Goal: Transaction & Acquisition: Purchase product/service

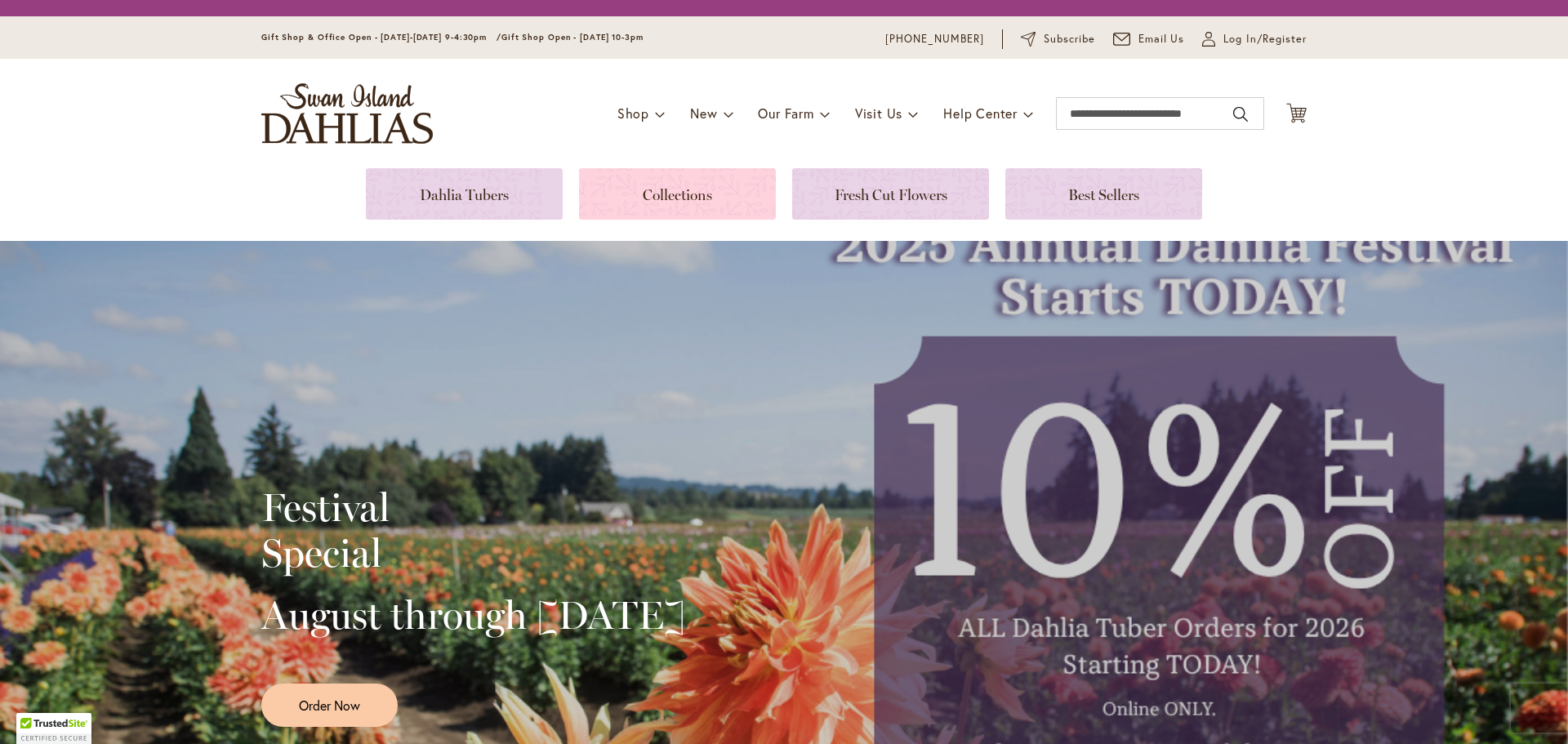
drag, startPoint x: 0, startPoint y: 0, endPoint x: 660, endPoint y: 198, distance: 689.1
click at [660, 198] on link at bounding box center [677, 193] width 197 height 51
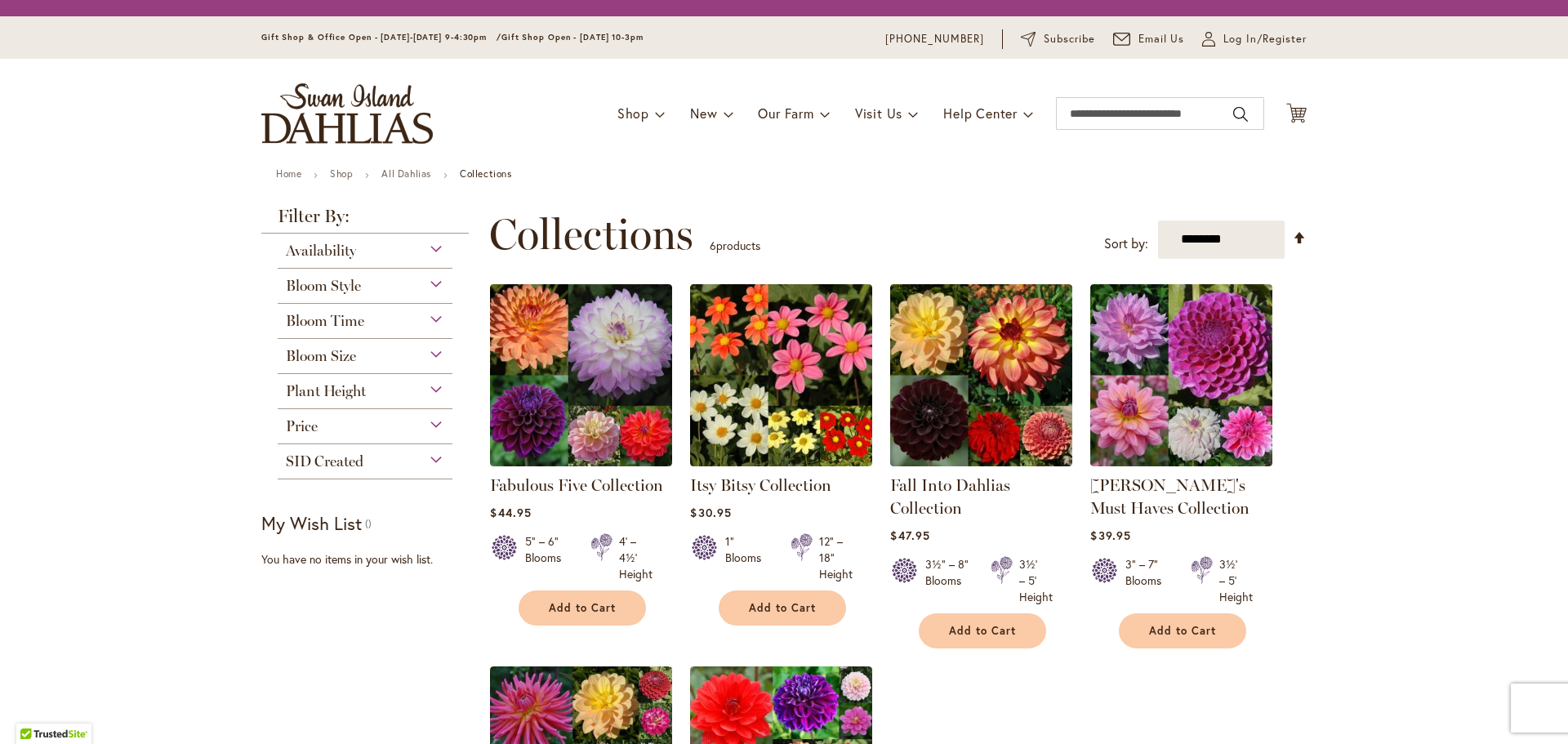
click at [359, 249] on div "Availability" at bounding box center [365, 246] width 175 height 26
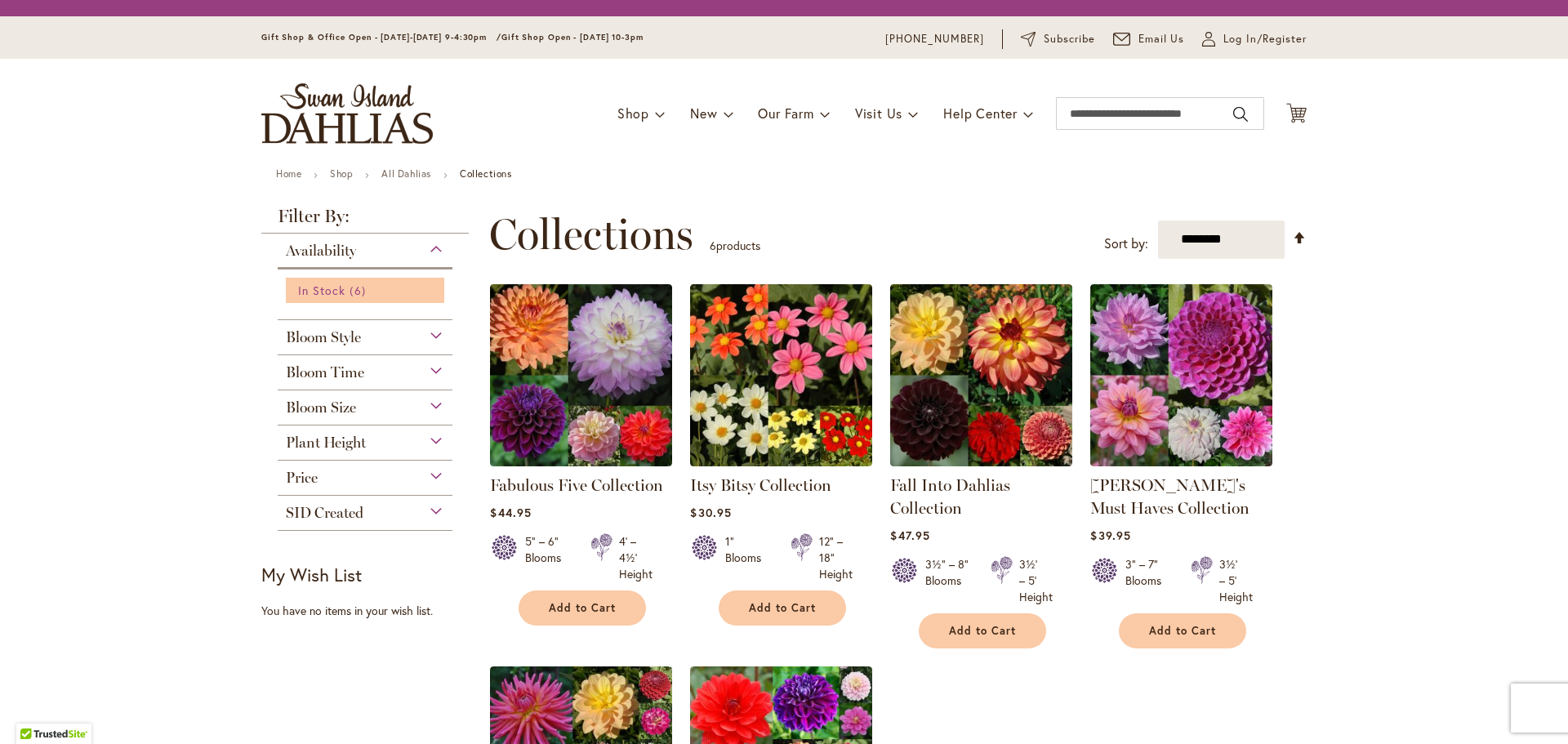
click at [350, 296] on span "6 items" at bounding box center [359, 290] width 19 height 17
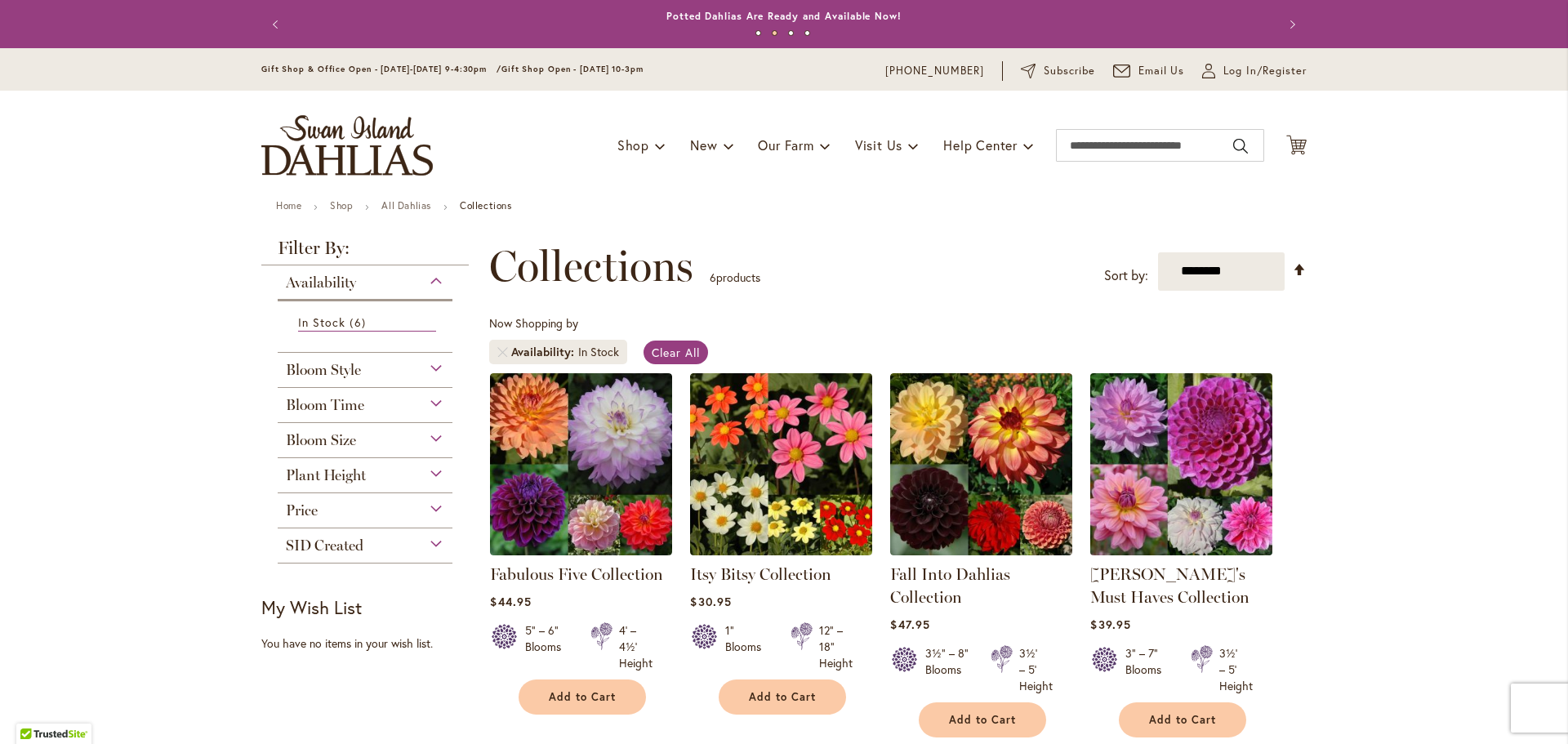
scroll to position [82, 0]
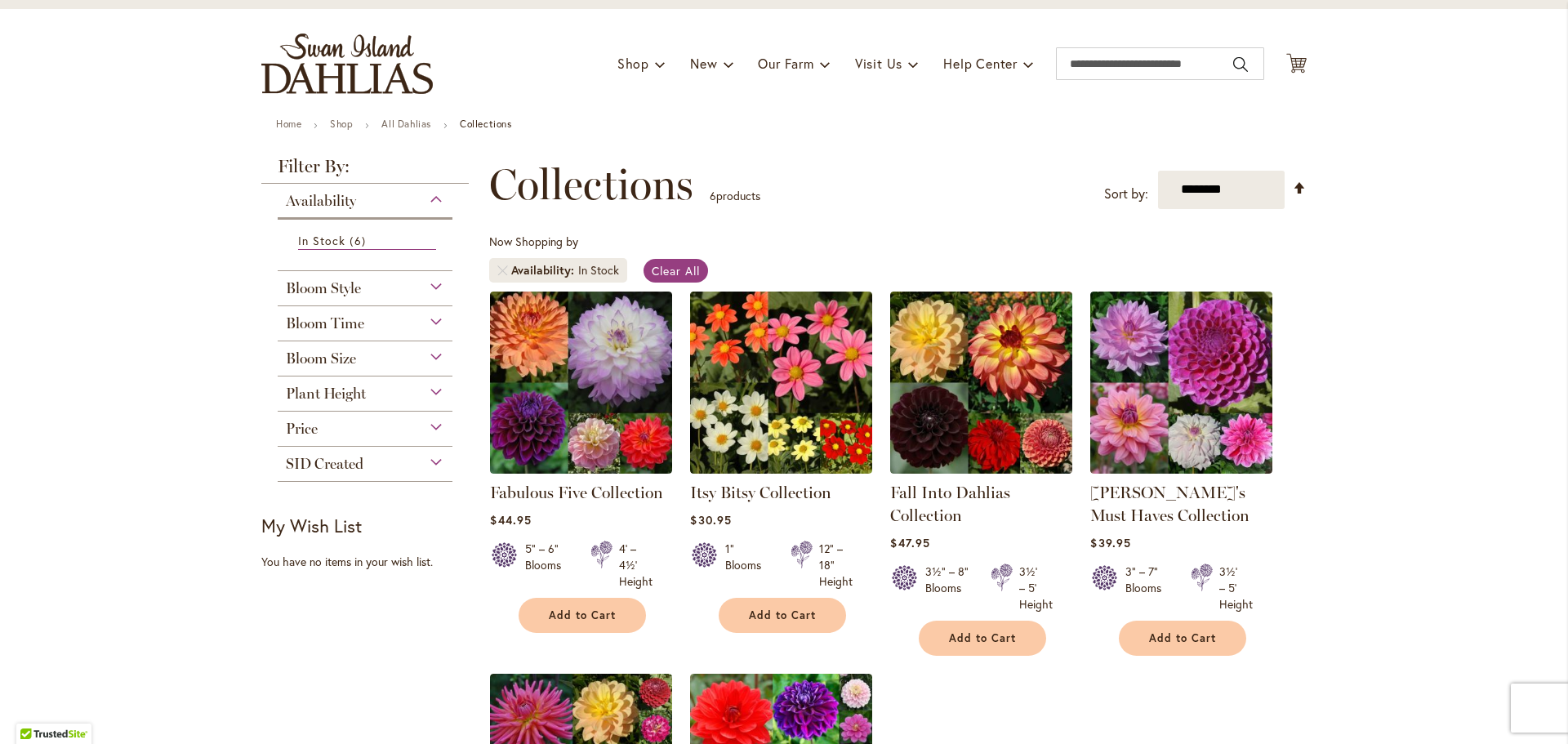
click at [429, 324] on div "Bloom Time" at bounding box center [365, 319] width 175 height 26
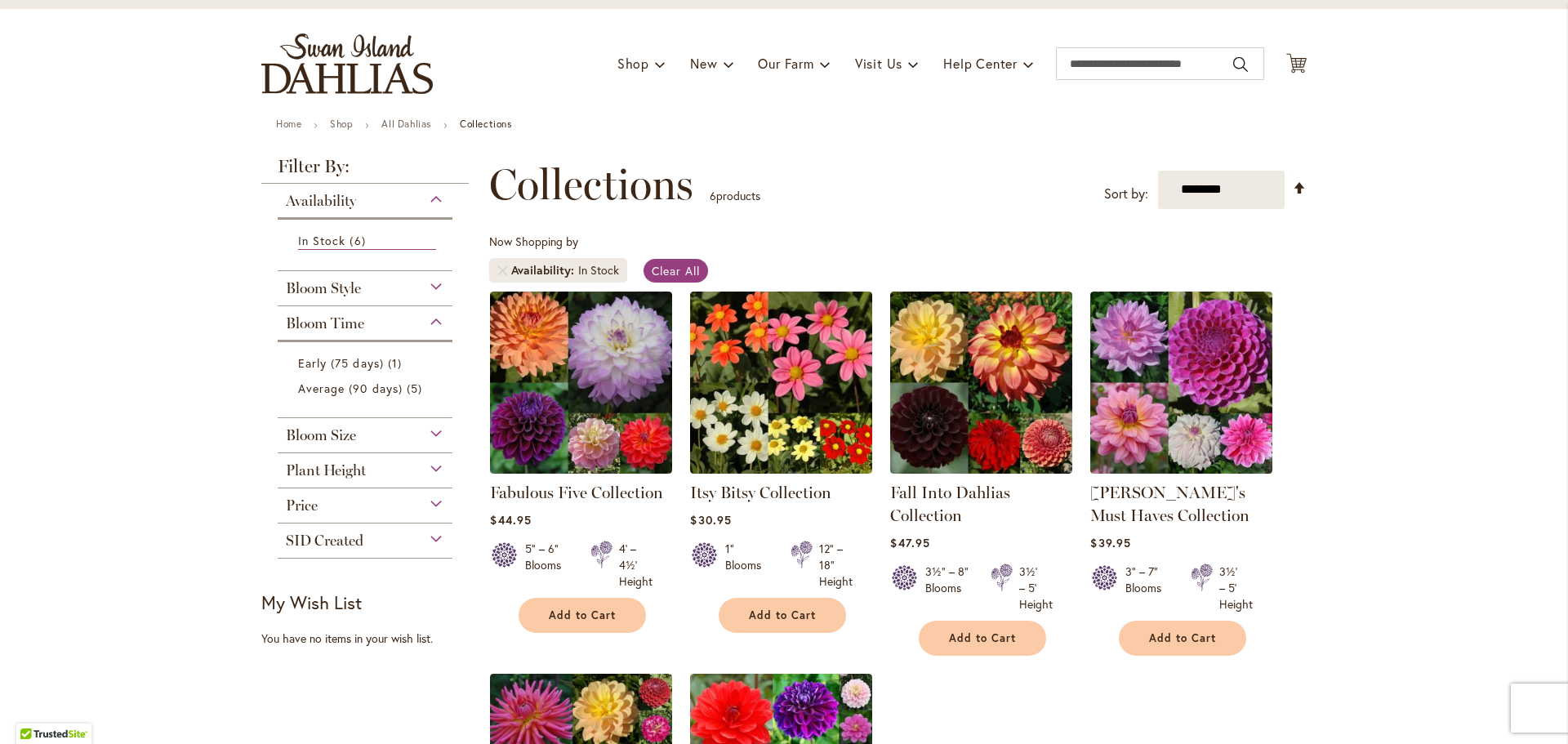
click at [413, 293] on div "Bloom Style" at bounding box center [365, 284] width 175 height 26
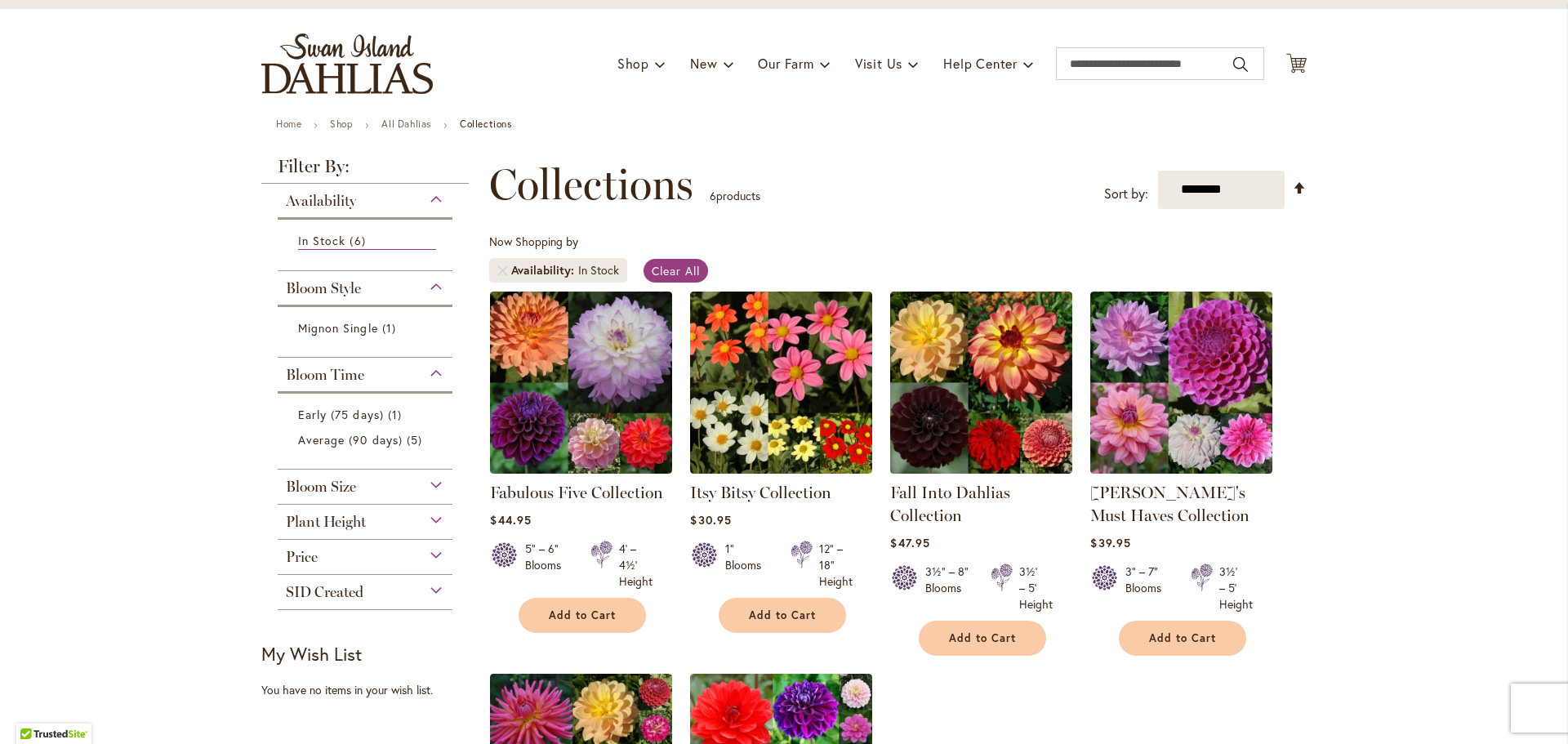
click at [372, 564] on div "Price" at bounding box center [365, 552] width 175 height 26
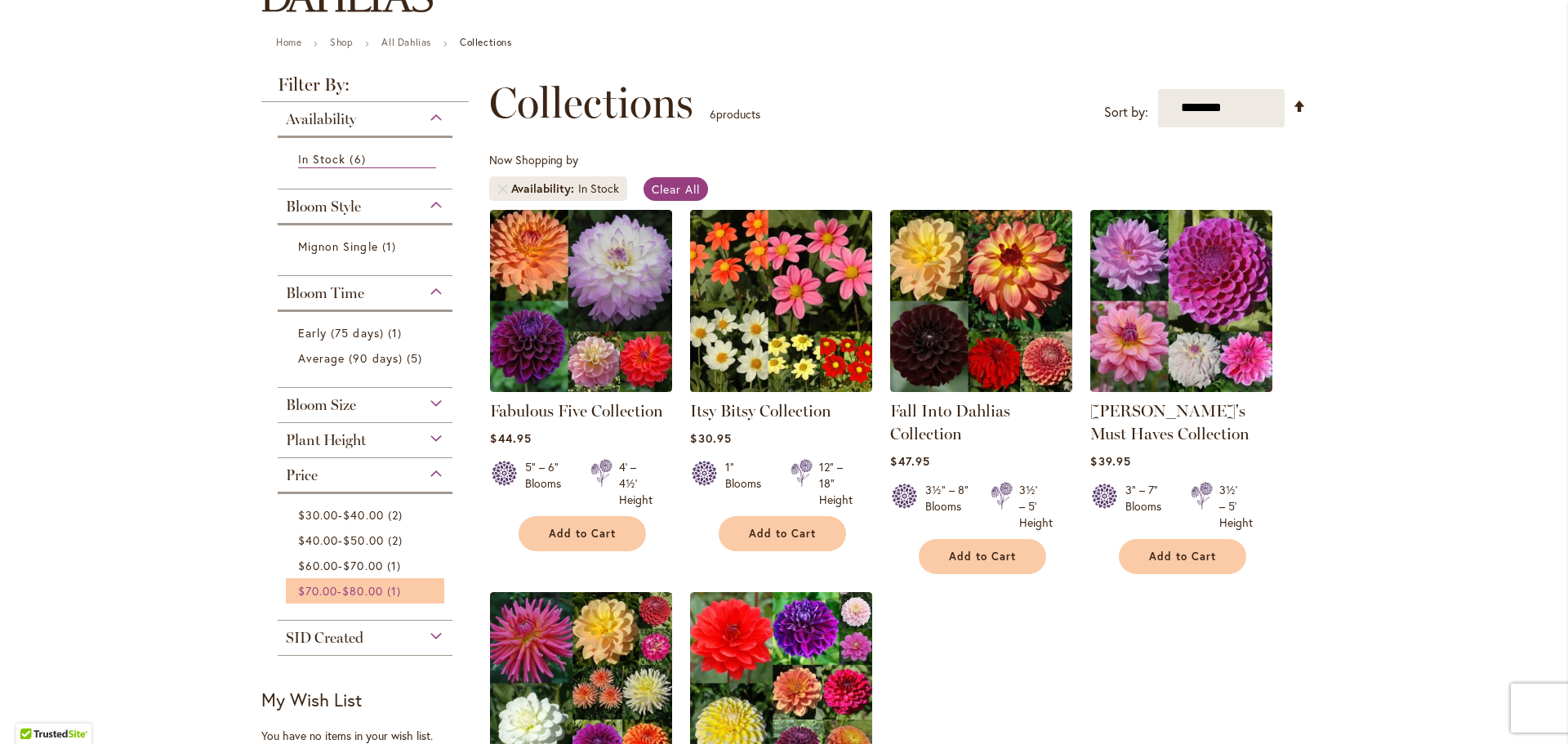
click at [362, 589] on span "$80.00" at bounding box center [362, 591] width 40 height 15
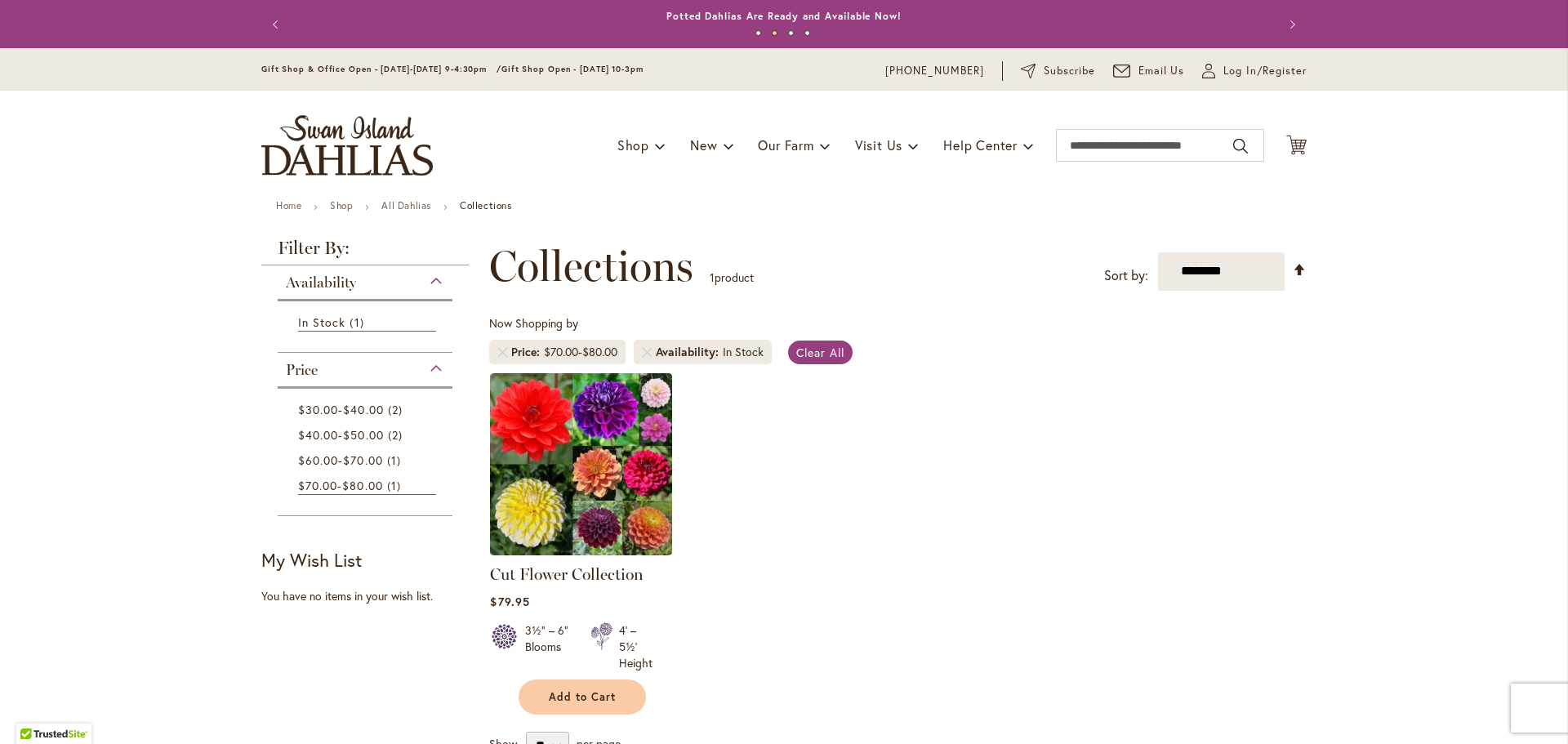
click at [431, 363] on div "Price" at bounding box center [365, 366] width 175 height 26
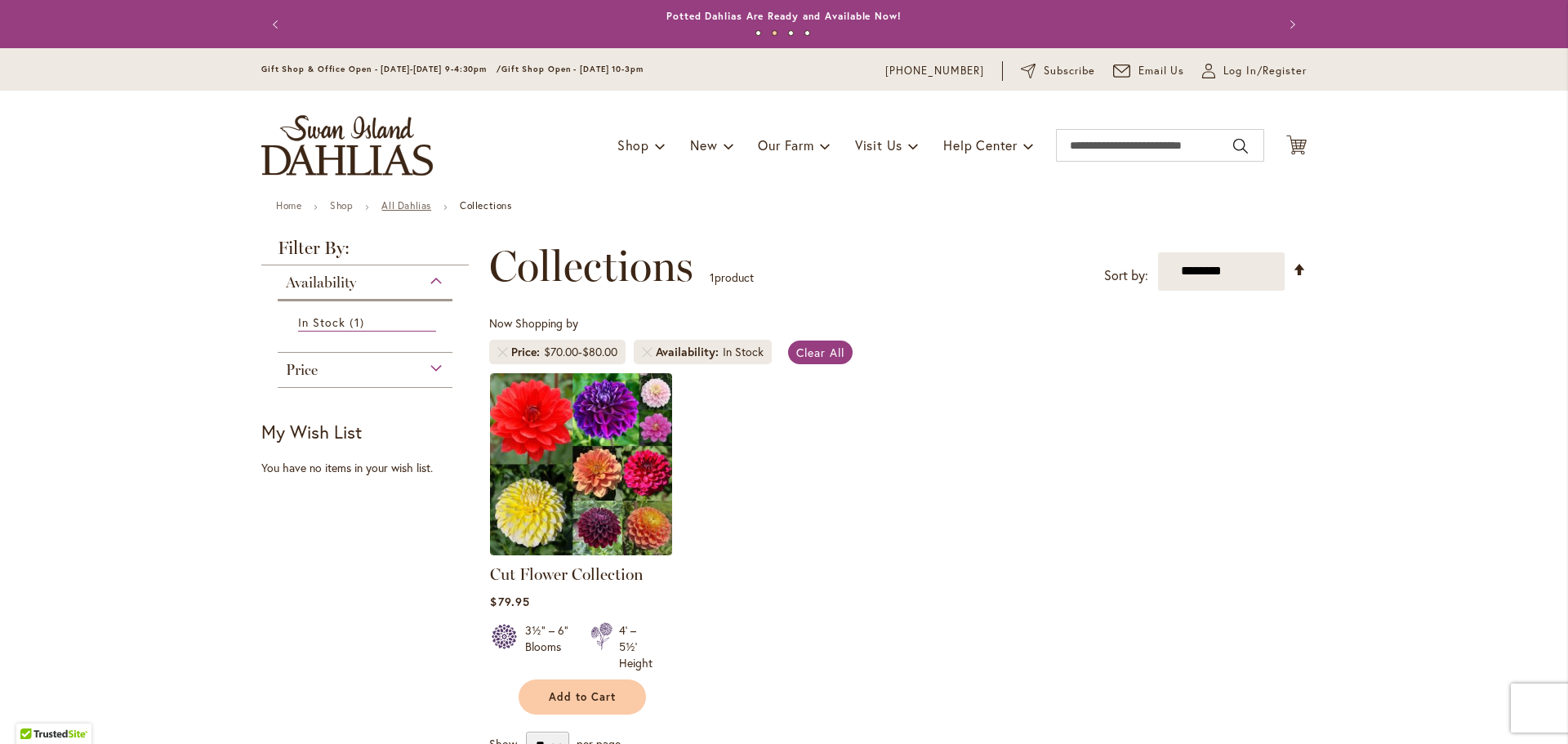
click at [403, 204] on link "All Dahlias" at bounding box center [406, 205] width 50 height 13
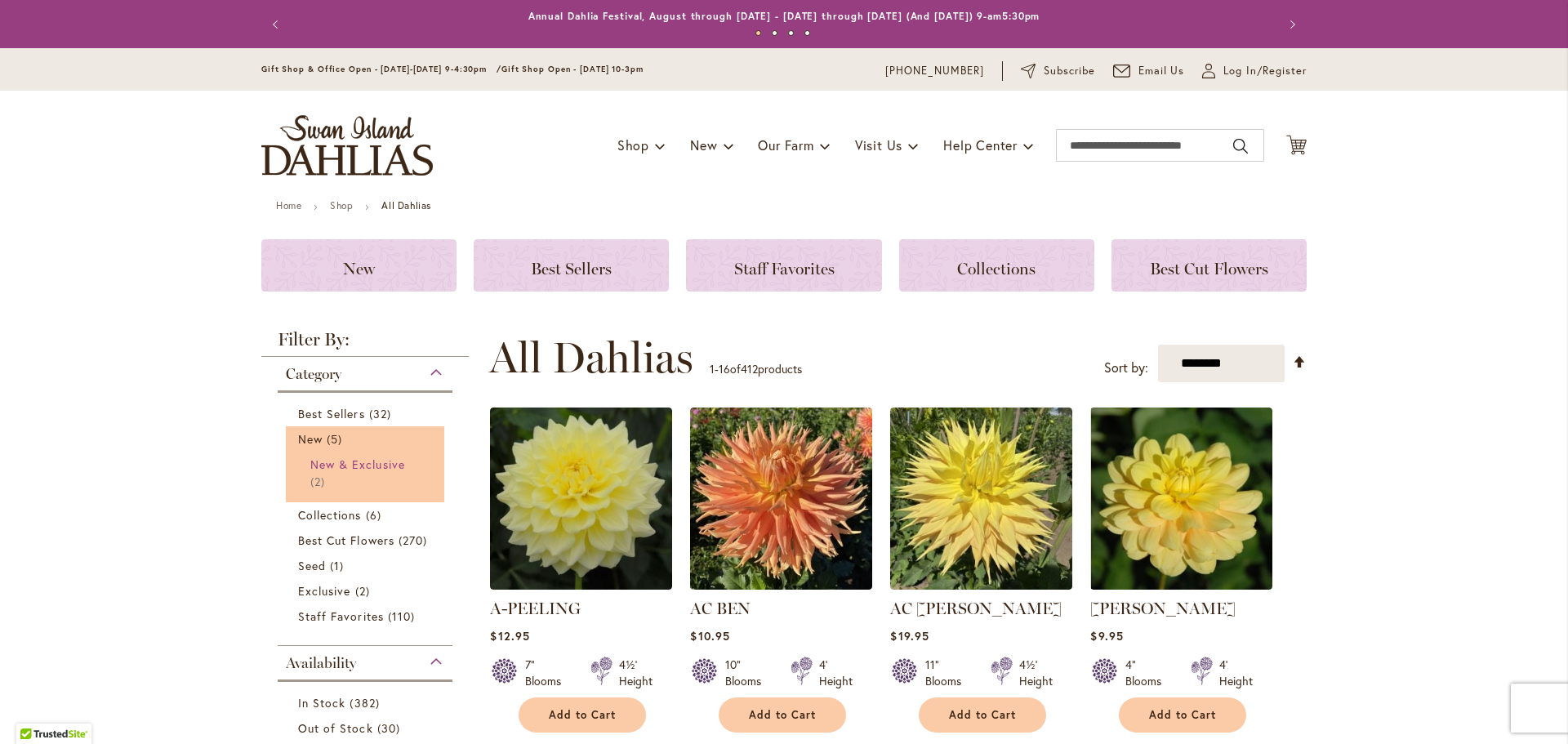
click at [342, 471] on span "New & Exclusive" at bounding box center [357, 464] width 95 height 15
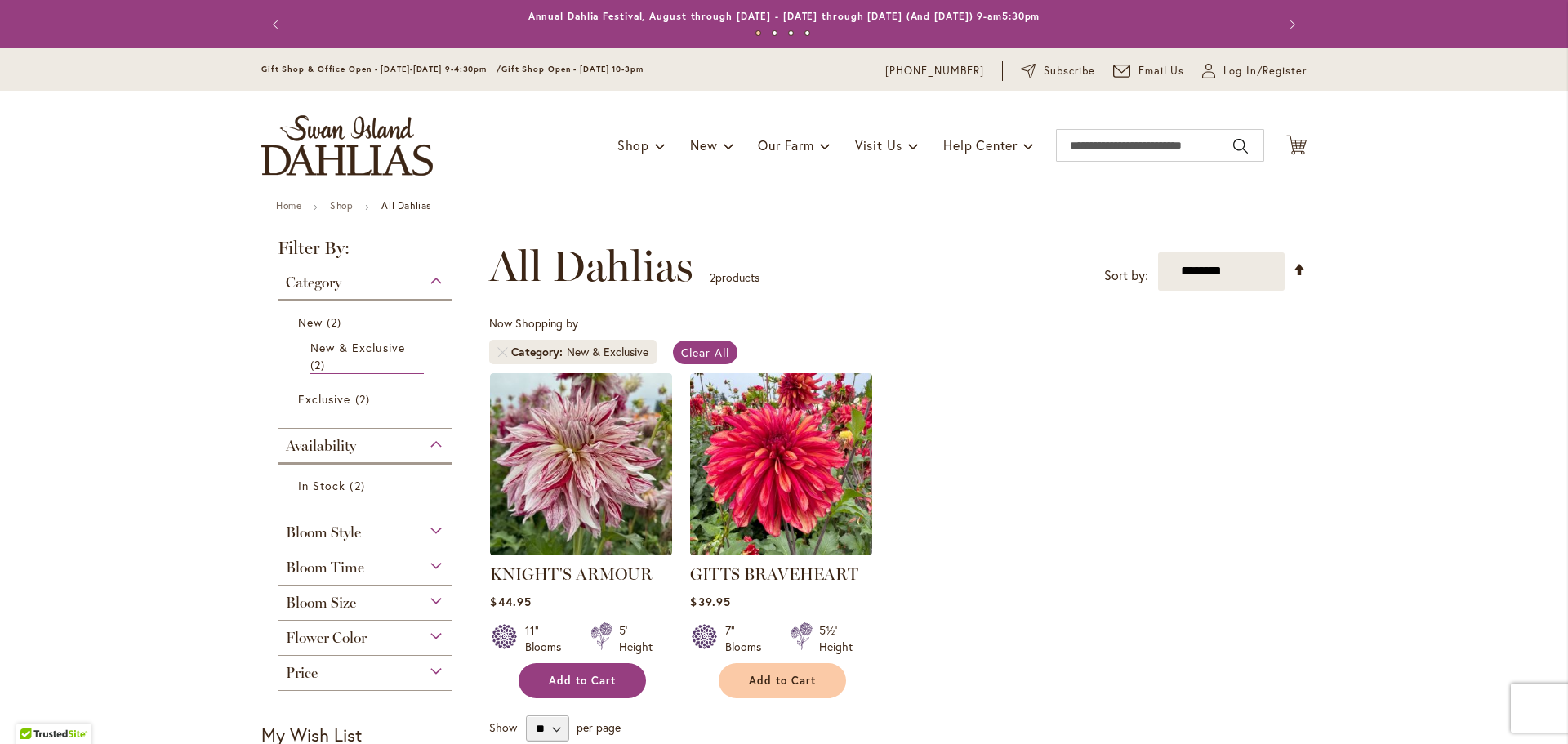
click at [577, 676] on span "Add to Cart" at bounding box center [582, 681] width 67 height 14
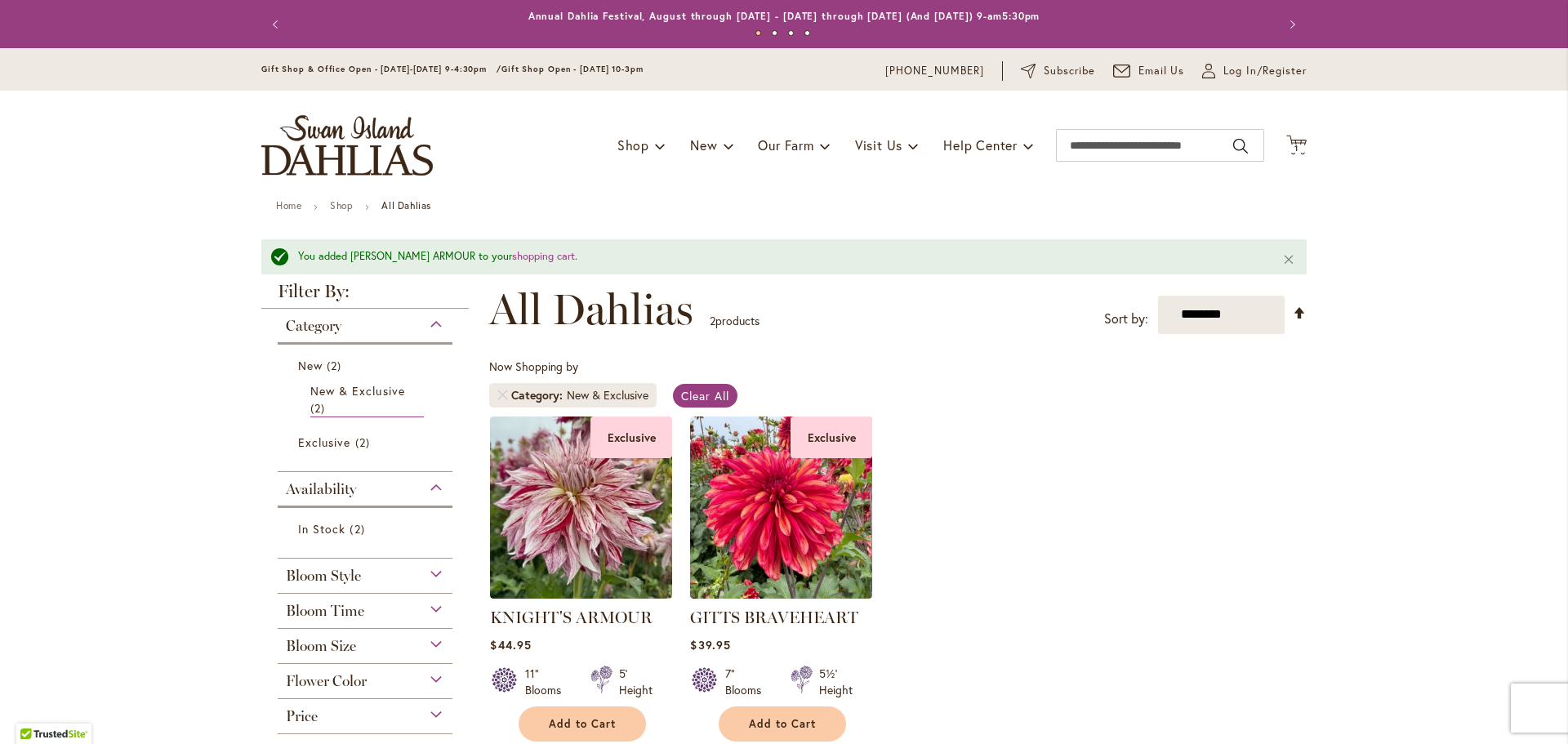
click at [346, 674] on span "Flower Color" at bounding box center [326, 681] width 81 height 18
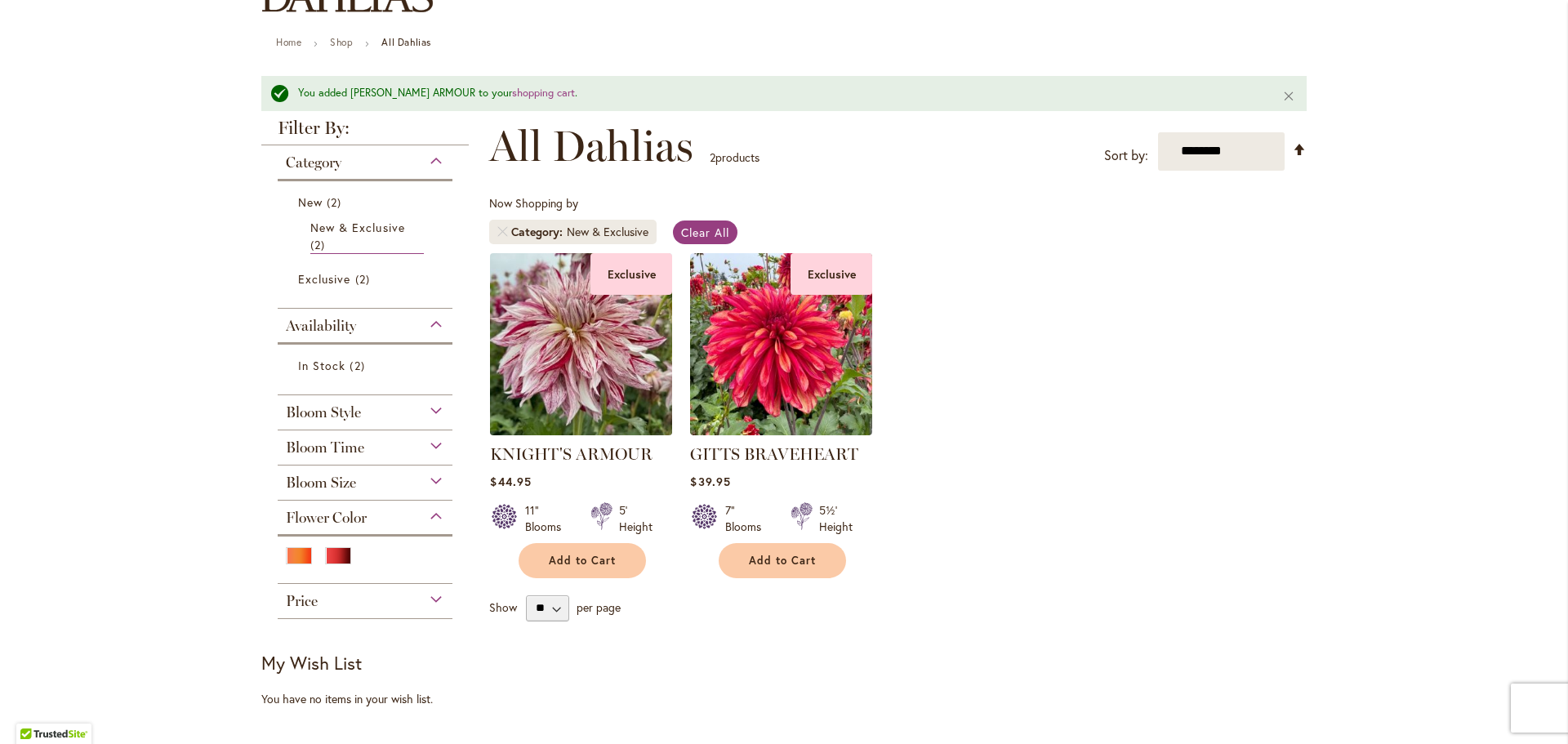
scroll to position [245, 0]
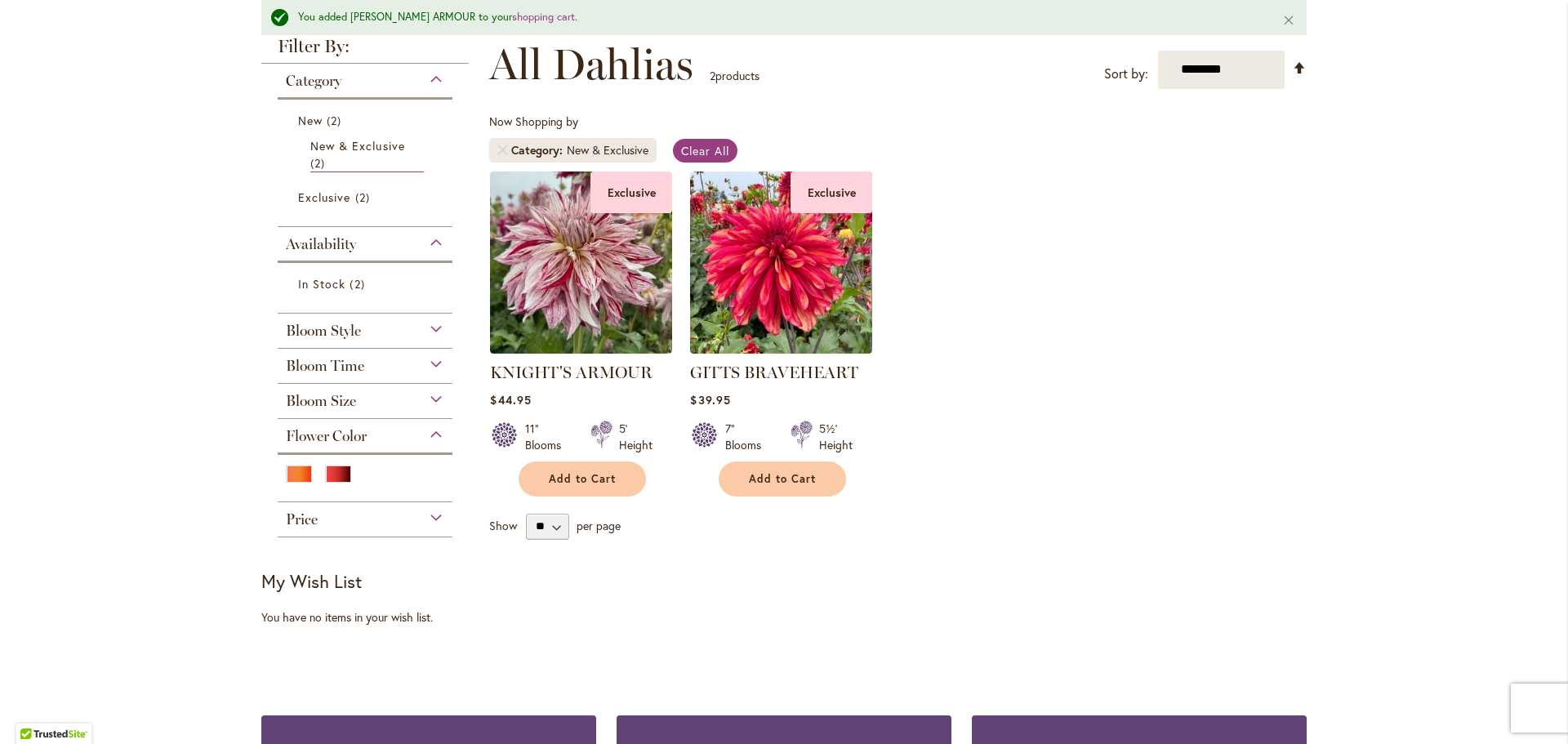
click at [337, 326] on span "Bloom Style" at bounding box center [323, 330] width 75 height 18
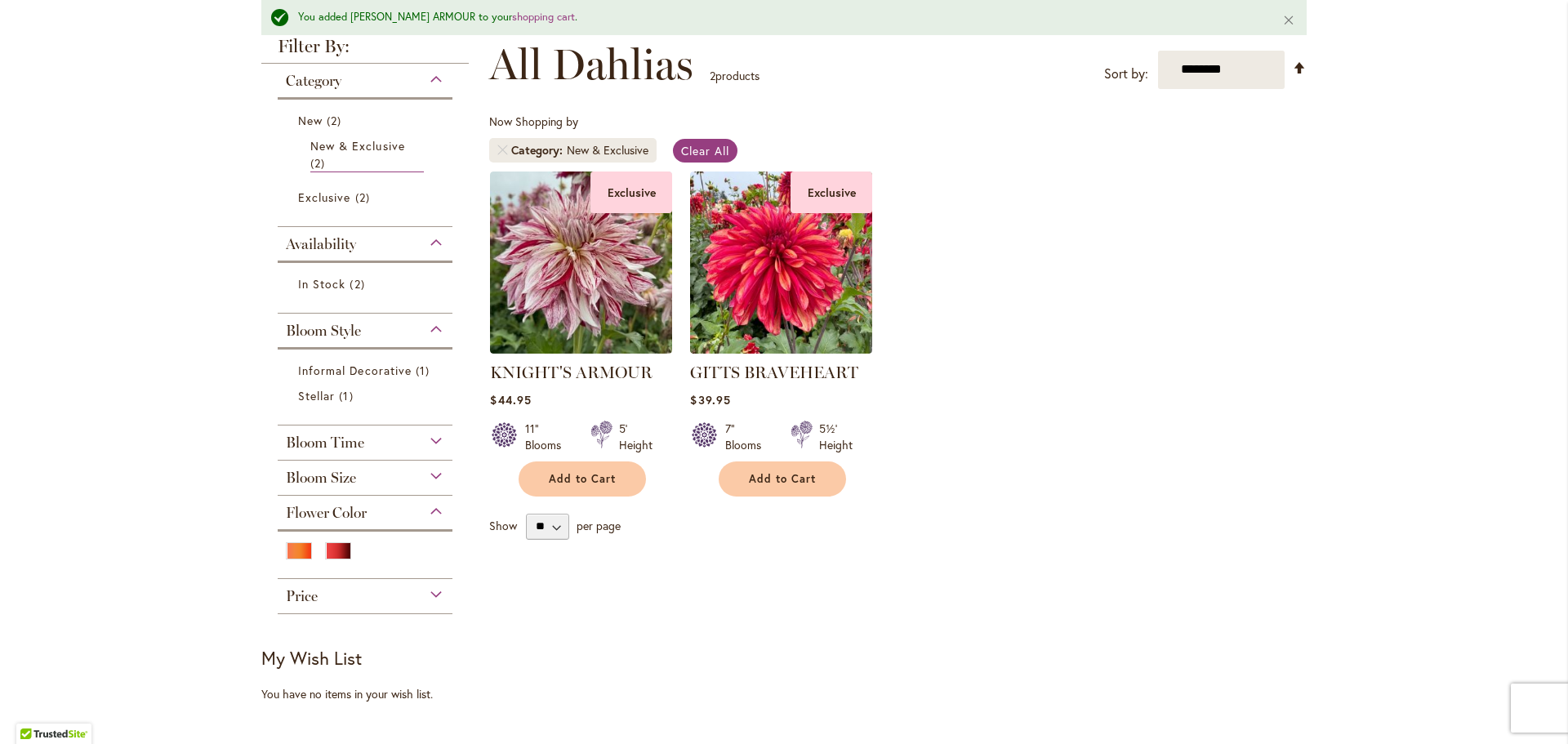
scroll to position [0, 0]
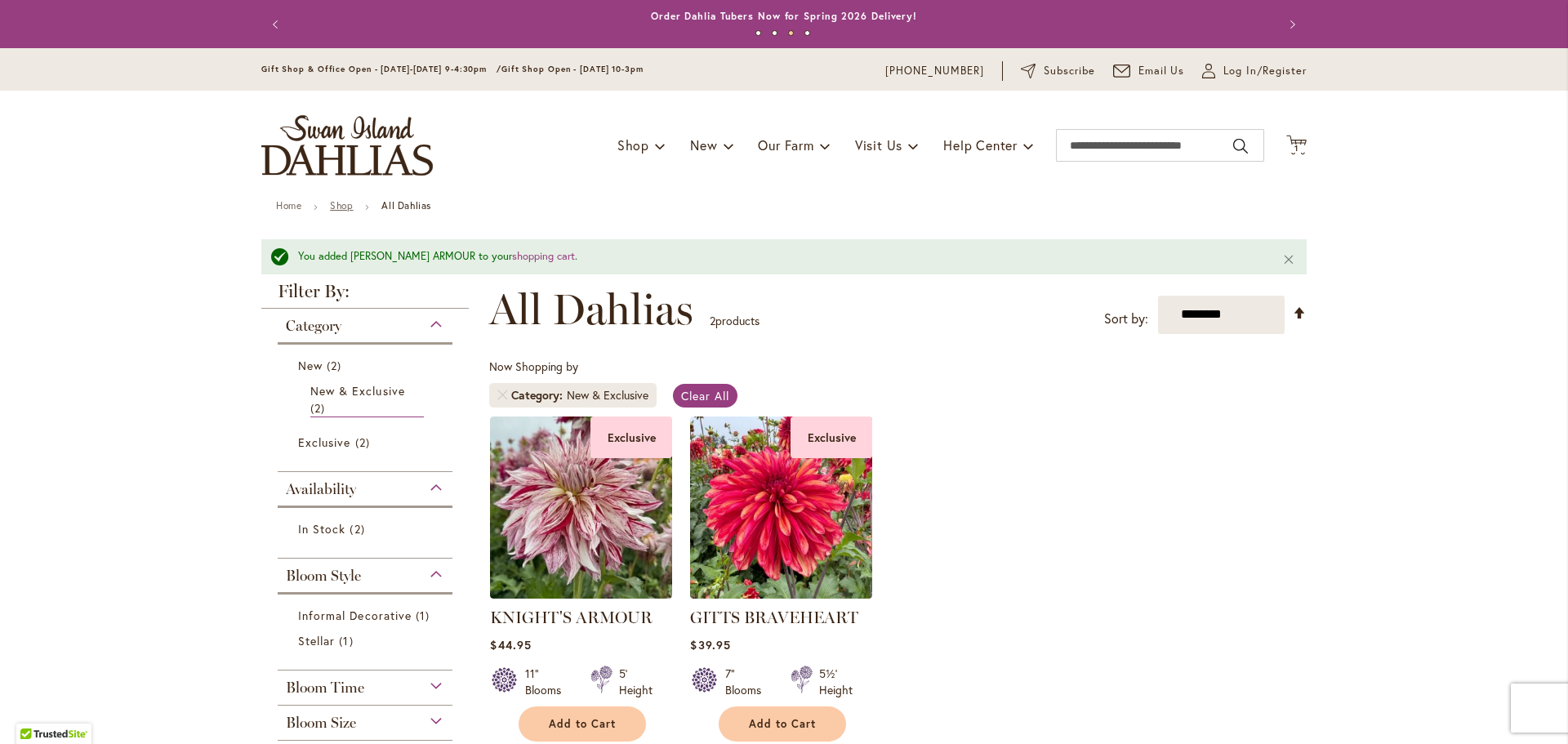
click at [340, 208] on link "Shop" at bounding box center [341, 205] width 23 height 13
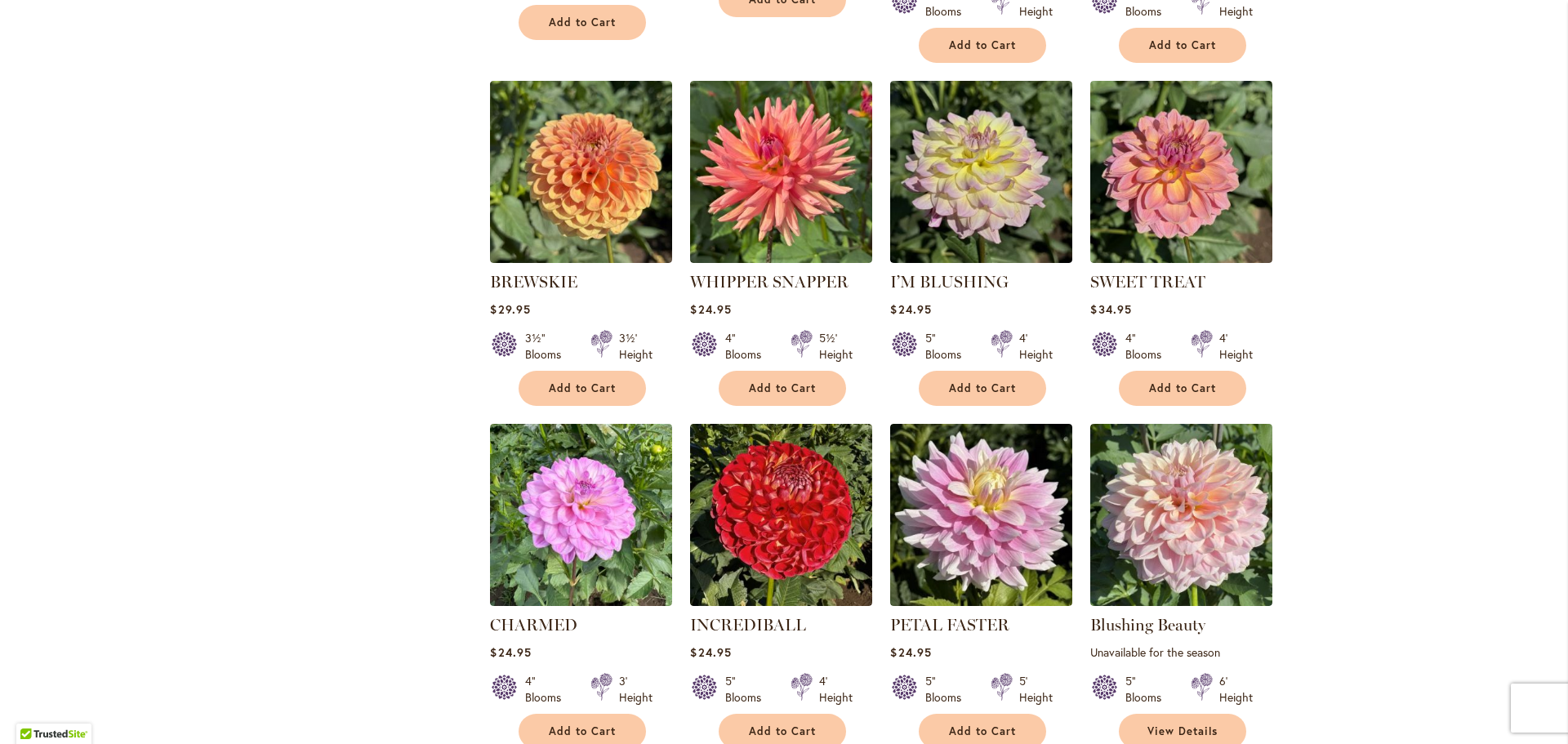
scroll to position [1062, 0]
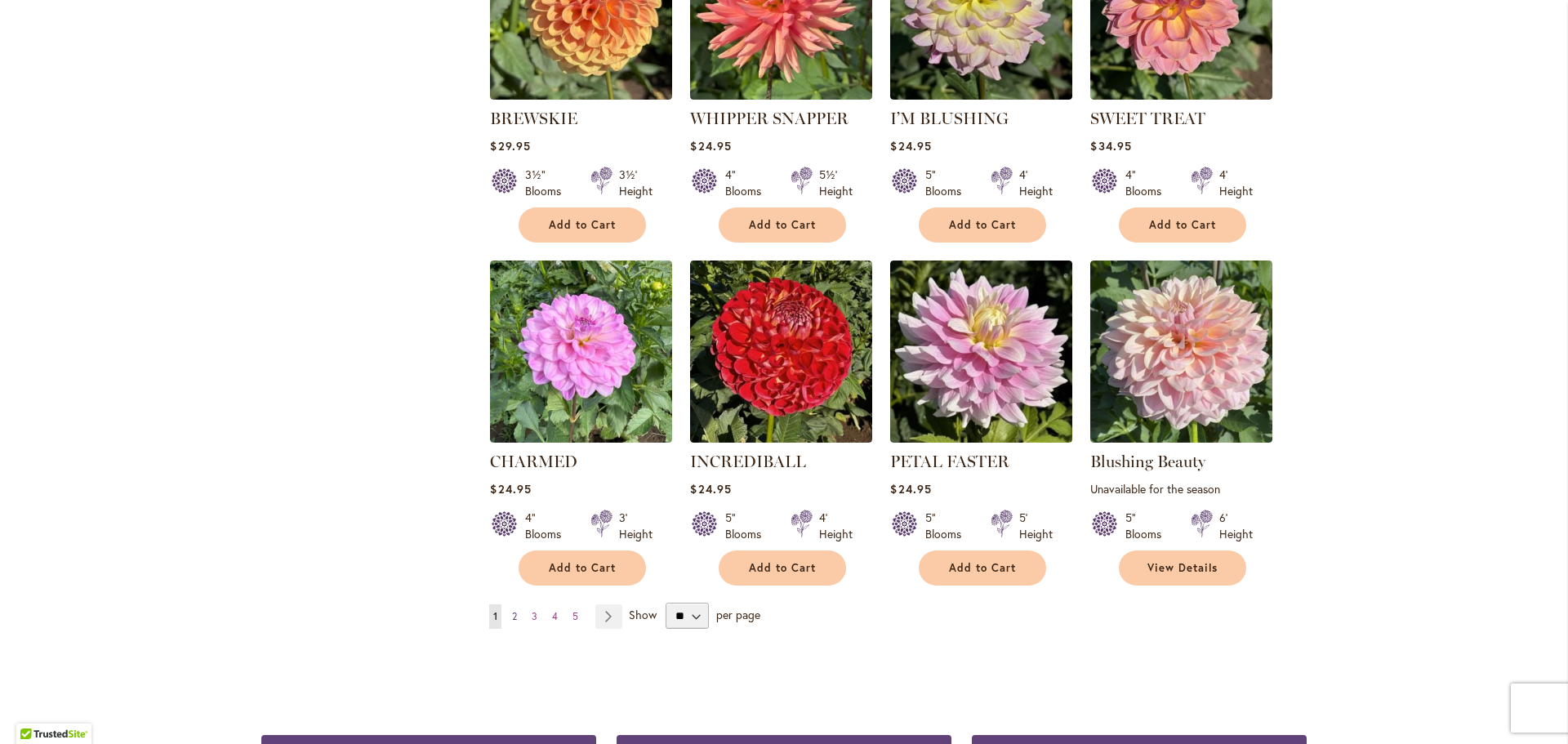
click at [512, 614] on span "2" at bounding box center [514, 616] width 5 height 13
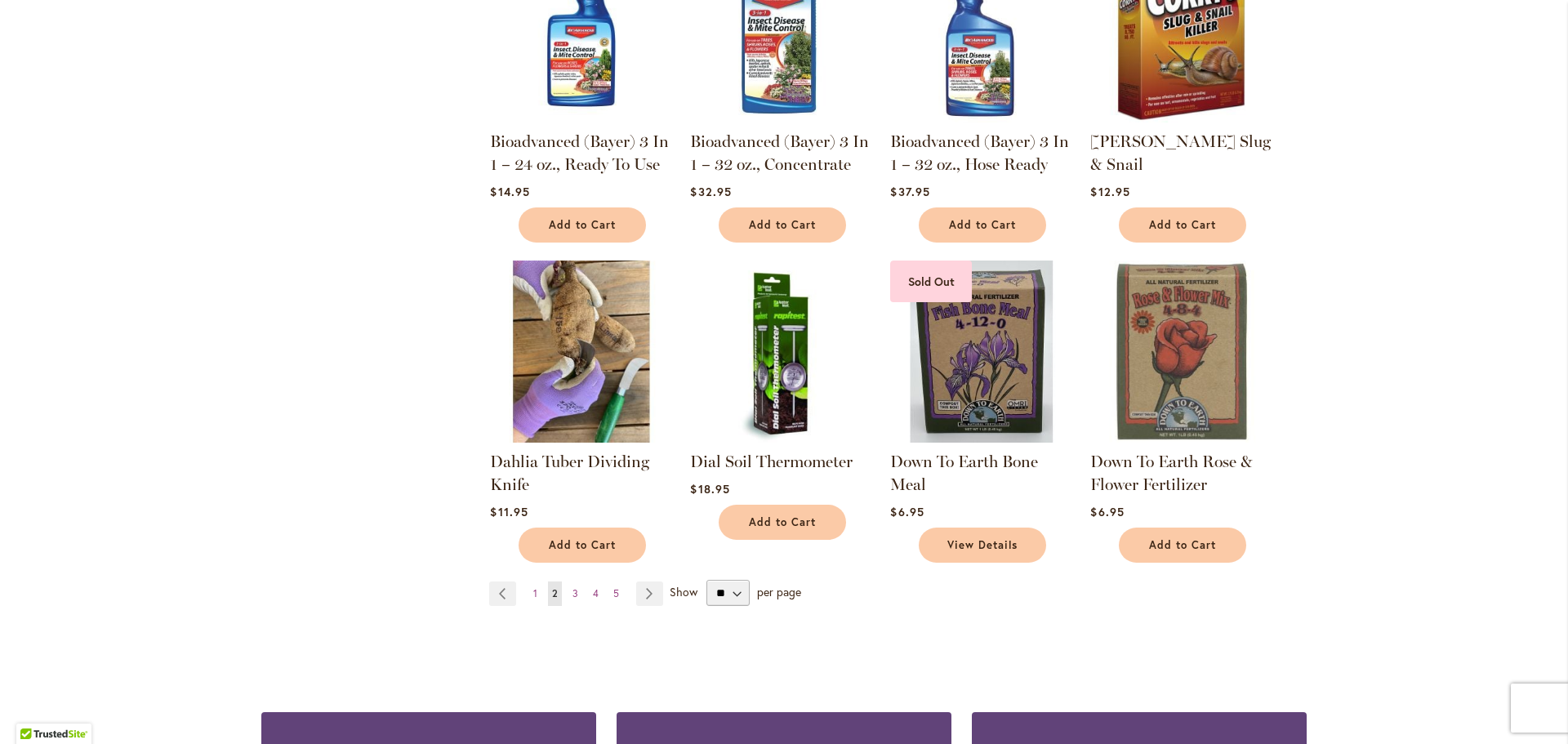
scroll to position [1144, 0]
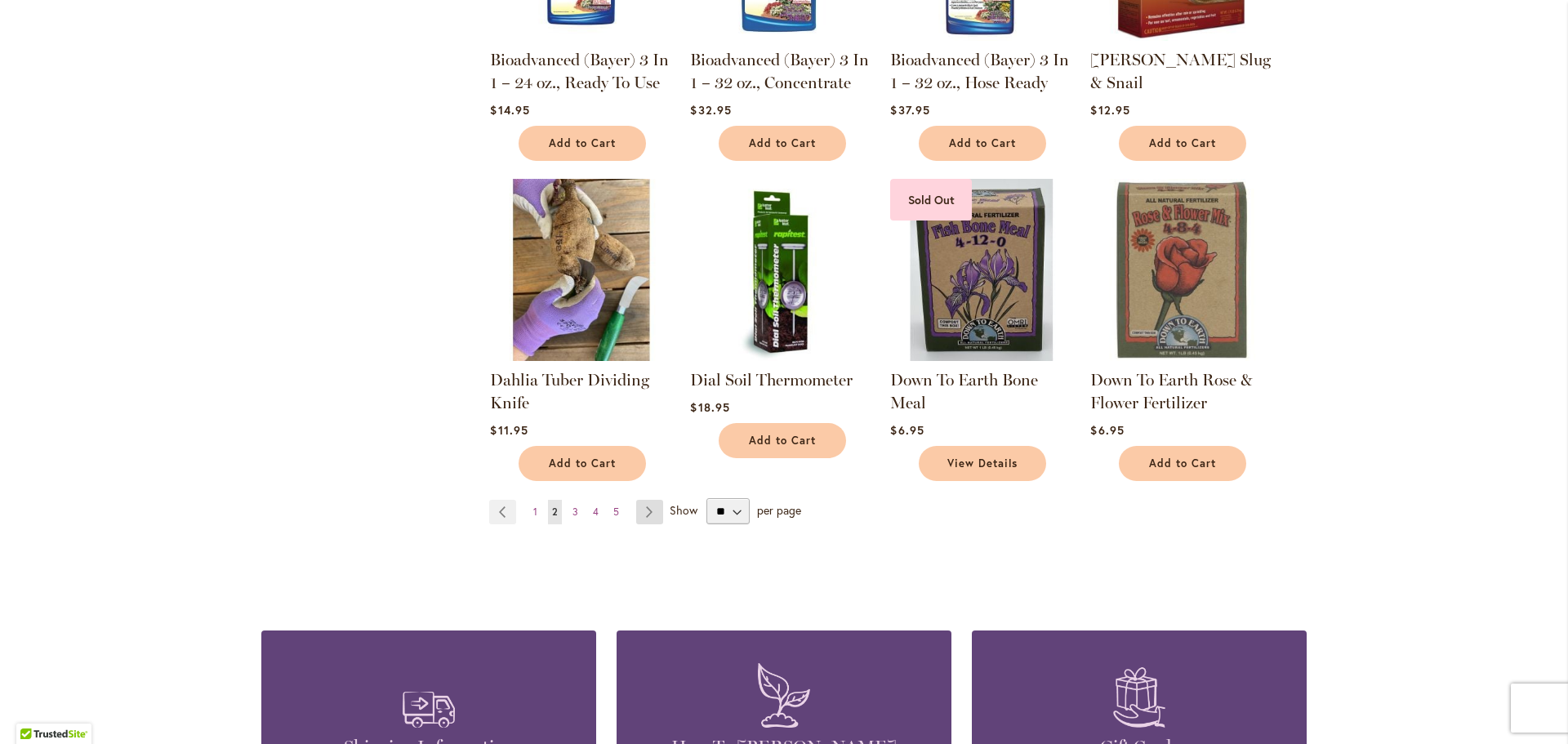
click at [639, 508] on link "Page Next" at bounding box center [650, 512] width 27 height 24
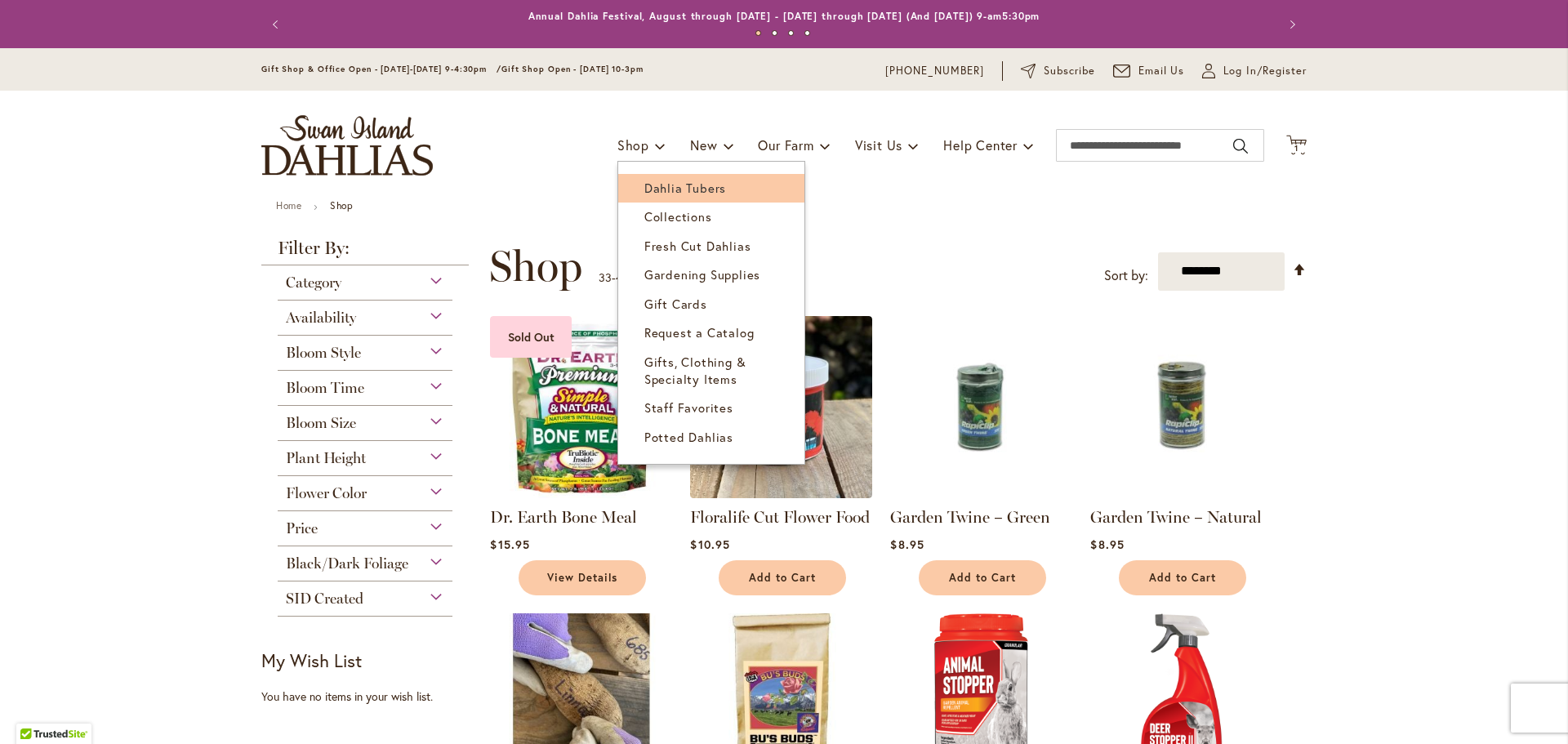
click at [657, 188] on span "Dahlia Tubers" at bounding box center [685, 187] width 82 height 16
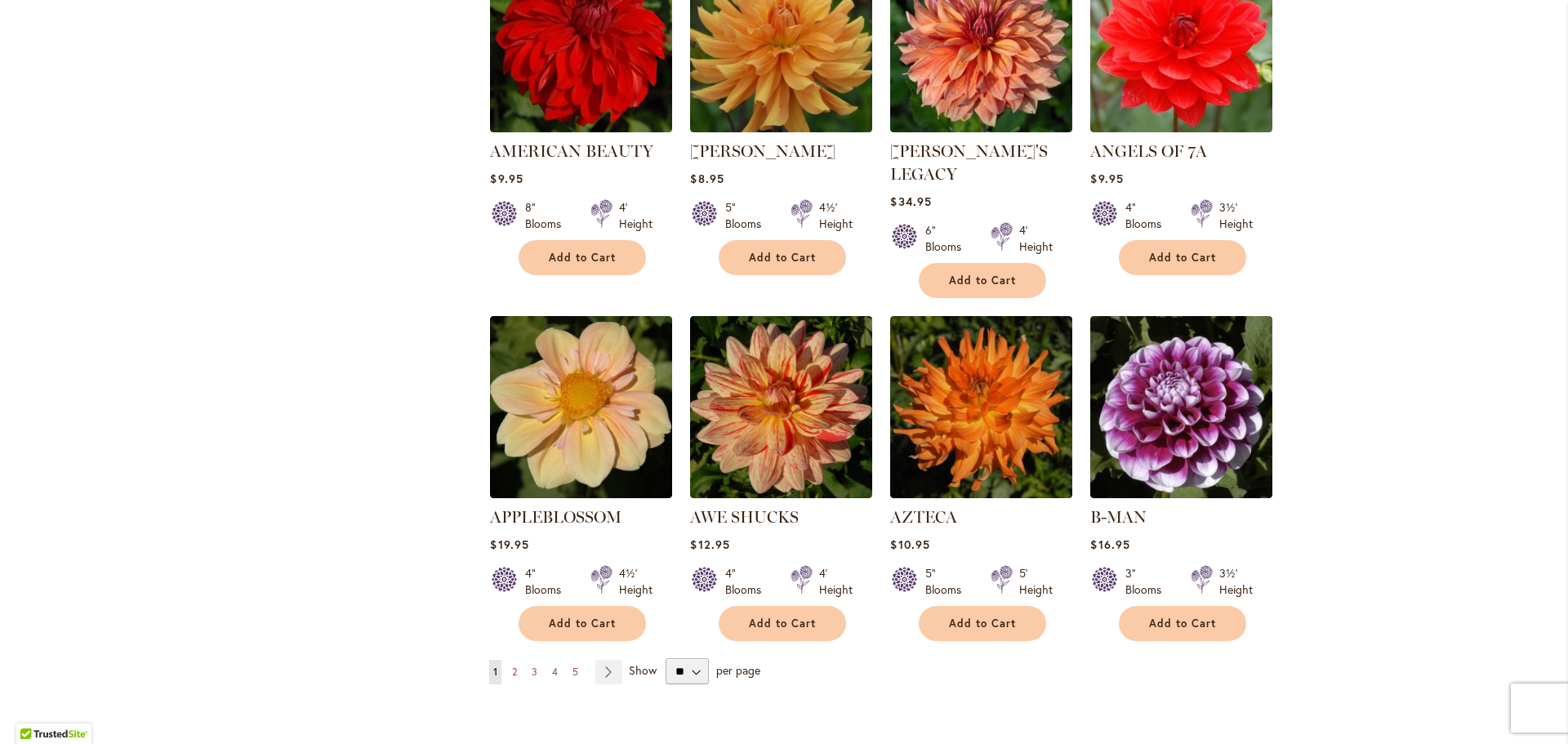
scroll to position [1226, 0]
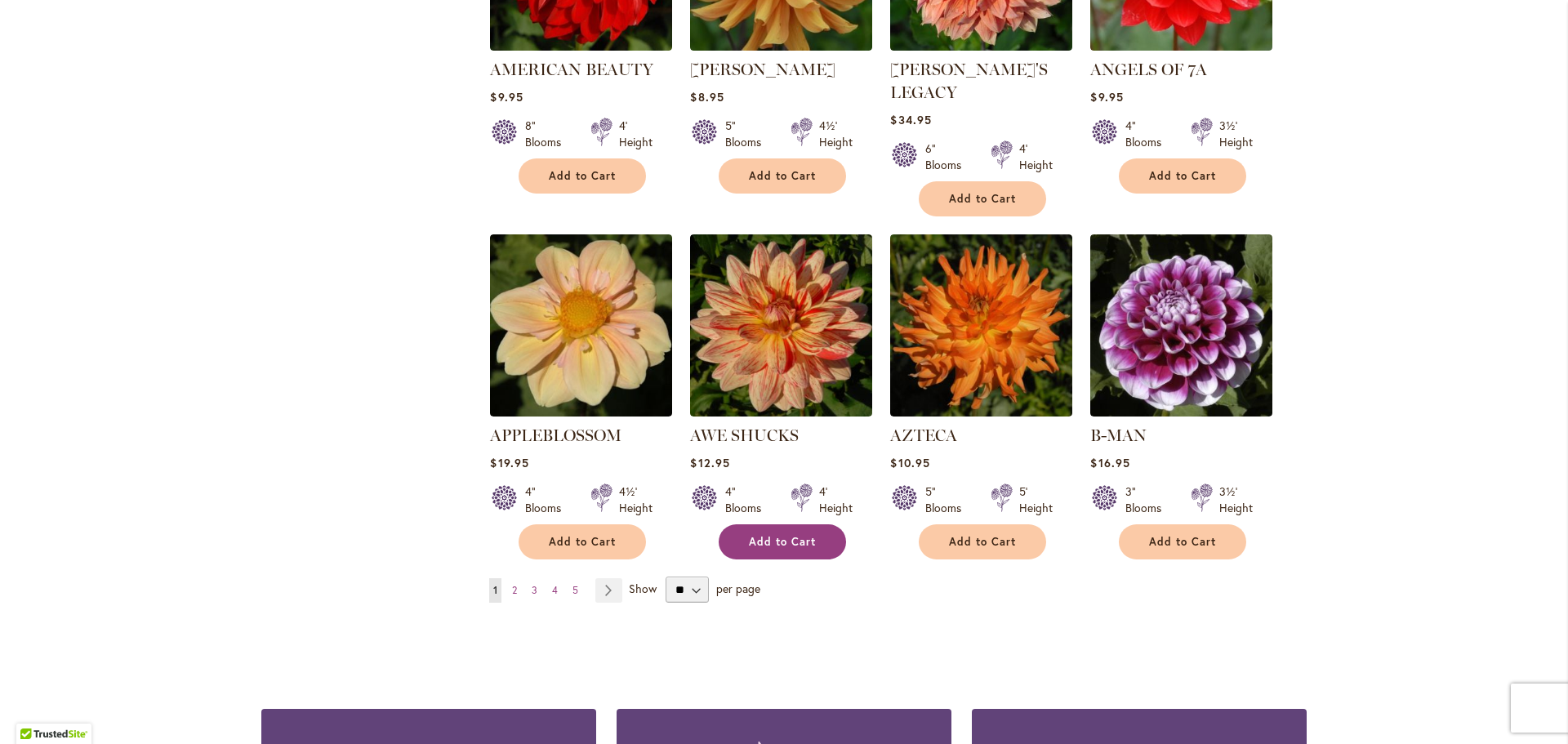
click at [806, 536] on span "Add to Cart" at bounding box center [782, 542] width 67 height 14
click at [602, 578] on link "Page Next" at bounding box center [609, 590] width 27 height 24
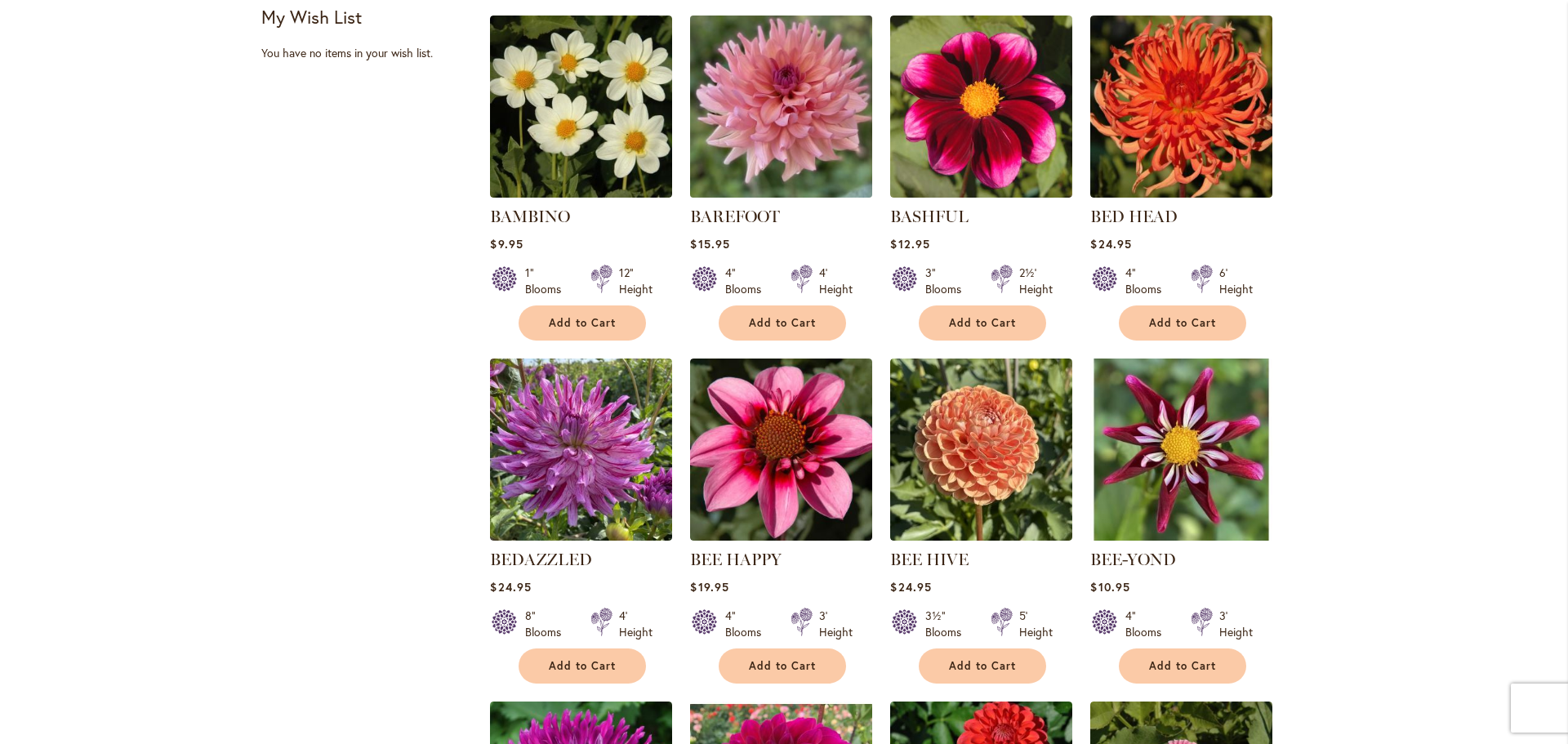
scroll to position [817, 0]
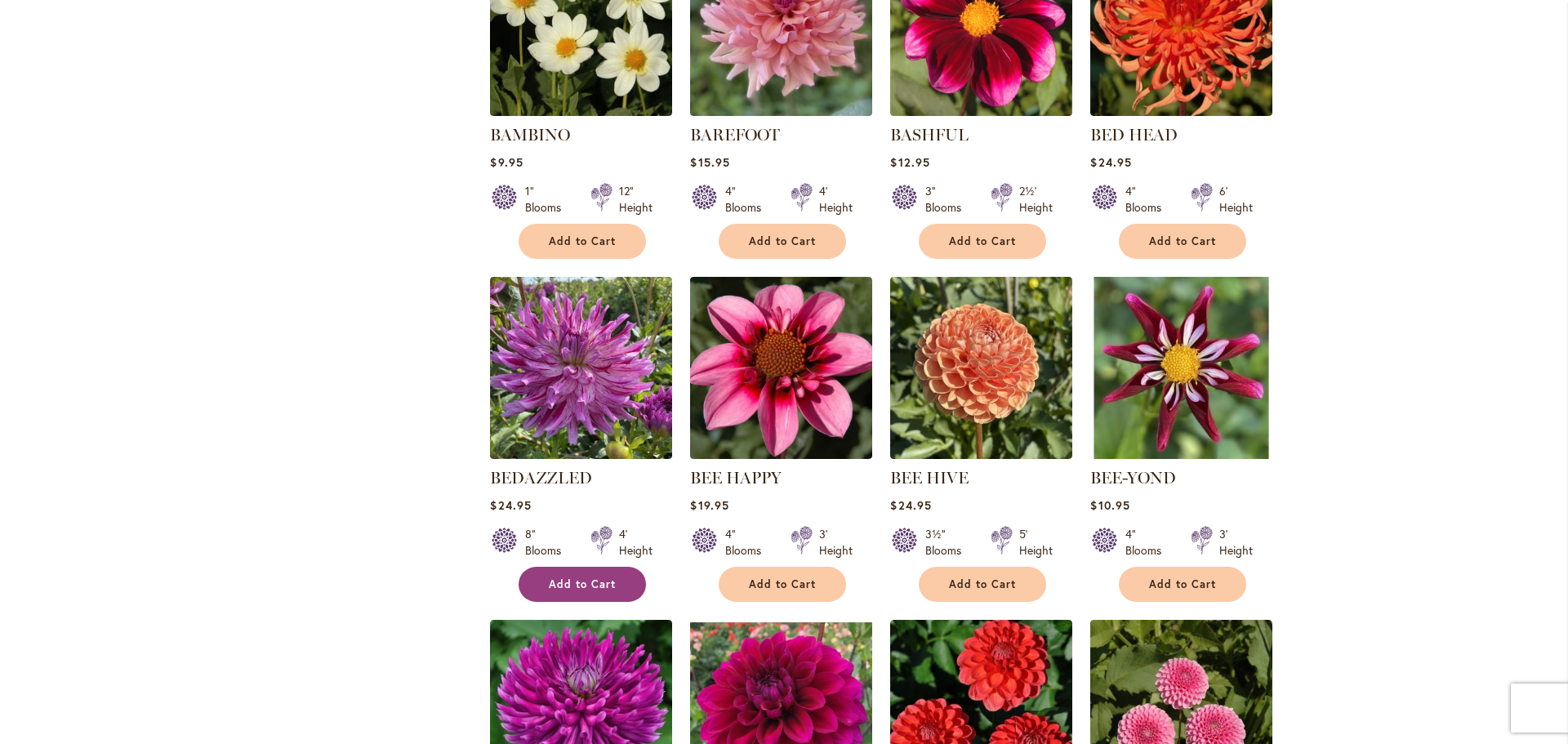
click at [616, 579] on button "Add to Cart" at bounding box center [582, 584] width 128 height 35
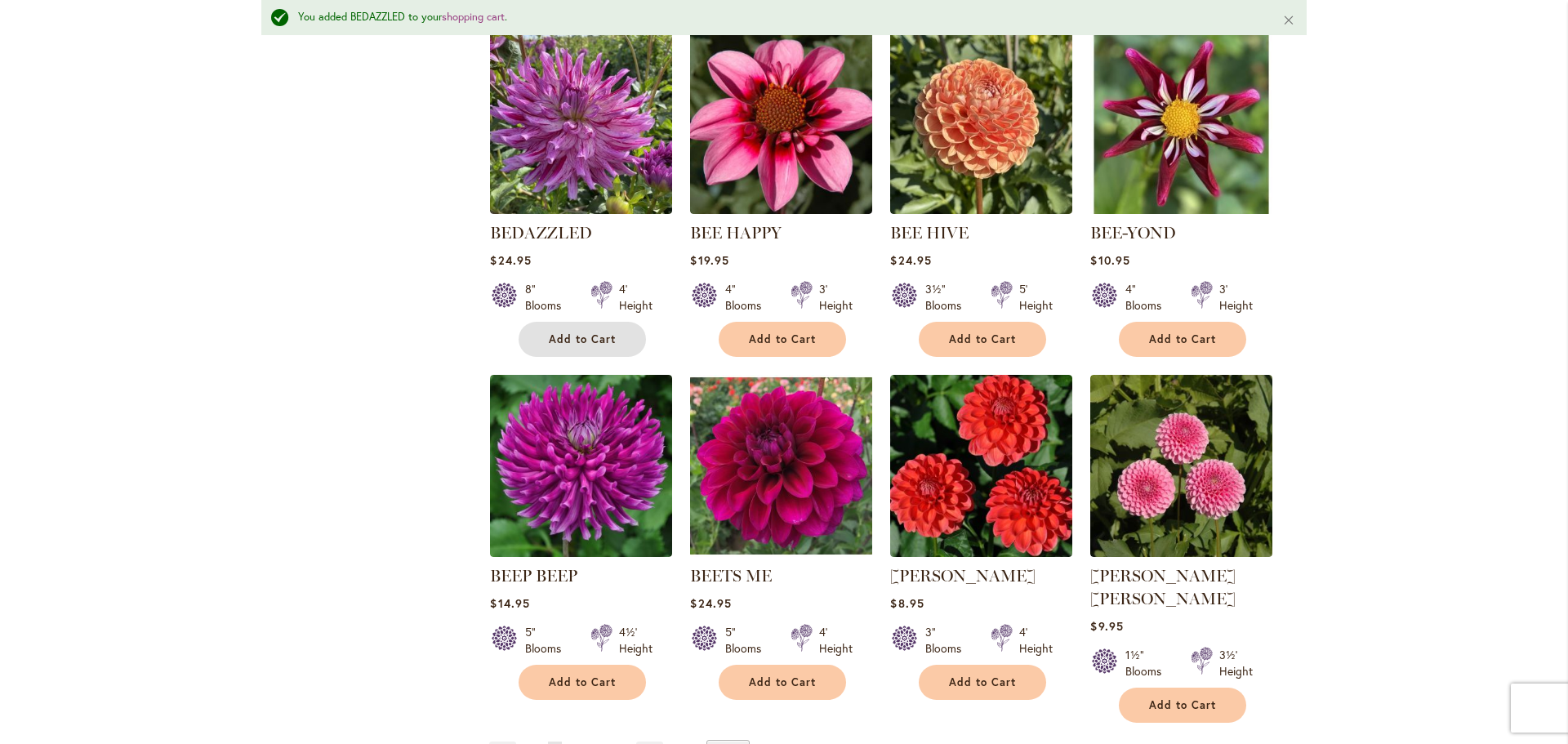
scroll to position [1269, 0]
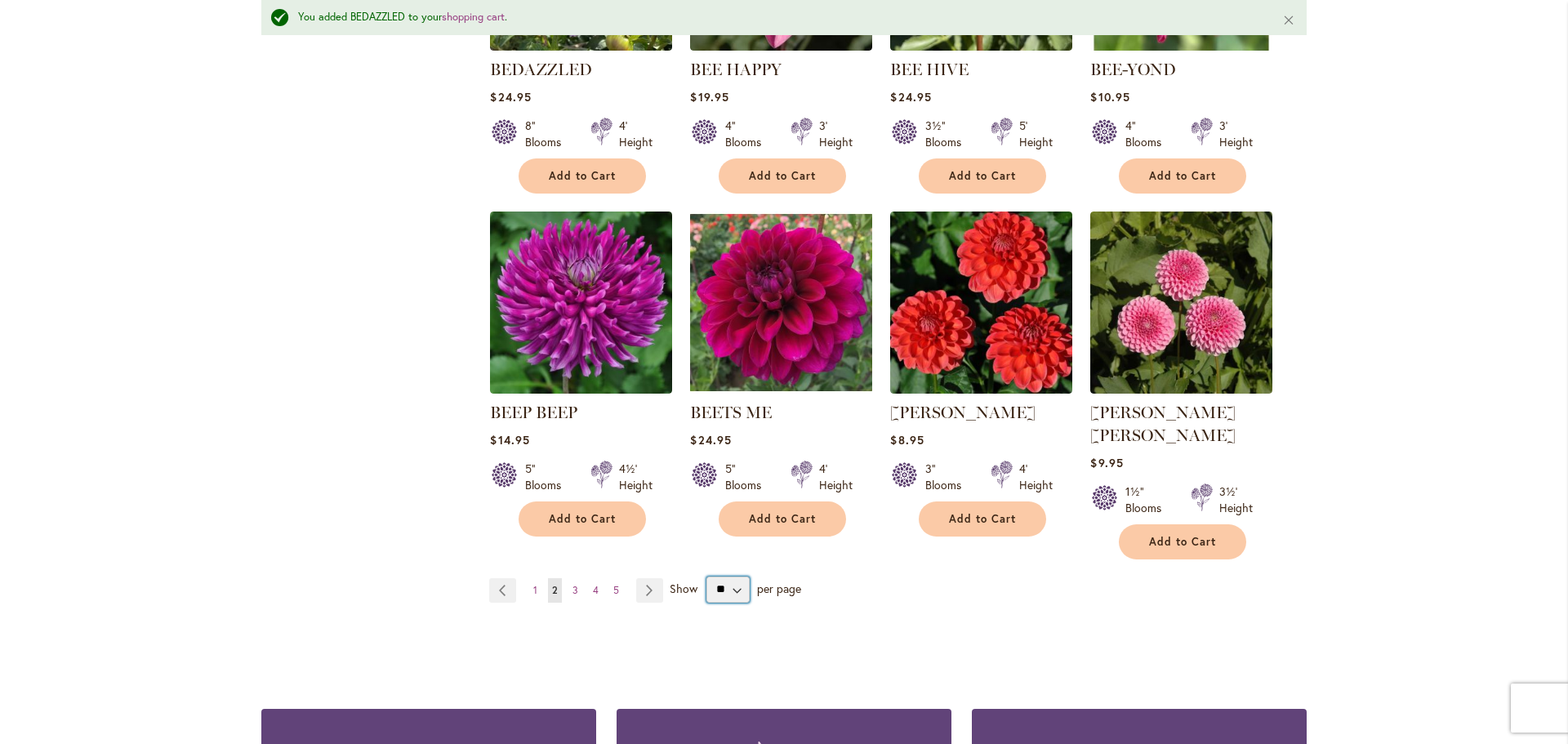
click at [728, 577] on select "** ** ** **" at bounding box center [729, 589] width 44 height 26
select select "**"
click at [707, 577] on select "** ** ** **" at bounding box center [729, 589] width 44 height 26
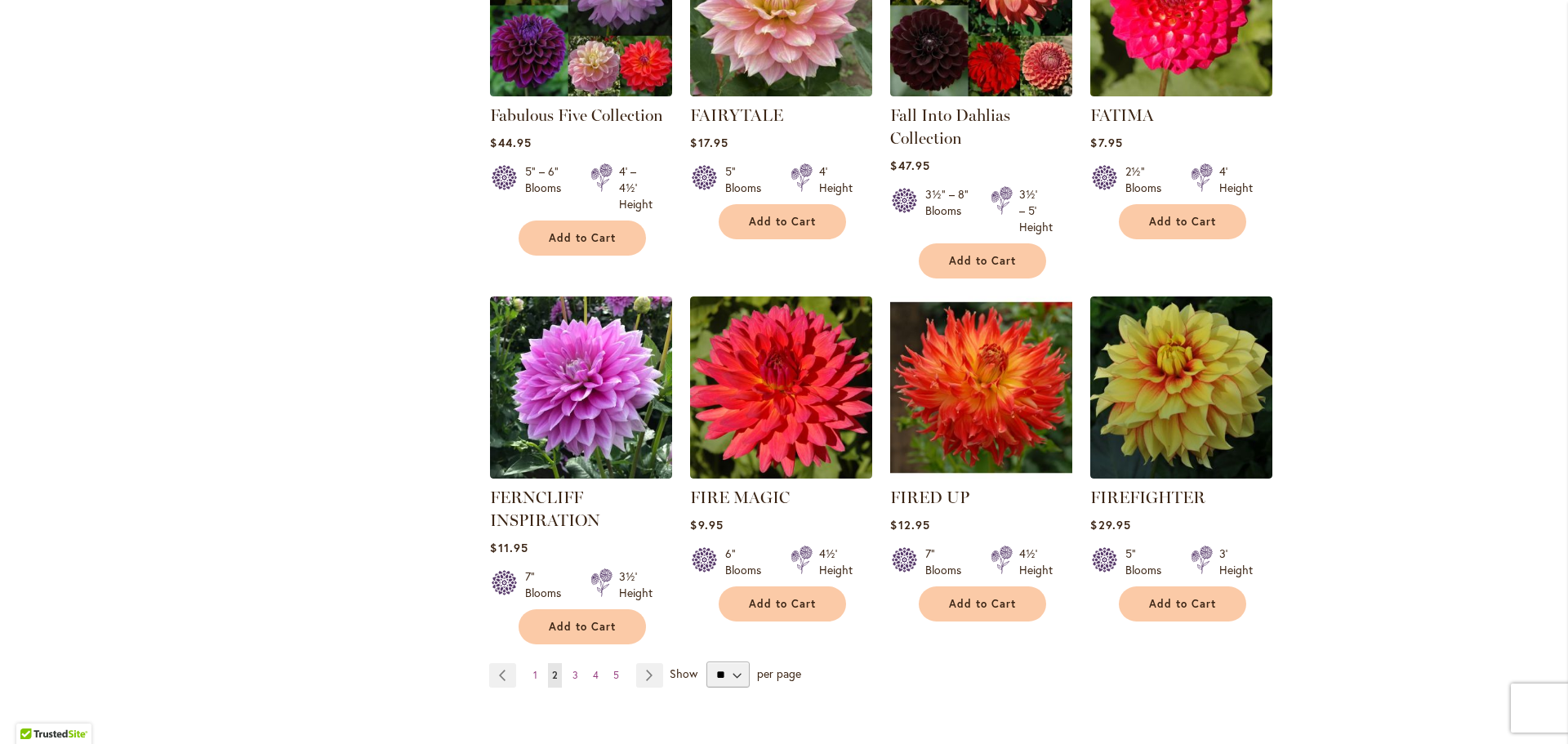
scroll to position [5556, 0]
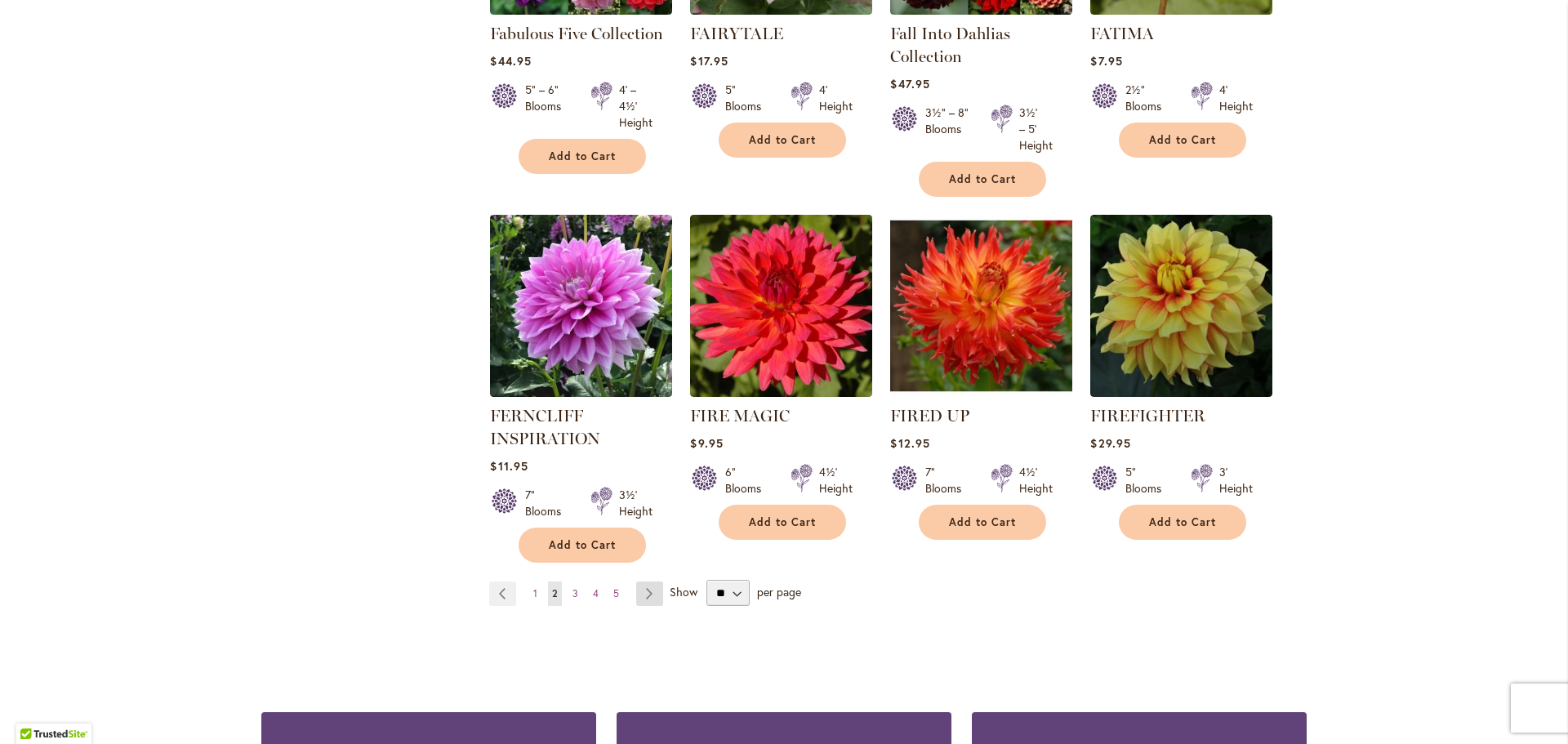
click at [642, 582] on link "Page Next" at bounding box center [650, 594] width 27 height 24
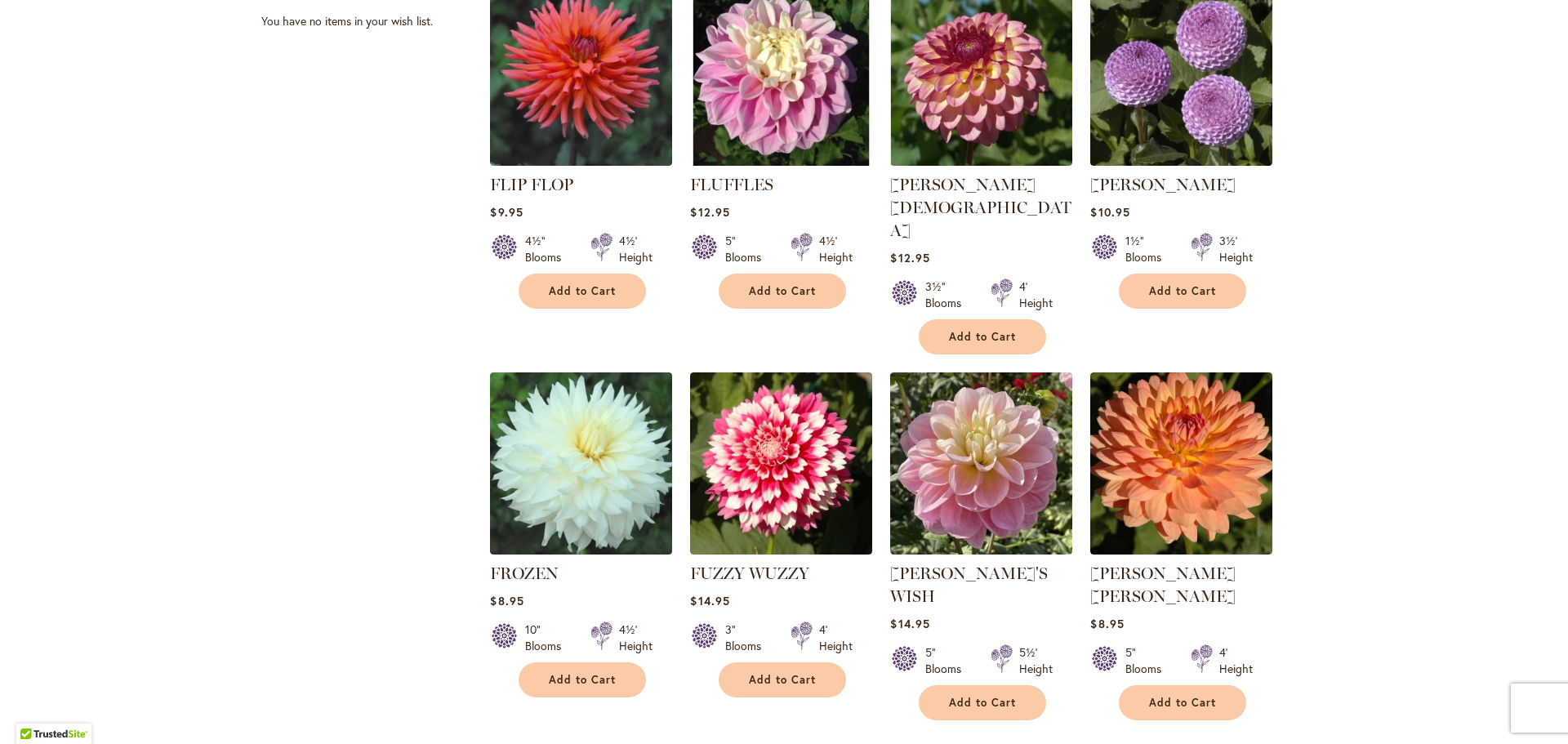
scroll to position [817, 0]
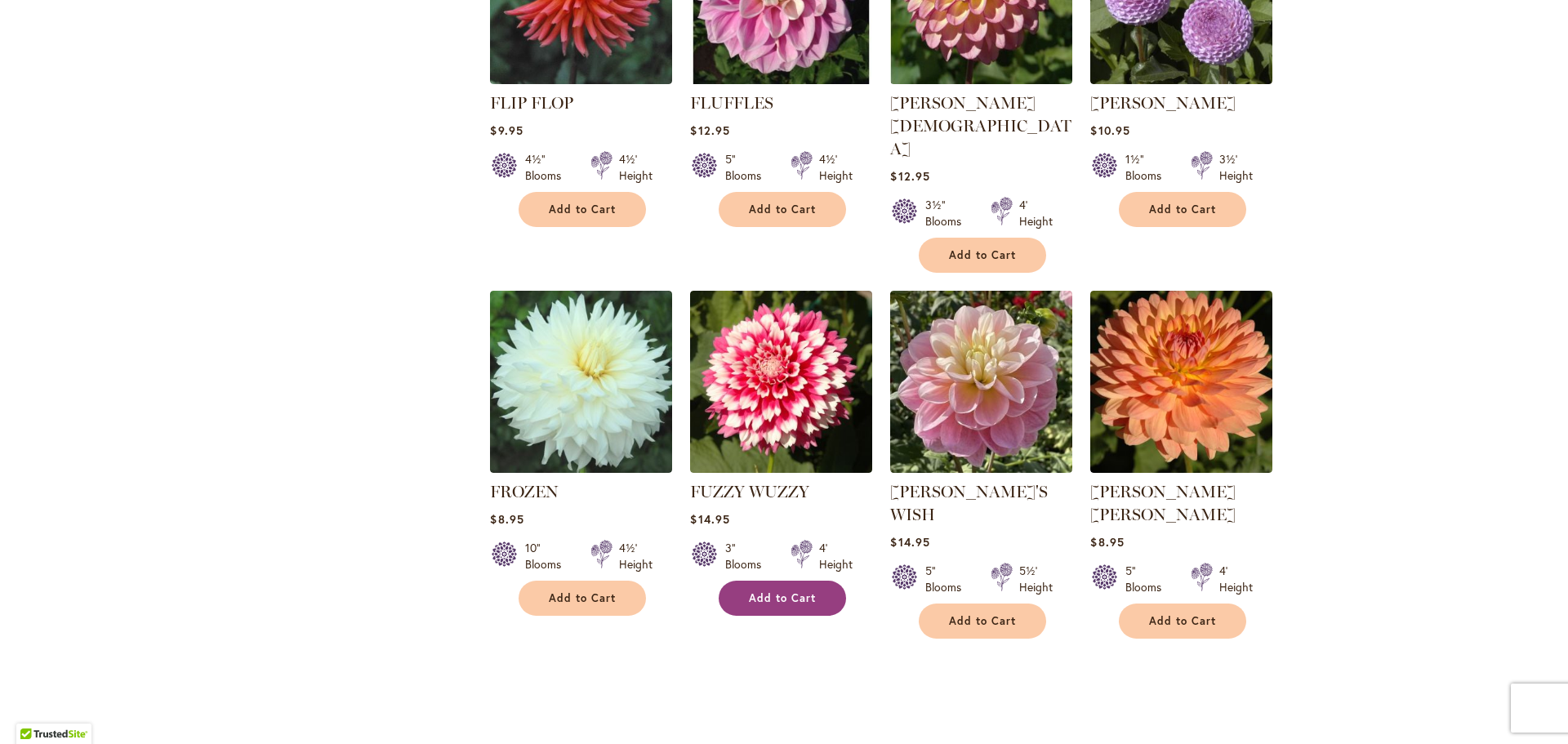
click at [804, 592] on span "Add to Cart" at bounding box center [782, 599] width 67 height 14
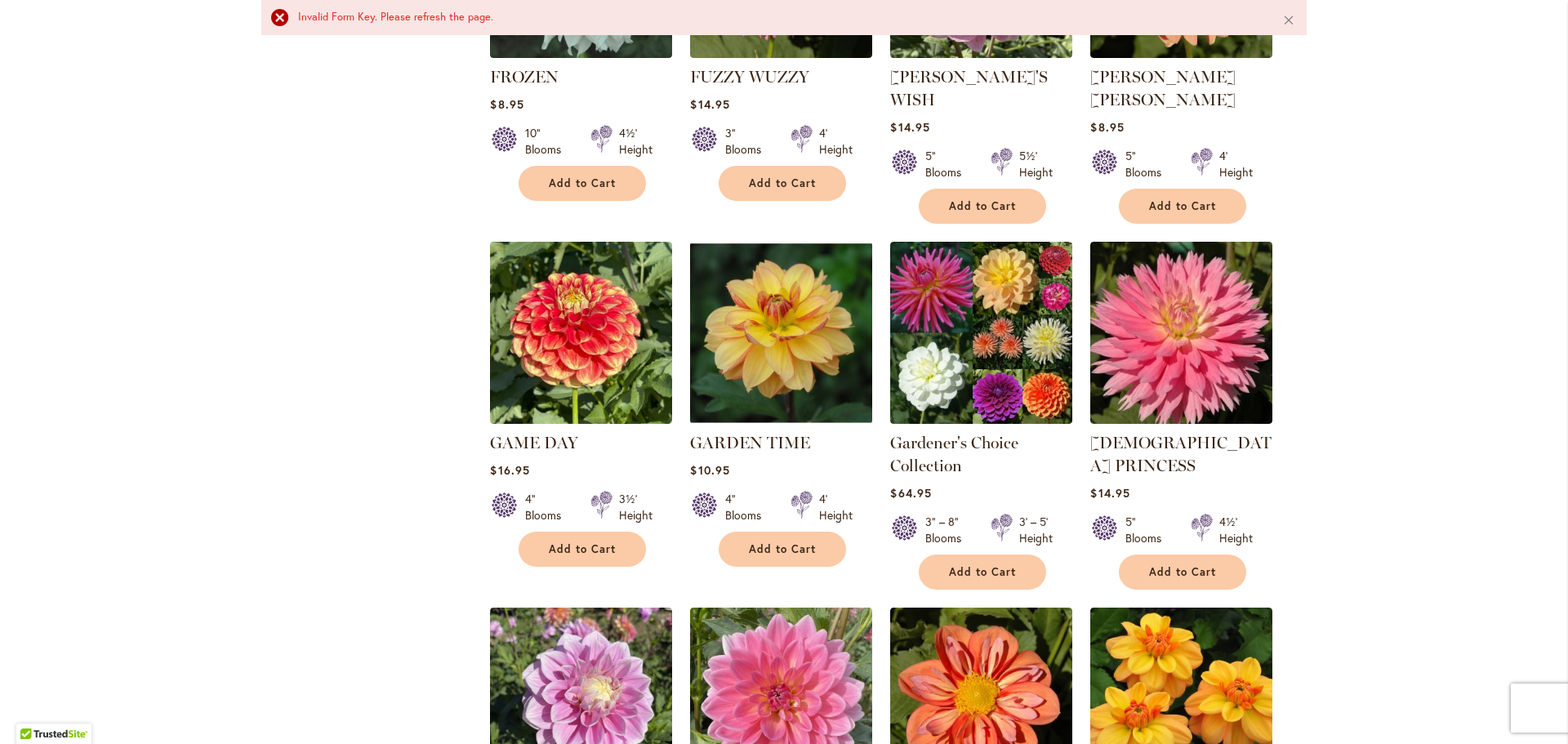
scroll to position [1634, 0]
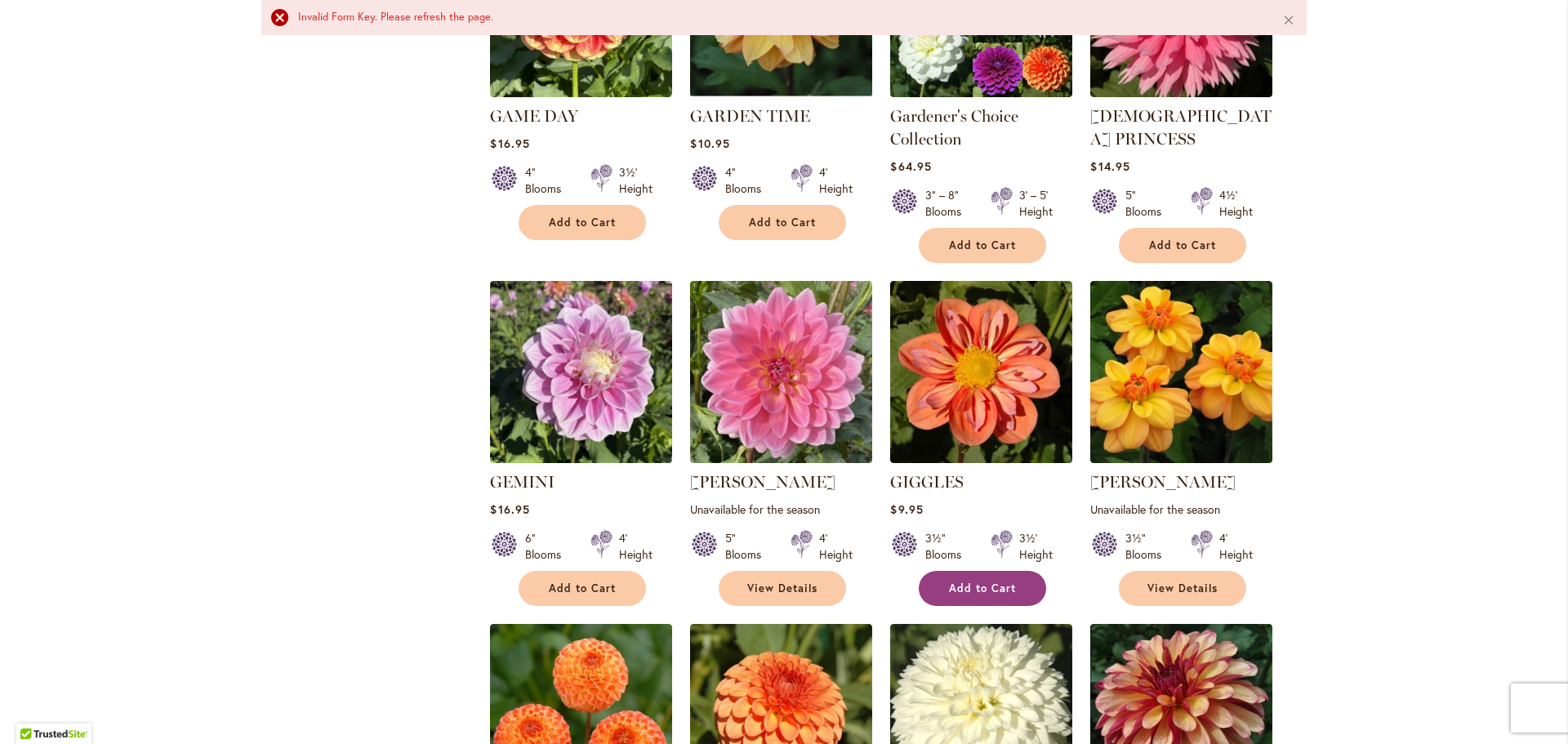
click at [1017, 571] on button "Add to Cart" at bounding box center [982, 588] width 128 height 35
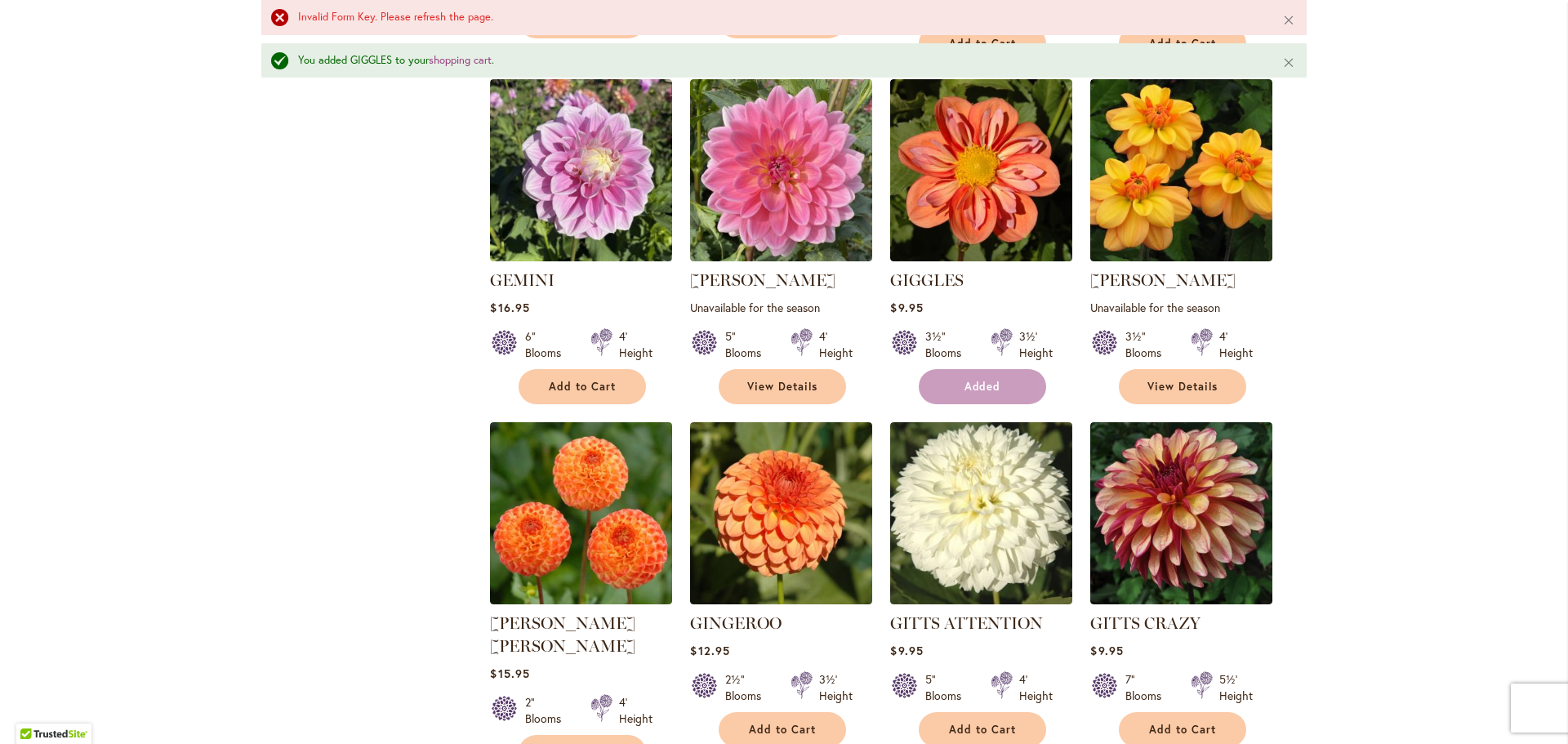
scroll to position [1923, 0]
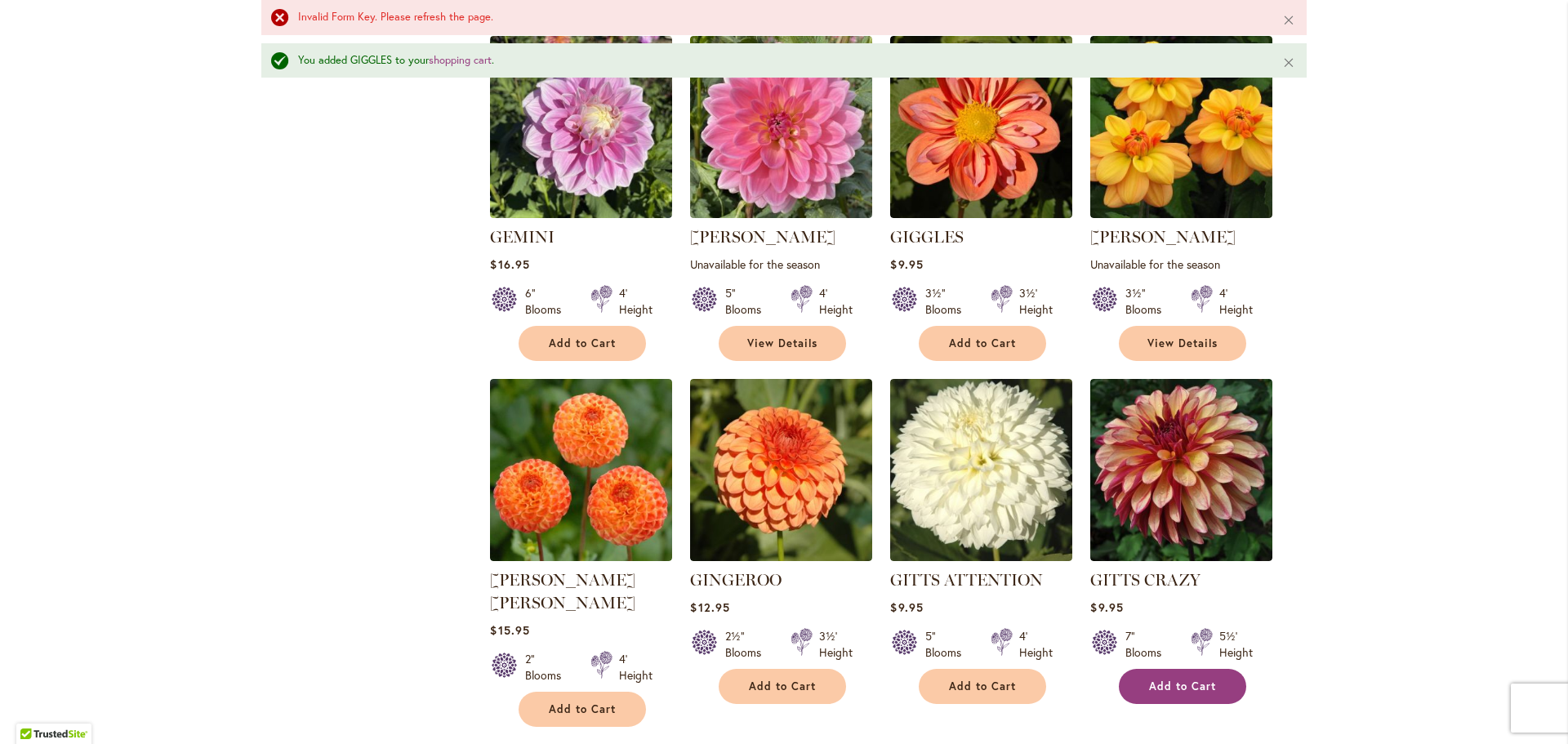
click at [1154, 680] on span "Add to Cart" at bounding box center [1182, 687] width 67 height 14
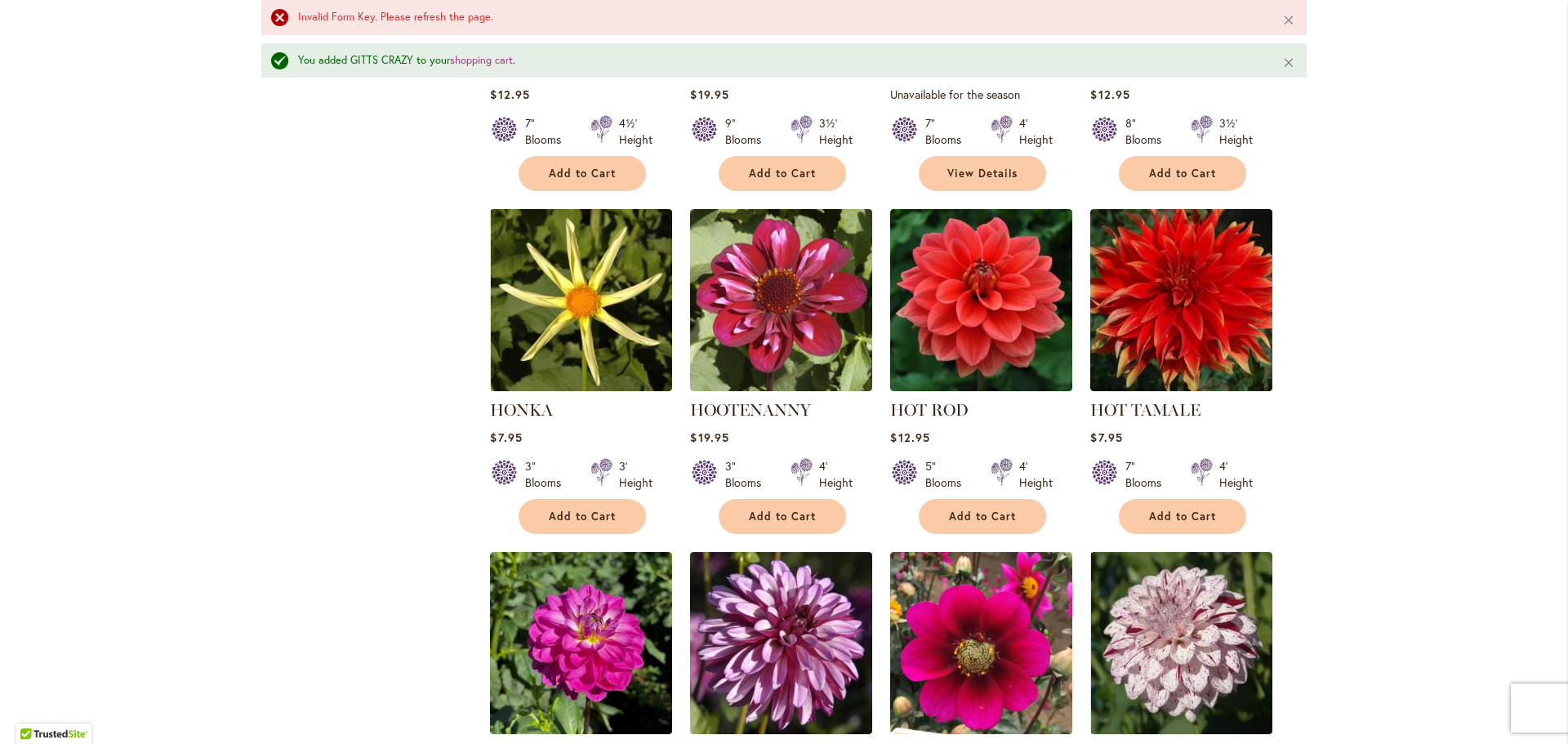
scroll to position [5027, 0]
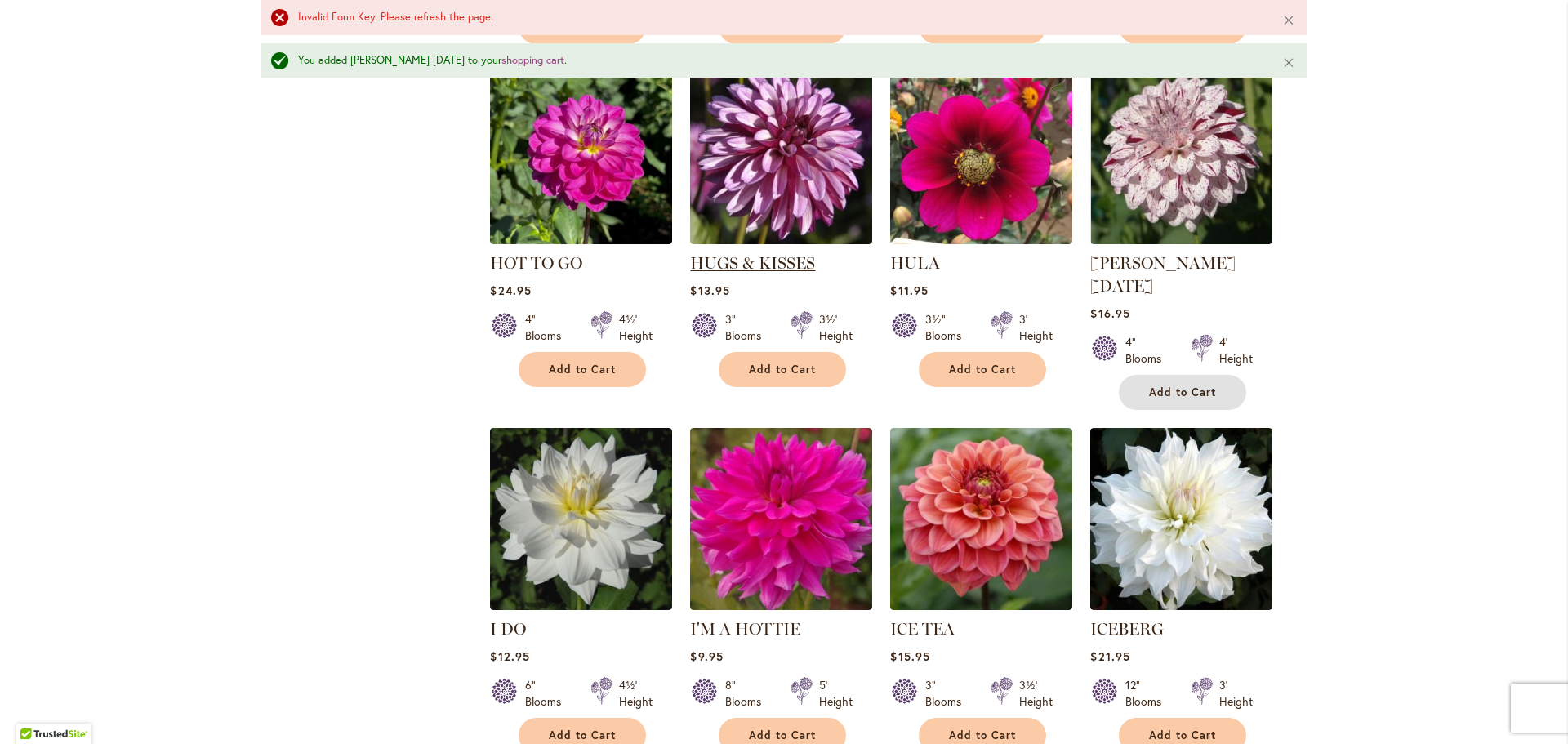
scroll to position [5517, 0]
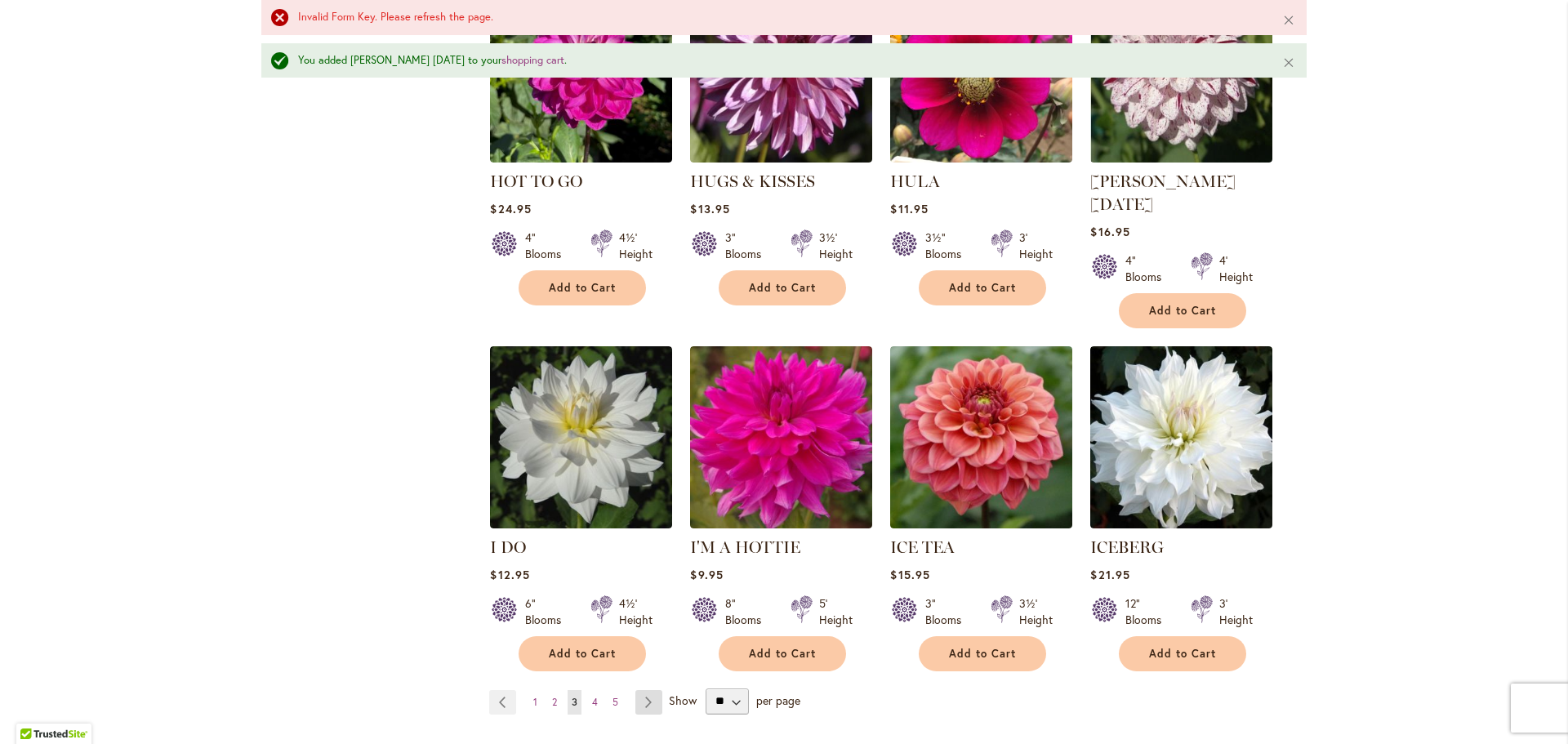
click at [645, 690] on link "Page Next" at bounding box center [649, 702] width 27 height 24
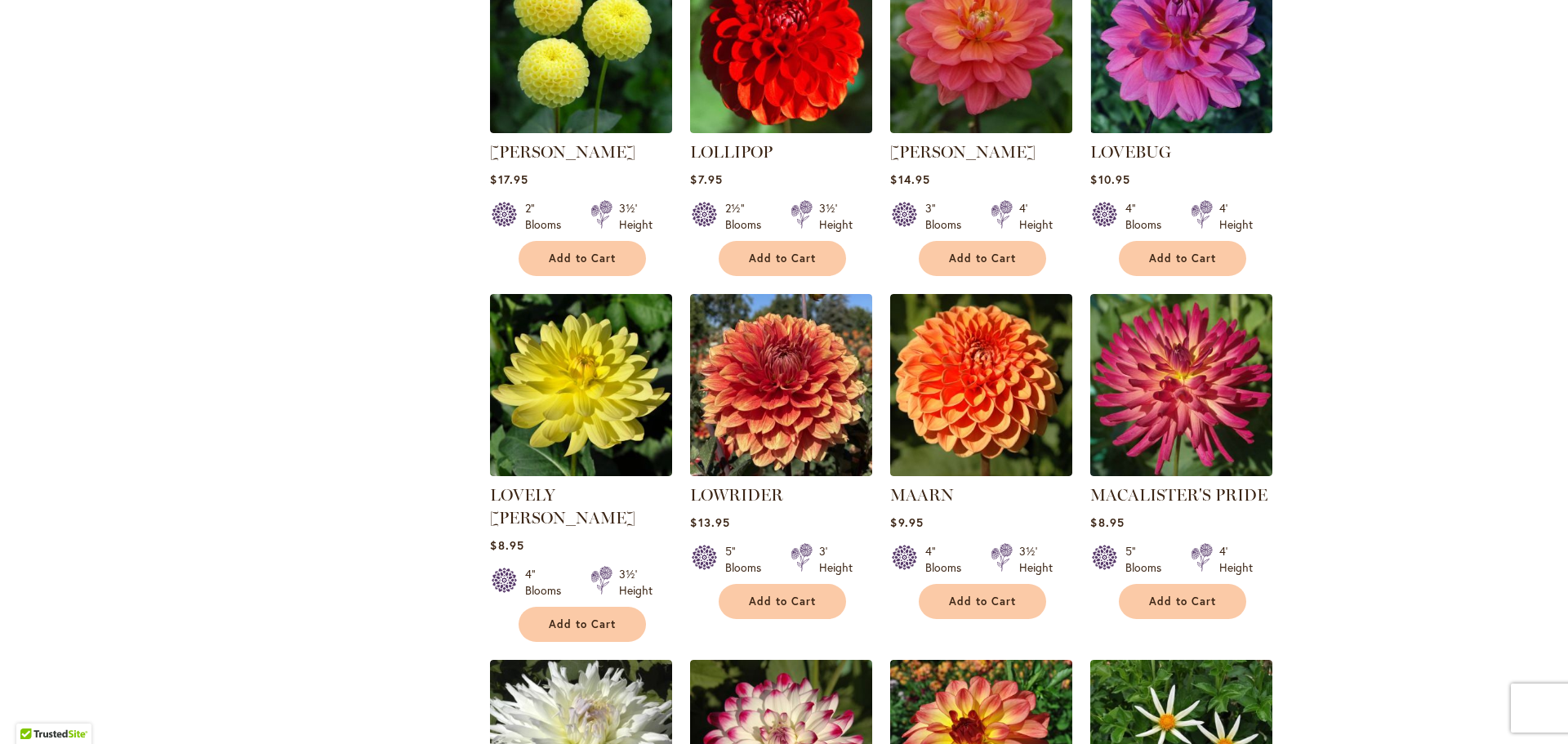
scroll to position [4576, 0]
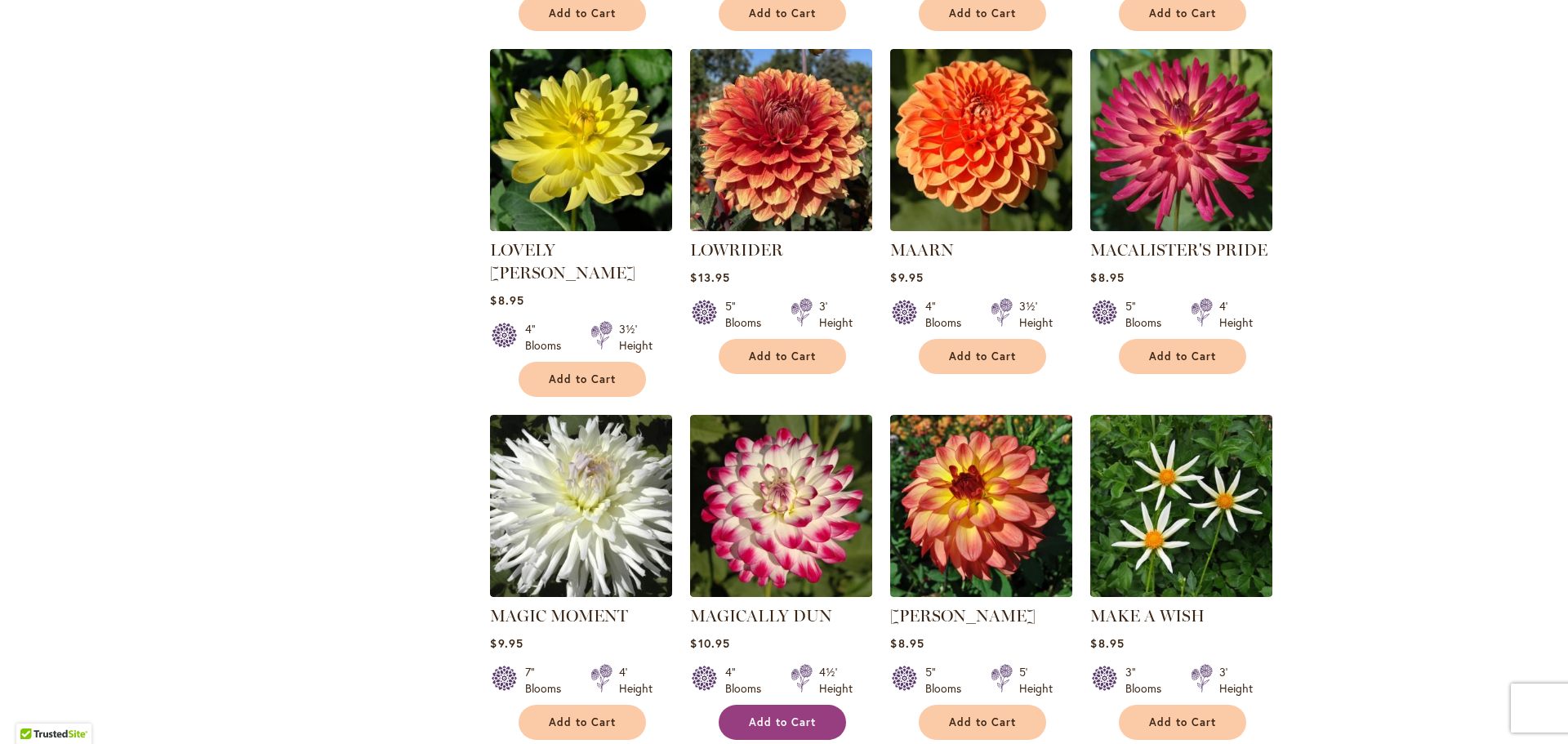
click at [792, 705] on button "Add to Cart" at bounding box center [782, 723] width 128 height 35
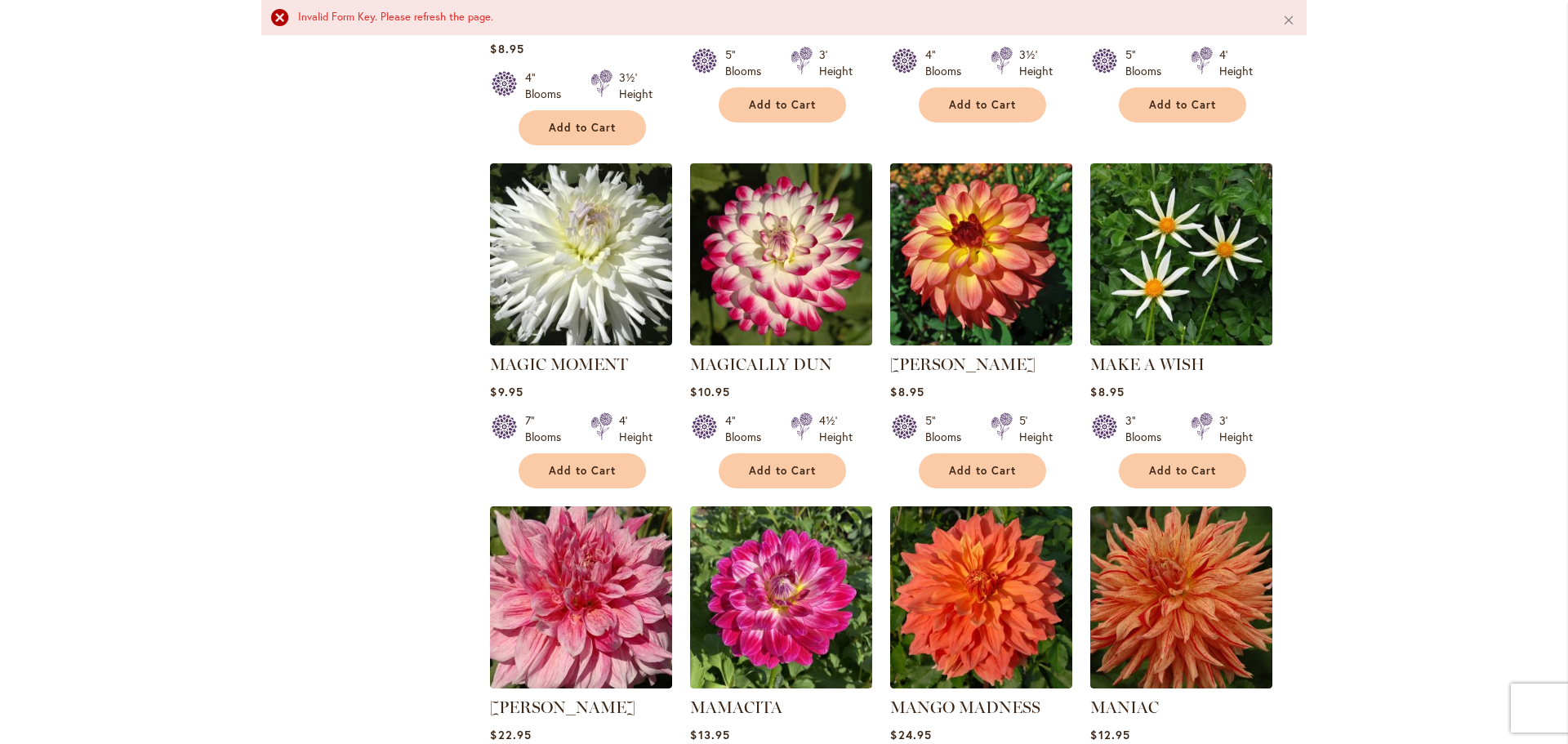
scroll to position [4984, 0]
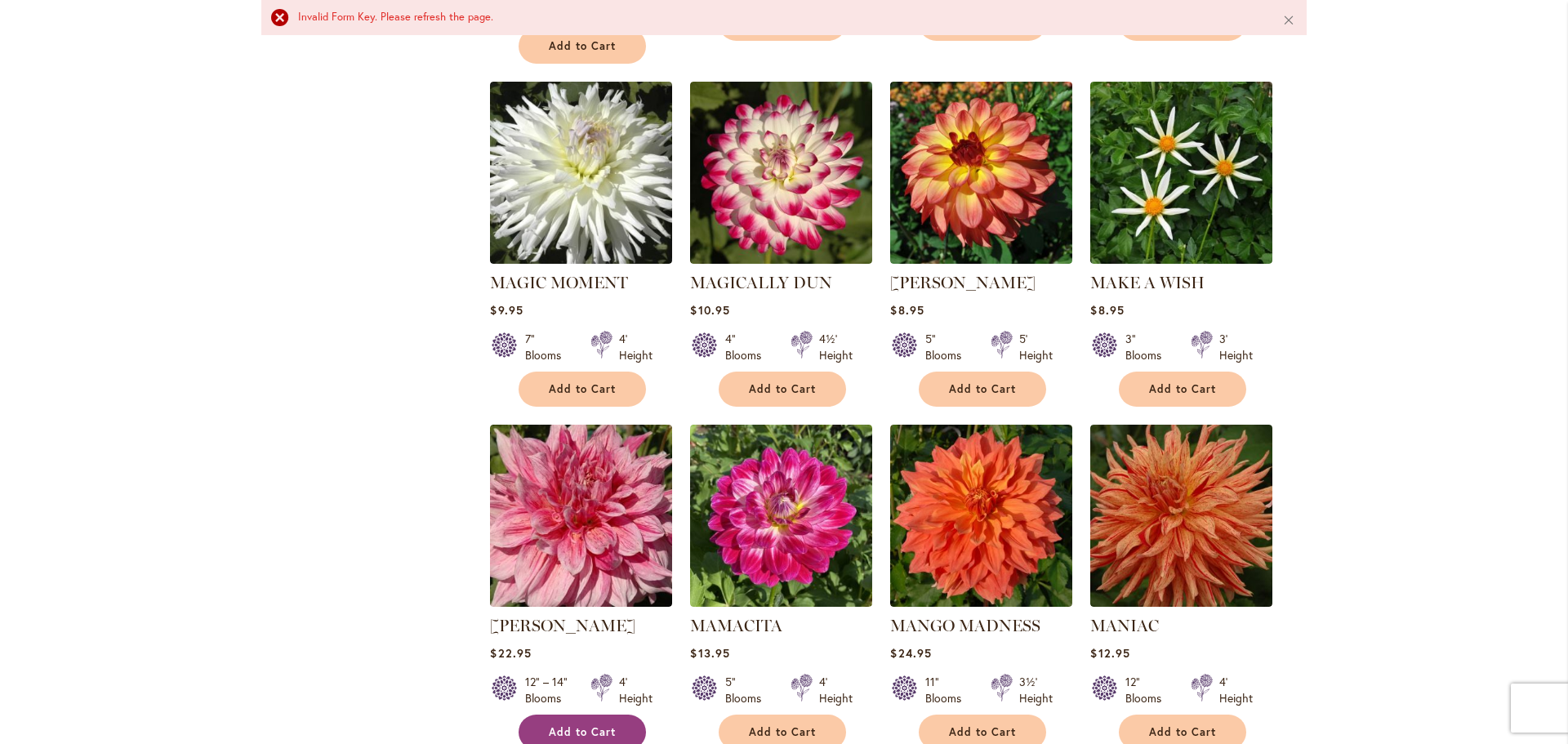
click at [616, 715] on button "Add to Cart" at bounding box center [582, 732] width 128 height 35
click at [1168, 726] on span "Add to Cart" at bounding box center [1182, 732] width 67 height 14
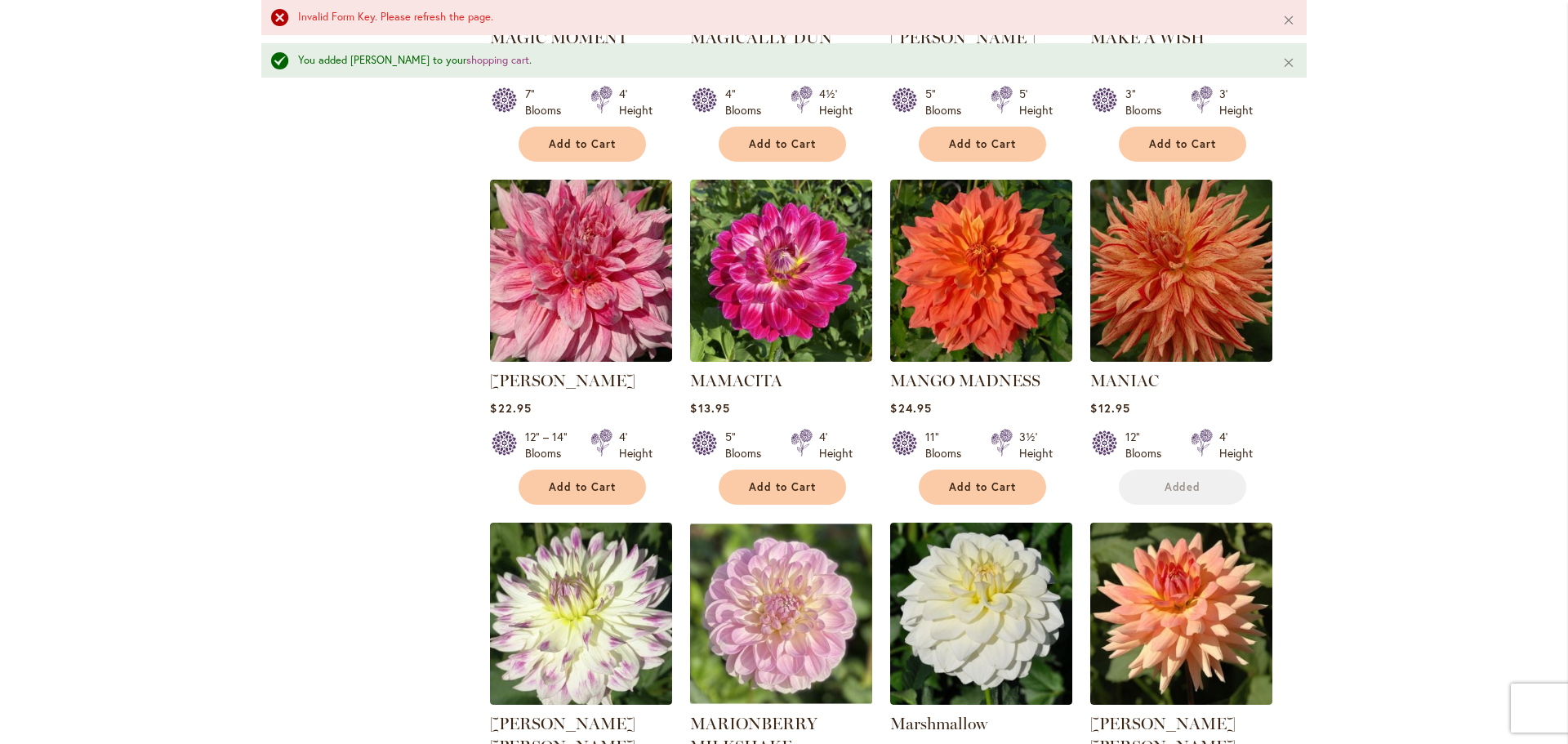
scroll to position [5354, 0]
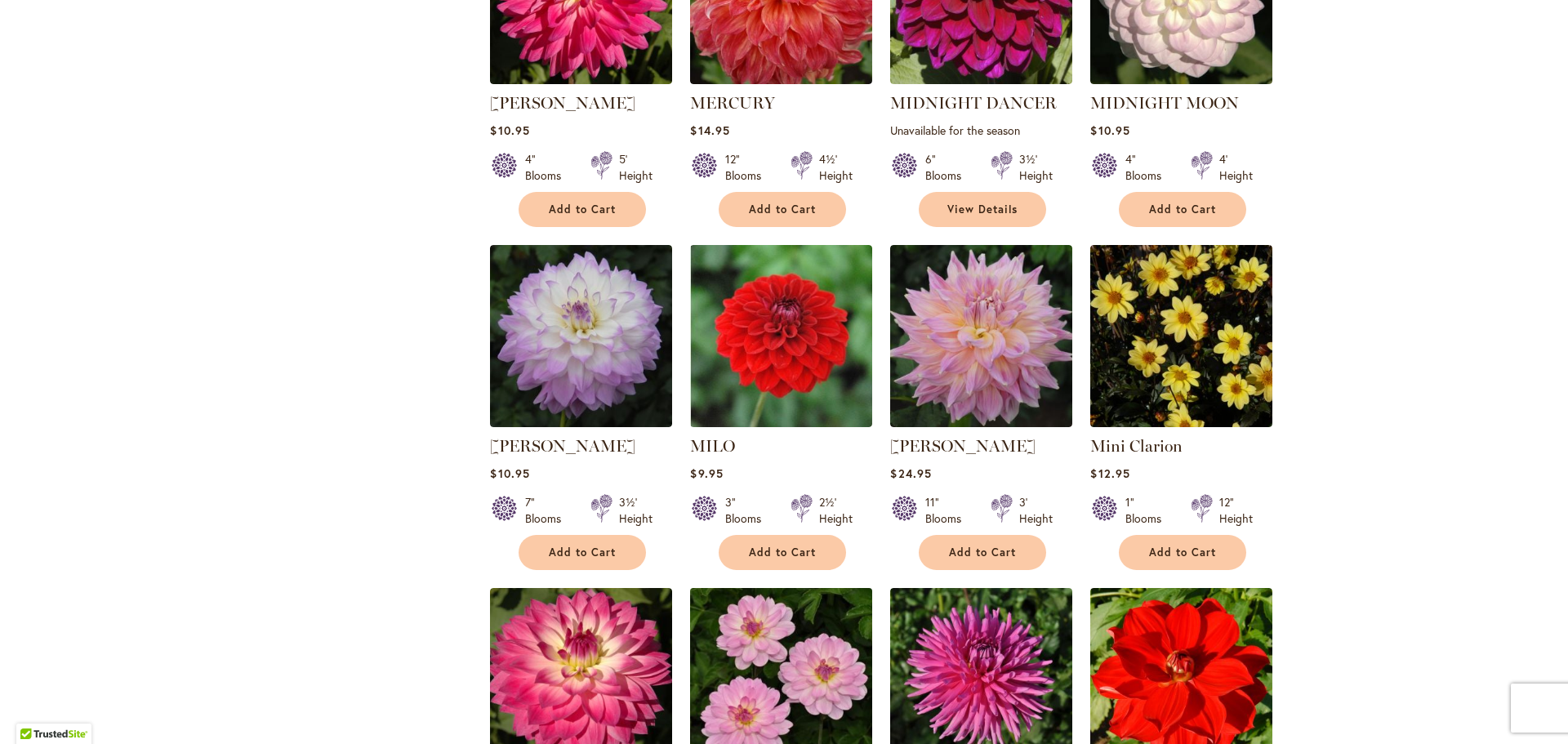
scroll to position [899, 0]
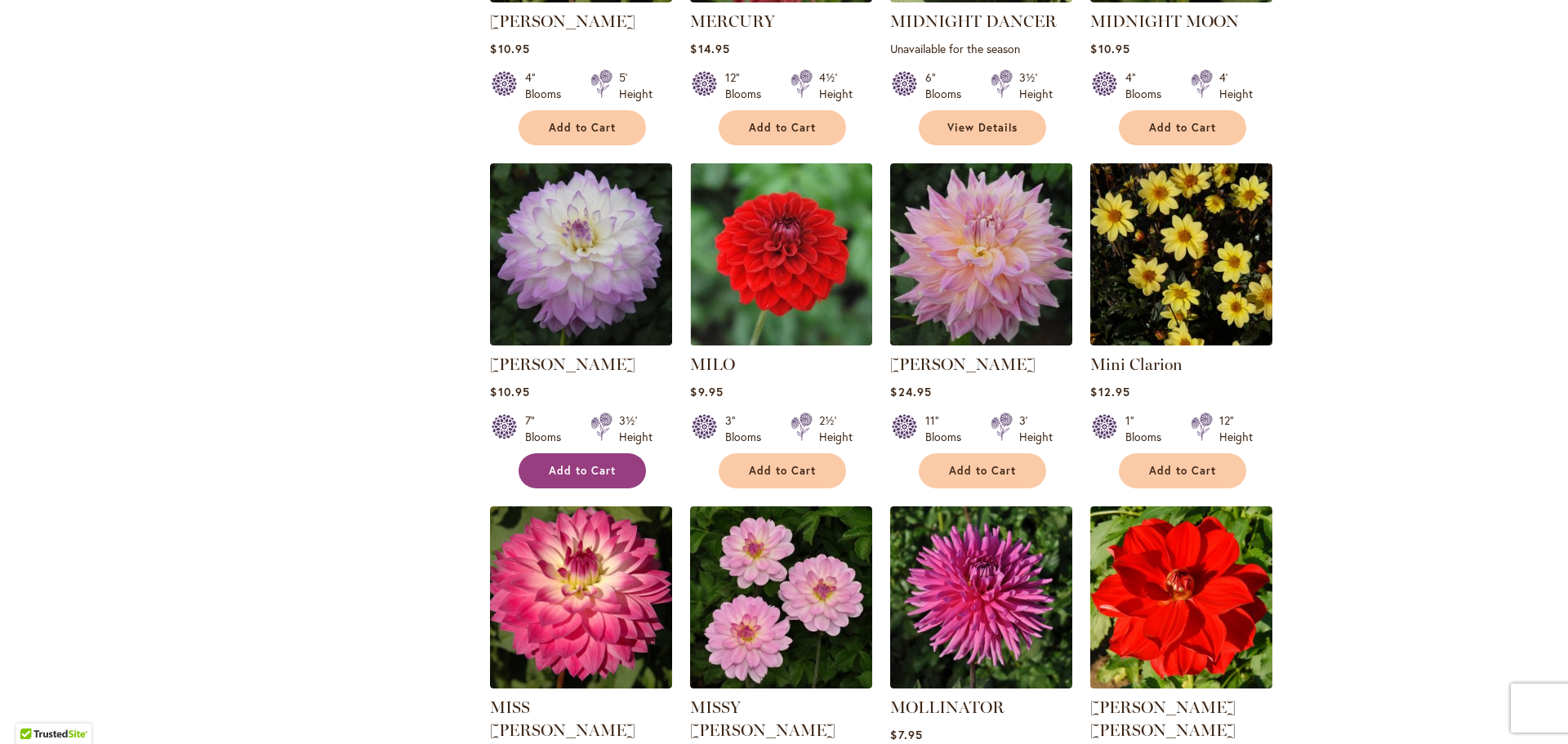
click at [604, 472] on span "Add to Cart" at bounding box center [582, 471] width 67 height 14
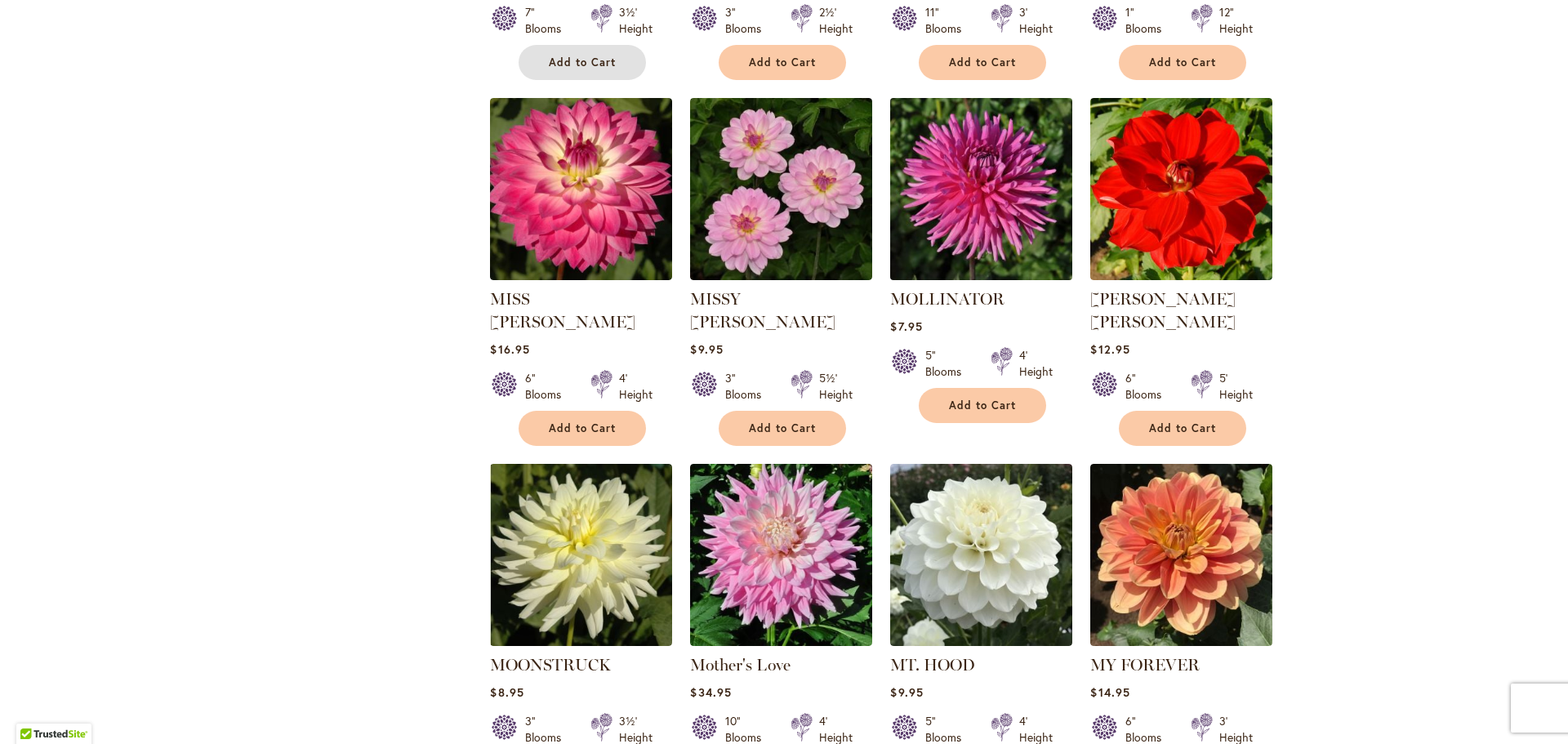
scroll to position [1470, 0]
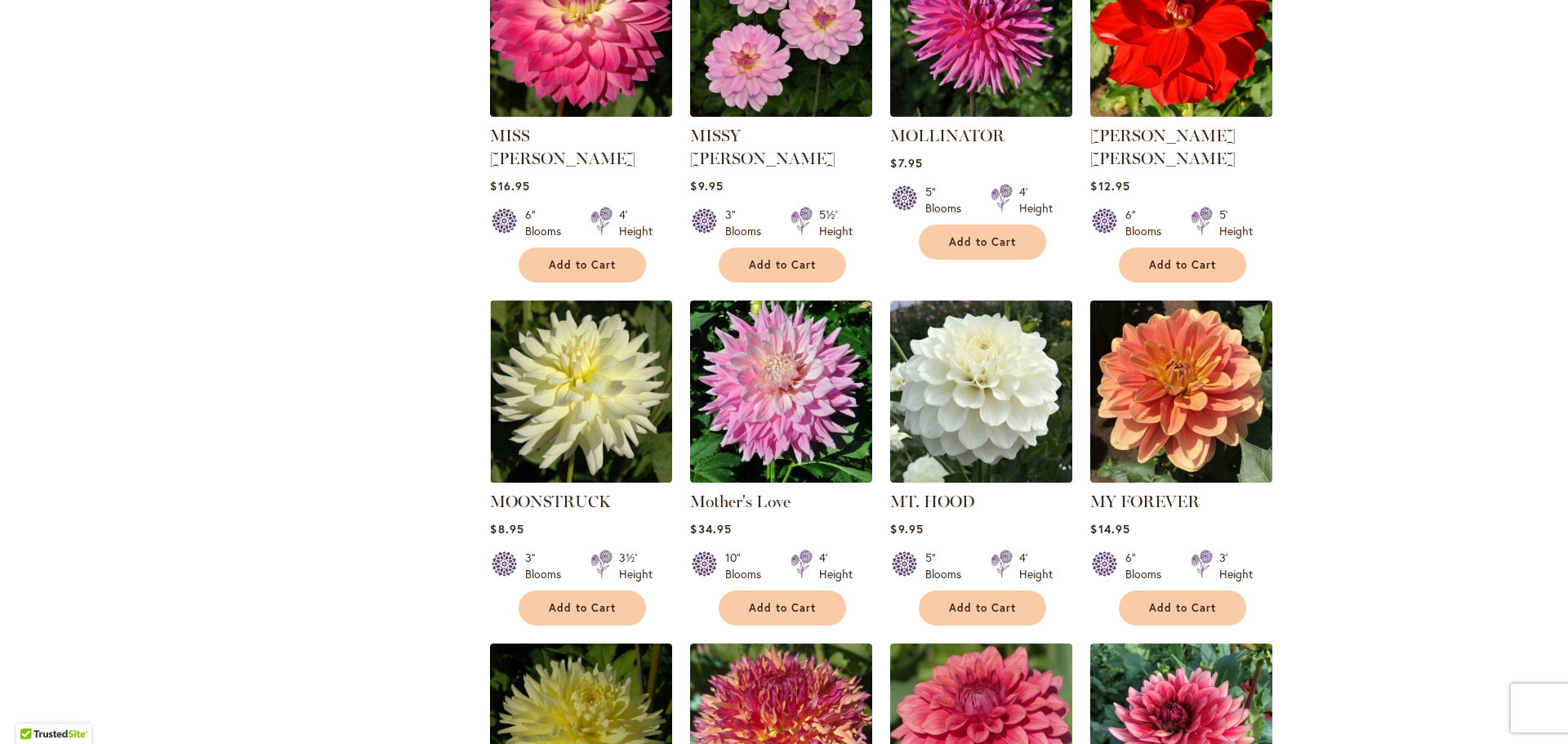
click at [974, 563] on div "MT. HOOD Rating: 100% 6 Reviews $9.95 5" Blooms 4' Height Add to Cart" at bounding box center [981, 554] width 182 height 128
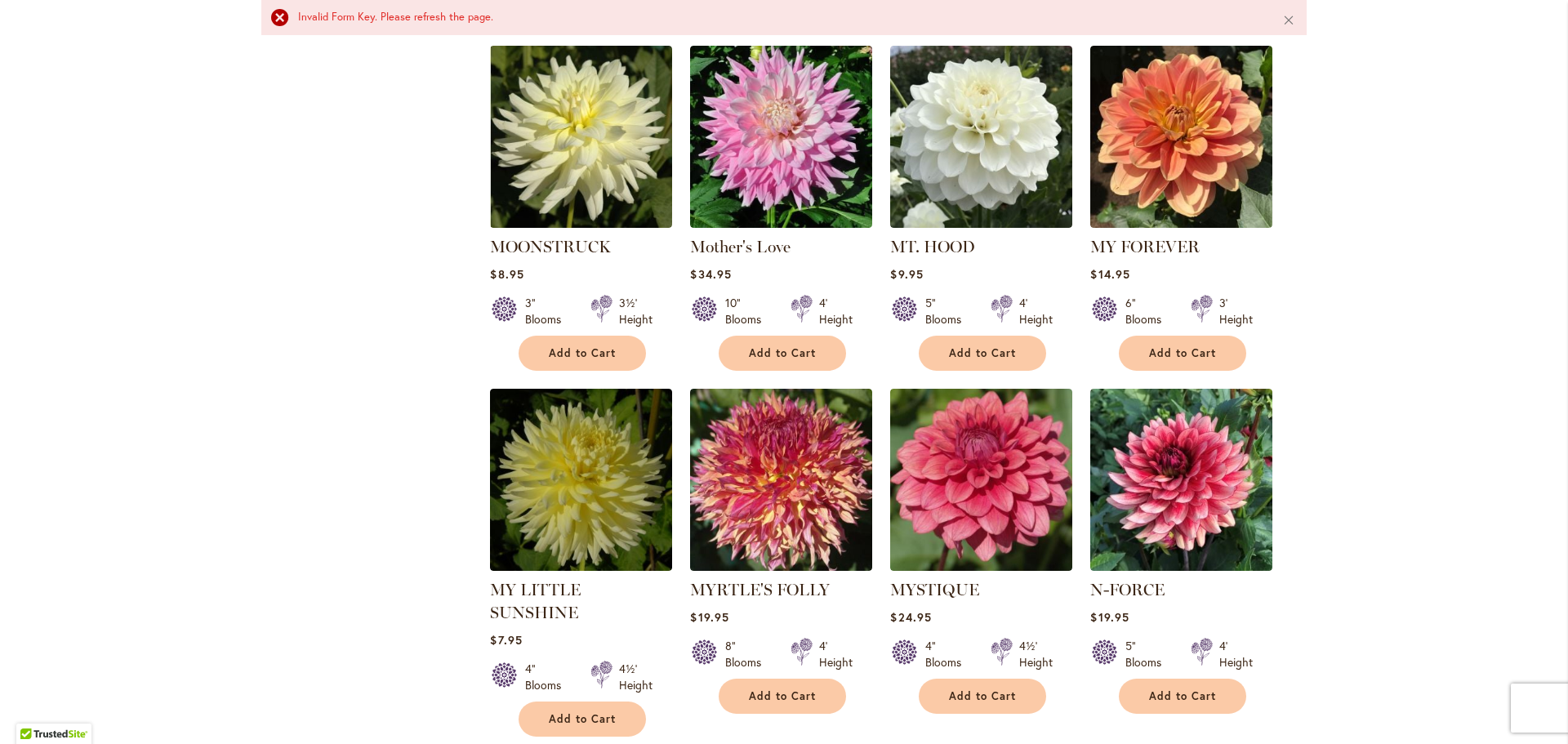
scroll to position [1964, 0]
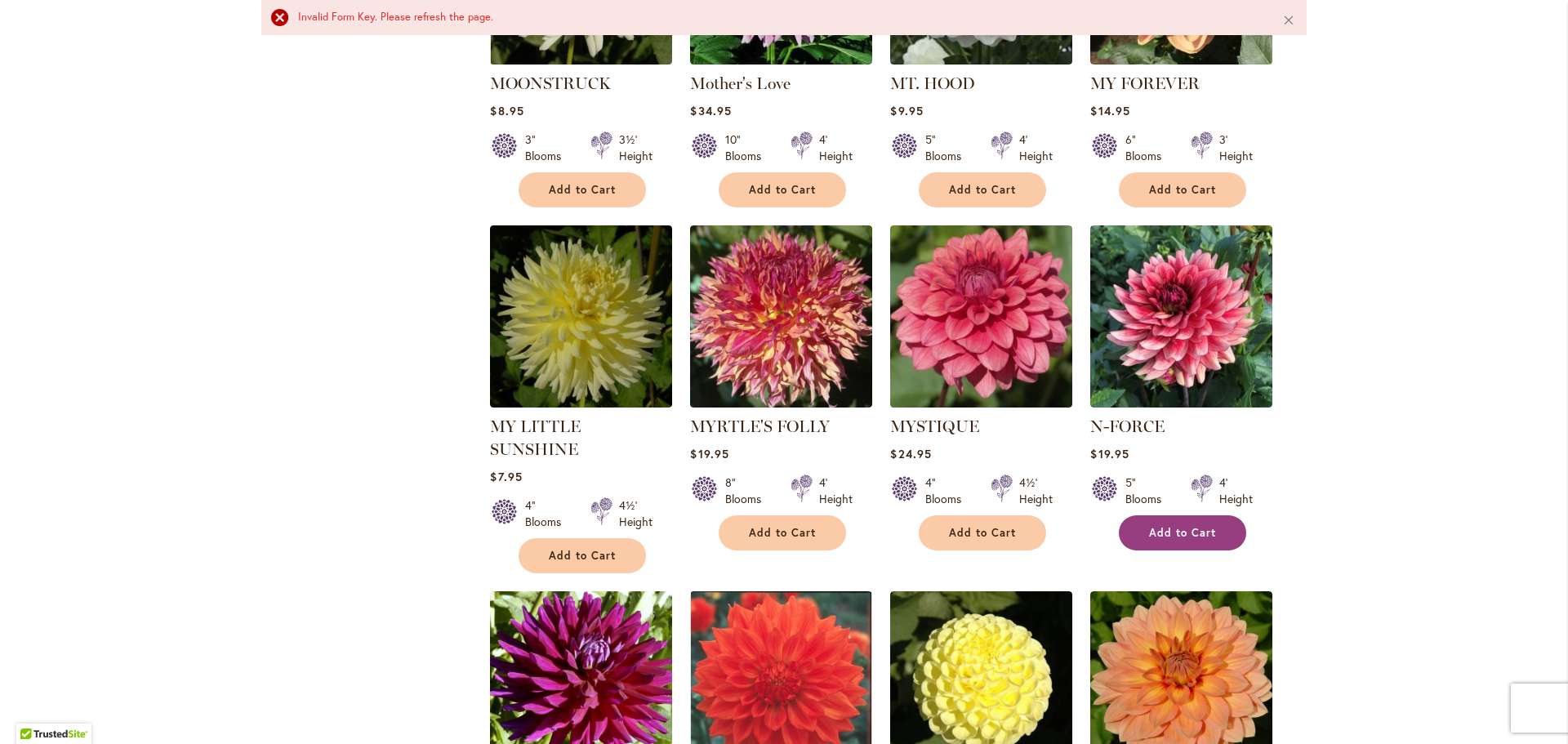
click at [1197, 526] on span "Add to Cart" at bounding box center [1182, 533] width 67 height 14
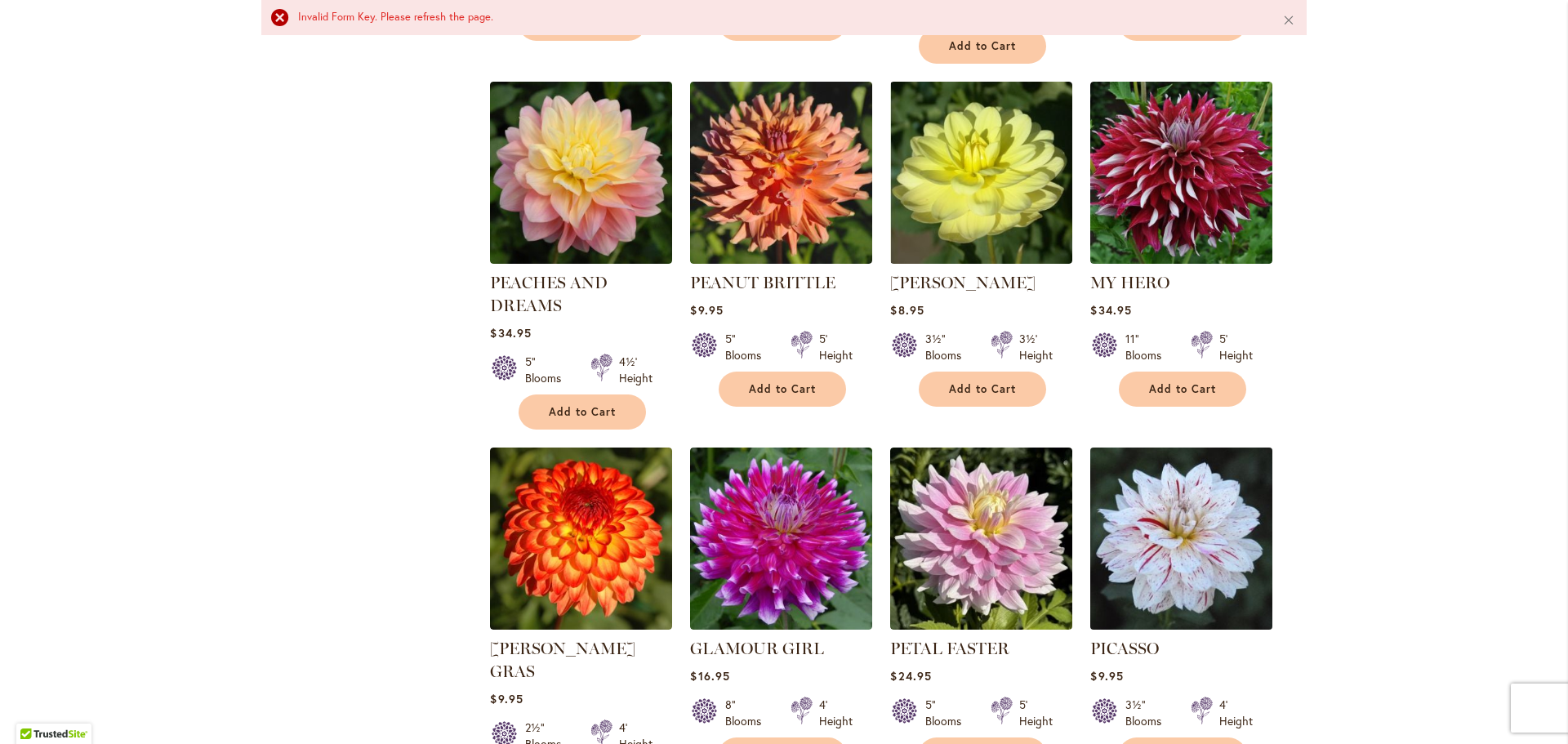
scroll to position [4824, 0]
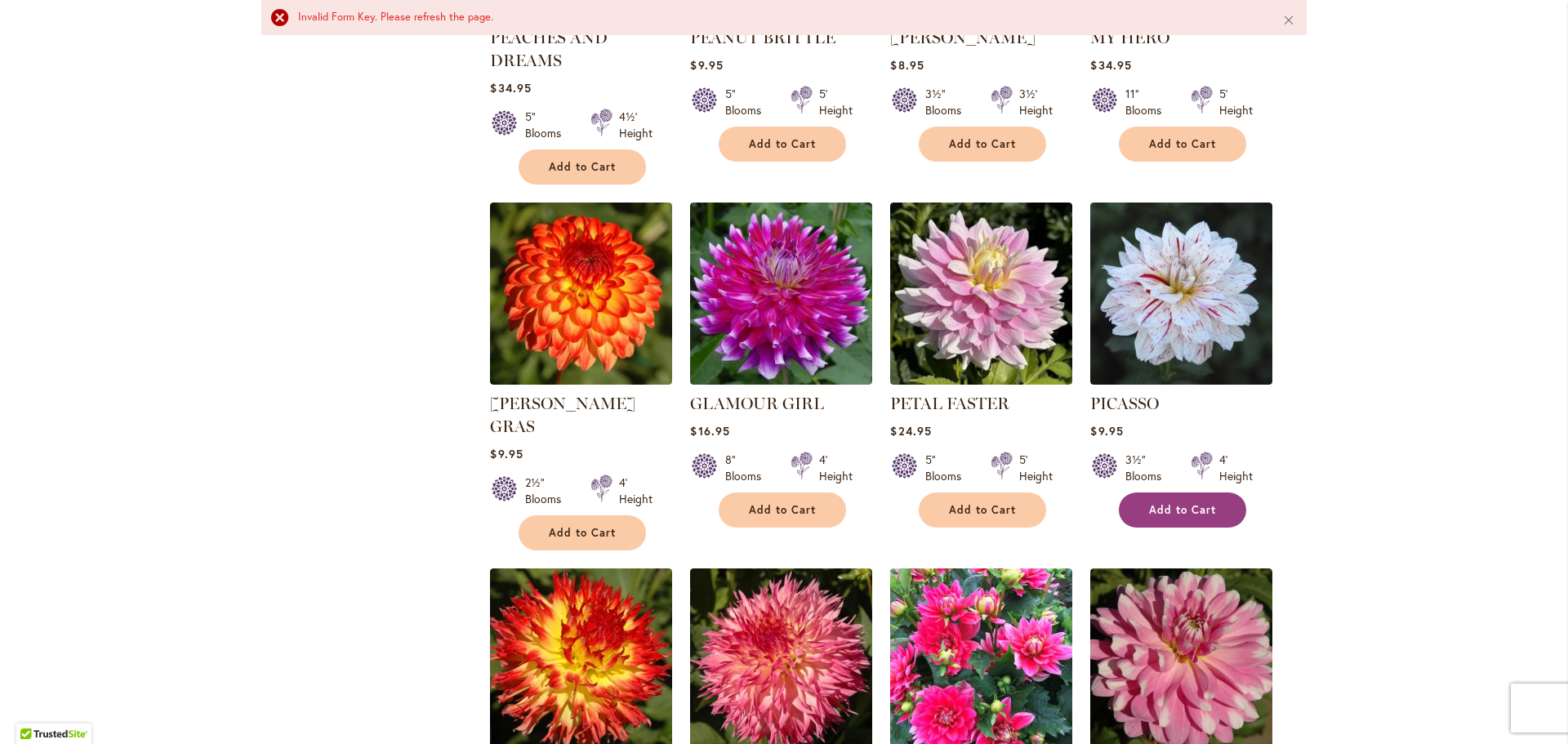
click at [1190, 493] on button "Add to Cart" at bounding box center [1182, 510] width 128 height 35
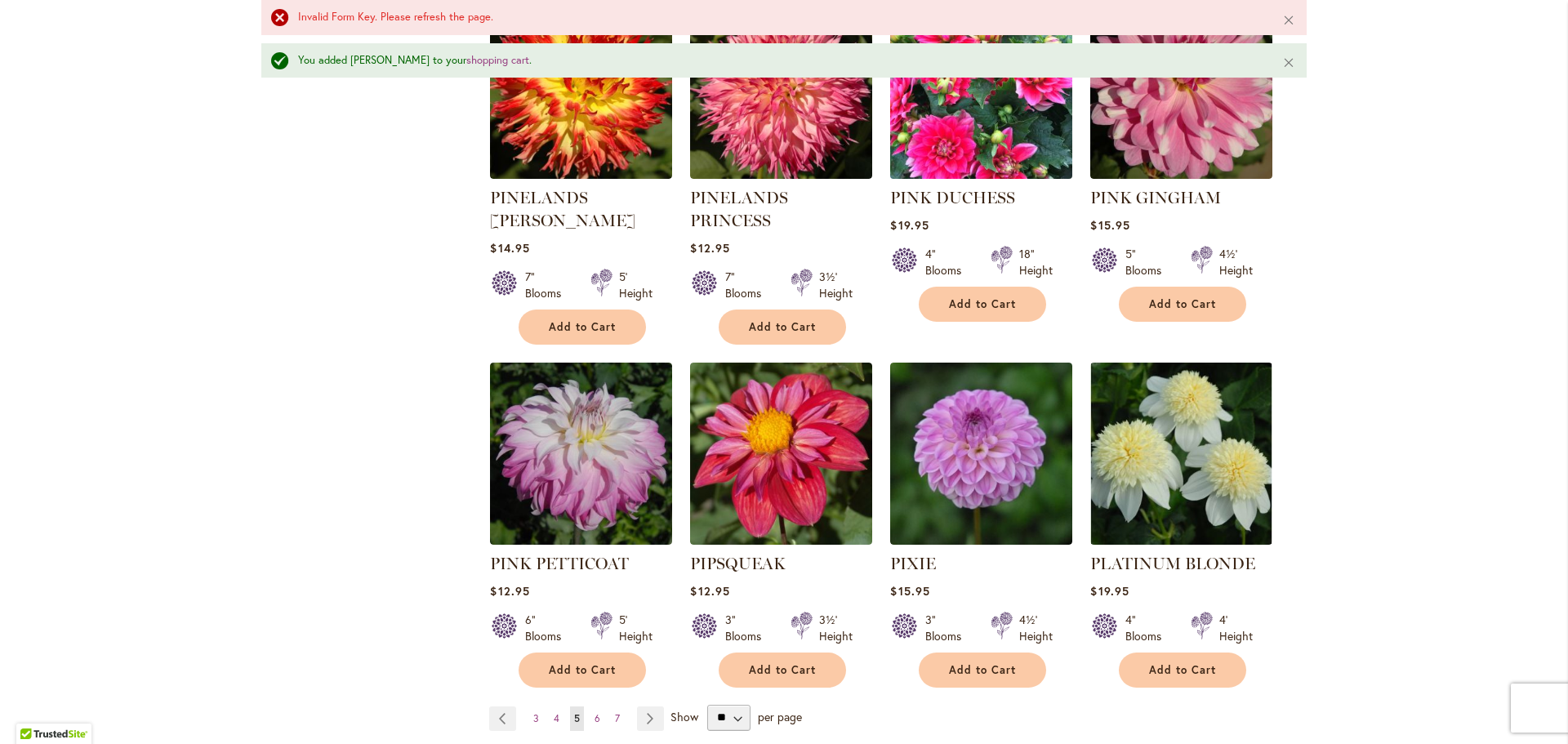
scroll to position [5521, 0]
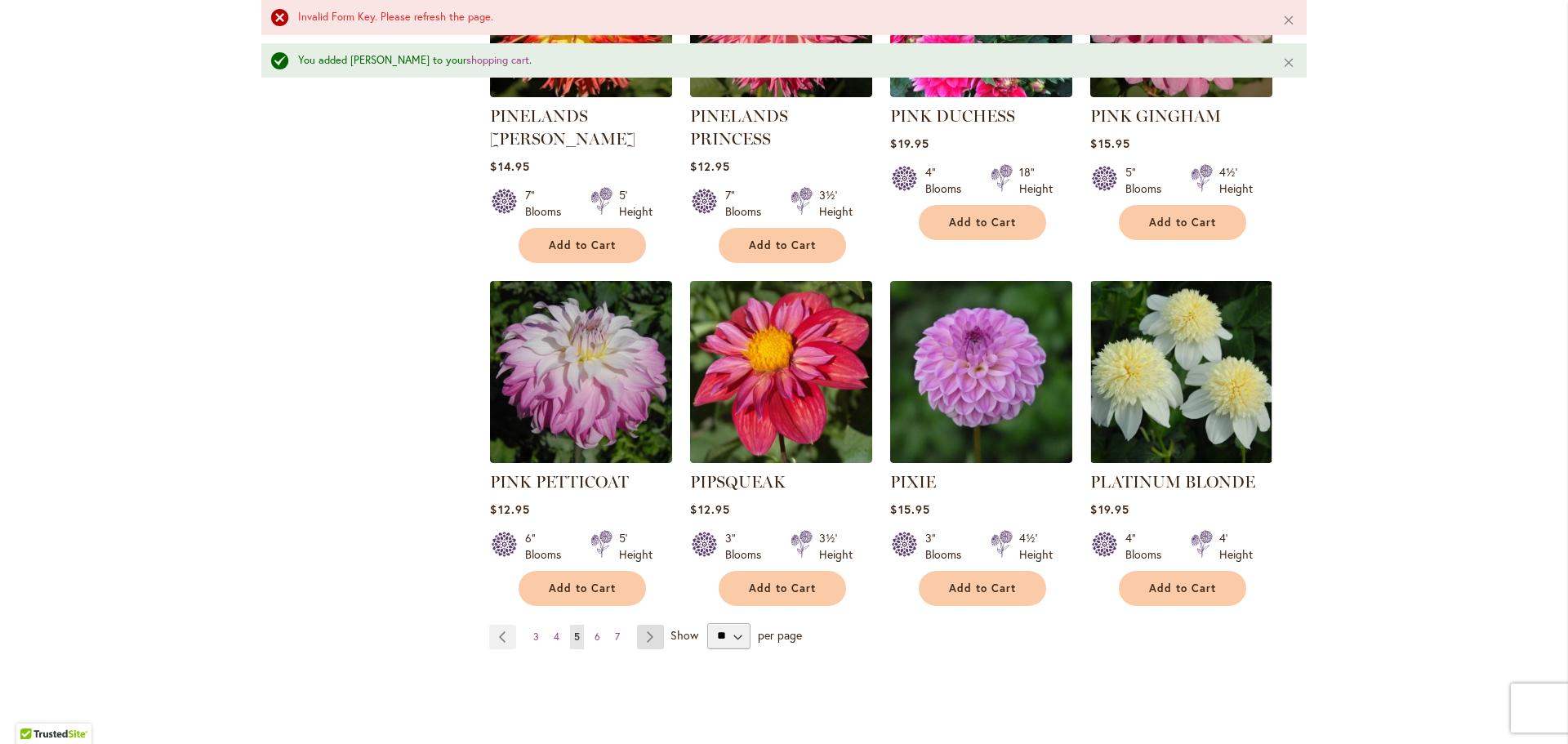
click at [644, 625] on link "Page Next" at bounding box center [650, 636] width 27 height 24
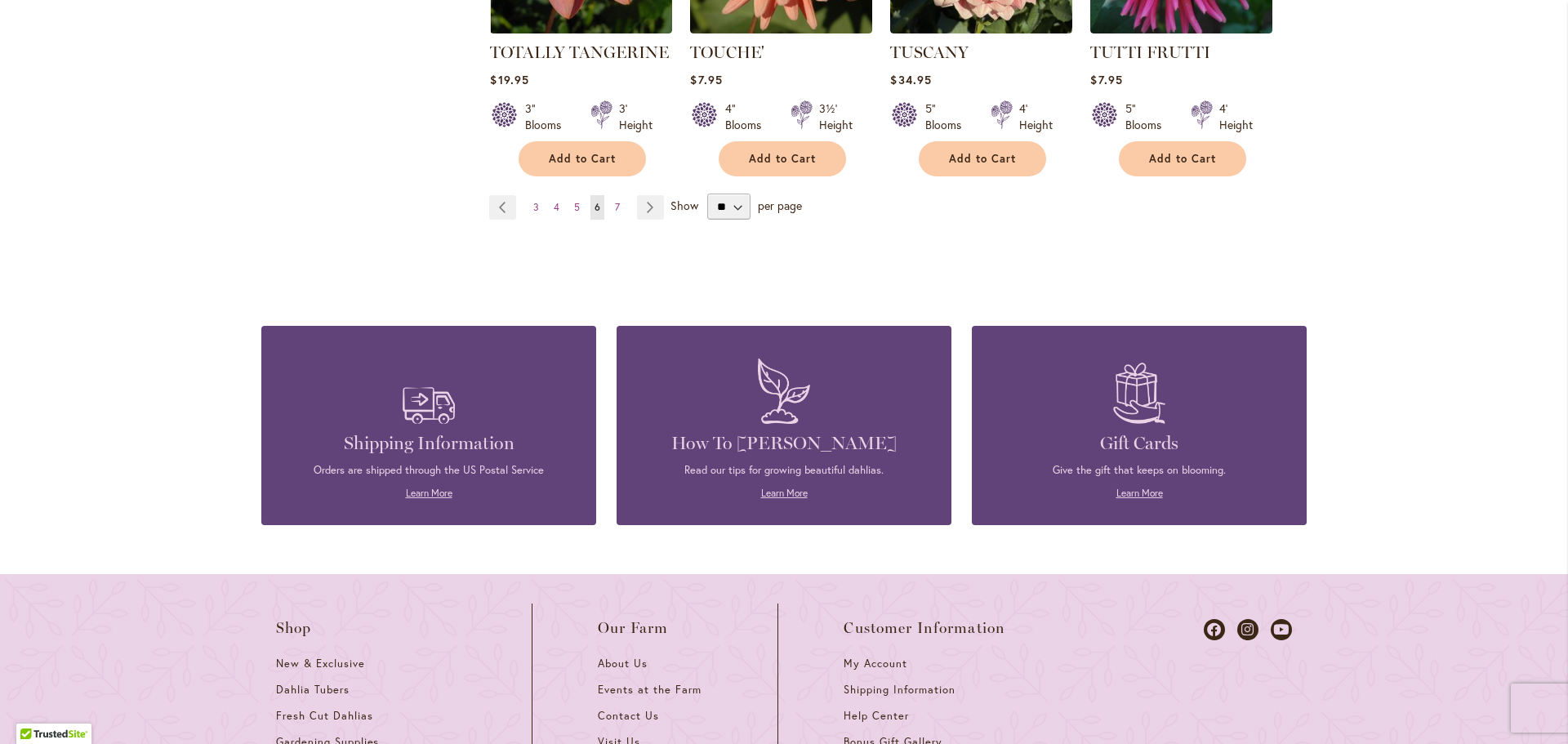
scroll to position [5713, 0]
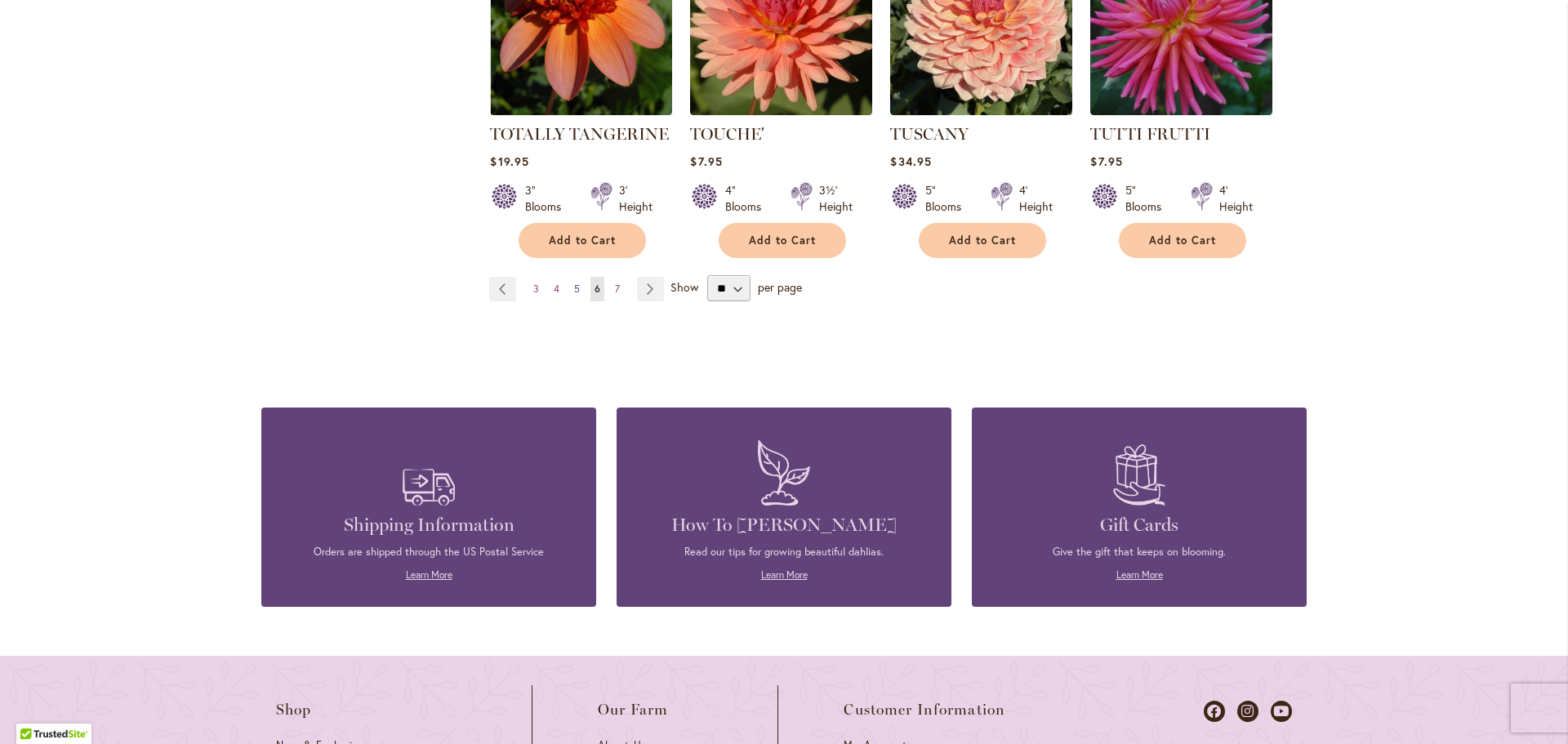
click at [574, 282] on span "5" at bounding box center [576, 288] width 6 height 13
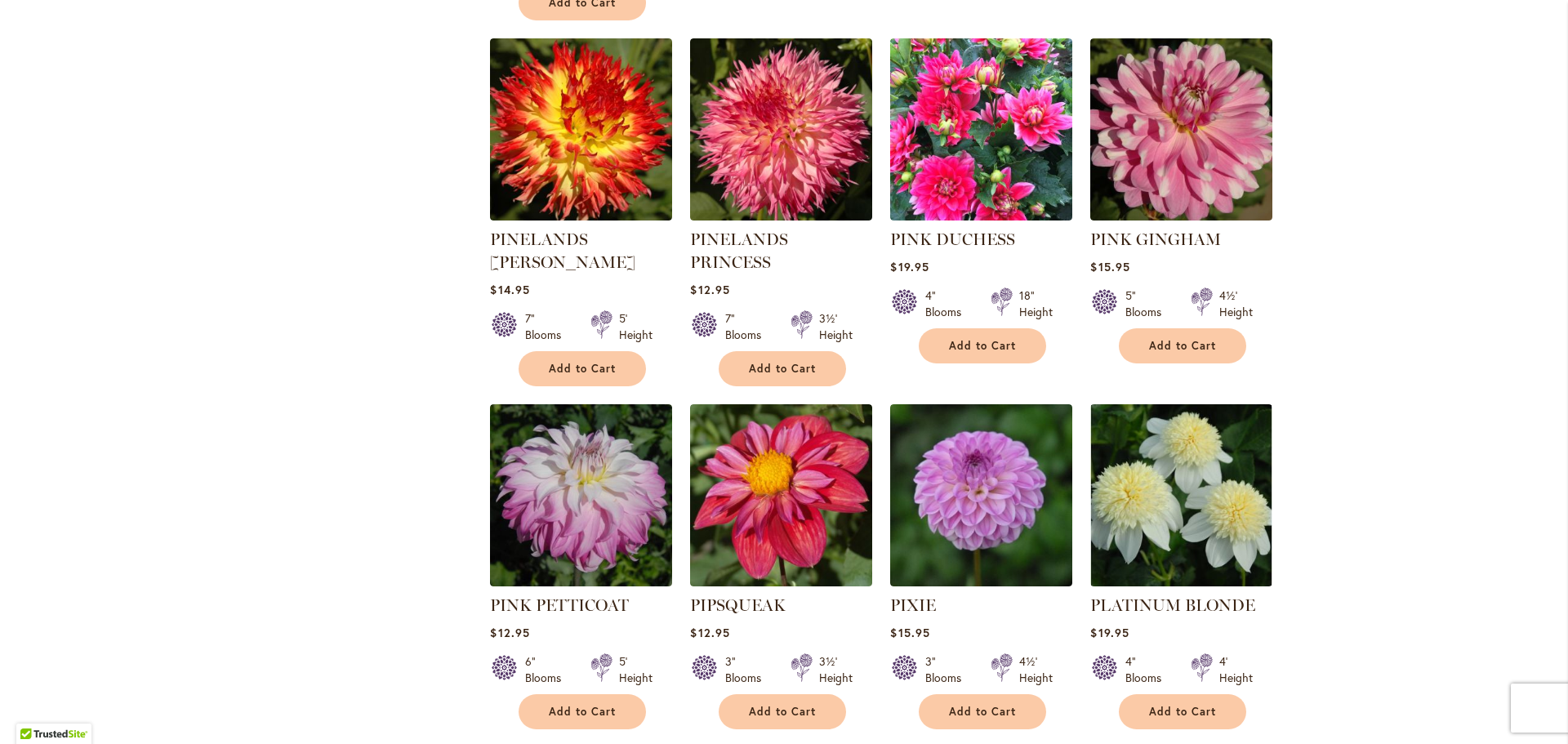
scroll to position [5392, 0]
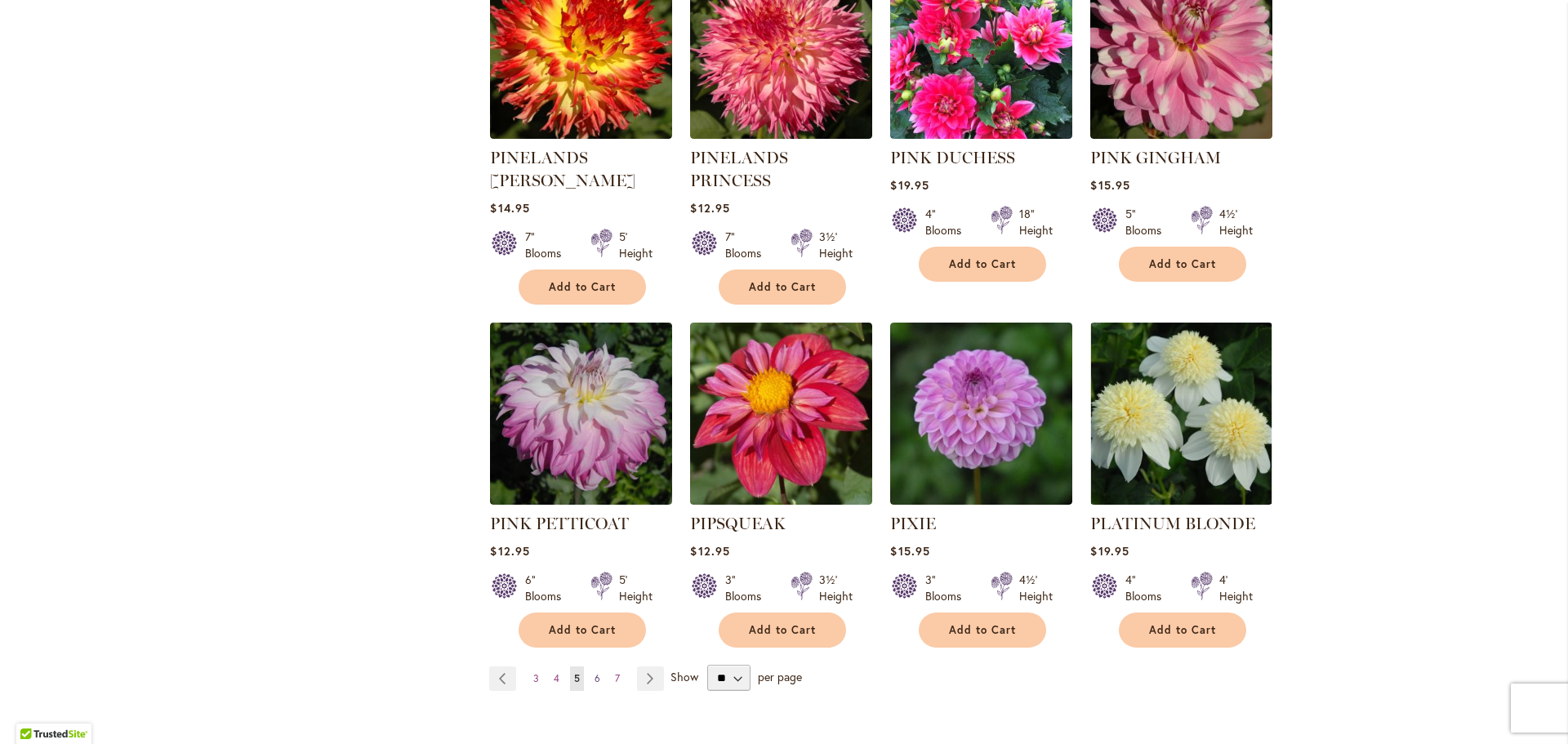
click at [595, 673] on span "6" at bounding box center [597, 678] width 6 height 13
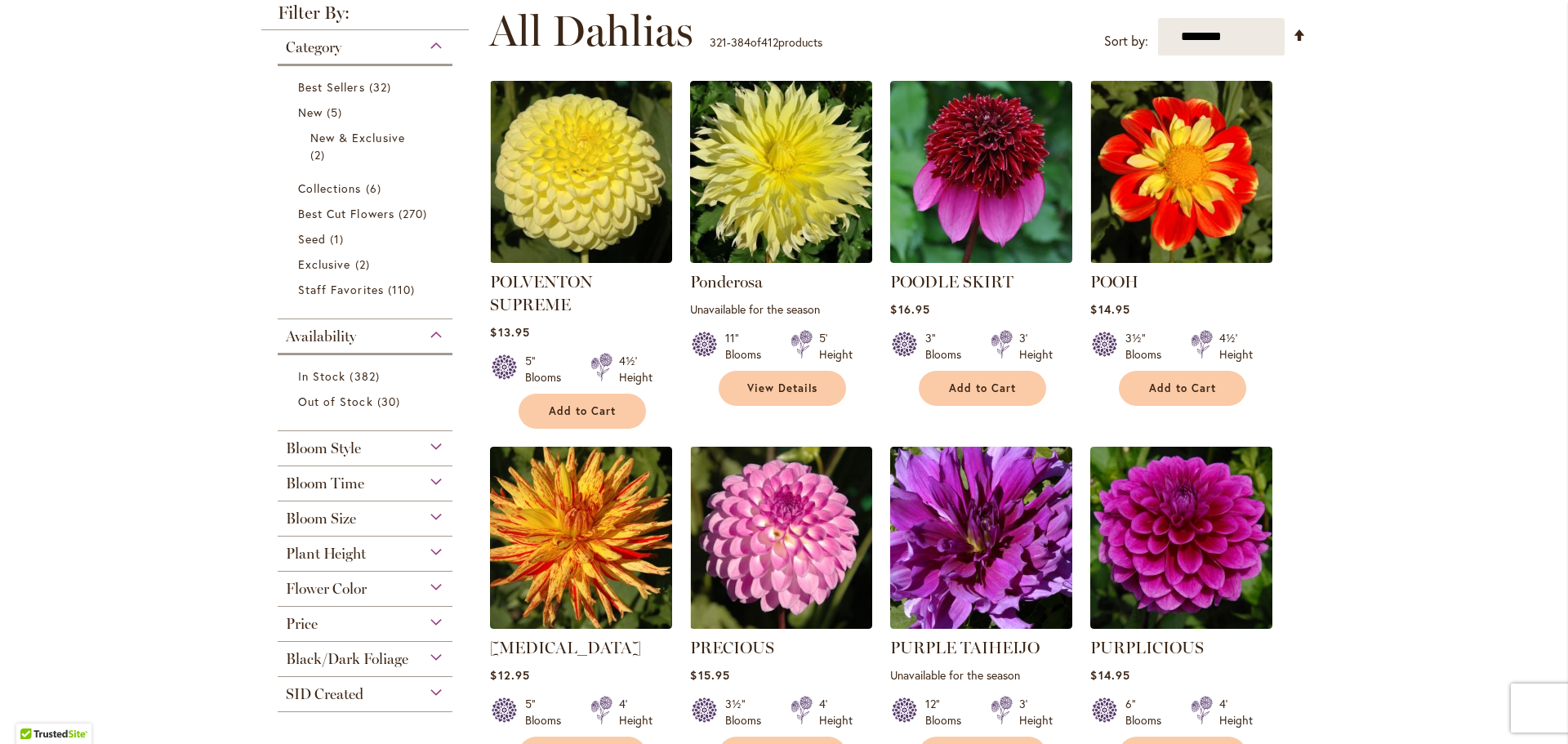
scroll to position [82, 0]
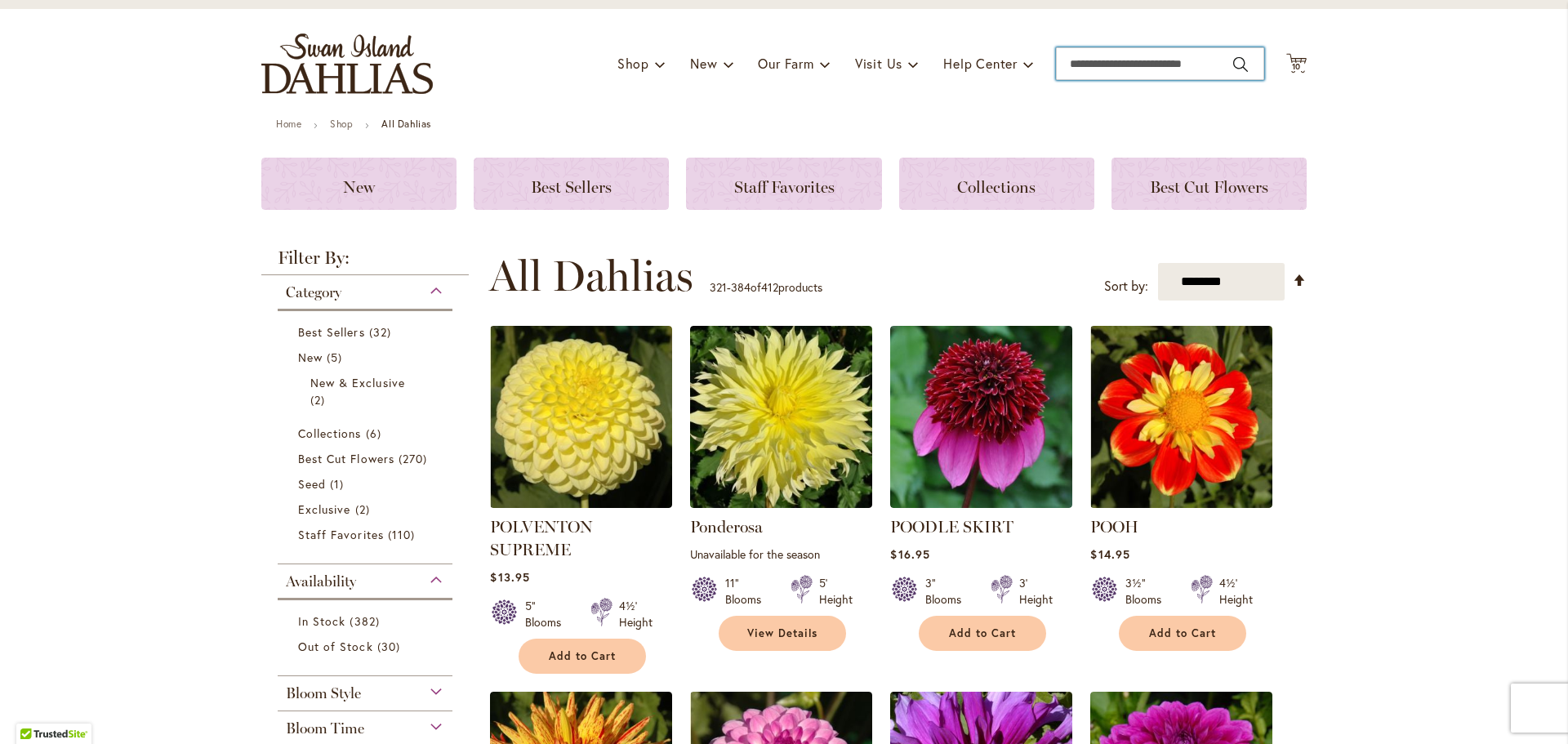
click at [1083, 75] on input "Search" at bounding box center [1160, 63] width 208 height 33
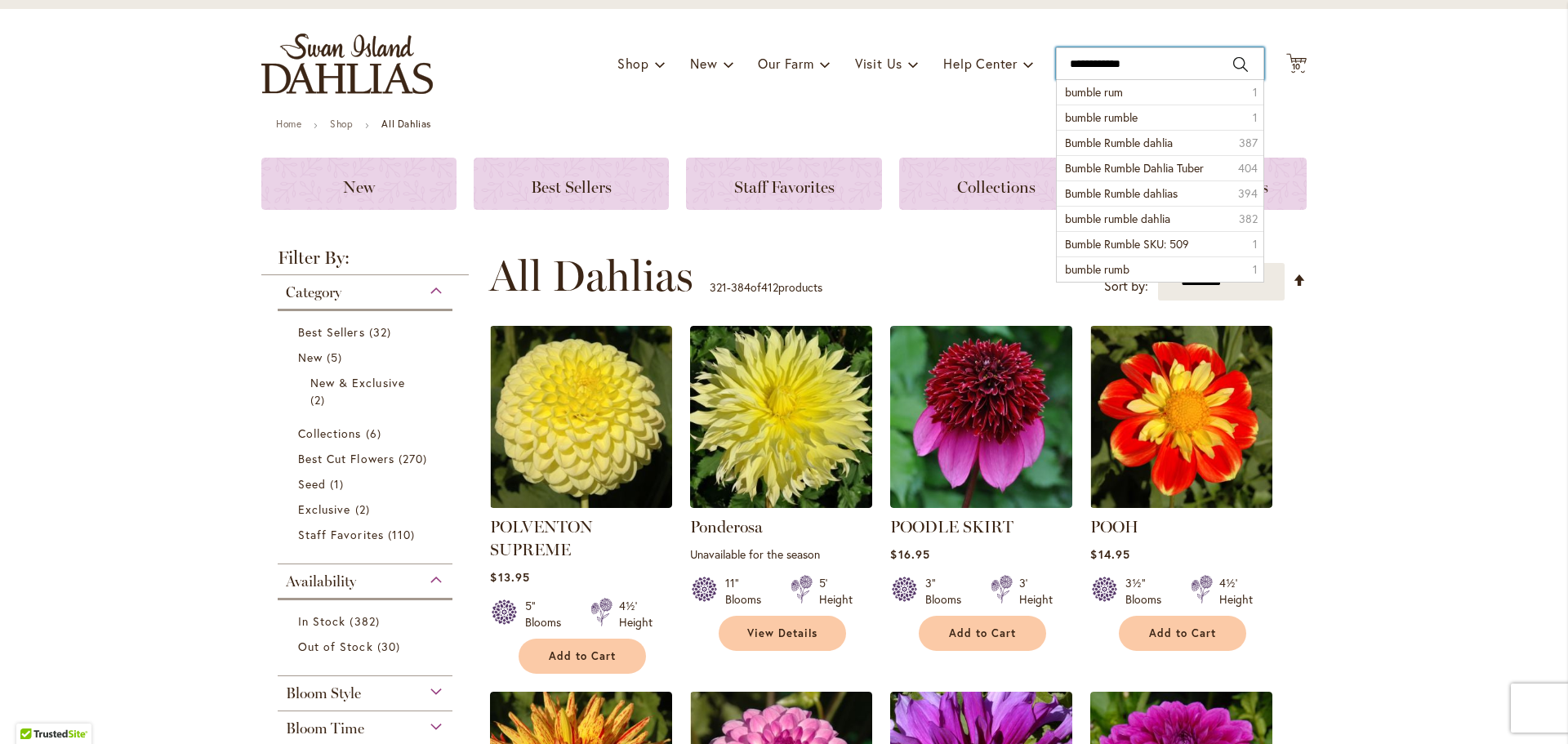
type input "**********"
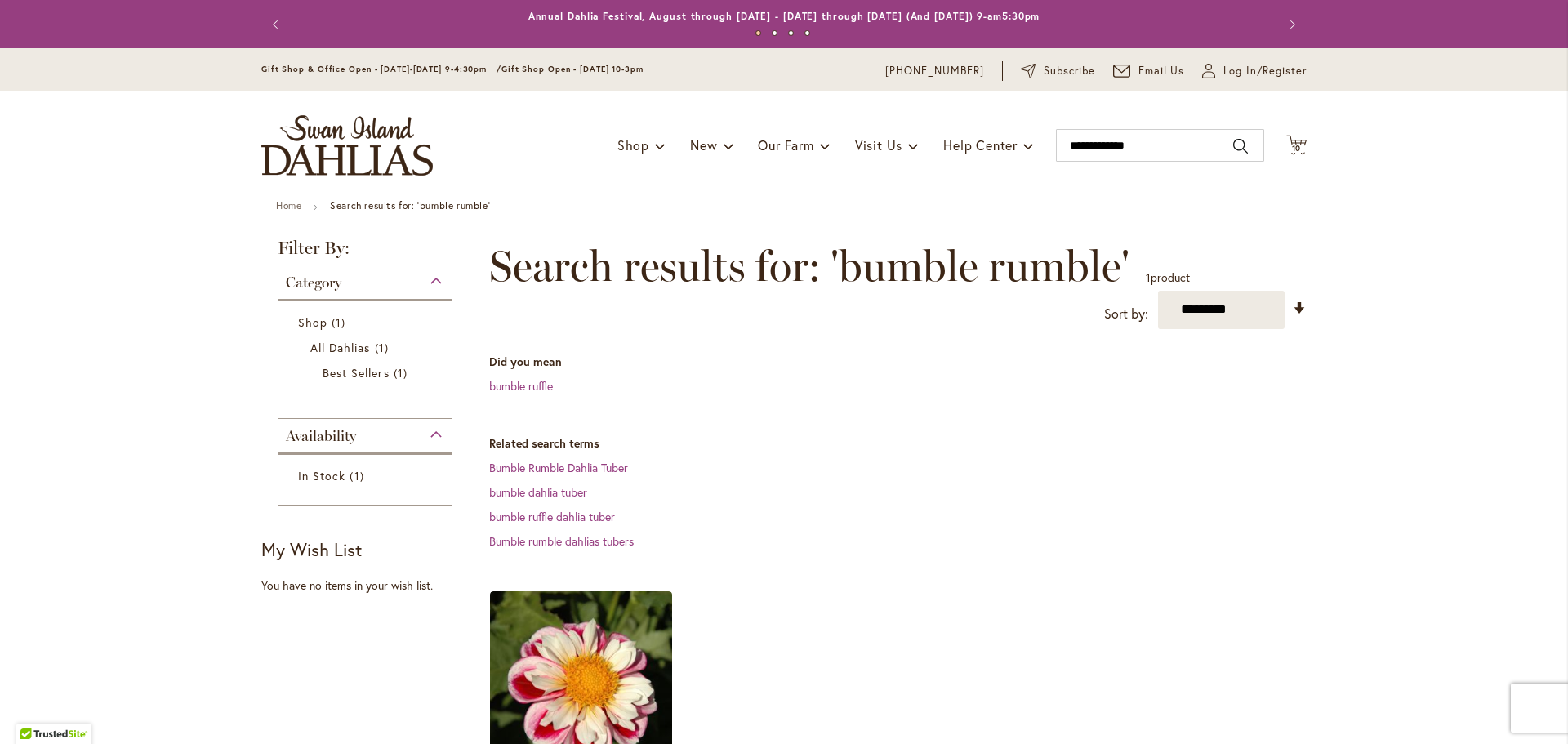
scroll to position [327, 0]
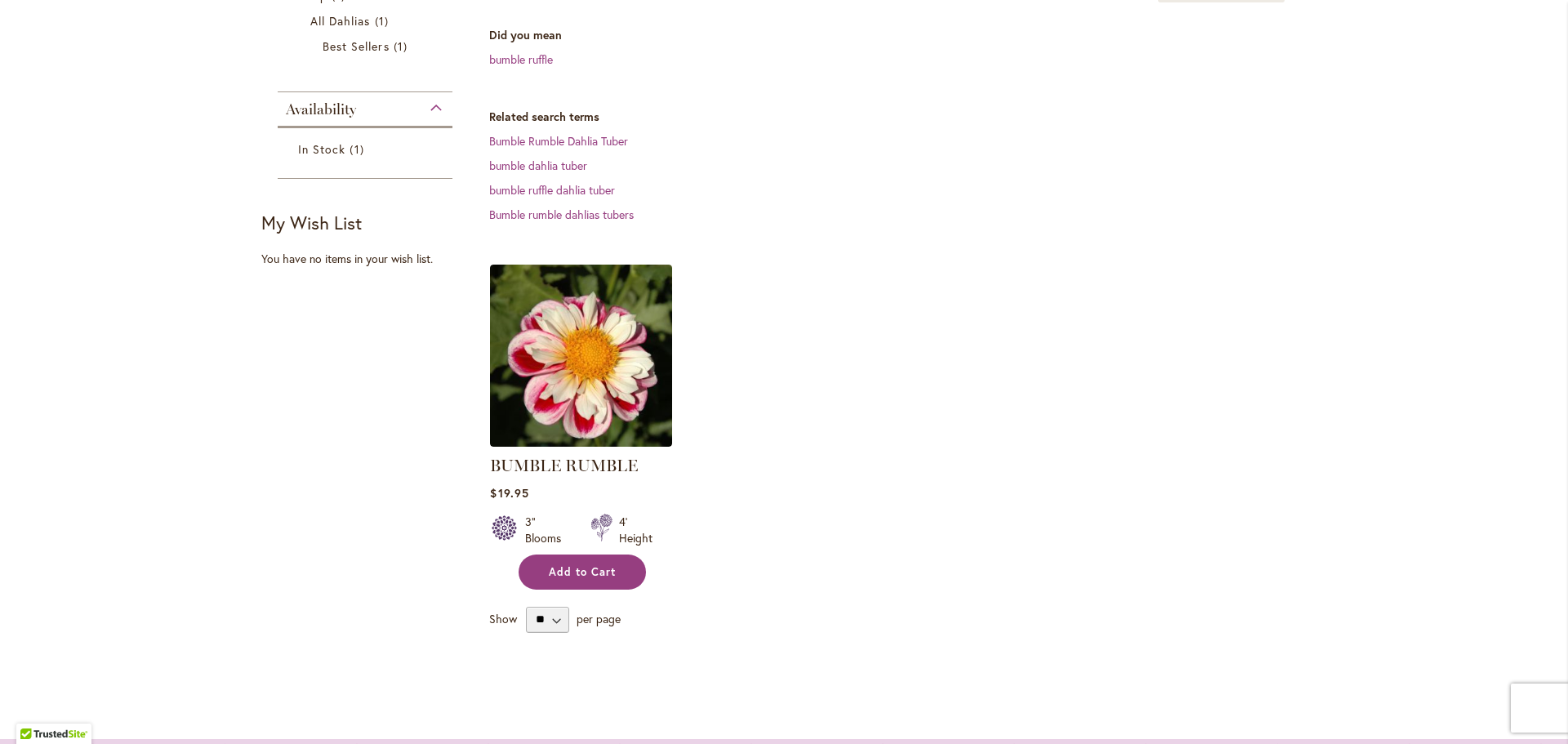
click at [580, 583] on button "Add to Cart" at bounding box center [582, 573] width 128 height 35
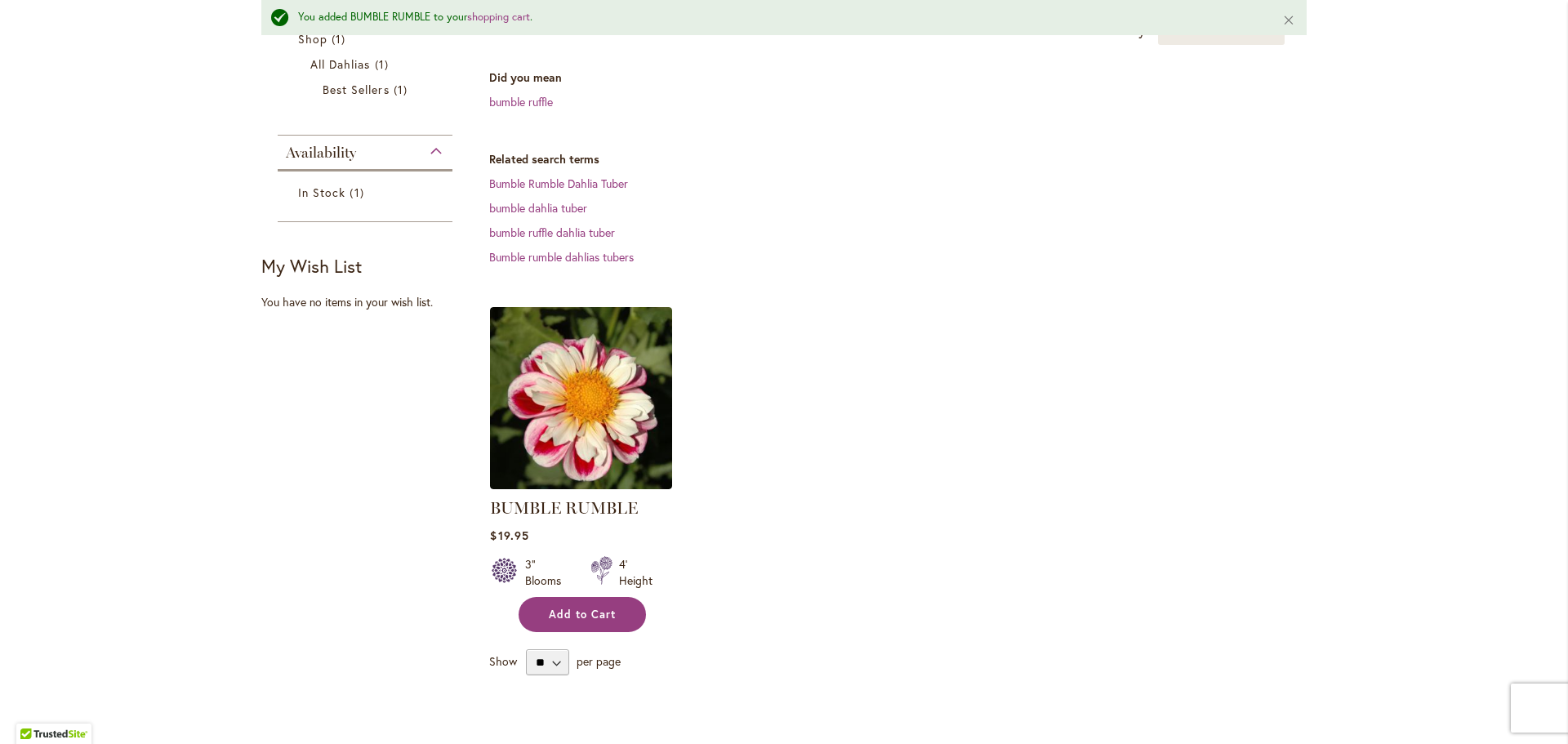
scroll to position [370, 0]
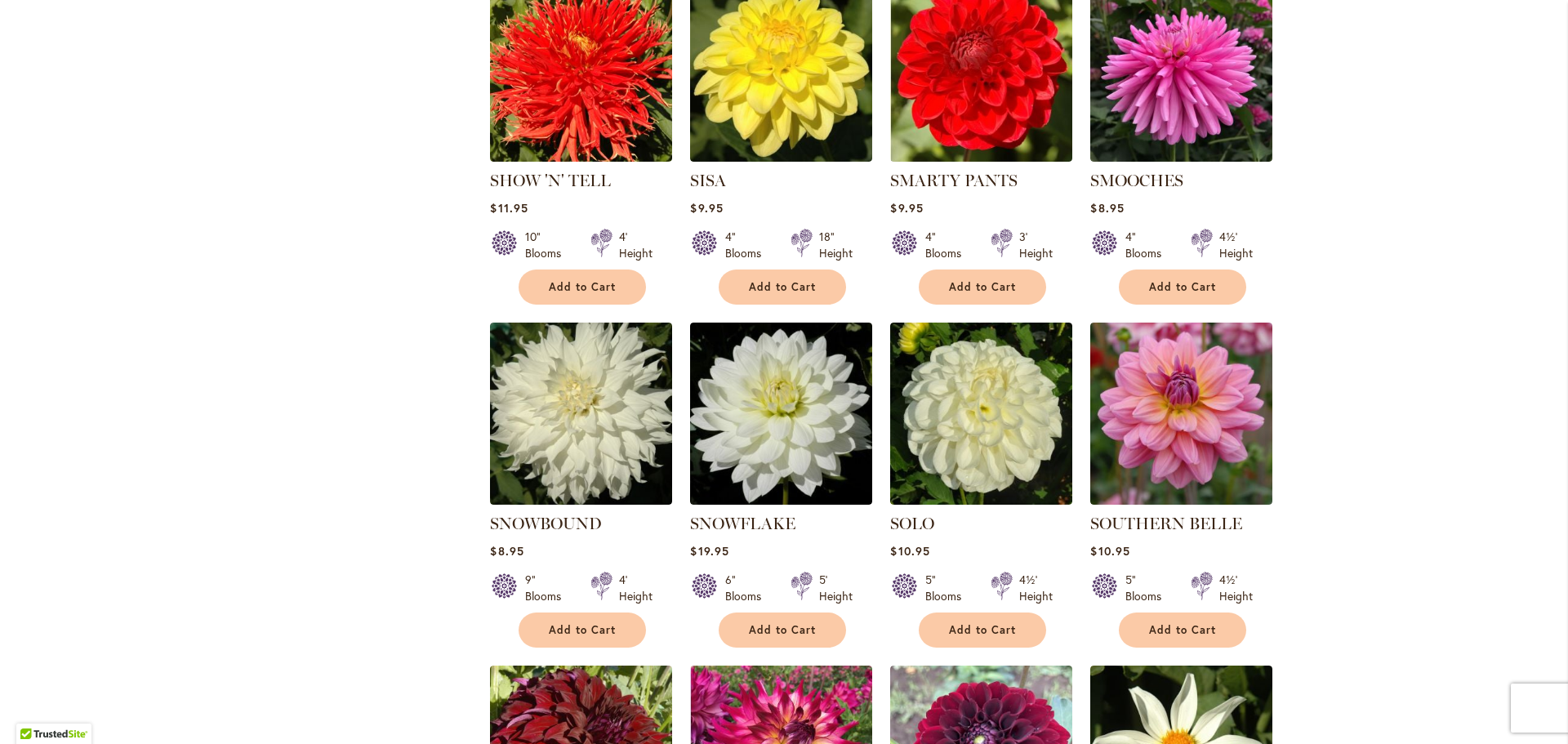
scroll to position [2451, 0]
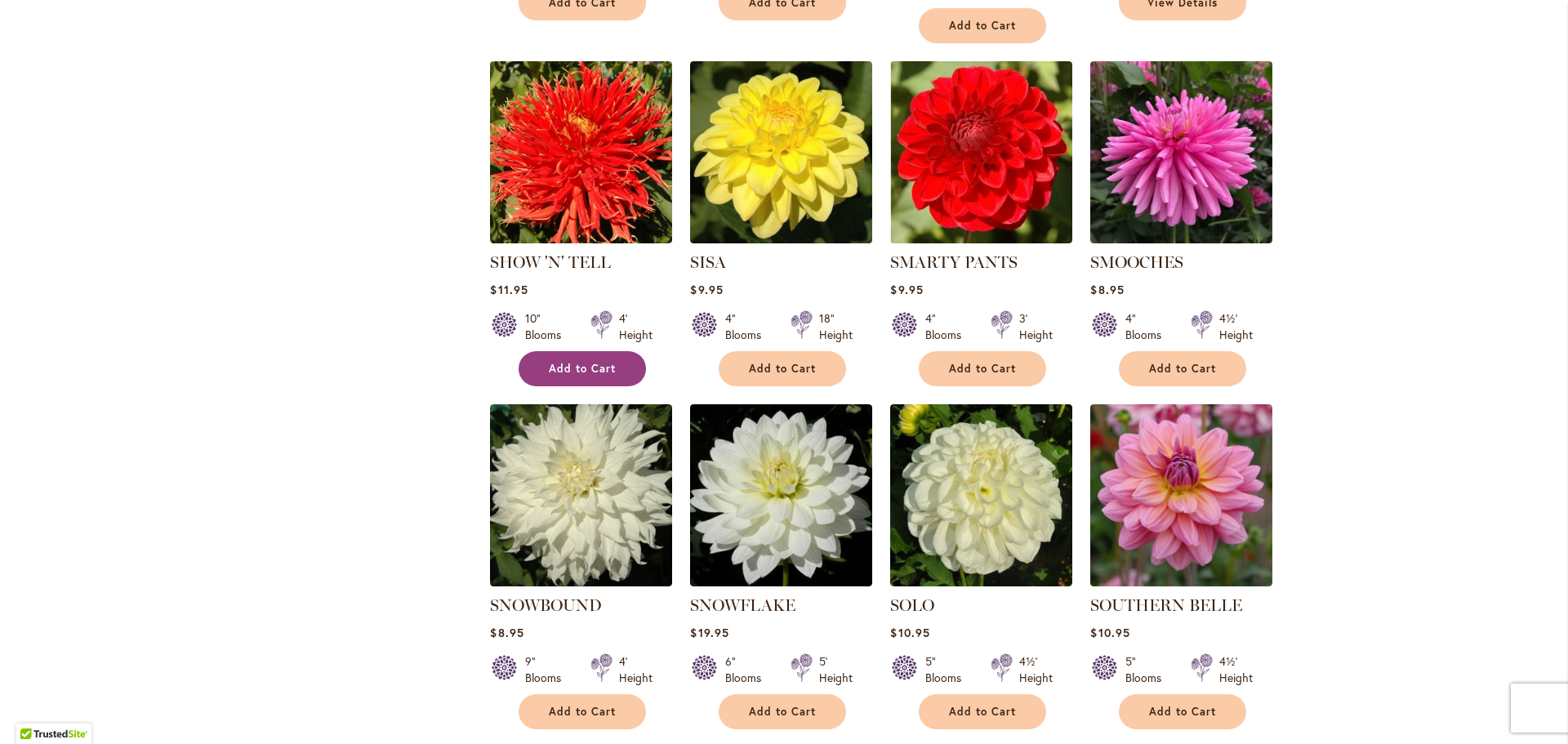
click at [573, 351] on button "Add to Cart" at bounding box center [582, 369] width 128 height 35
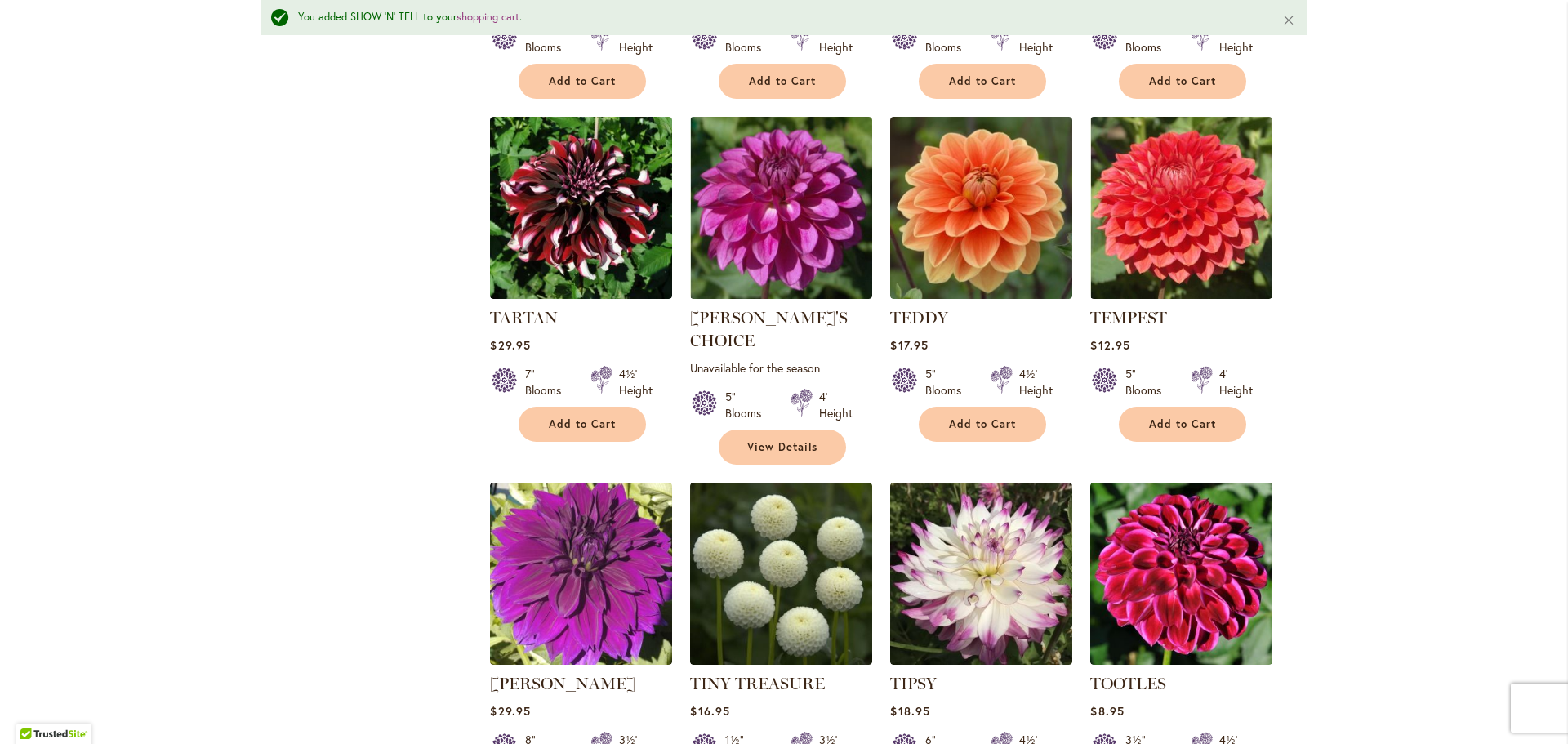
scroll to position [4946, 0]
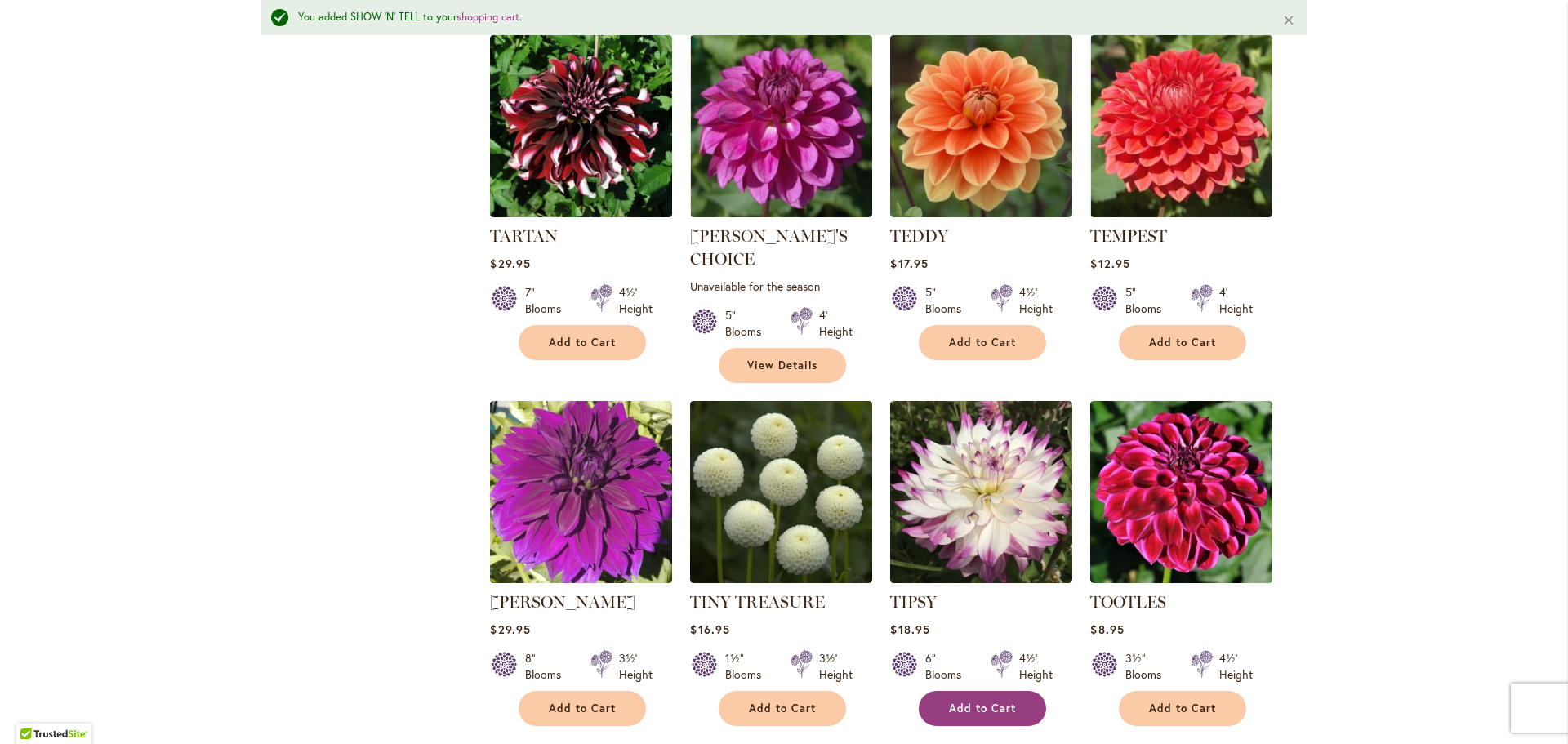
click at [979, 691] on button "Add to Cart" at bounding box center [982, 709] width 128 height 35
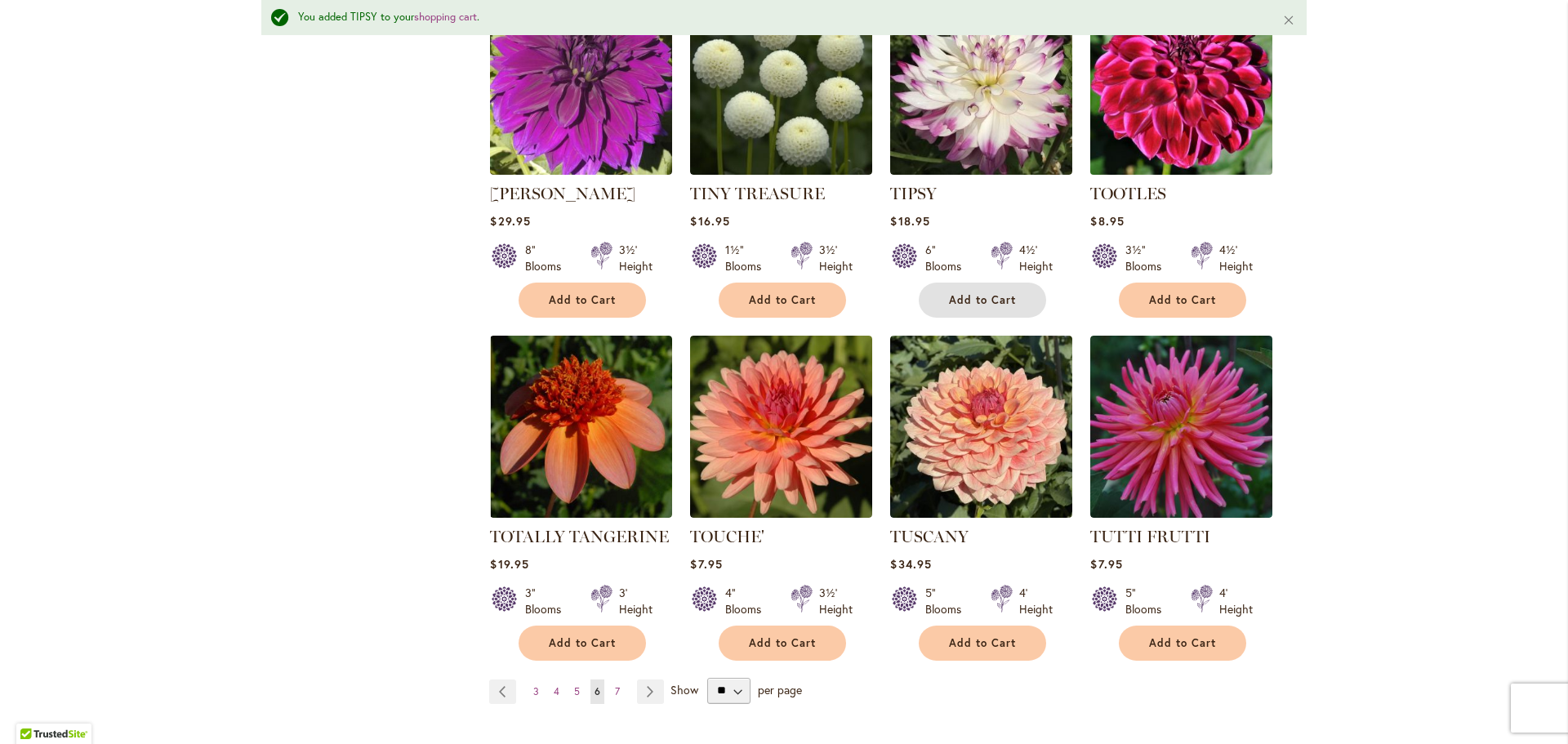
scroll to position [5517, 0]
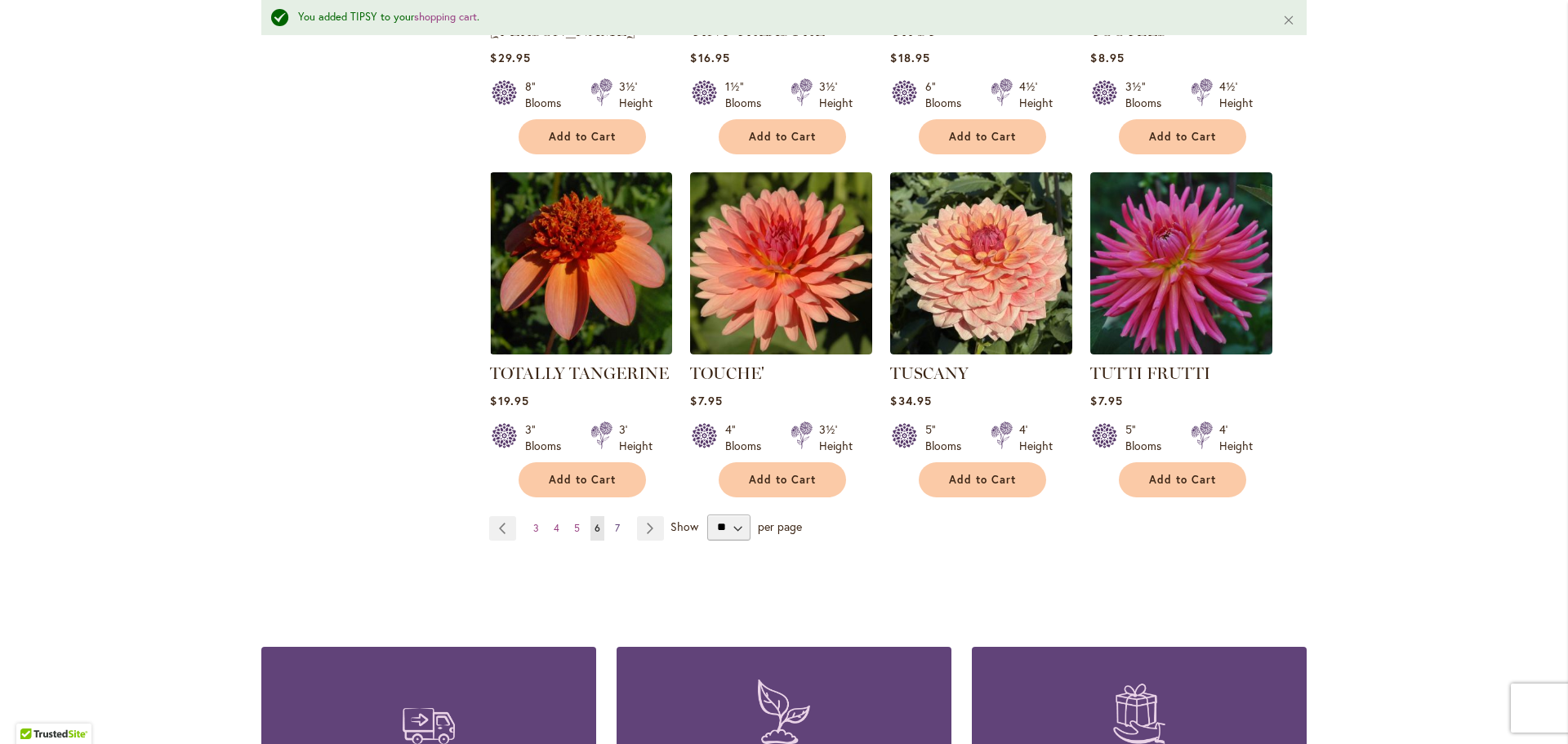
click at [615, 522] on span "7" at bounding box center [618, 528] width 5 height 13
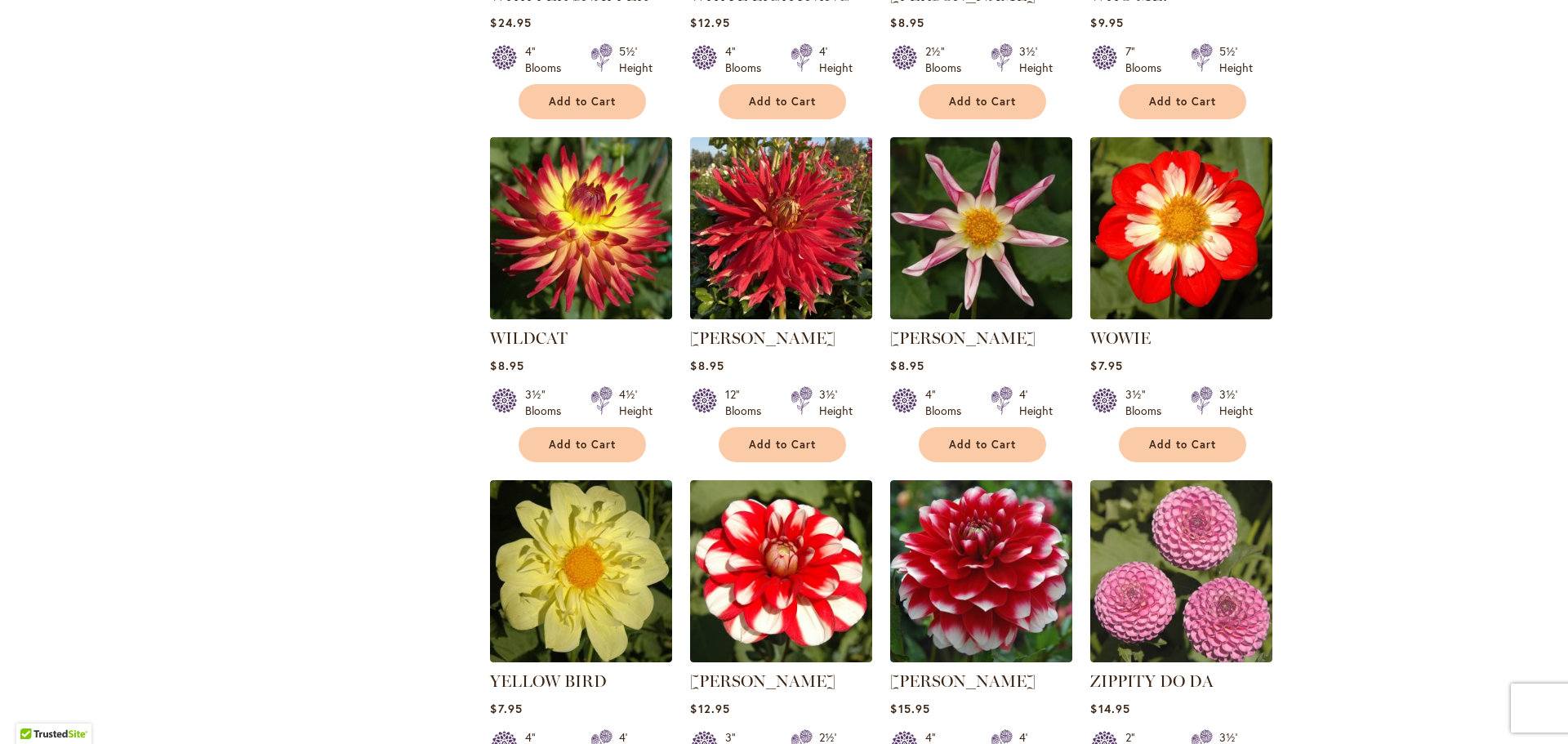
scroll to position [1716, 0]
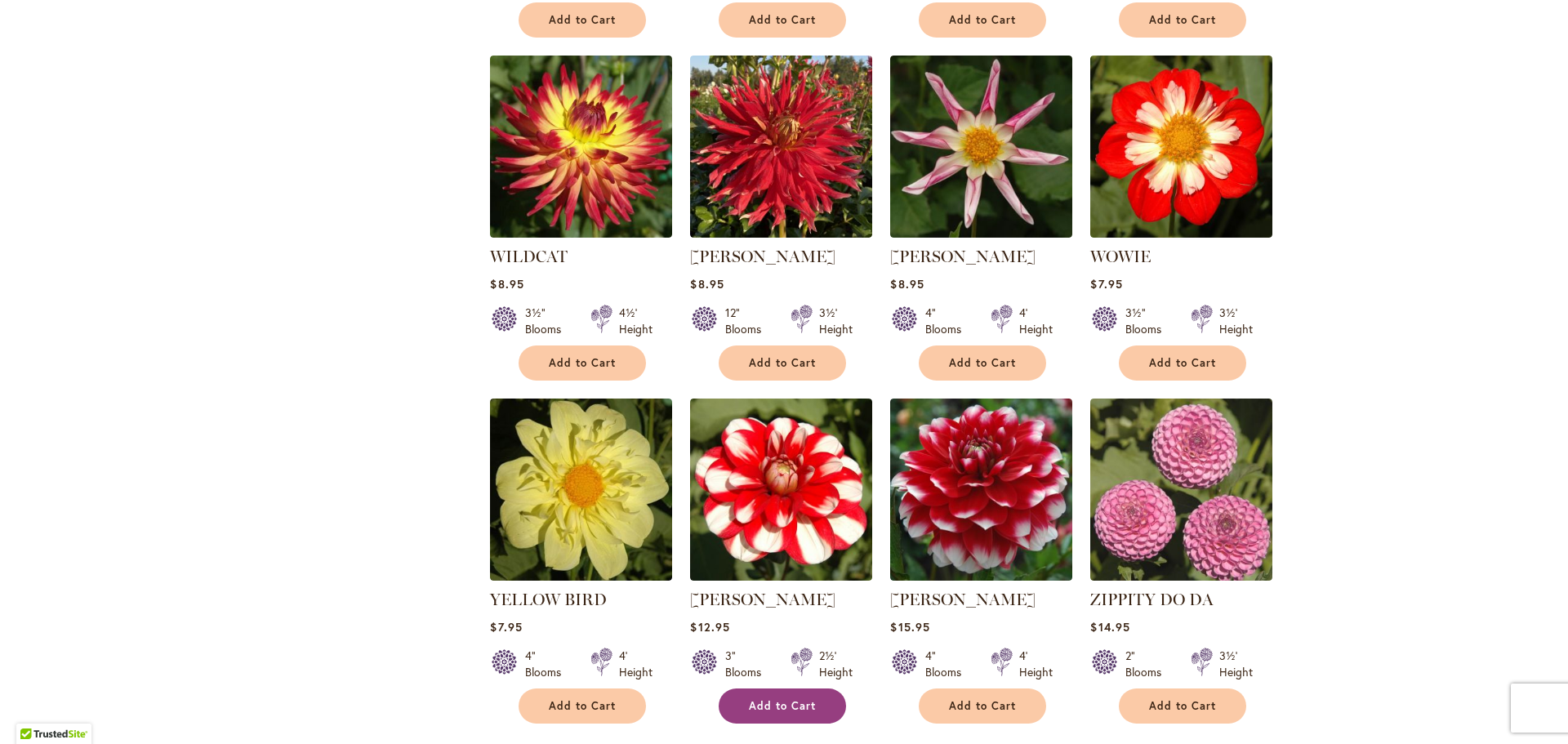
click at [800, 699] on span "Add to Cart" at bounding box center [782, 706] width 67 height 14
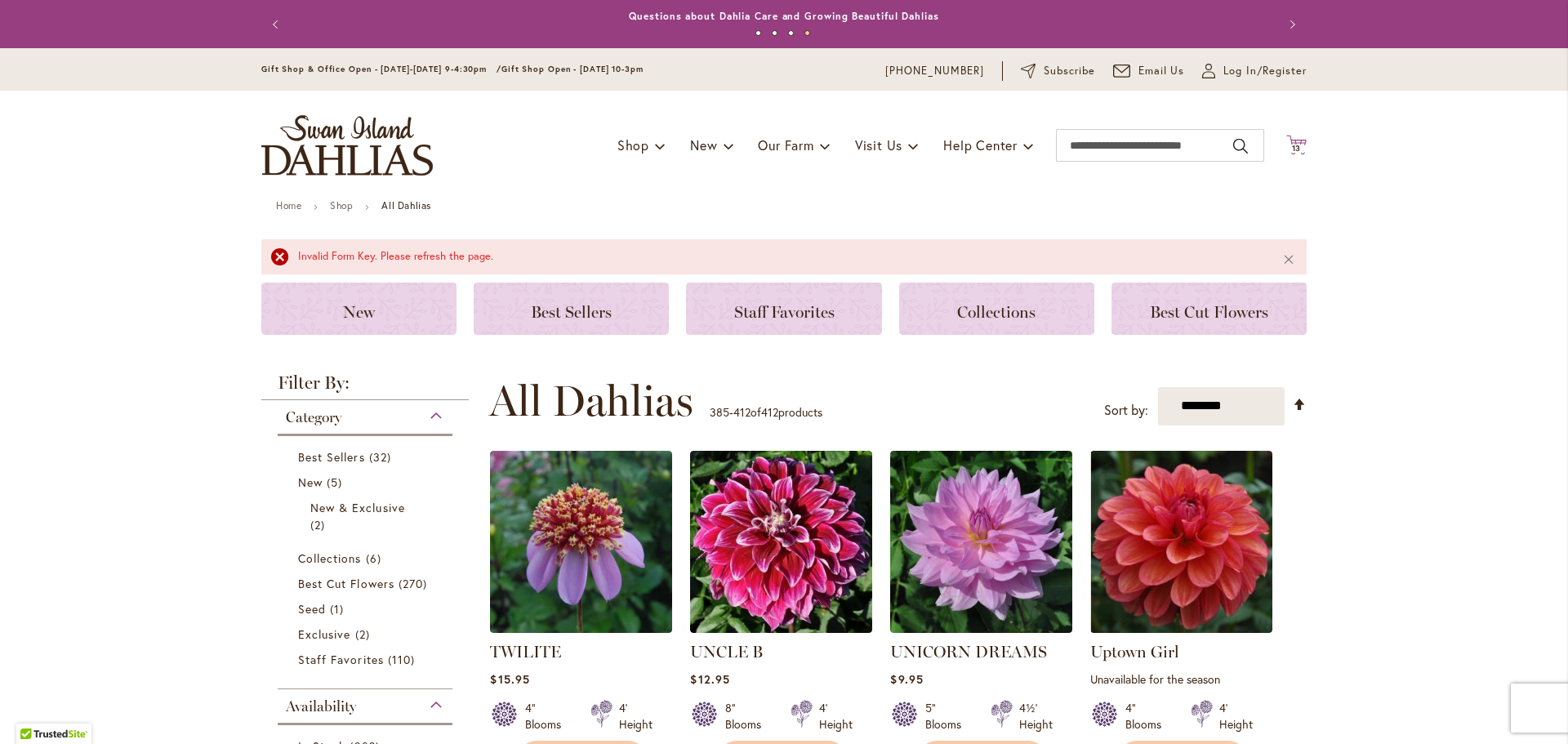
click at [1289, 140] on icon "Cart .cls-1 { fill: #231f20; }" at bounding box center [1297, 145] width 20 height 20
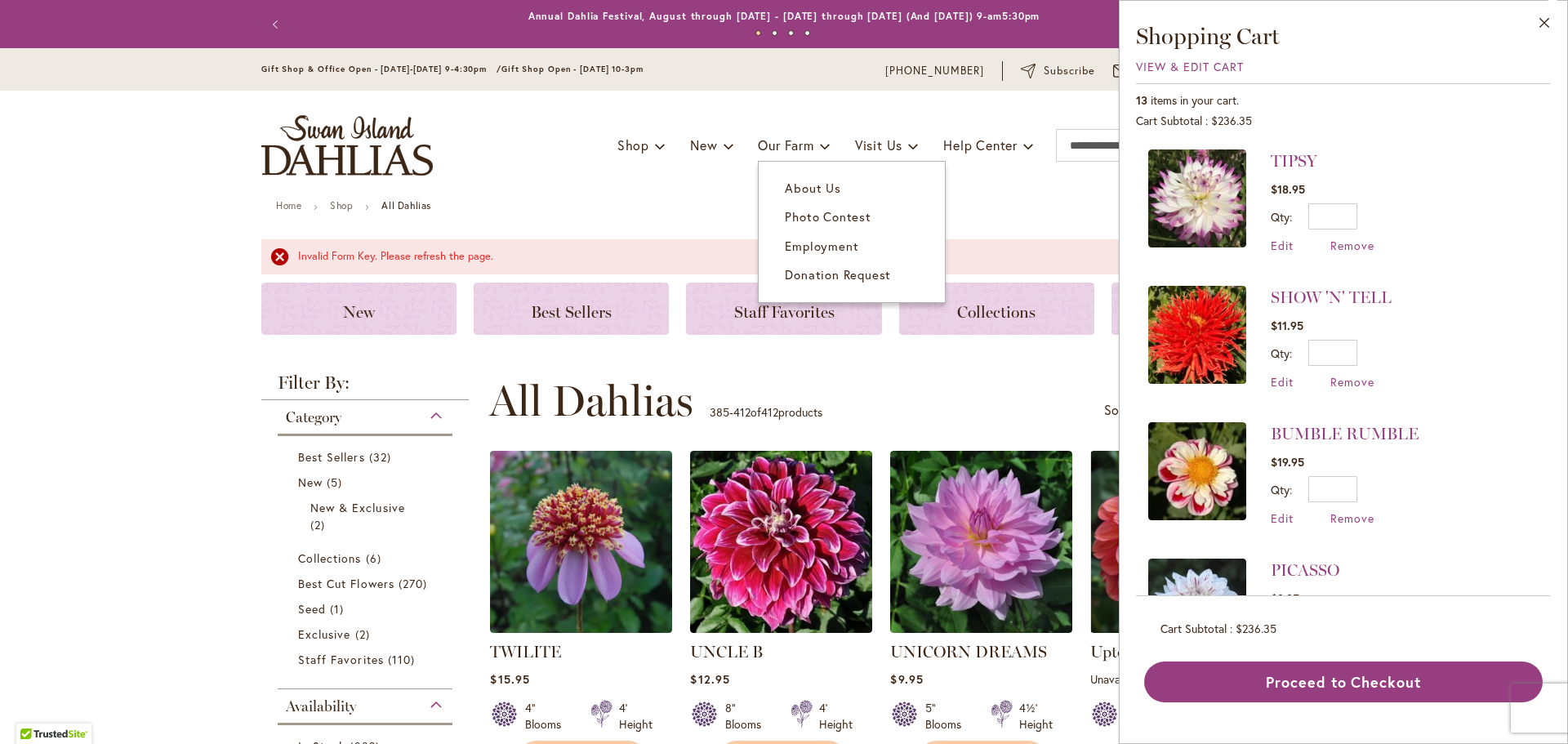
click at [732, 145] on ul "Shop Dahlia Tubers Collections Fresh Cut Dahlias Gardening Supplies Gift Cards …" at bounding box center [826, 145] width 417 height 31
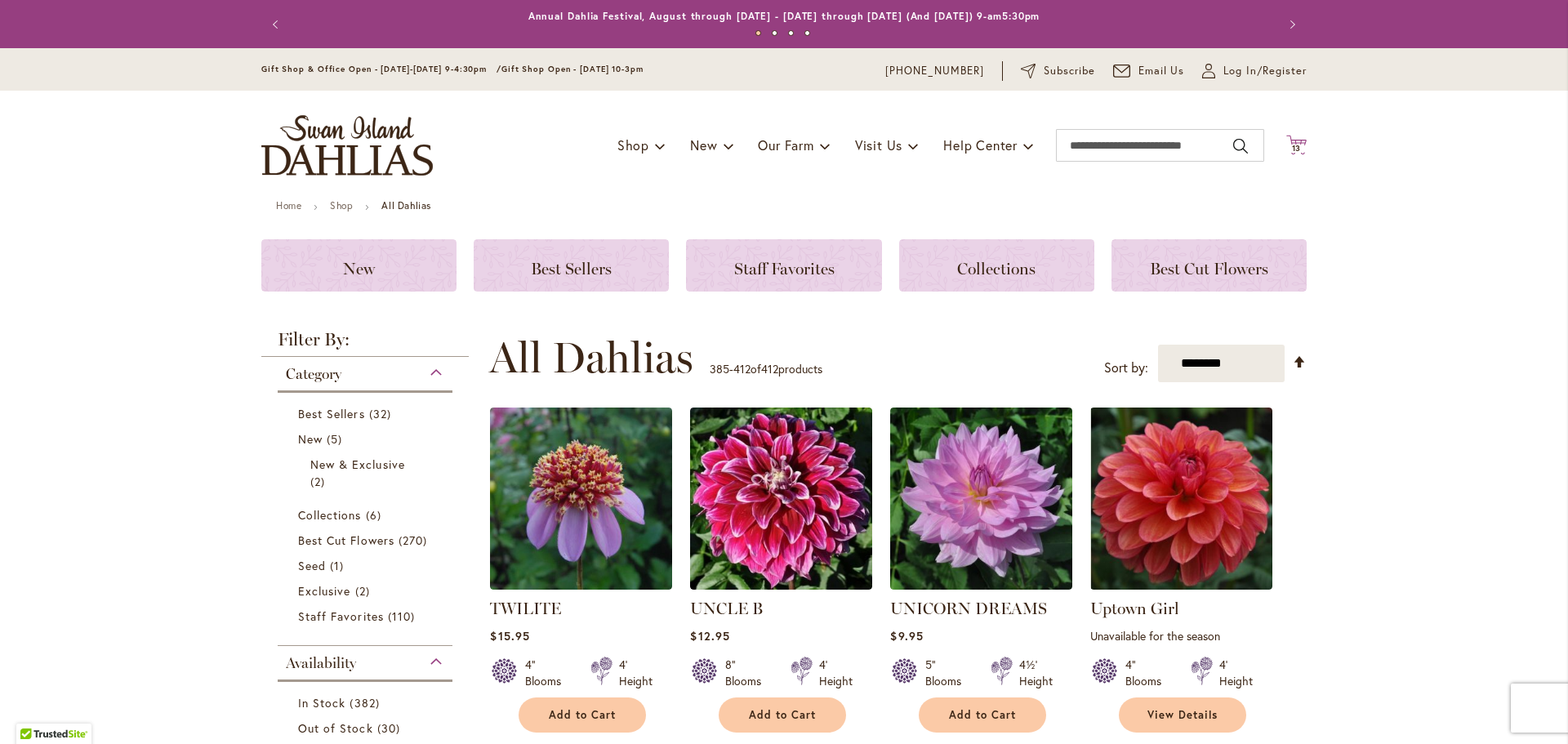
click at [1293, 144] on span "13" at bounding box center [1297, 148] width 10 height 11
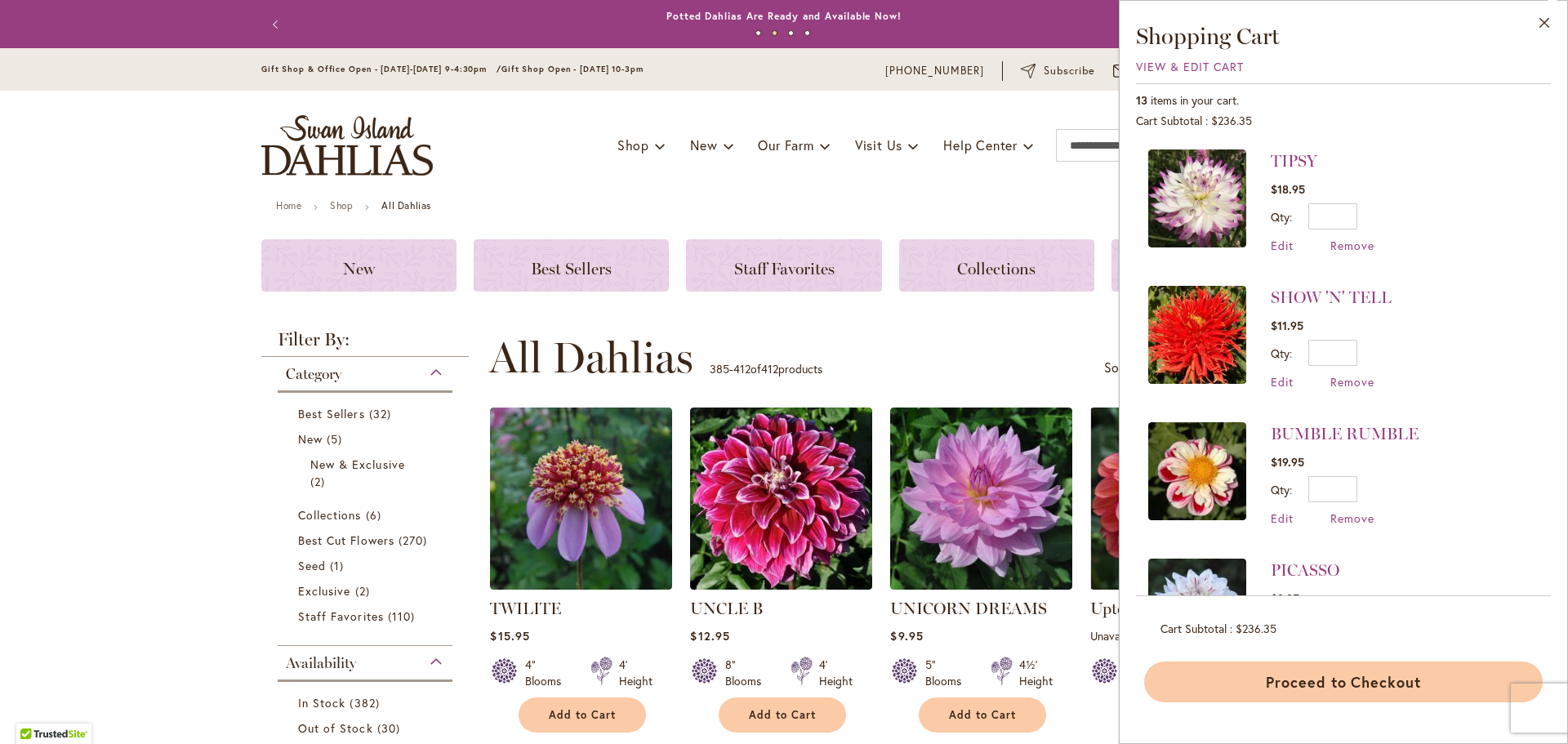
click at [1340, 679] on button "Proceed to Checkout" at bounding box center [1344, 682] width 398 height 41
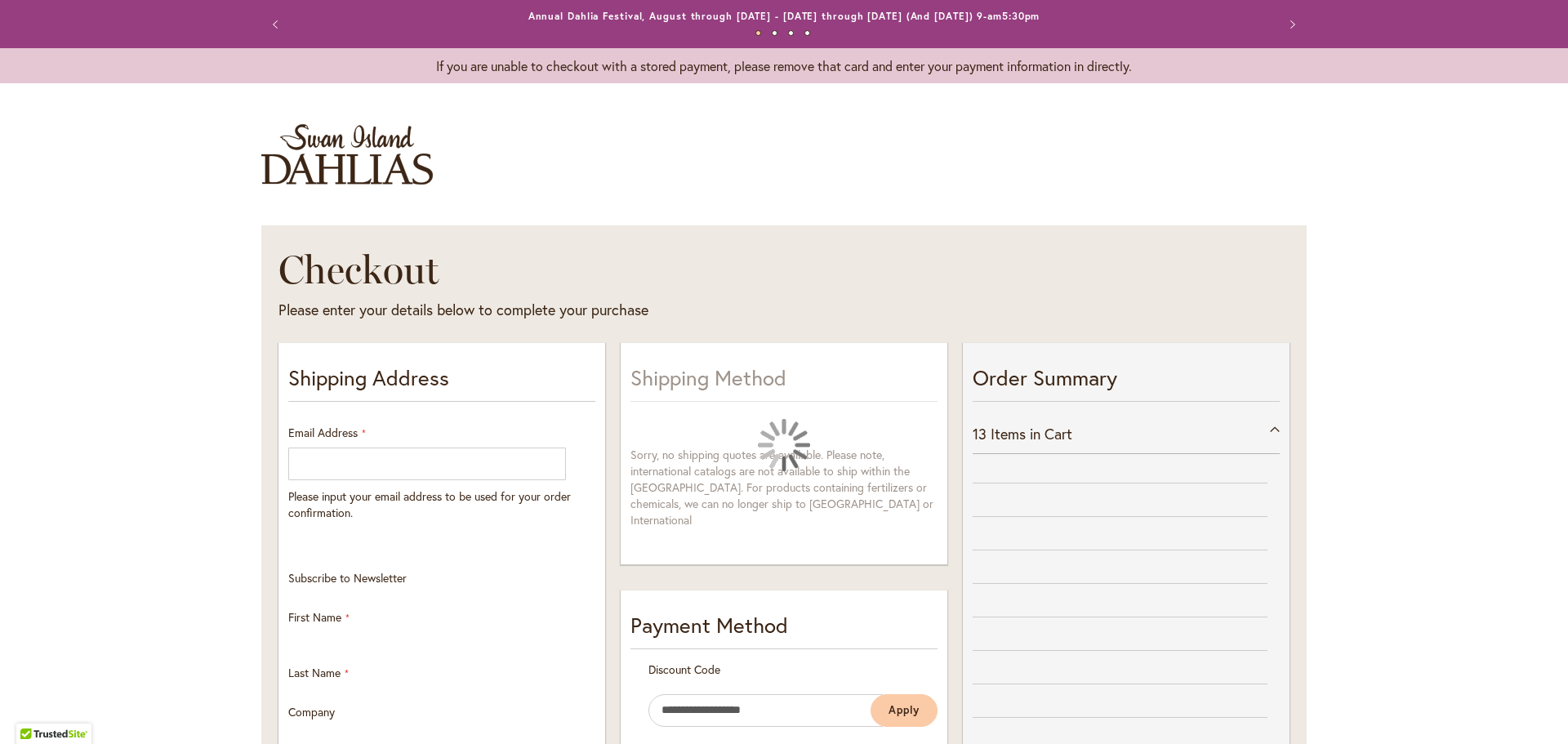
select select "**"
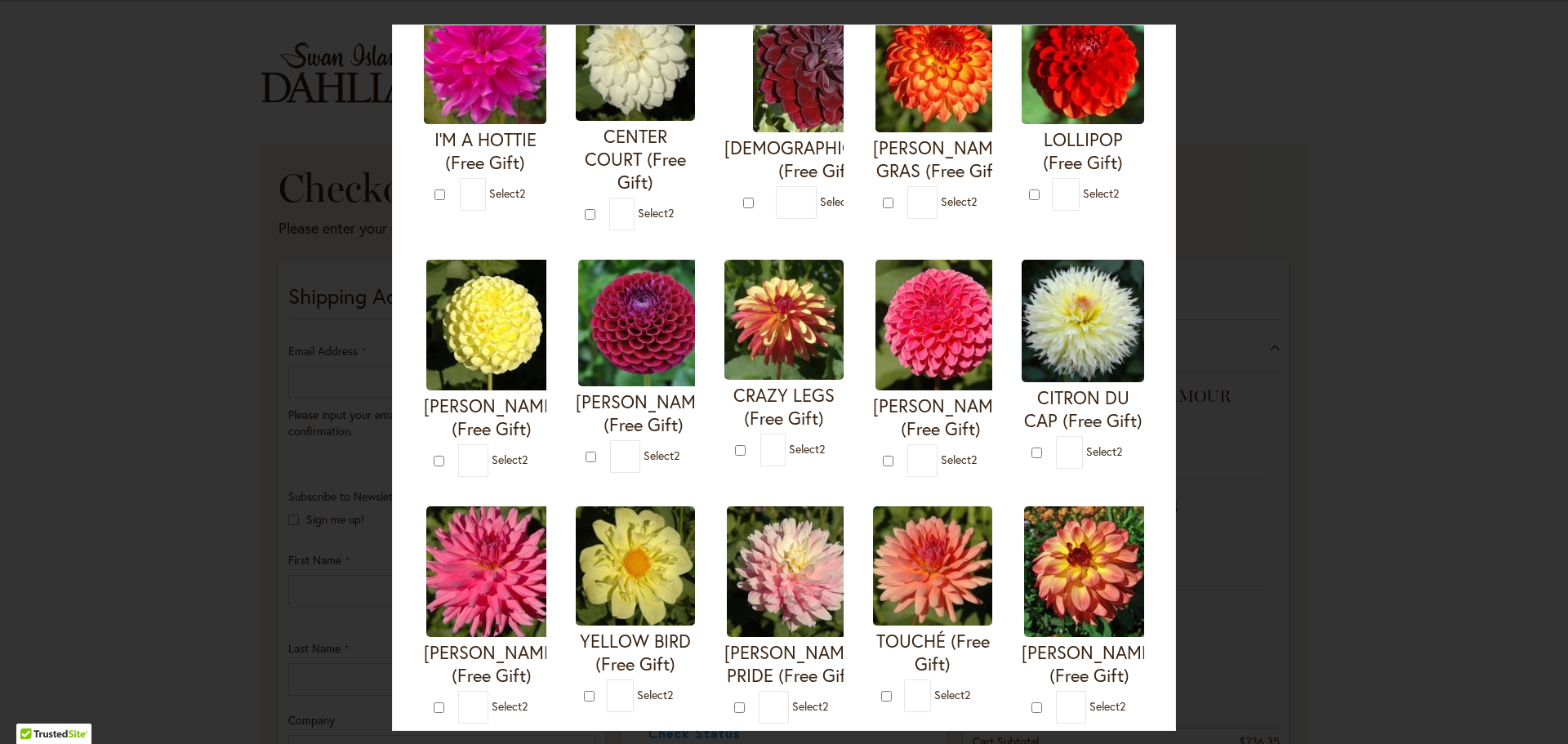
scroll to position [82, 0]
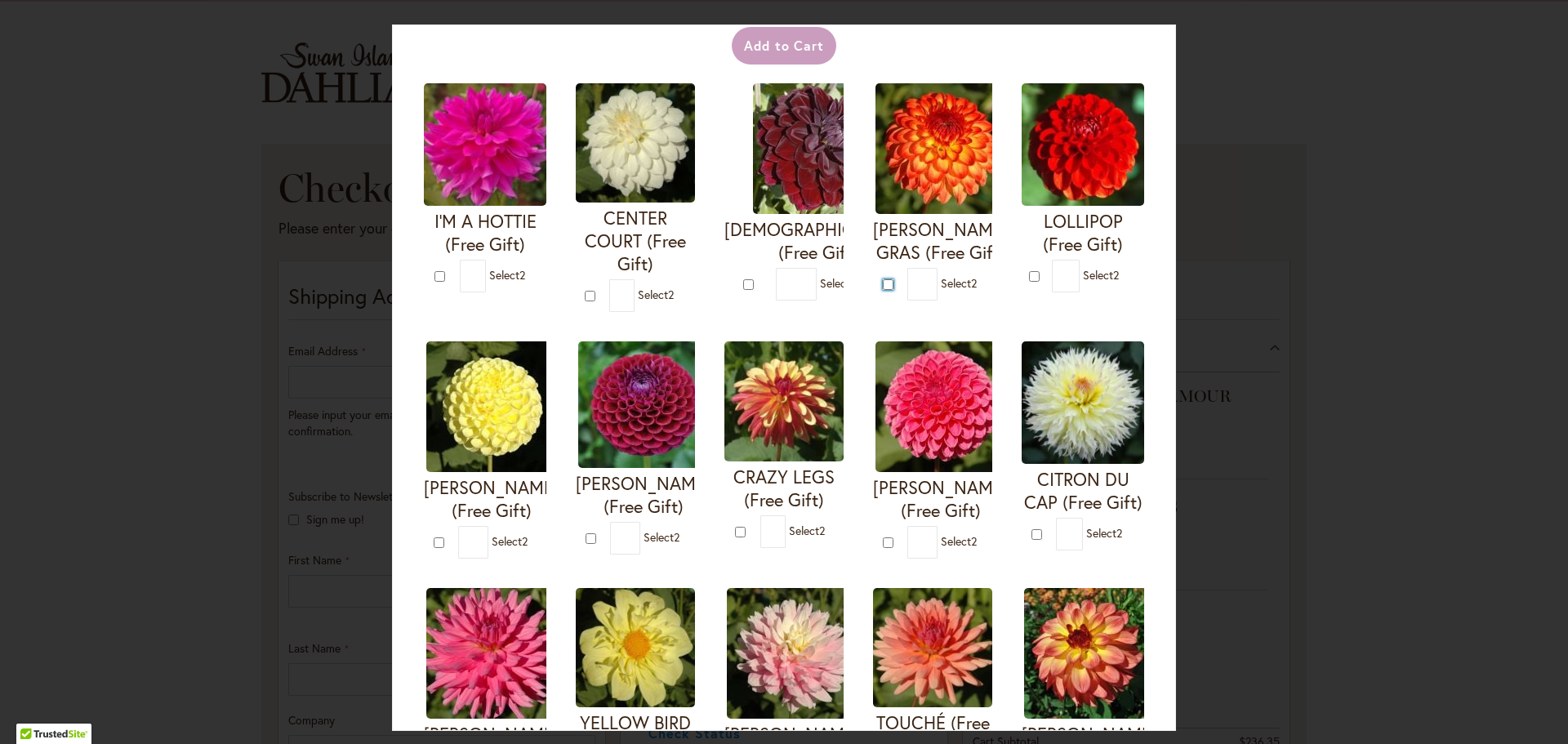
type input "*"
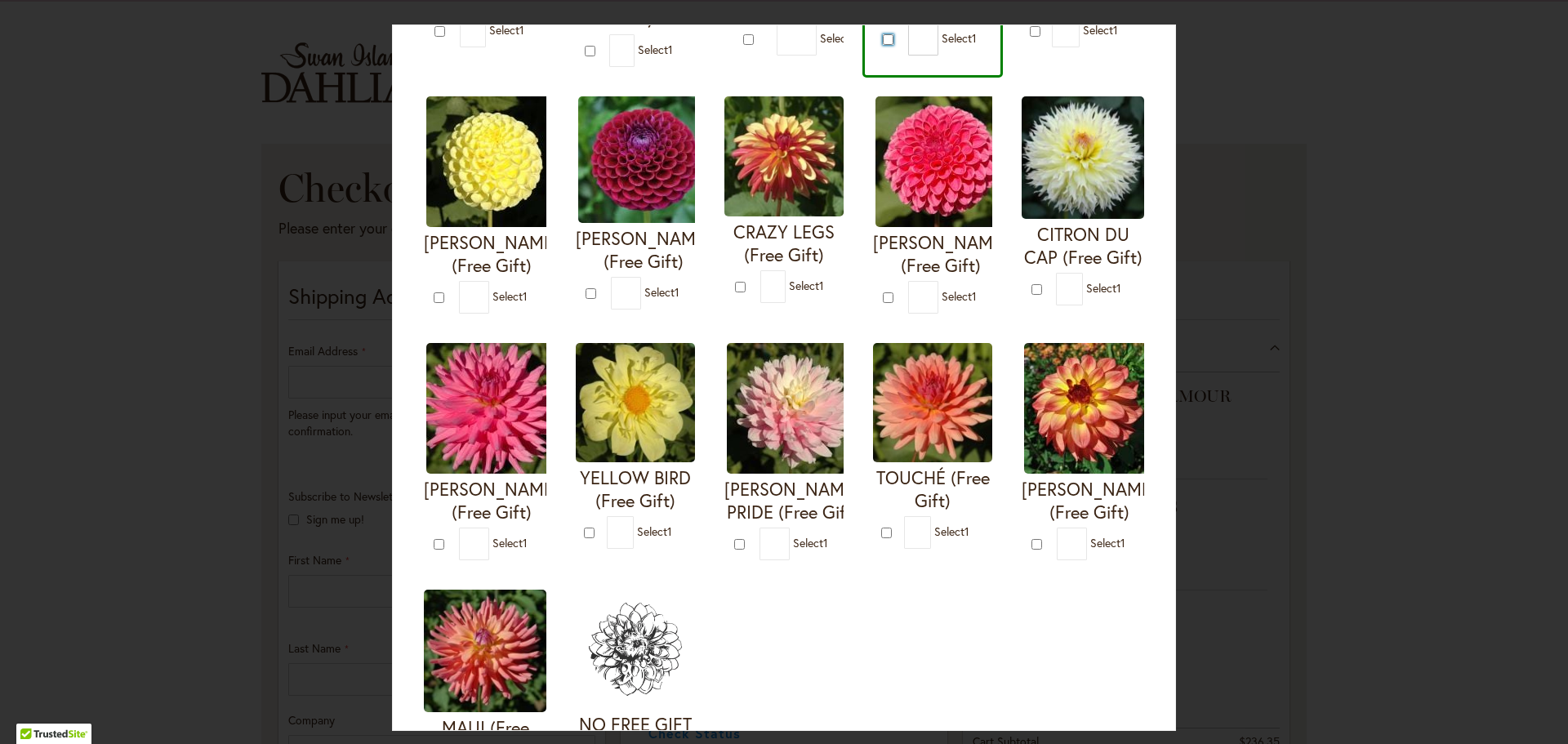
scroll to position [409, 0]
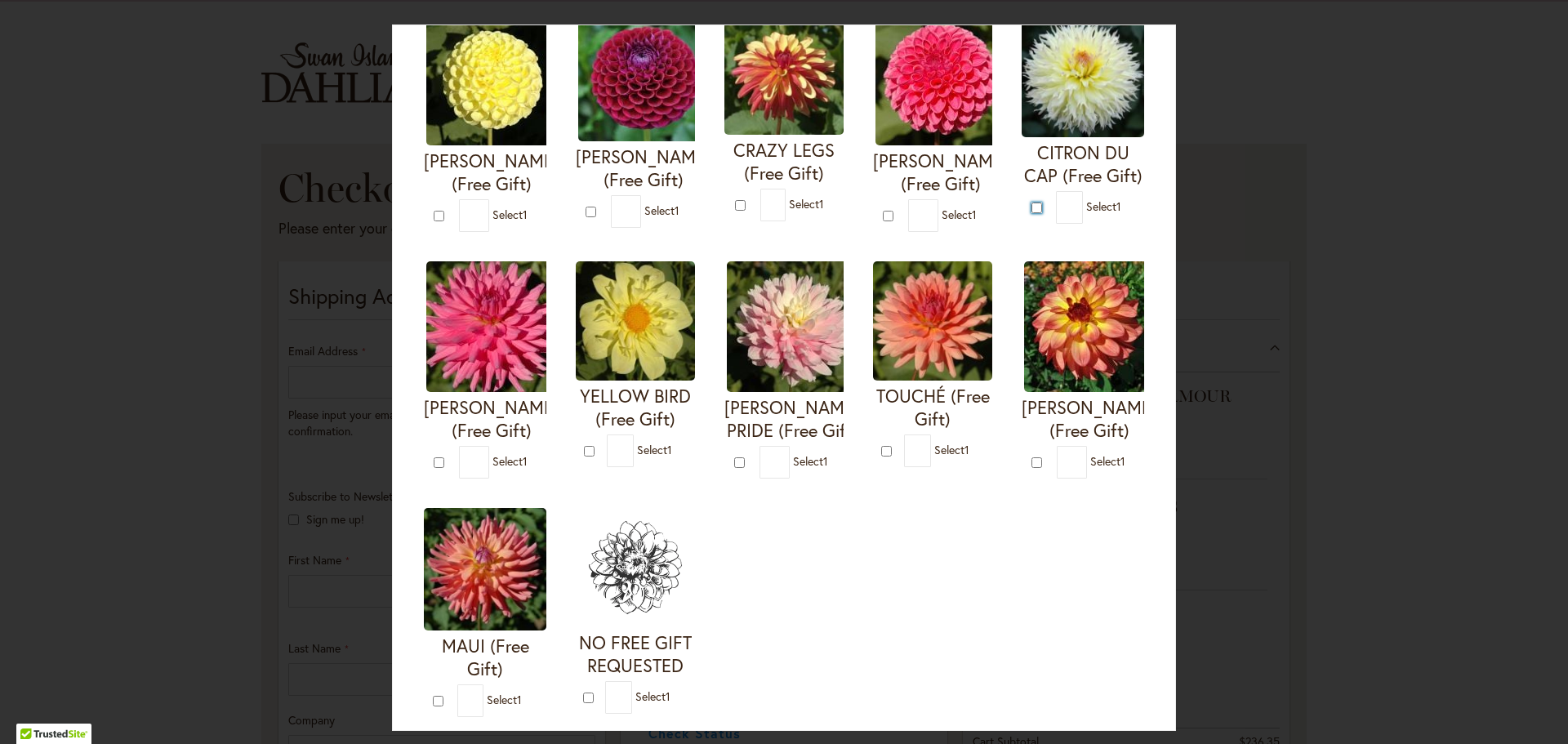
type input "*"
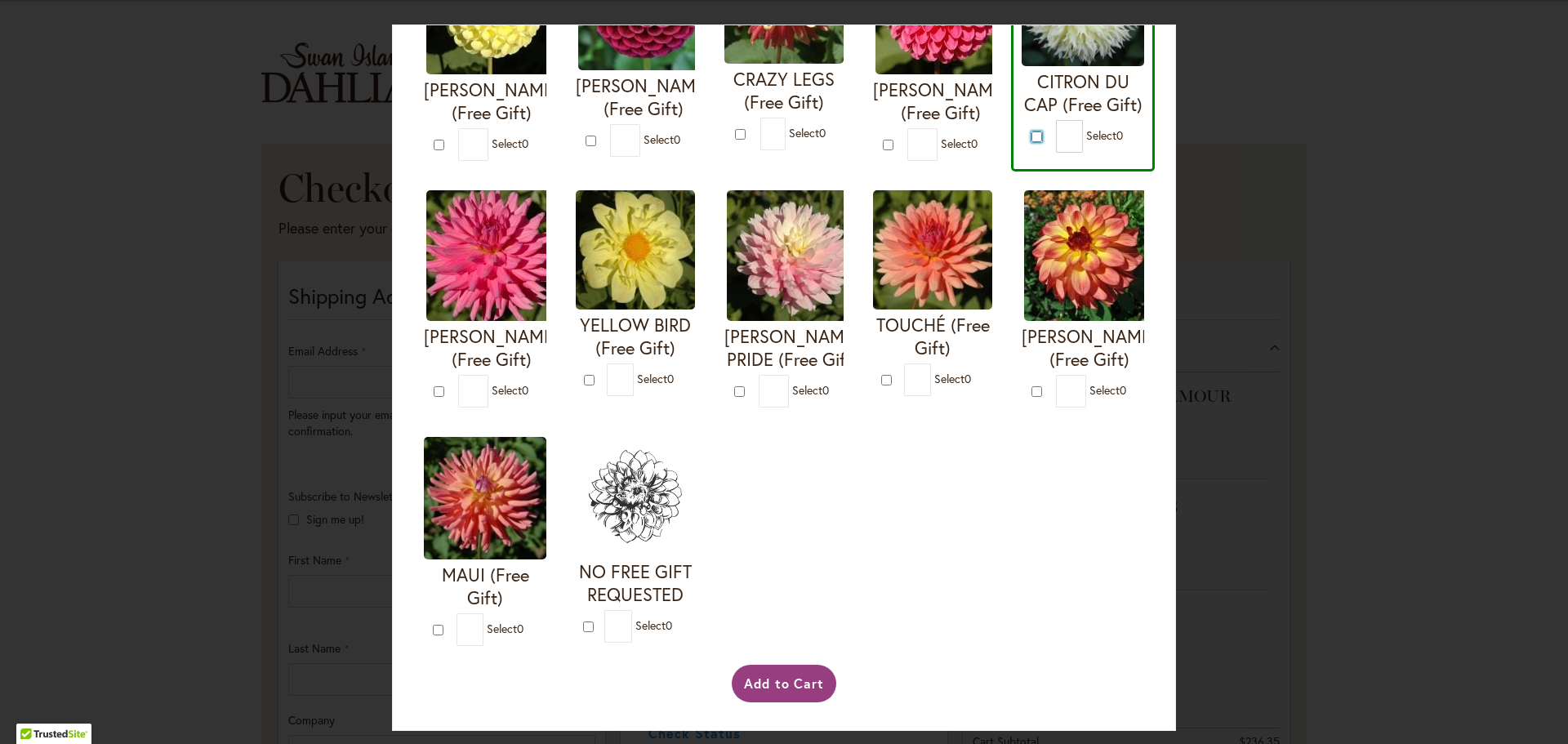
scroll to position [724, 0]
click at [778, 678] on button "Add to Cart" at bounding box center [784, 683] width 105 height 38
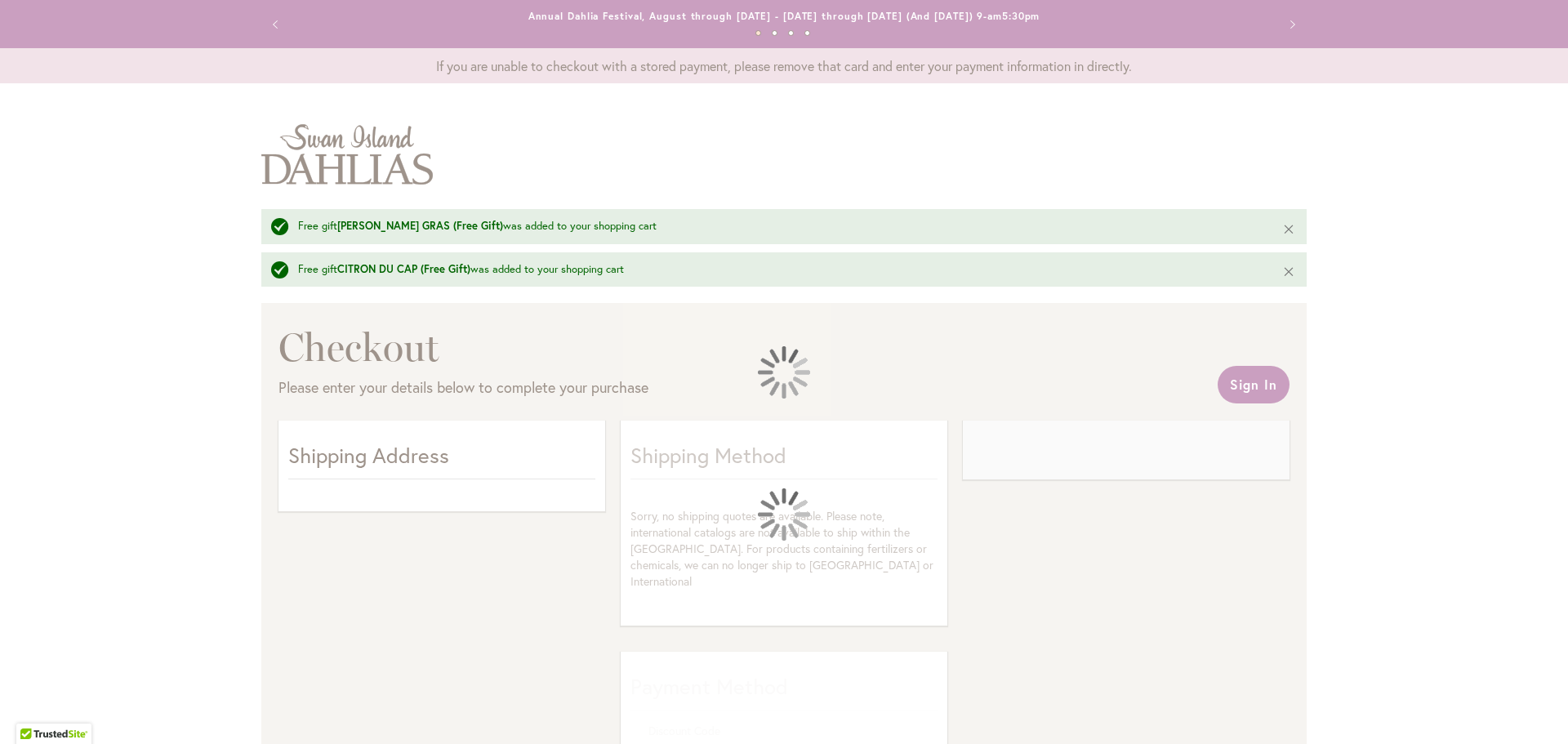
select select "**"
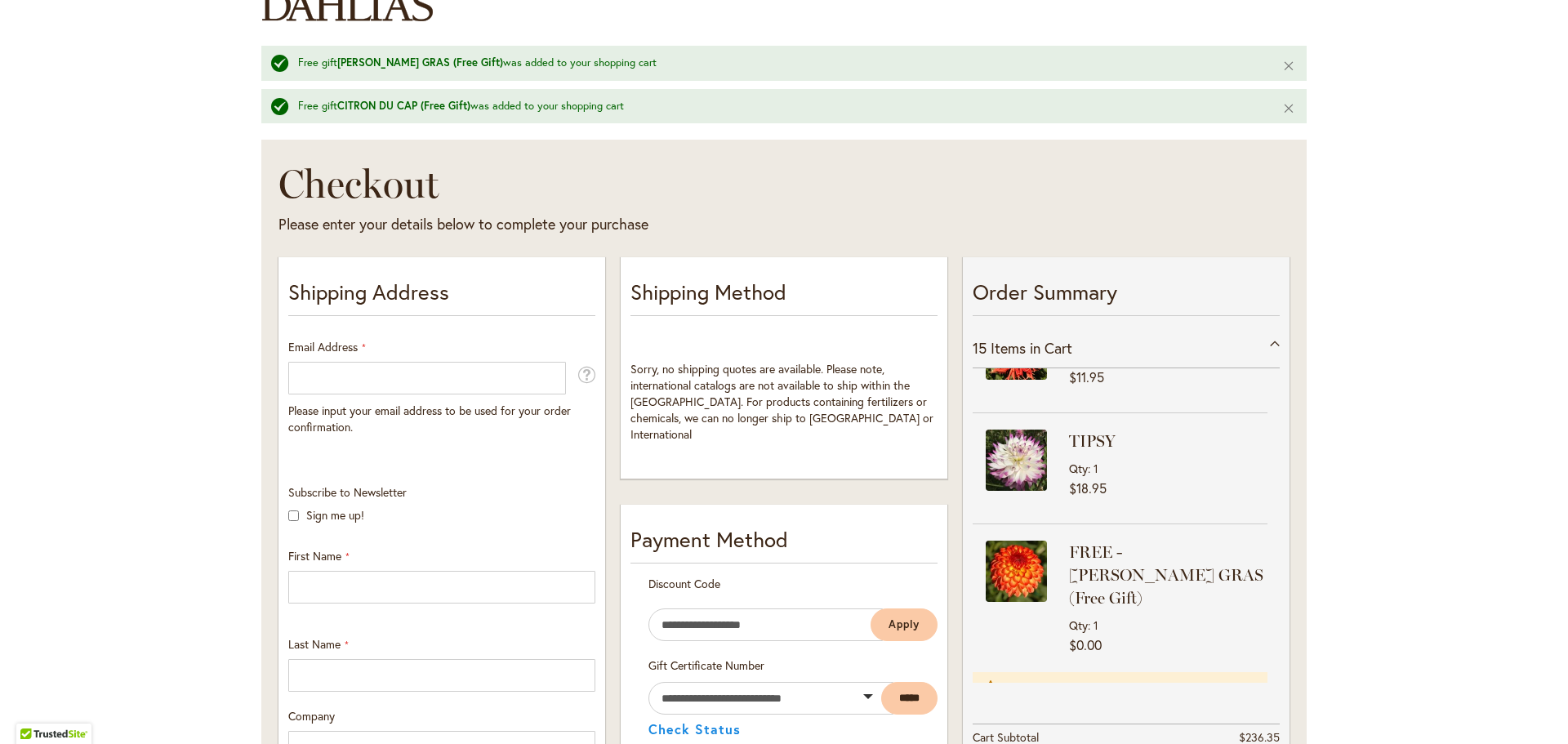
scroll to position [1389, 0]
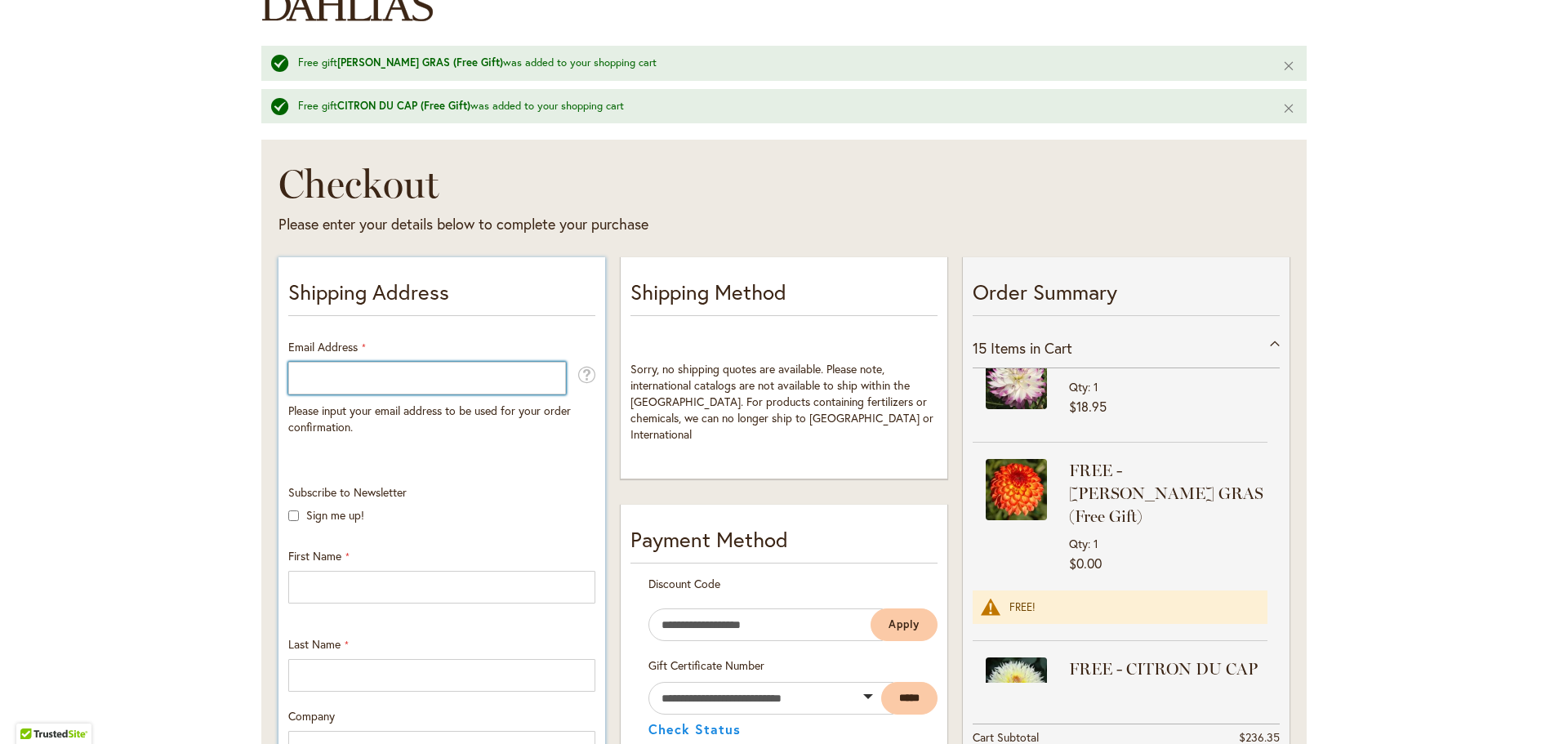
click at [387, 375] on input "Email Address" at bounding box center [427, 378] width 277 height 33
type input "**********"
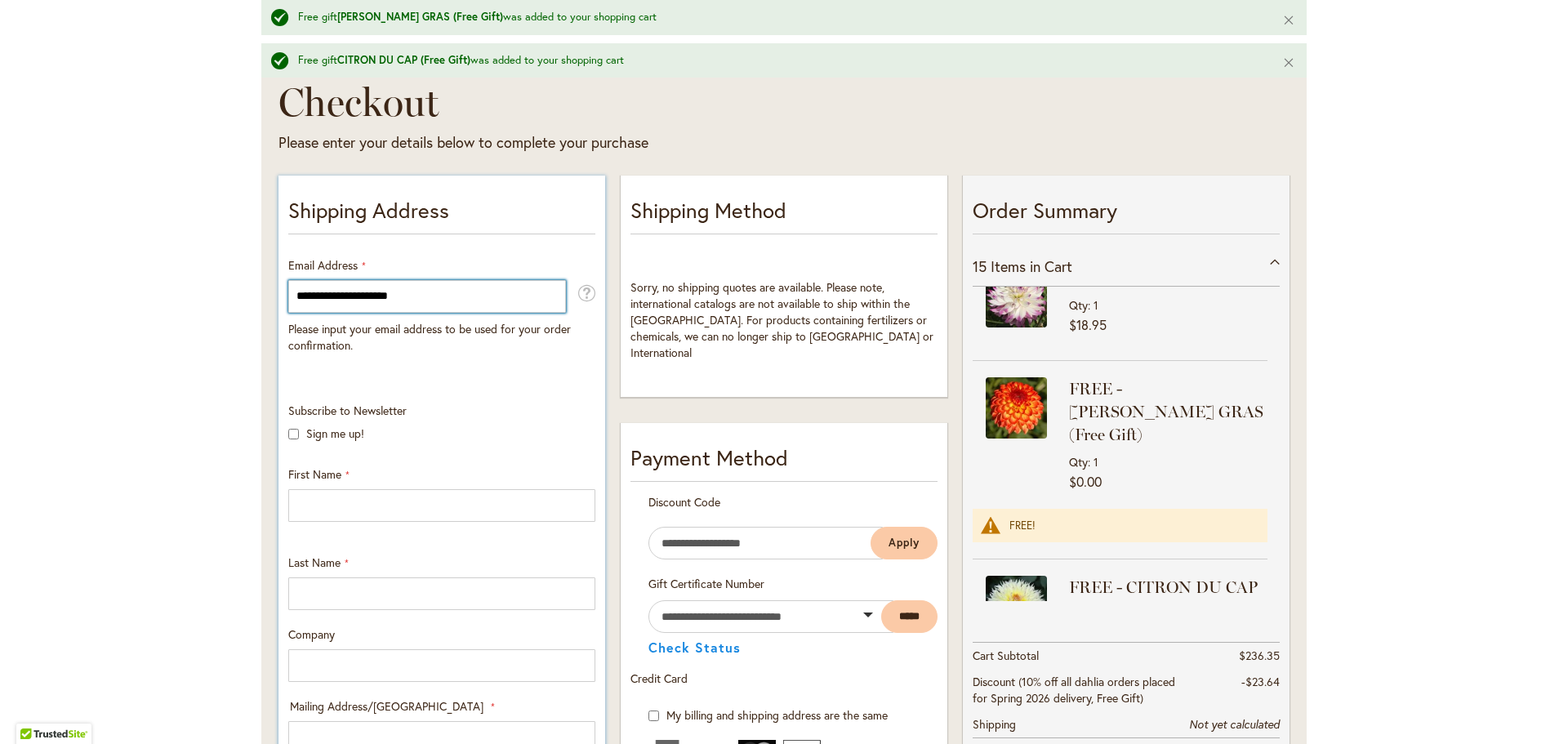
scroll to position [327, 0]
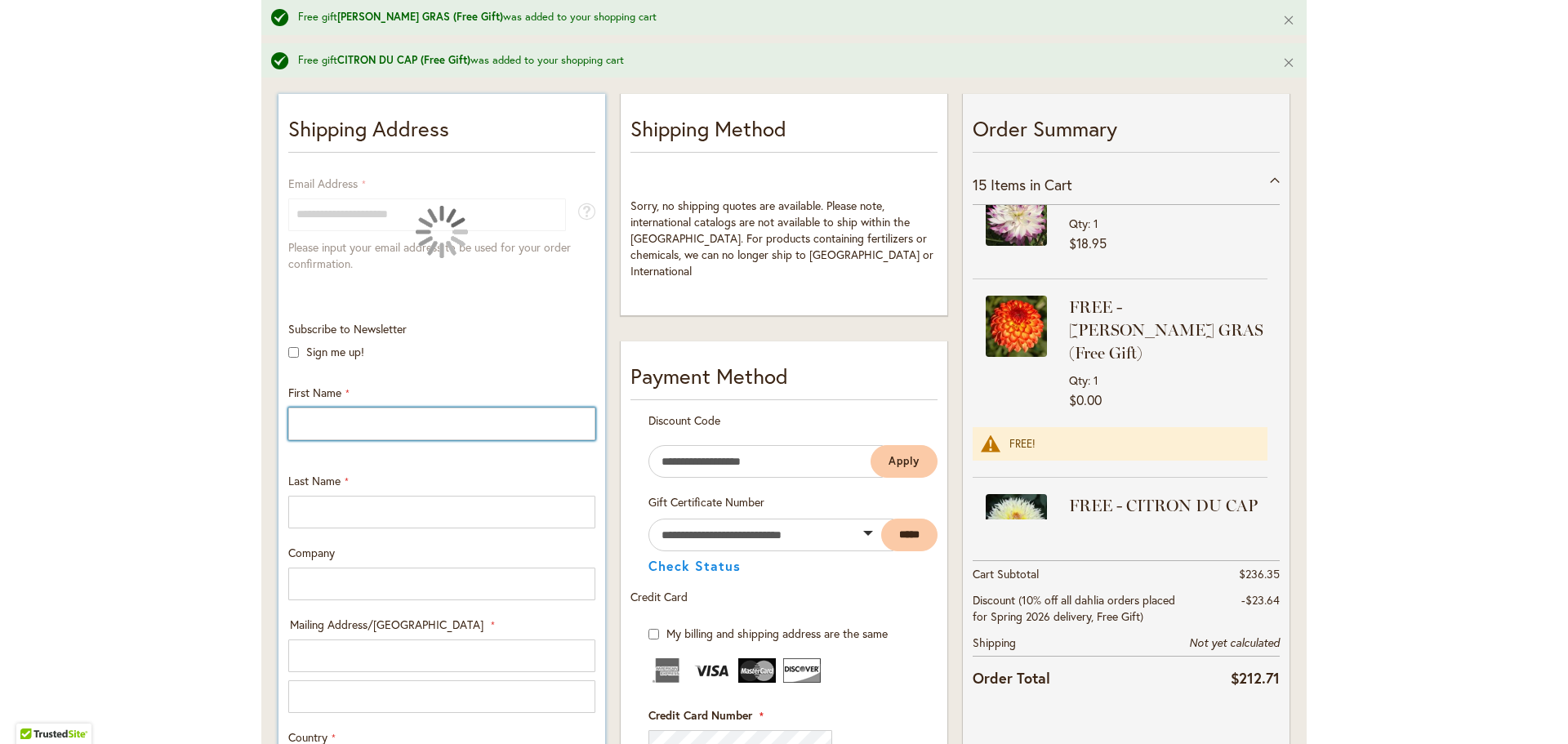
click at [311, 427] on input "First Name" at bounding box center [441, 424] width 307 height 33
type input "********"
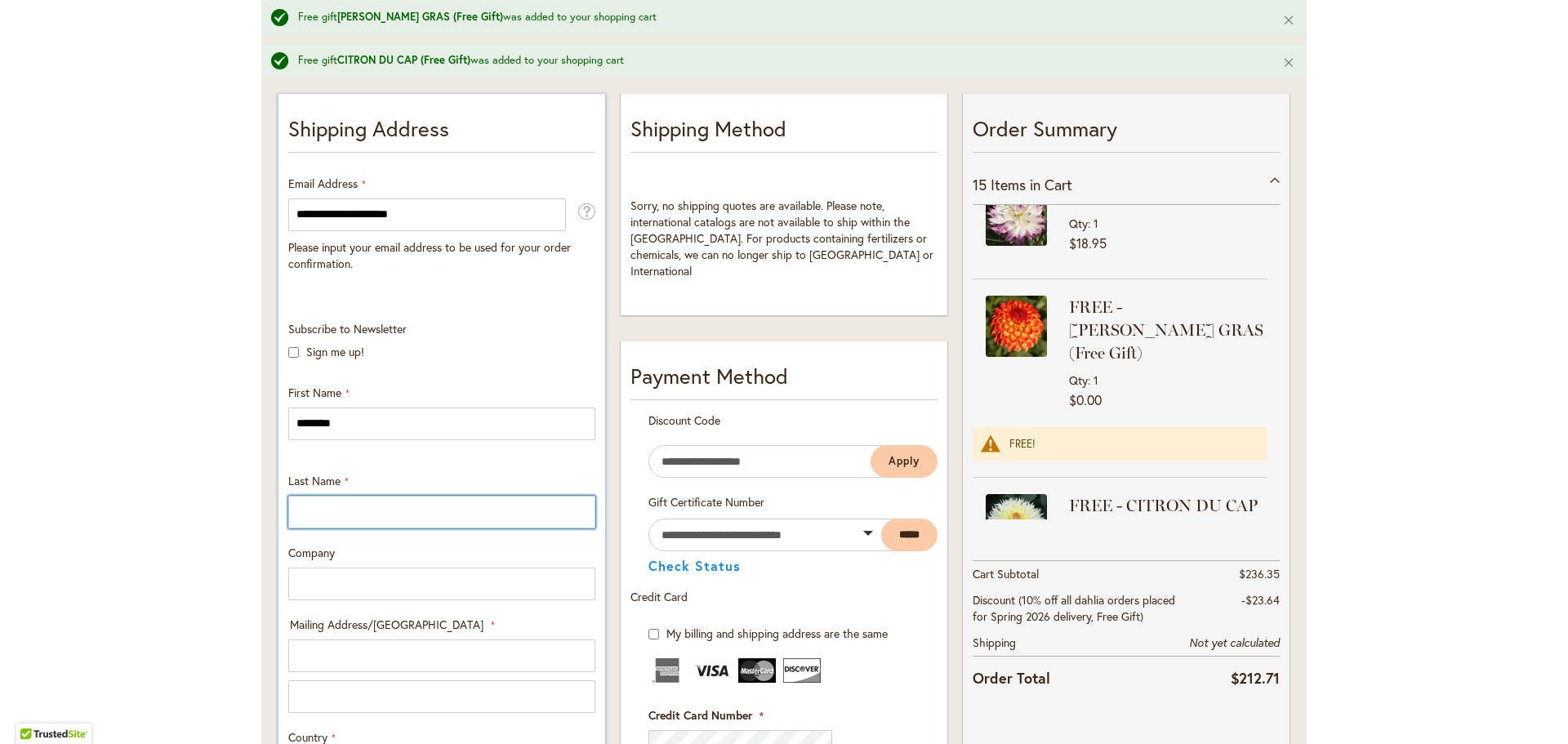
click at [306, 504] on input "Last Name" at bounding box center [441, 512] width 307 height 33
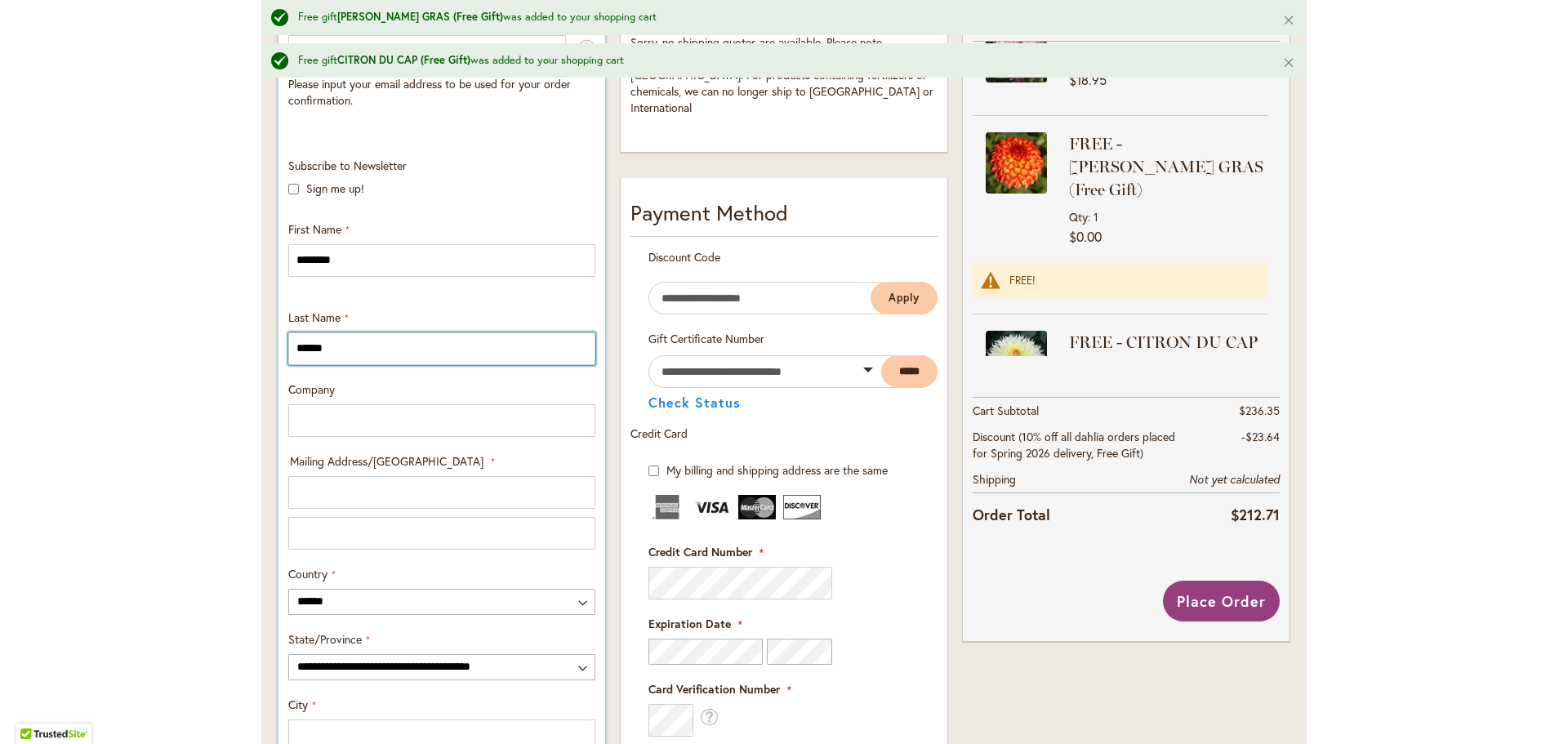
scroll to position [572, 0]
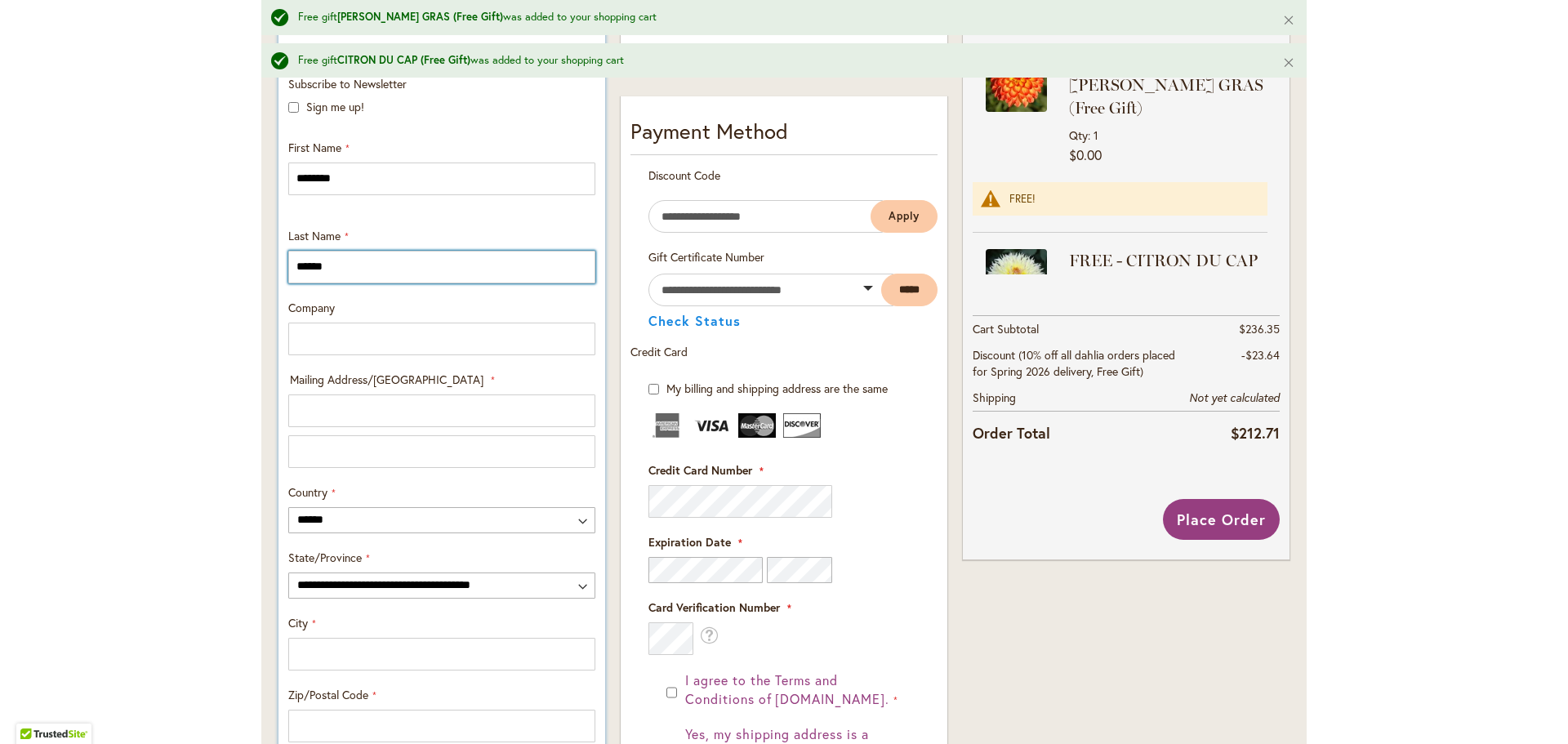
type input "******"
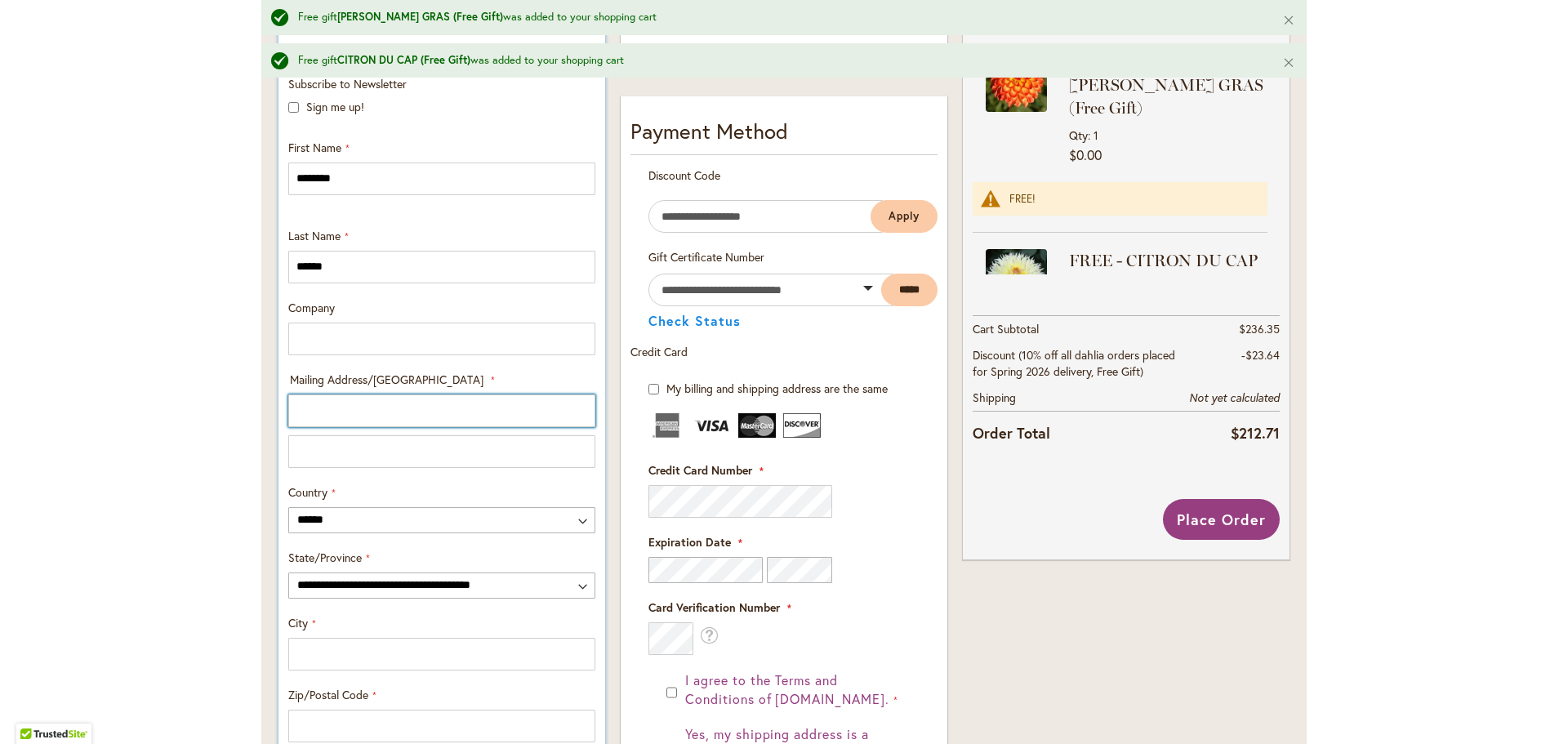
click at [309, 421] on input "Mailing Address/PO BOX: Line 1" at bounding box center [441, 410] width 307 height 33
type input "**********"
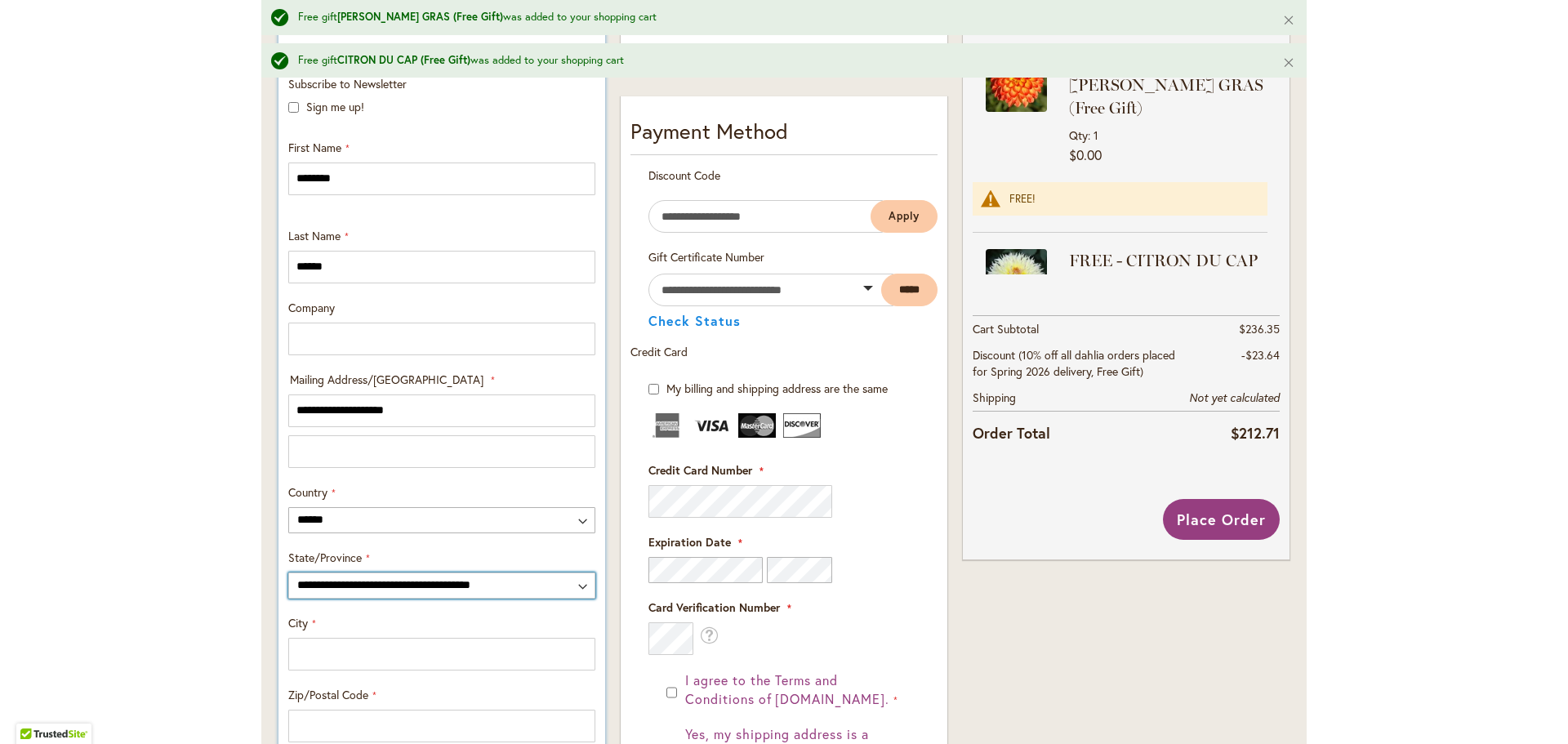
click at [392, 587] on select "**********" at bounding box center [441, 585] width 307 height 26
select select "**"
click at [288, 573] on select "**********" at bounding box center [441, 585] width 307 height 26
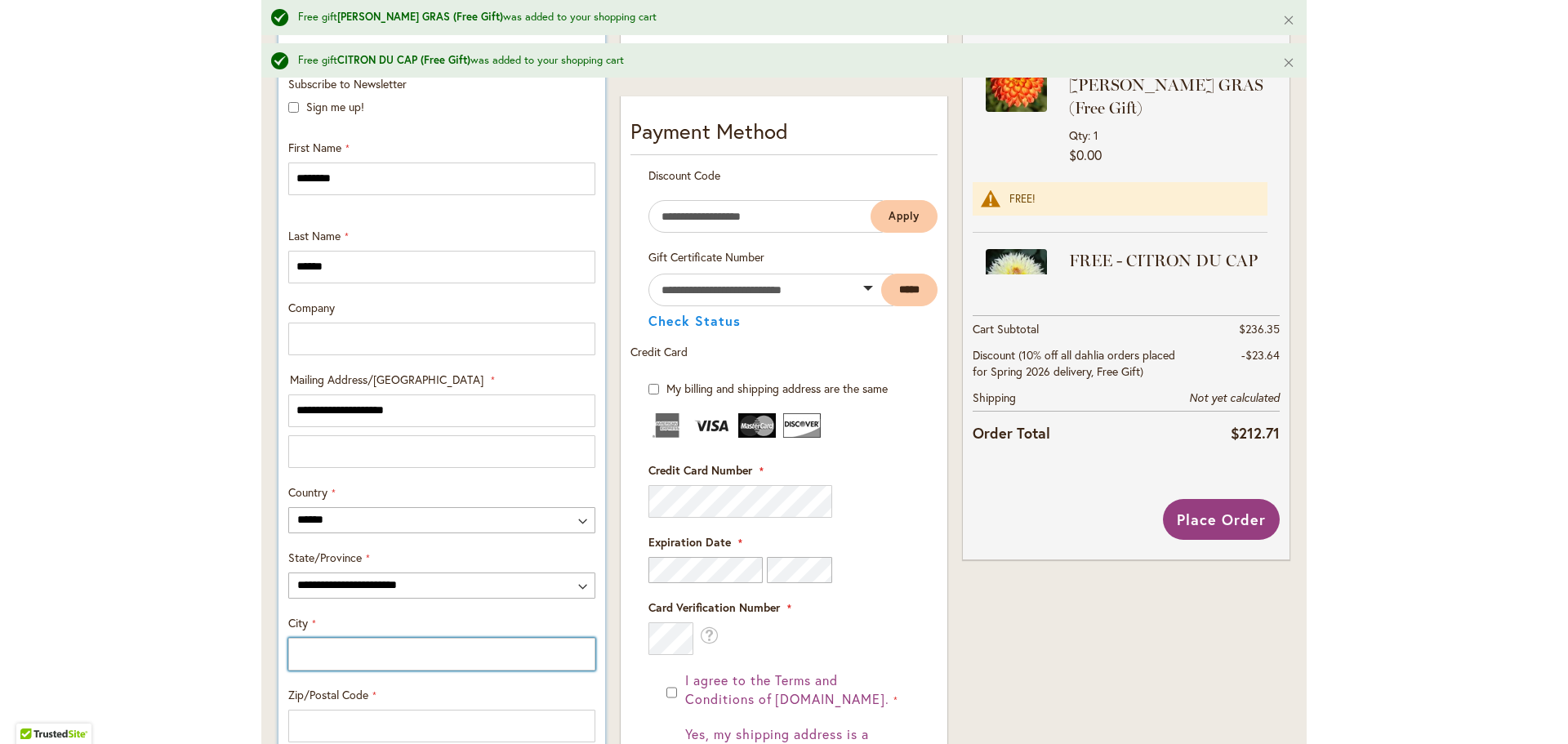
click at [344, 655] on input "City" at bounding box center [441, 654] width 307 height 33
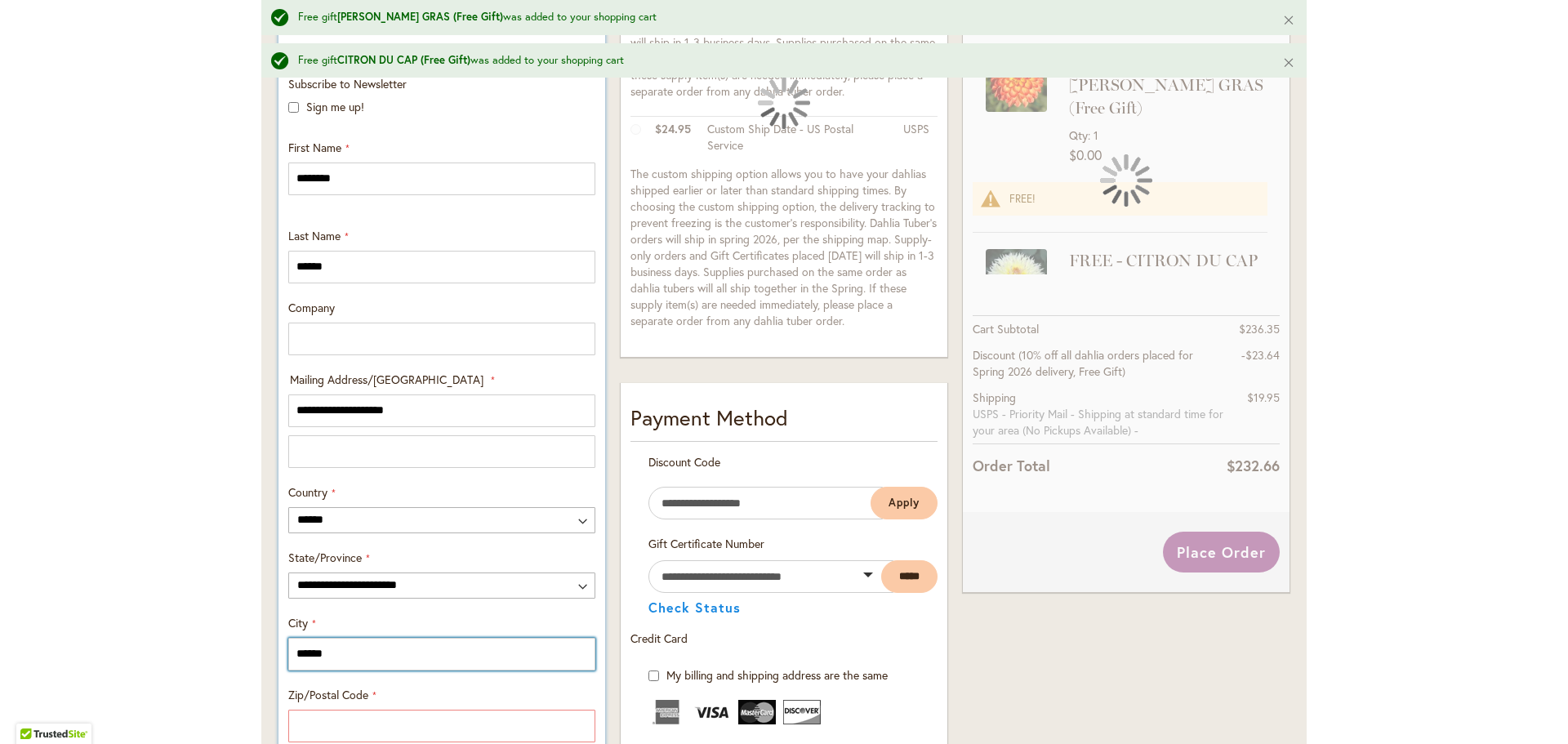
type input "******"
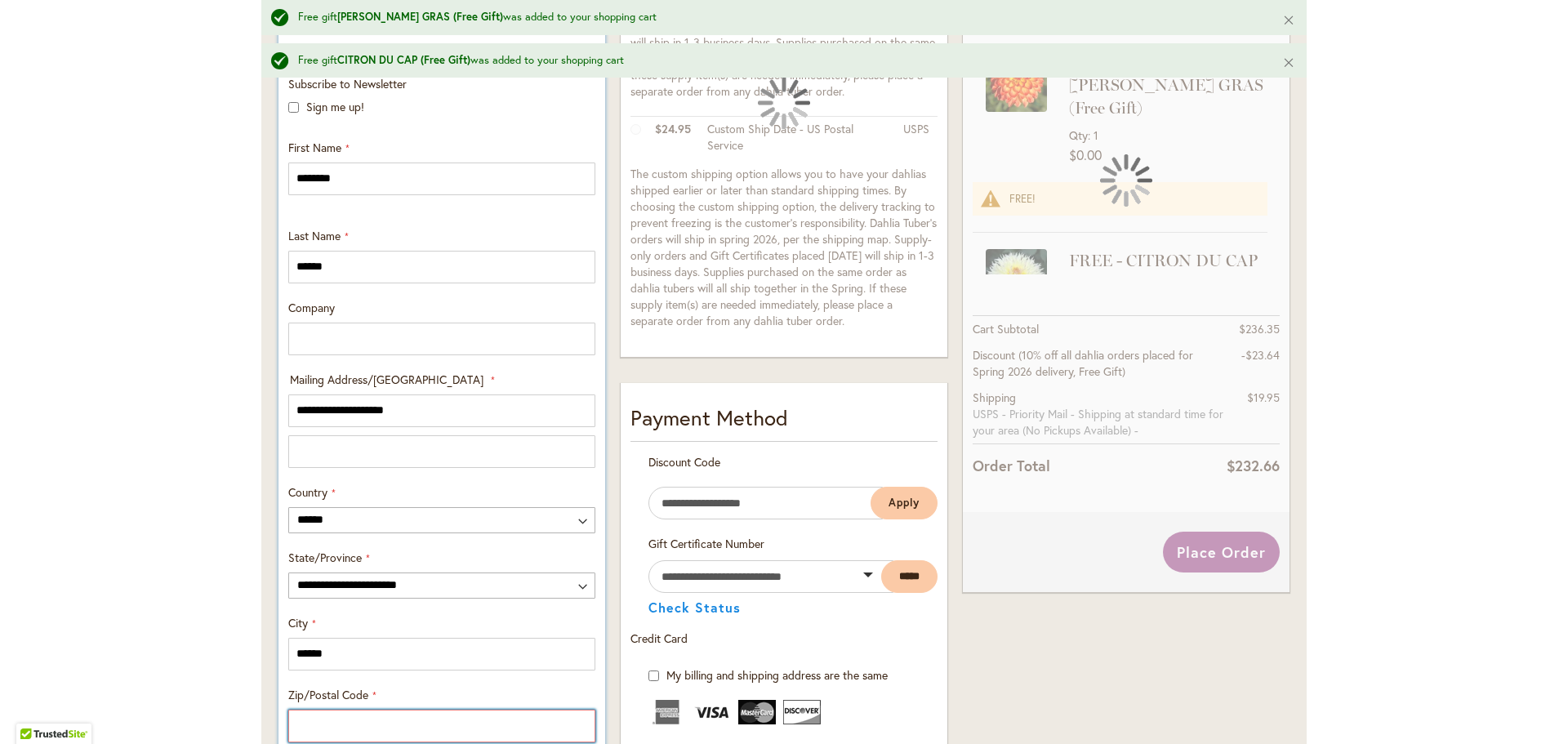
click at [339, 730] on input "Zip/Postal Code" at bounding box center [441, 726] width 307 height 33
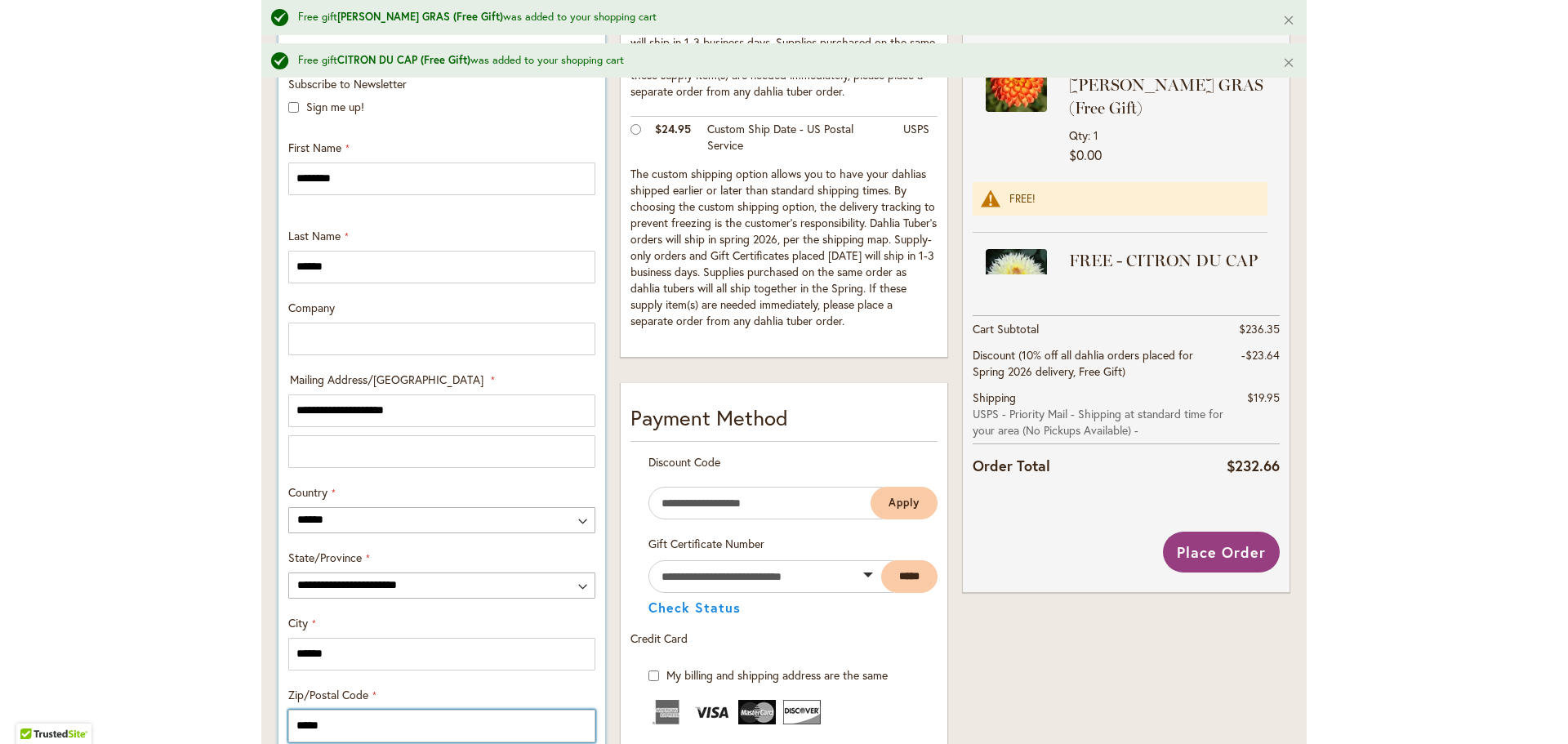
type input "*****"
click at [555, 686] on div "**********" at bounding box center [441, 455] width 318 height 758
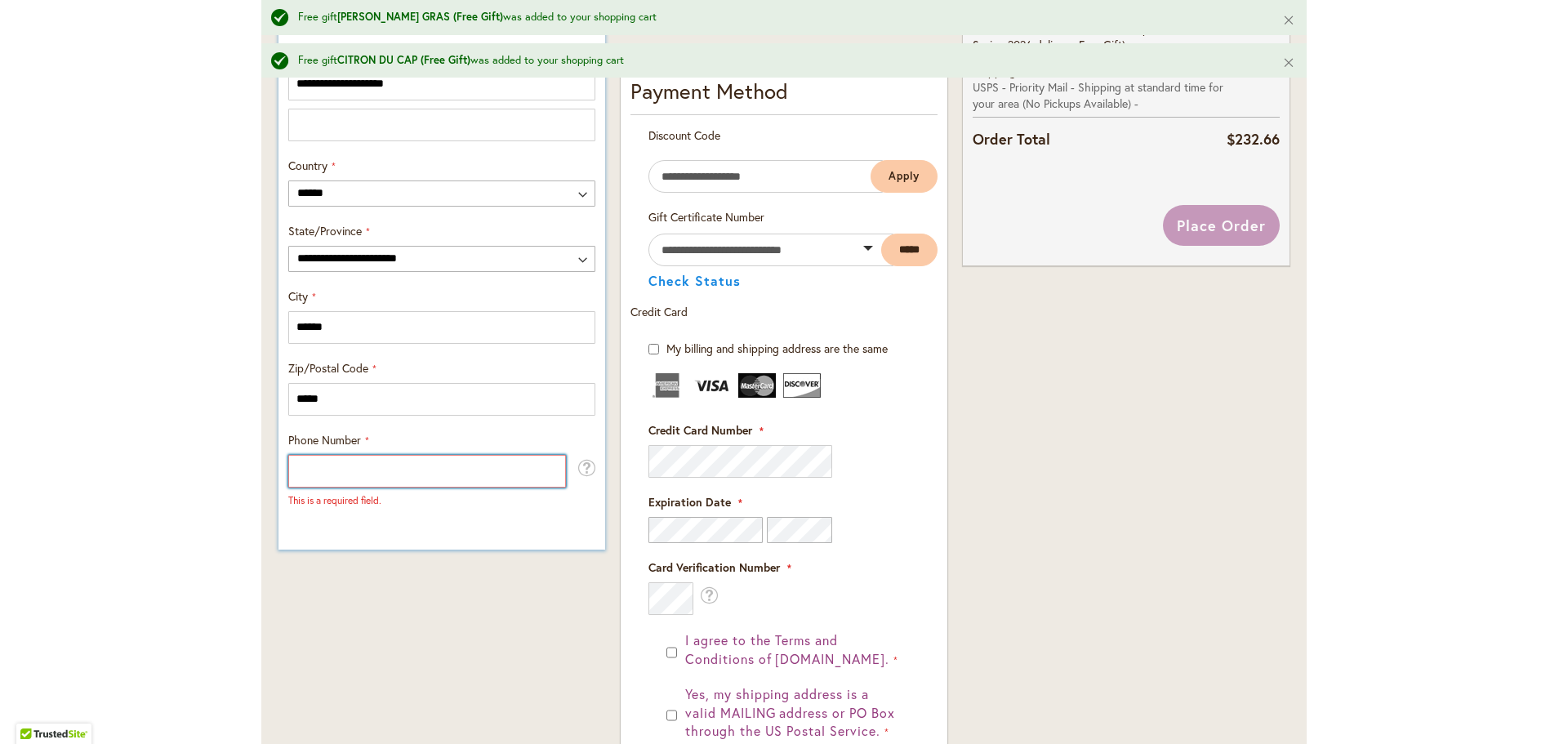
click at [391, 479] on input "Phone Number" at bounding box center [427, 471] width 277 height 33
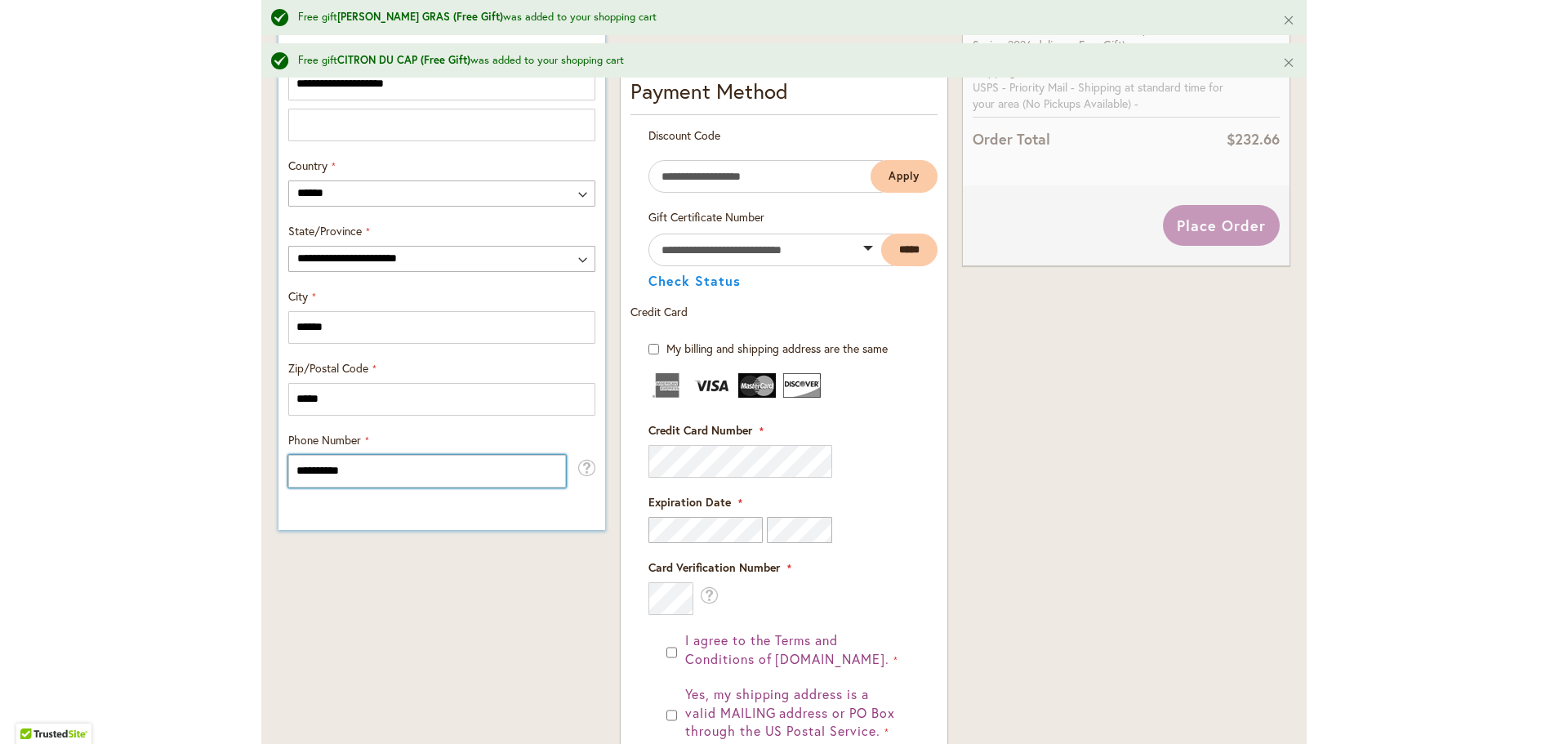
click at [313, 466] on input "**********" at bounding box center [427, 471] width 277 height 33
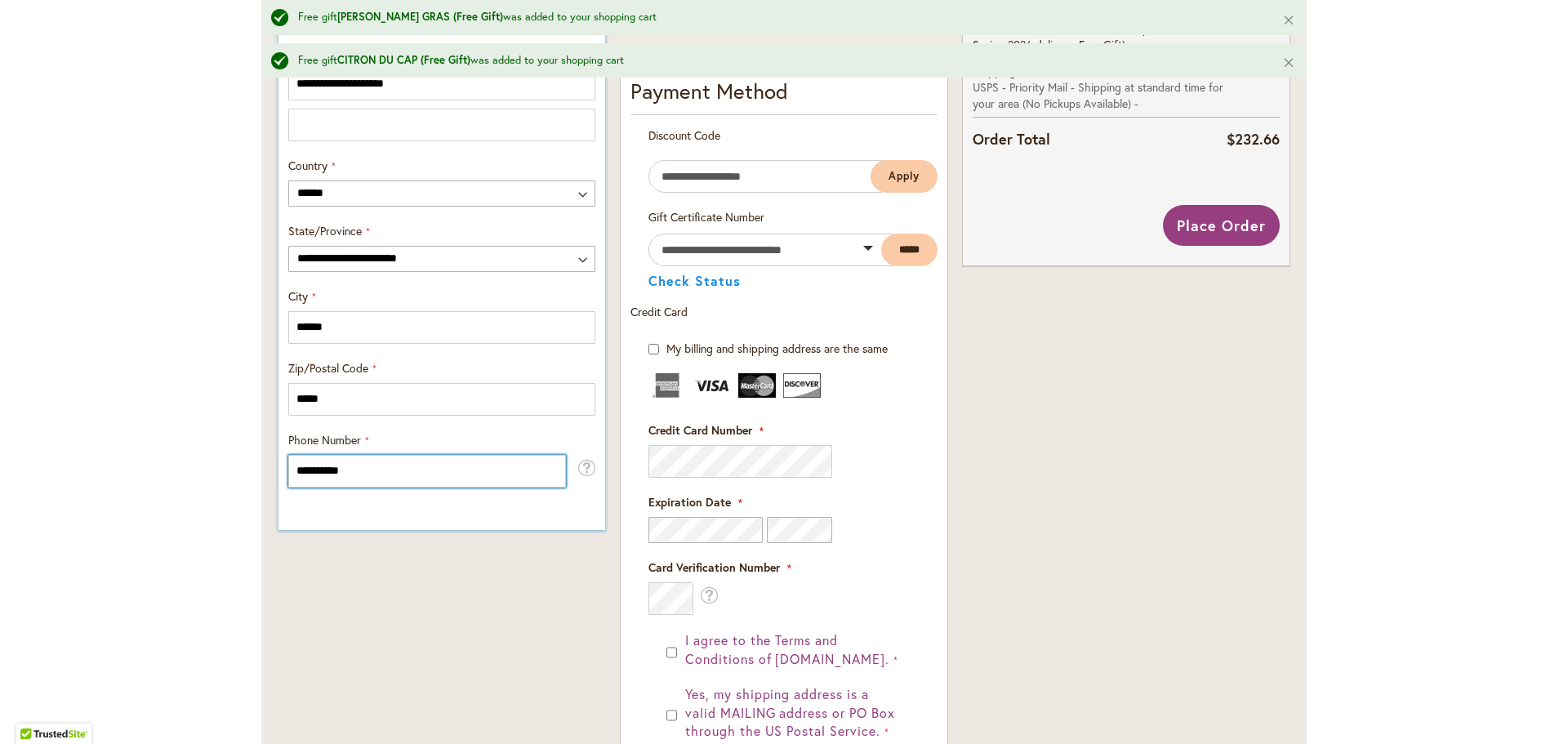
click at [311, 466] on input "**********" at bounding box center [427, 471] width 277 height 33
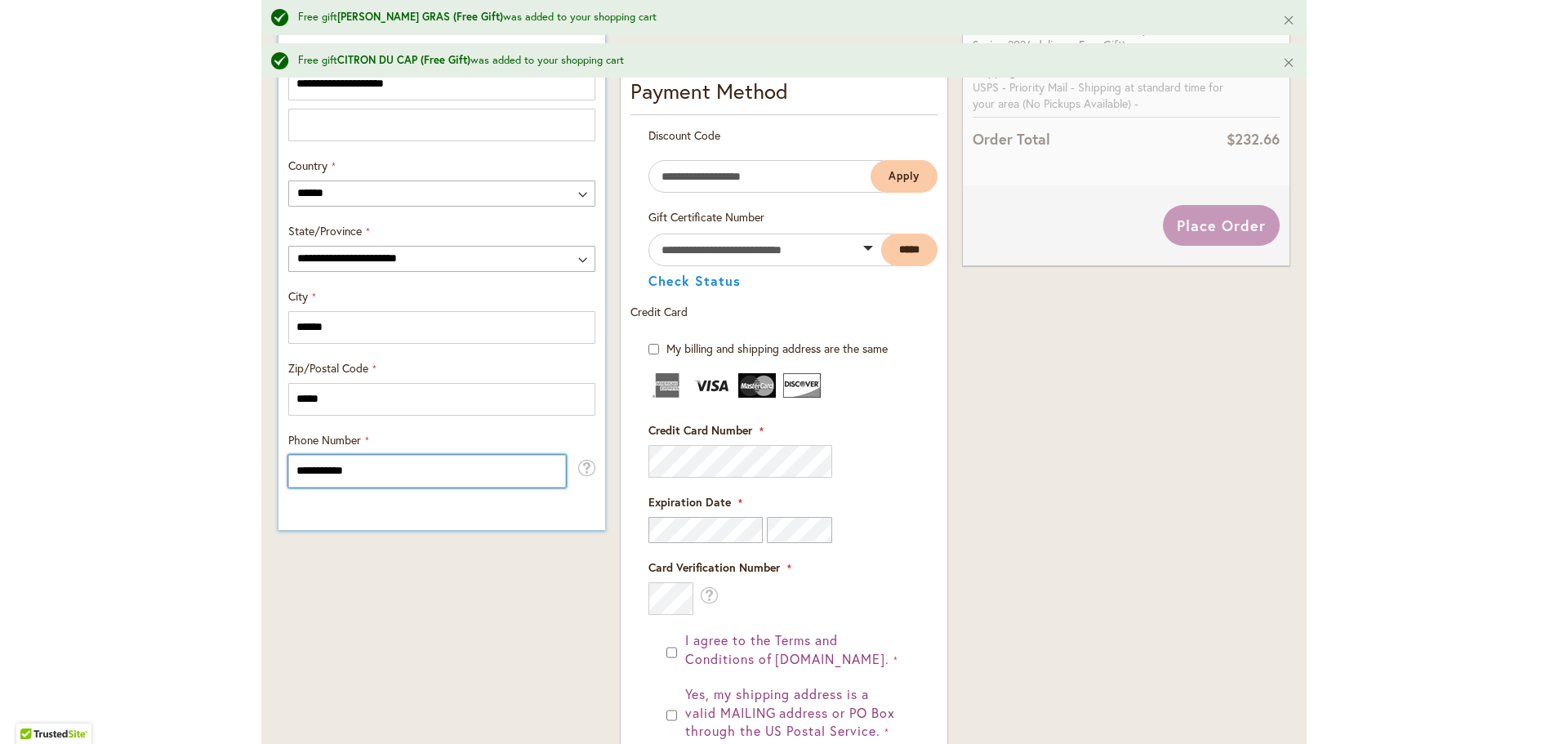
click at [336, 466] on input "**********" at bounding box center [427, 471] width 277 height 33
click at [331, 466] on input "**********" at bounding box center [427, 471] width 277 height 33
type input "**********"
click at [1150, 435] on div "Order Summary 15 Items in Cart KNIGHT'S ARMOUR Qty 1 $44.95" at bounding box center [1126, 250] width 341 height 1466
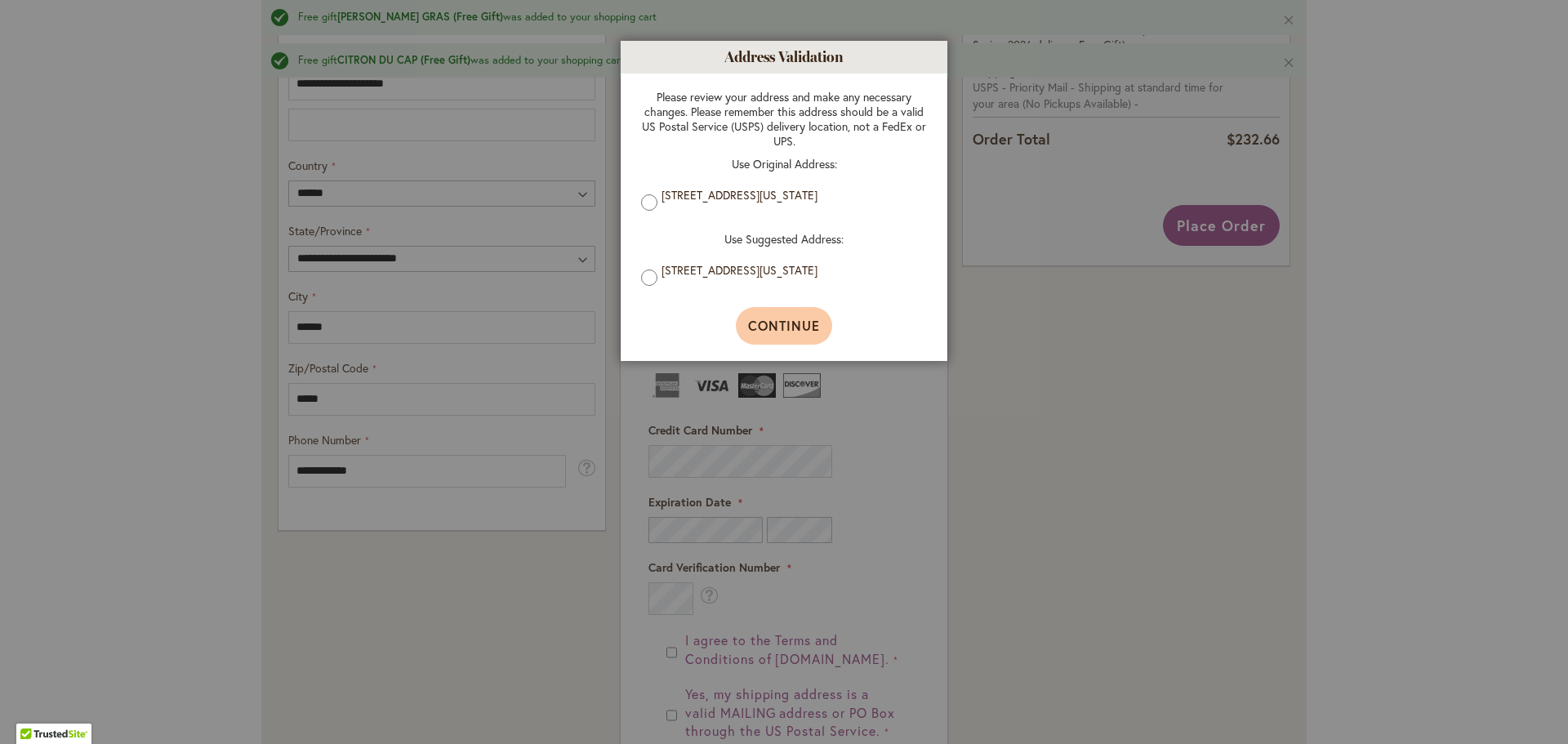
click at [801, 330] on span "Continue" at bounding box center [784, 325] width 72 height 17
type input "**********"
type input "******"
type input "**********"
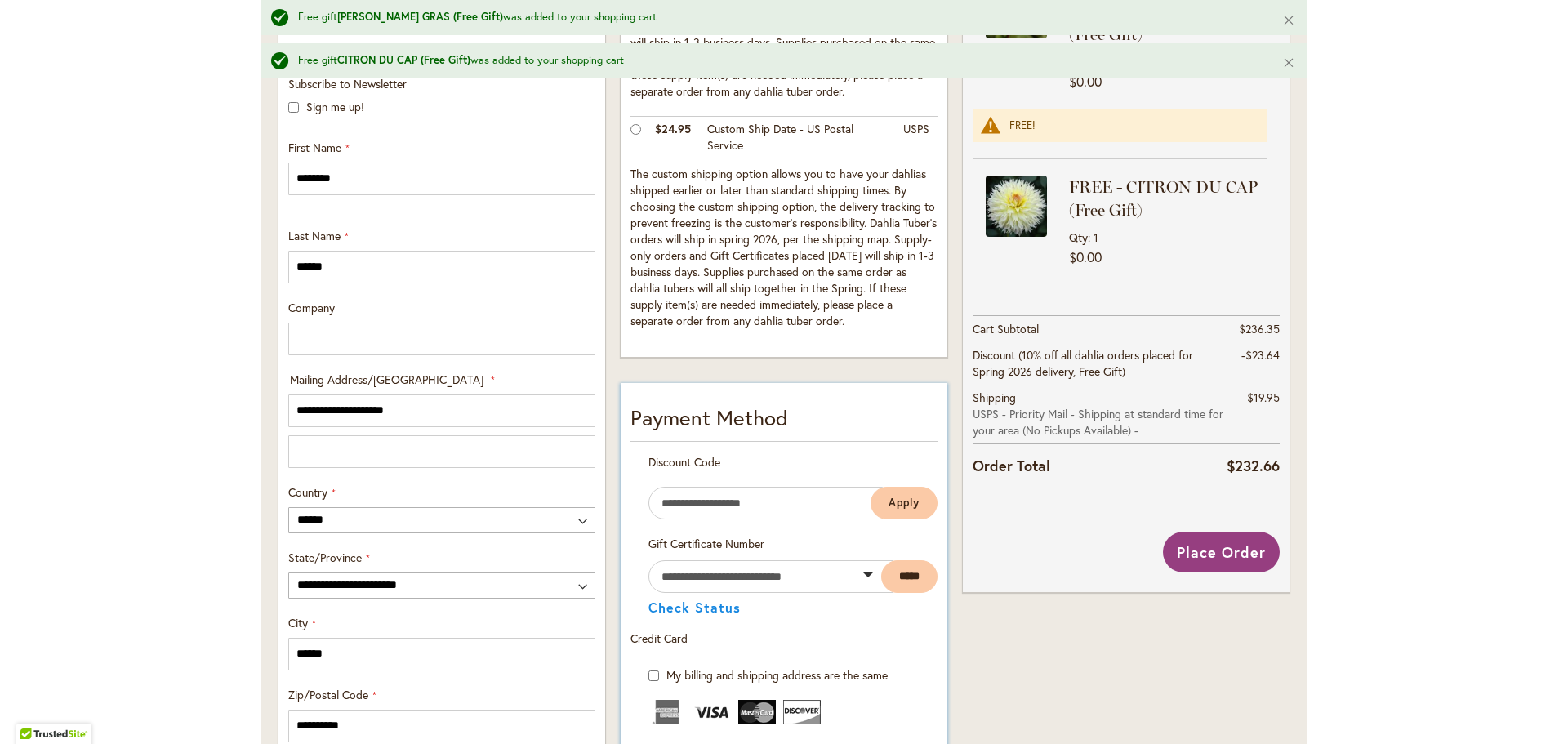
scroll to position [490, 0]
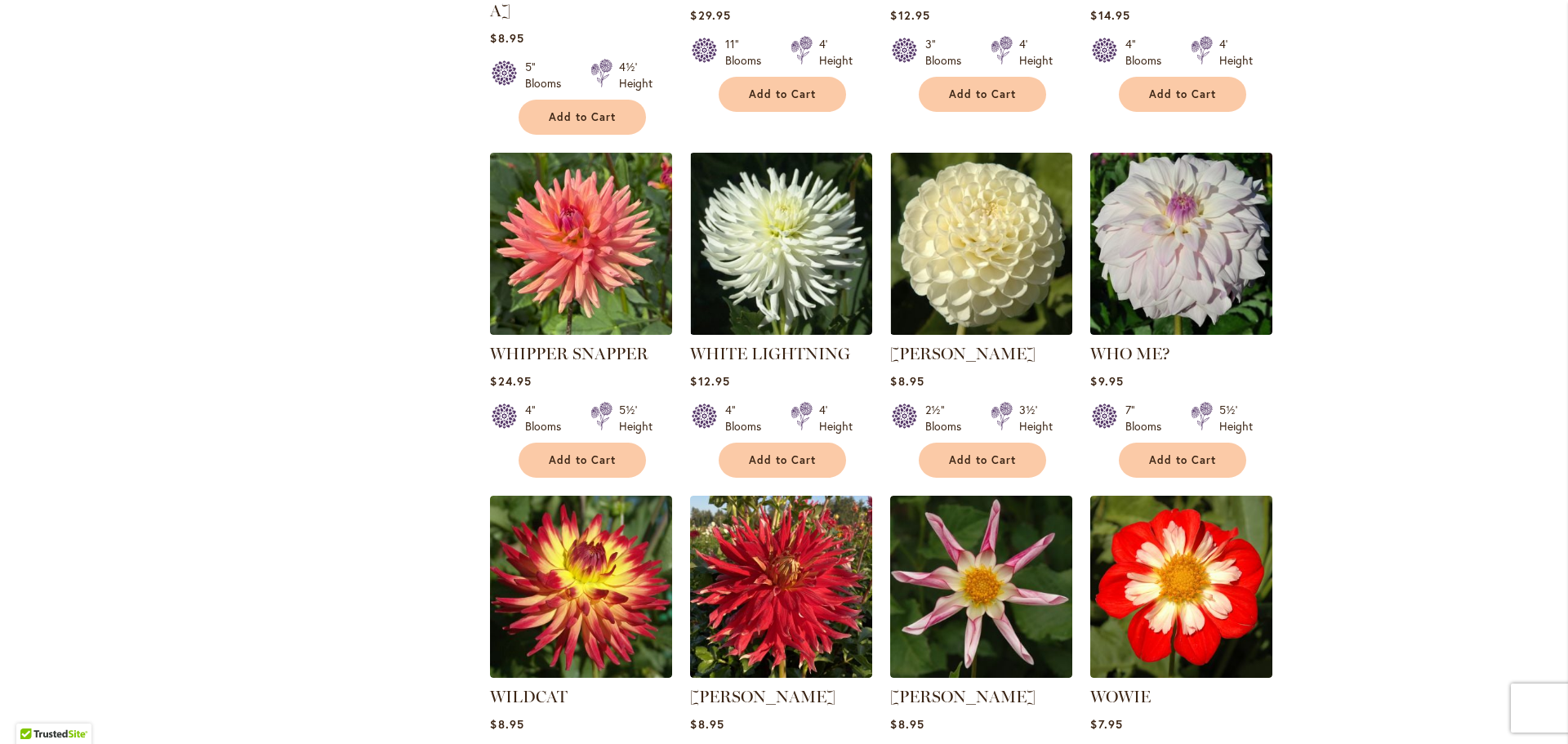
scroll to position [1389, 0]
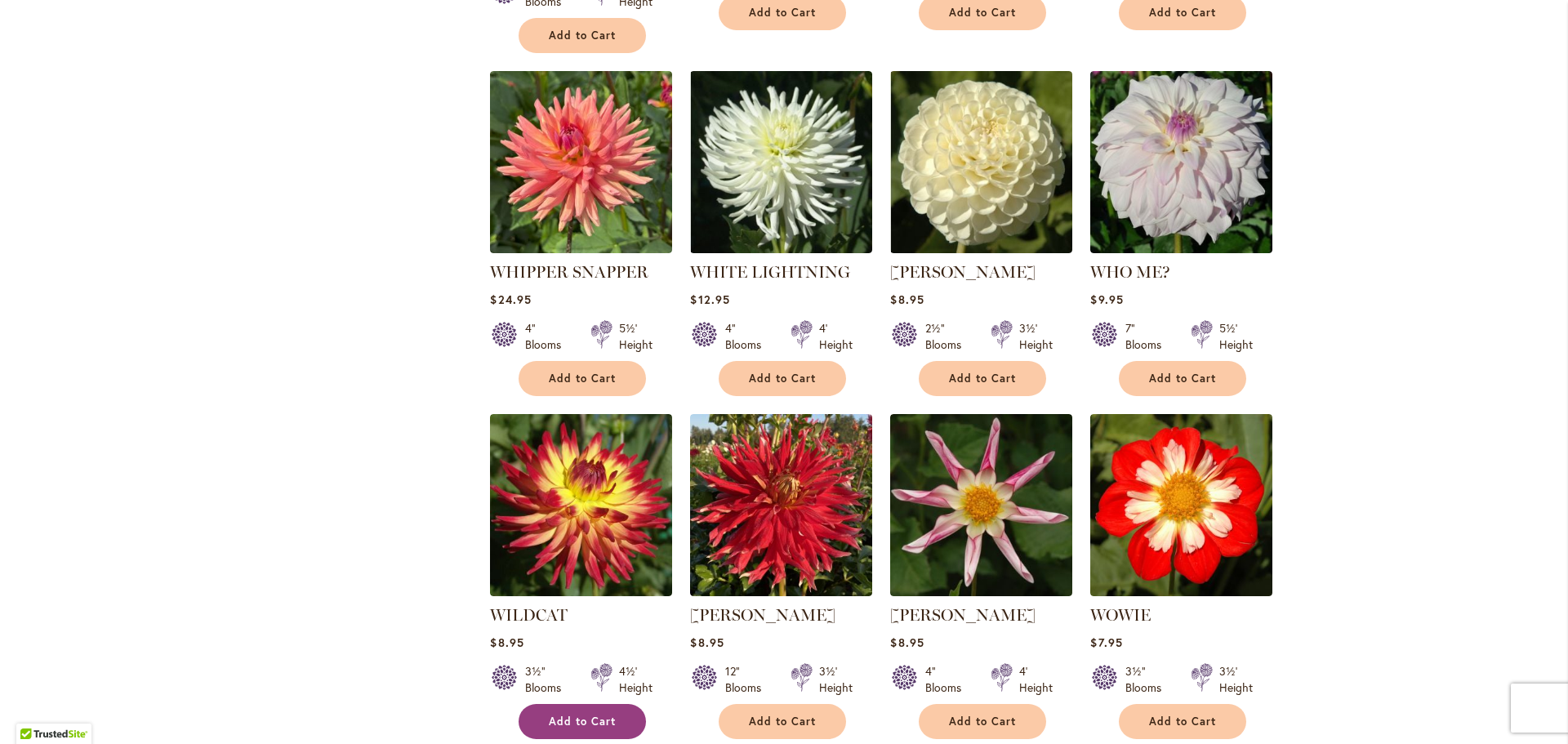
click at [597, 704] on button "Add to Cart" at bounding box center [582, 722] width 128 height 35
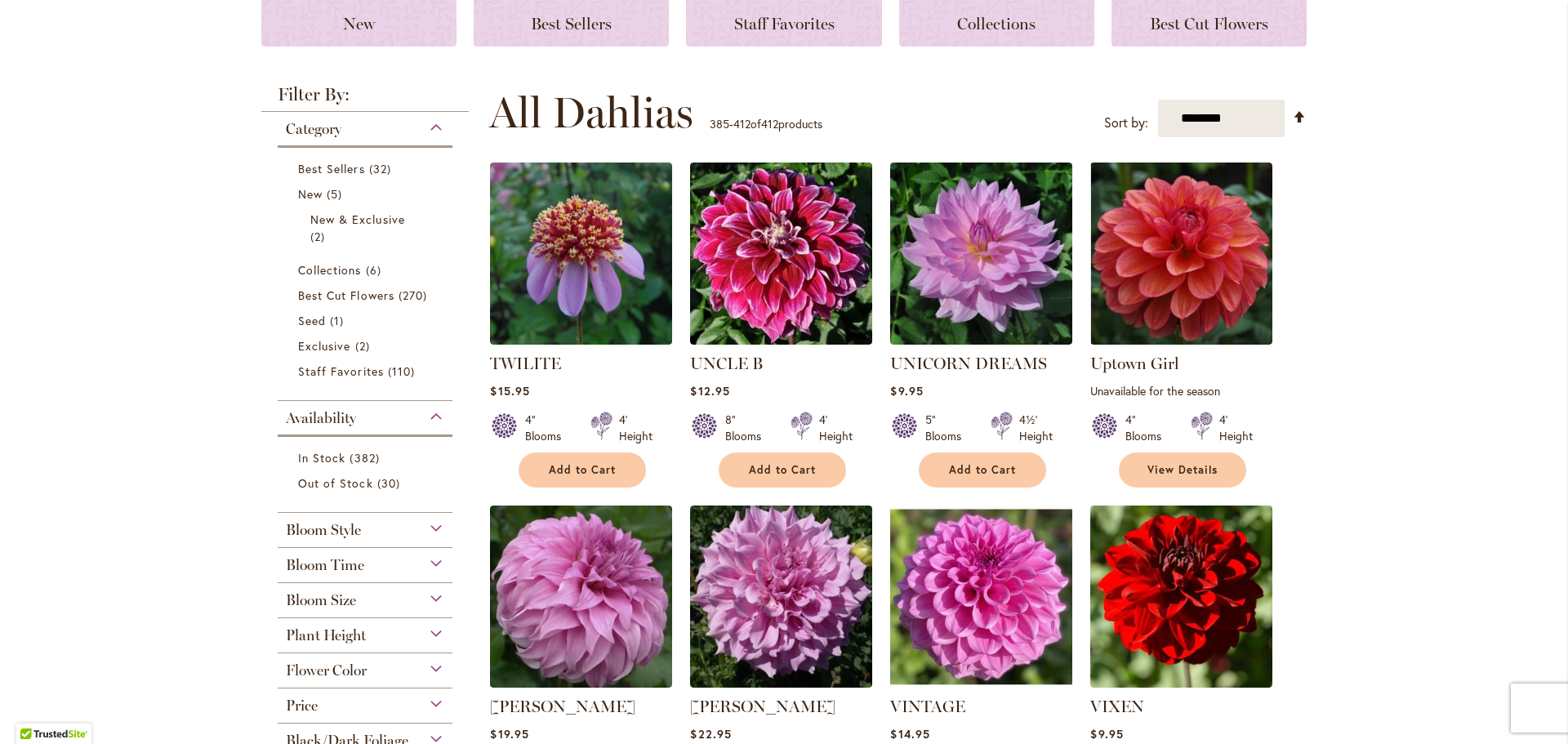
scroll to position [82, 0]
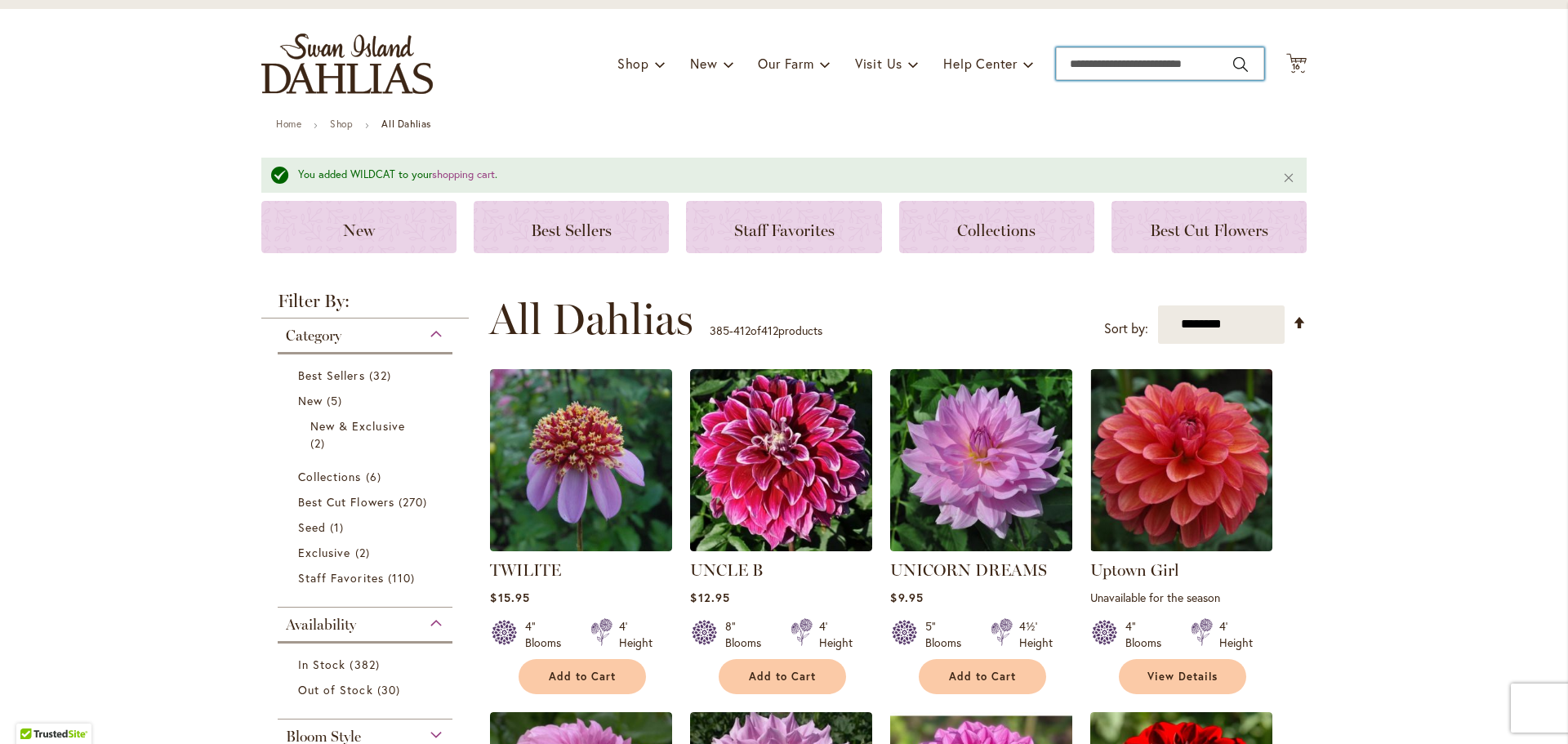
click at [1134, 68] on input "Search" at bounding box center [1160, 63] width 208 height 33
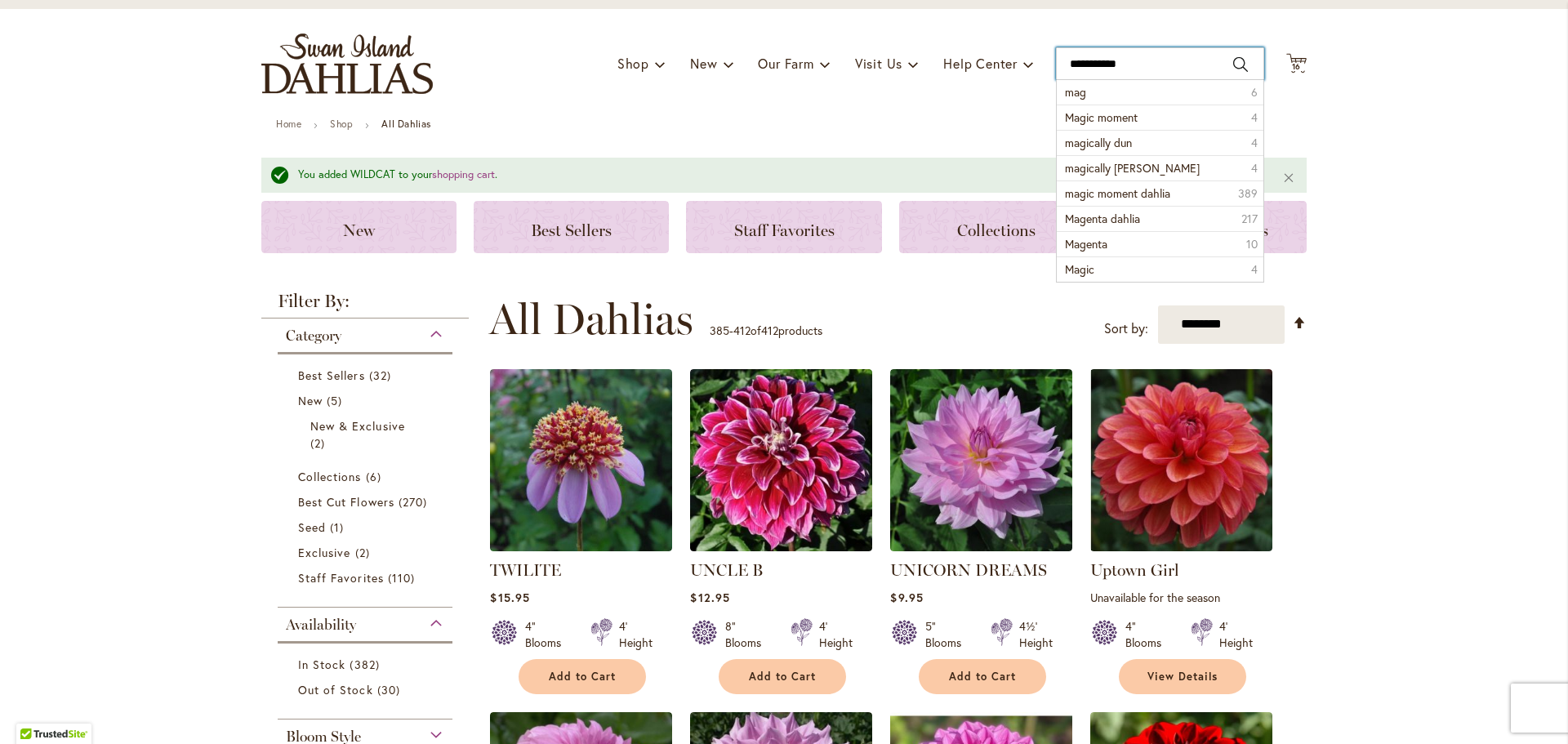
type input "**********"
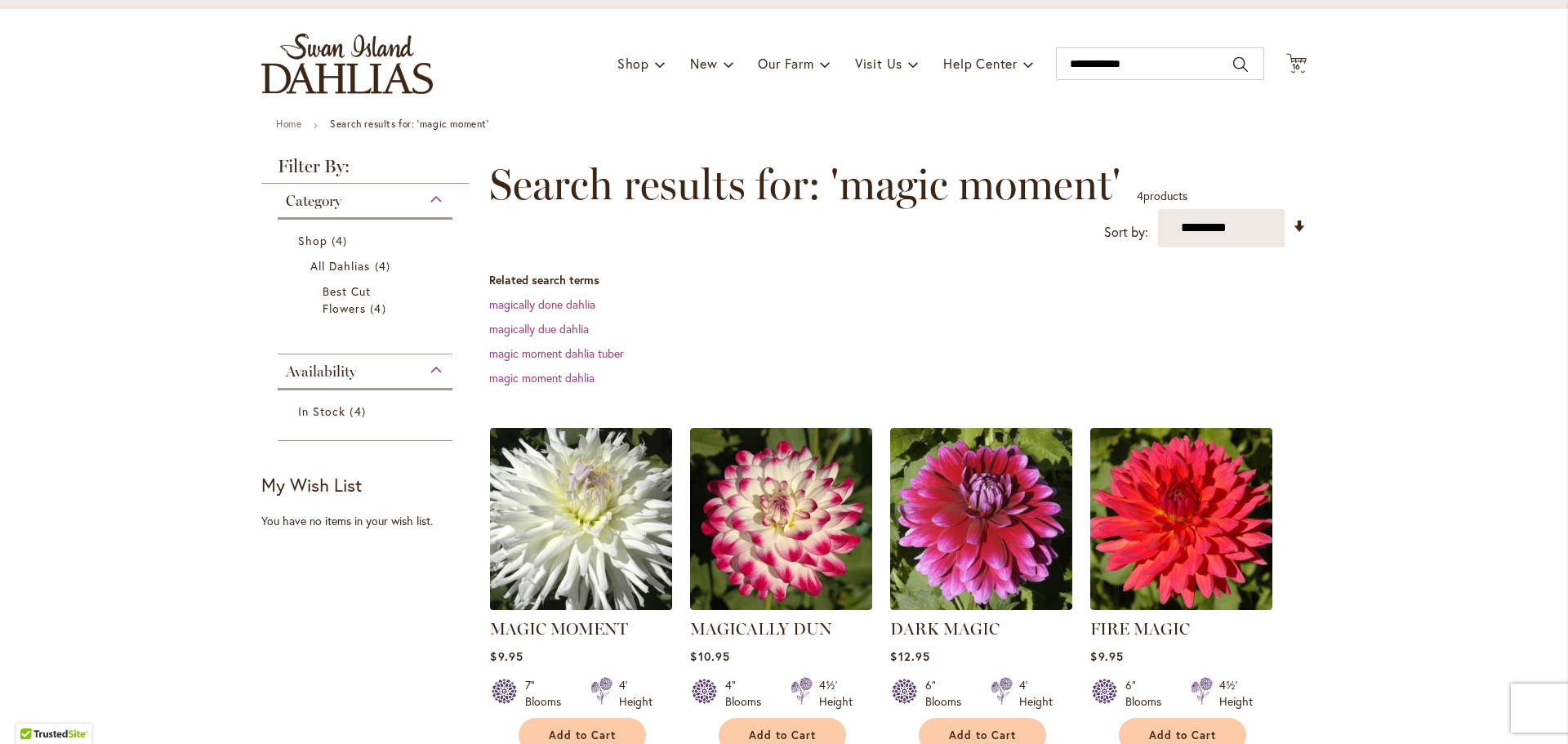
scroll to position [163, 0]
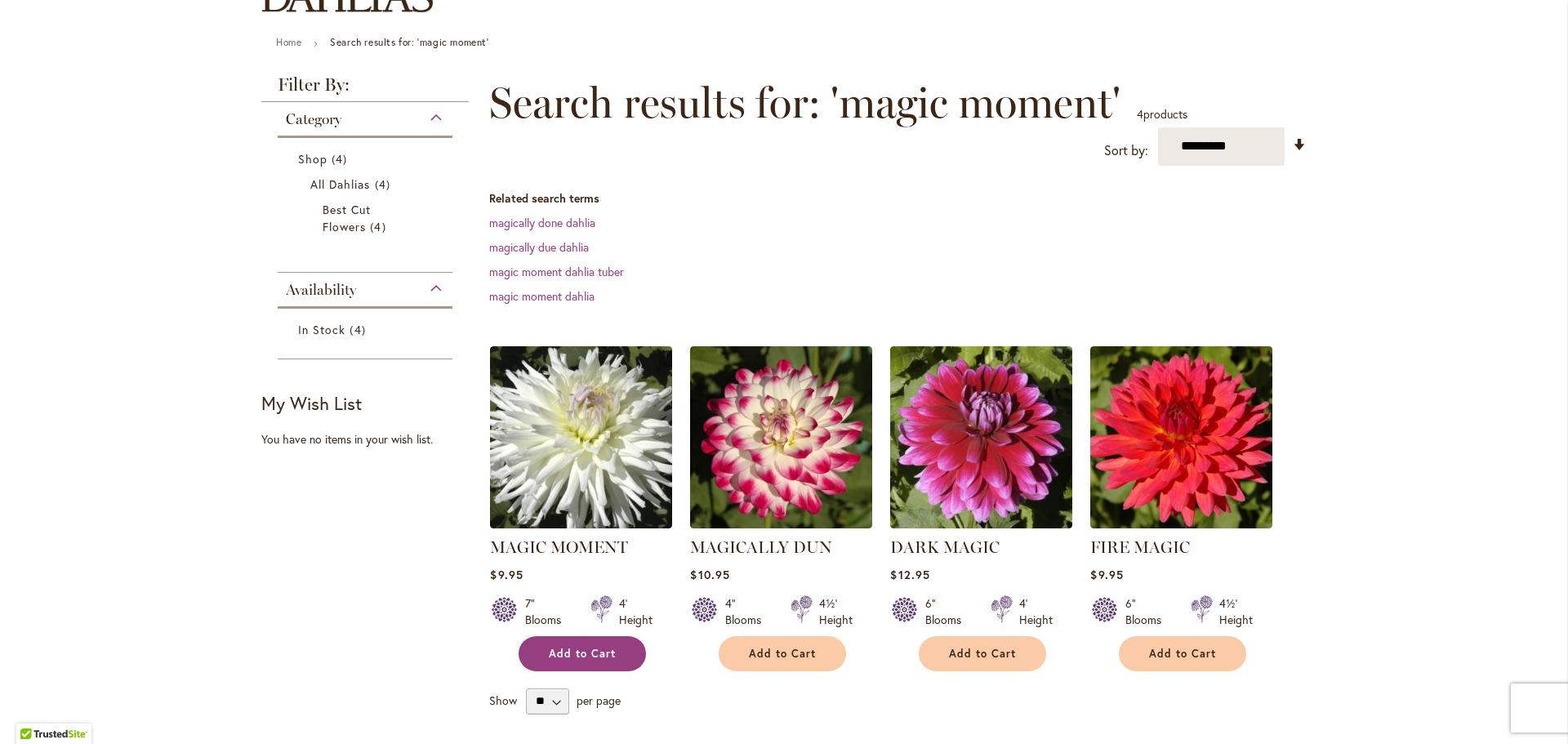
click at [585, 654] on span "Add to Cart" at bounding box center [582, 654] width 67 height 14
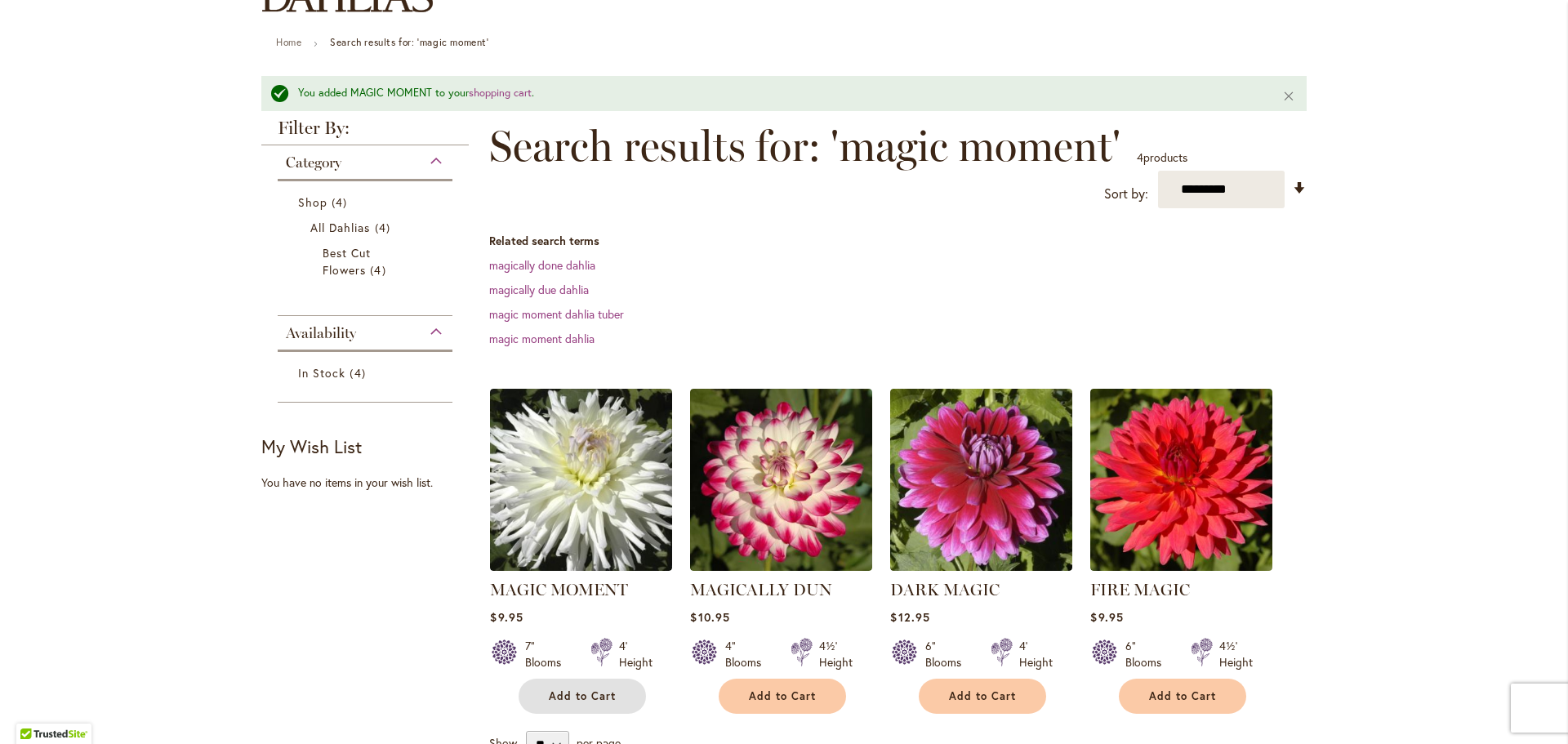
scroll to position [0, 0]
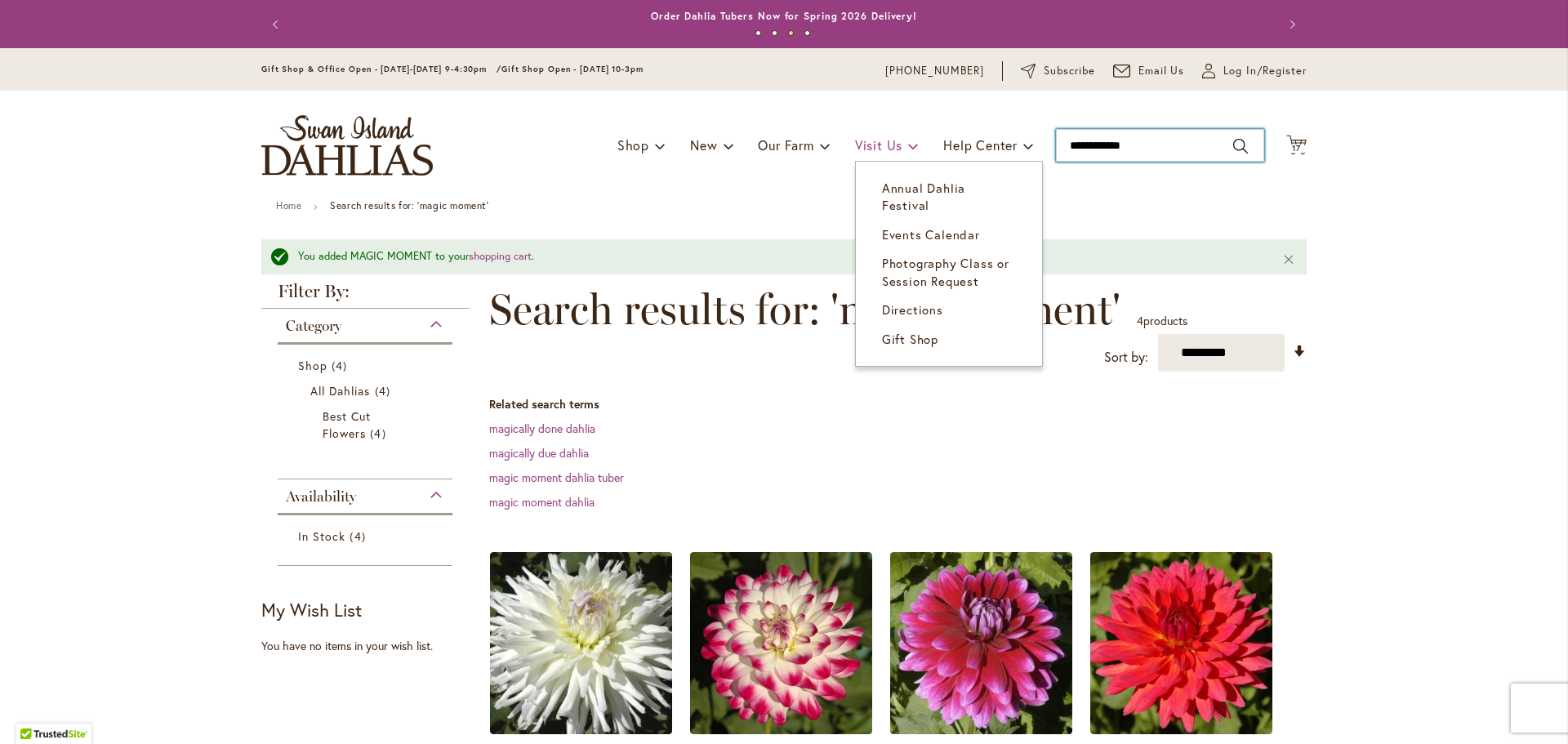
drag, startPoint x: 1155, startPoint y: 140, endPoint x: 892, endPoint y: 140, distance: 263.0
click at [892, 140] on div "Toggle Nav Shop Dahlia Tubers Collections Fresh Cut Dahlias Gardening Supplies …" at bounding box center [784, 145] width 1078 height 109
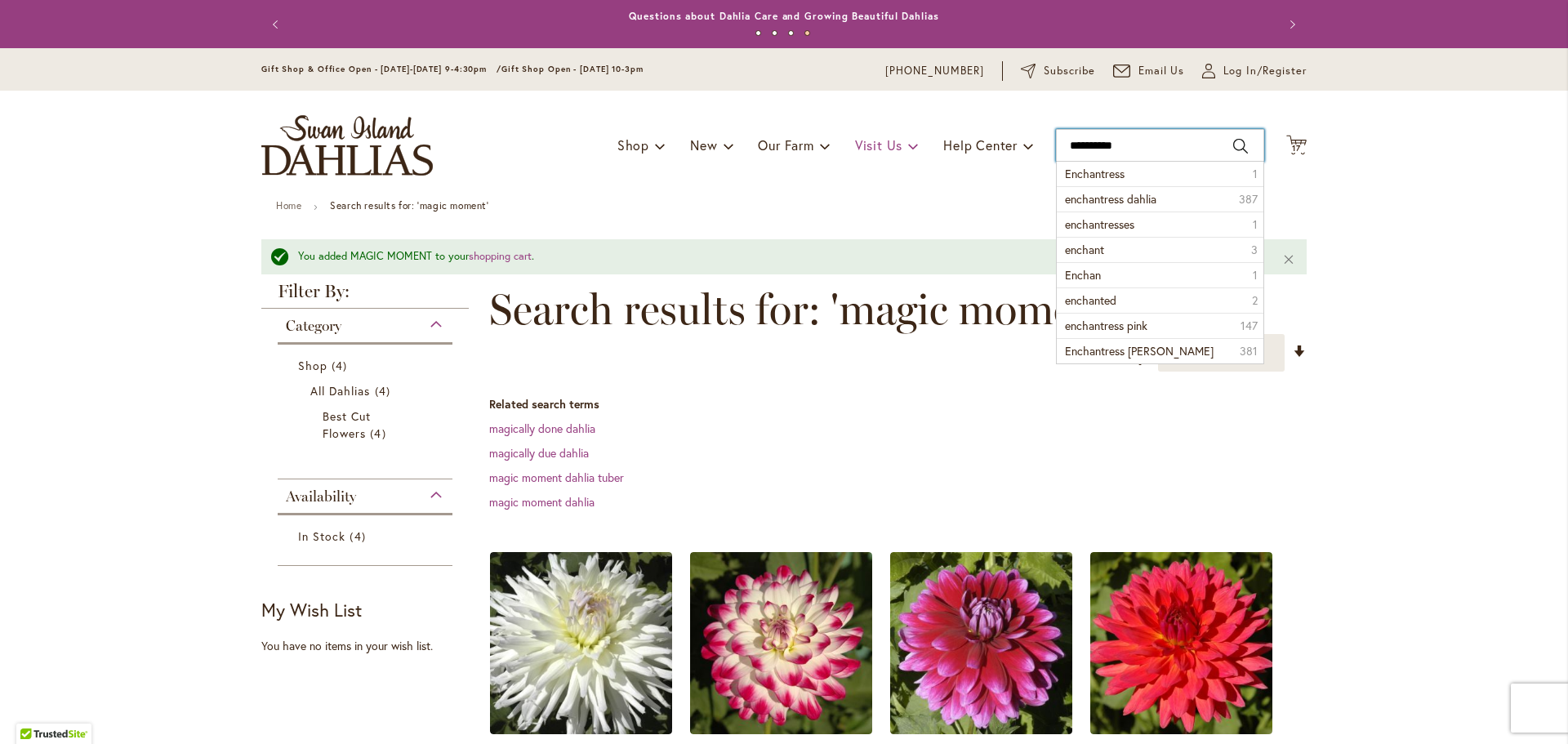
type input "**********"
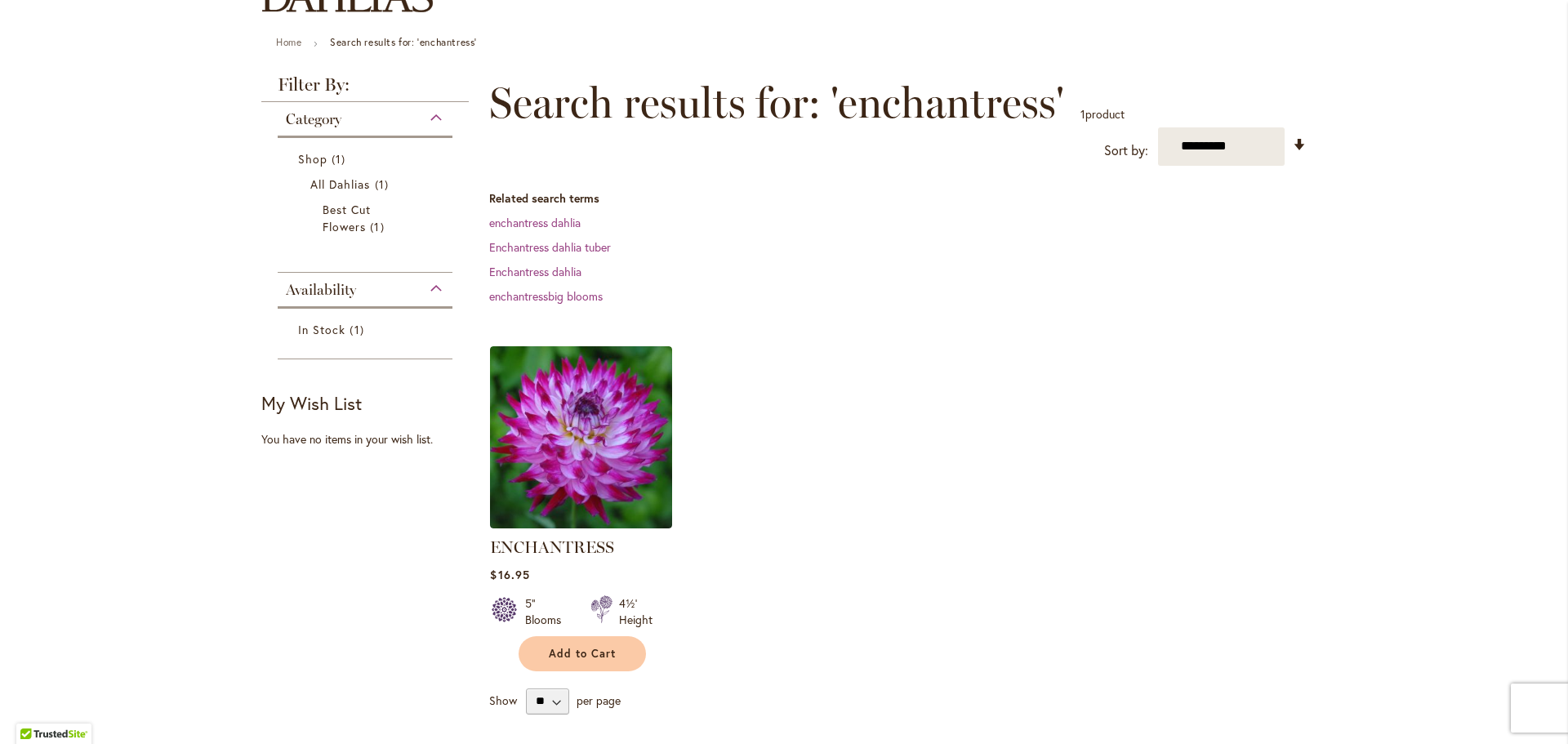
scroll to position [245, 0]
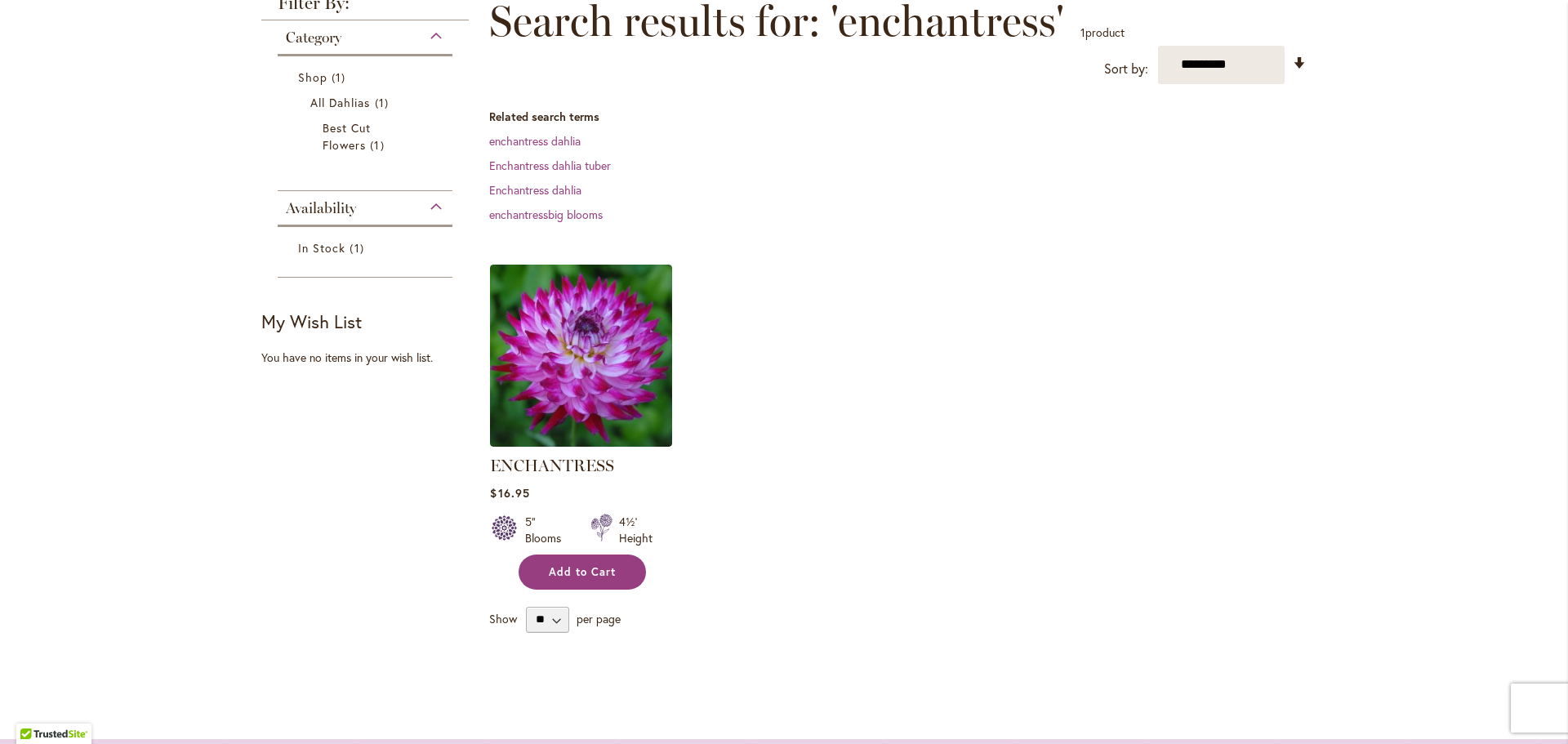
click at [592, 576] on span "Add to Cart" at bounding box center [582, 573] width 67 height 14
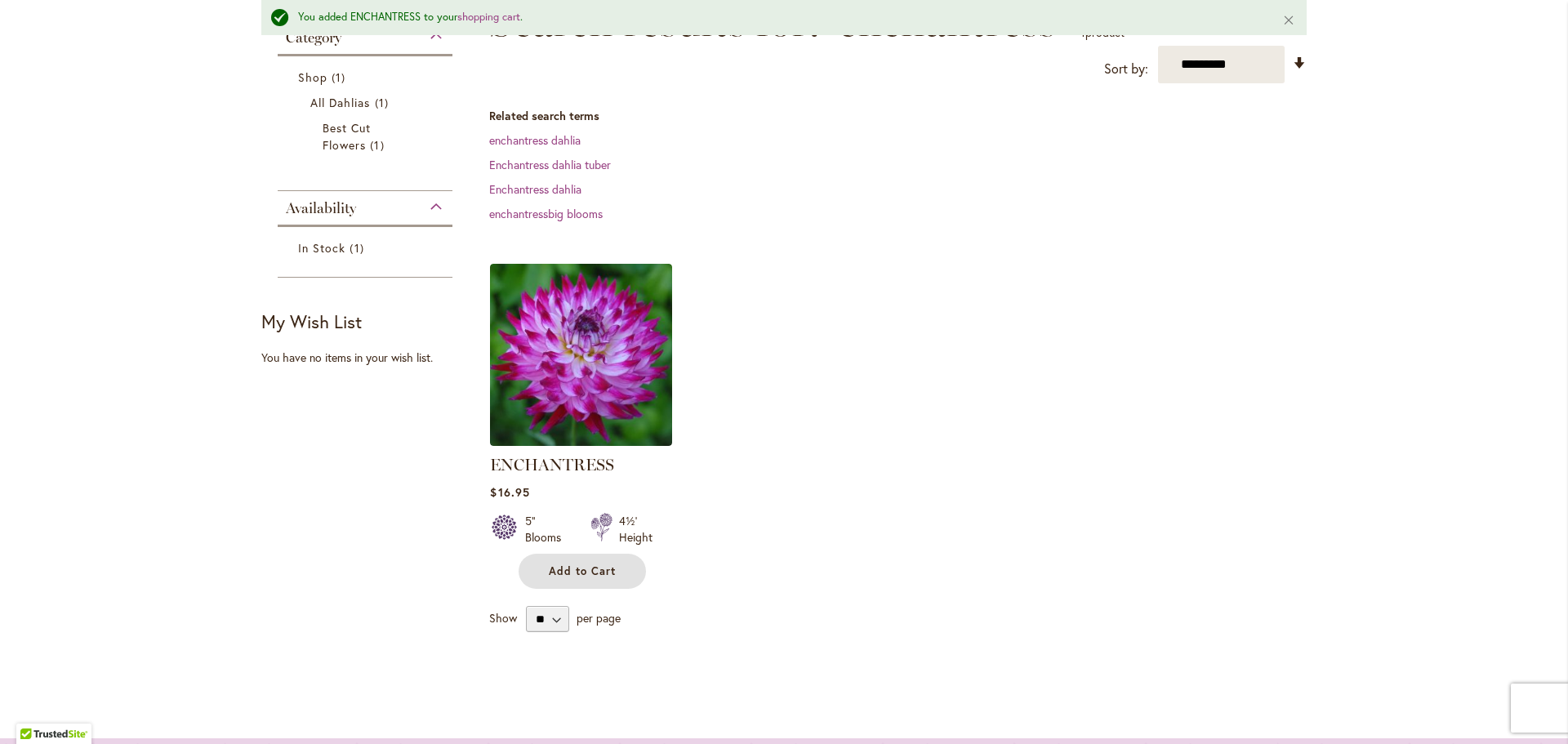
scroll to position [0, 0]
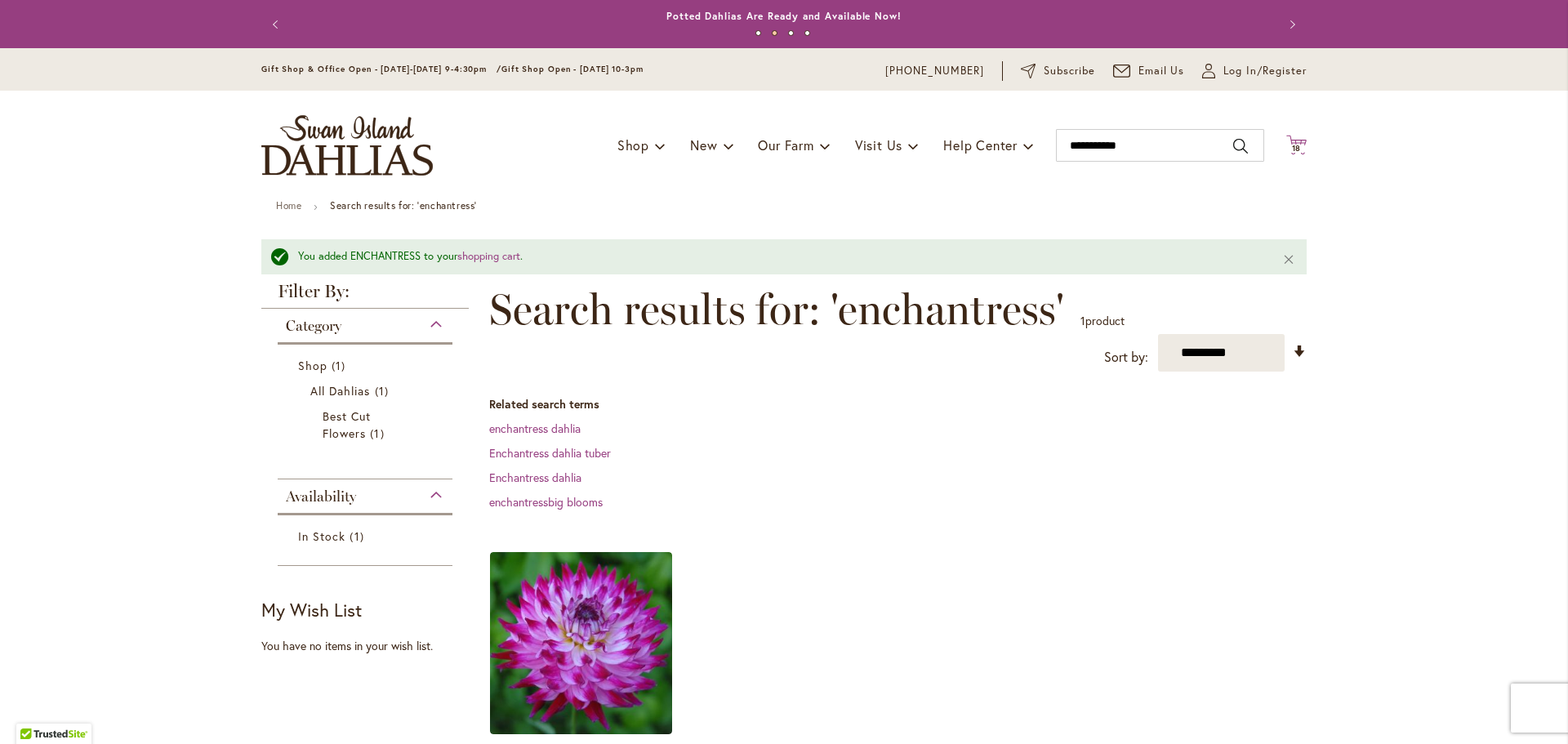
click at [1294, 149] on span "18" at bounding box center [1297, 148] width 10 height 11
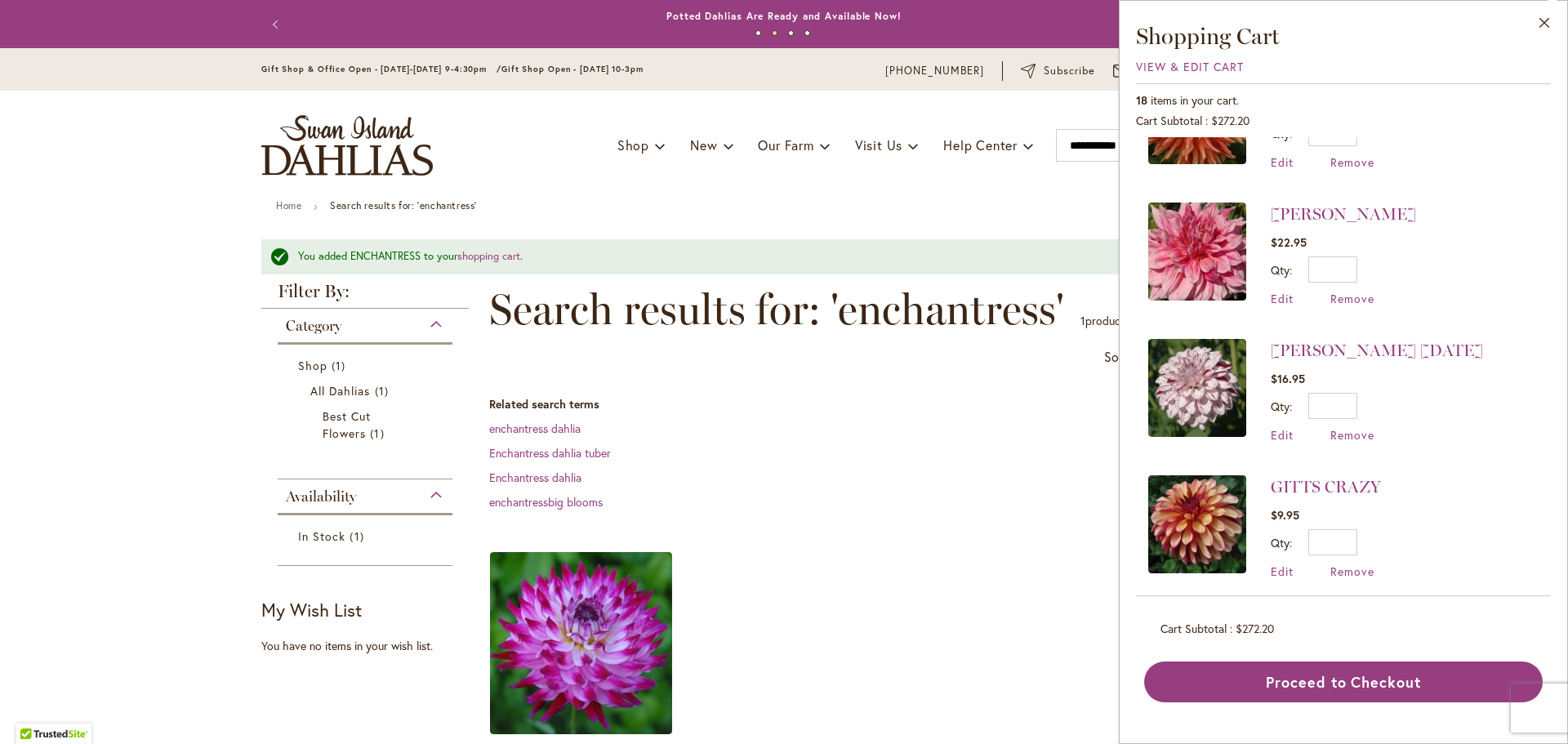
scroll to position [1634, 0]
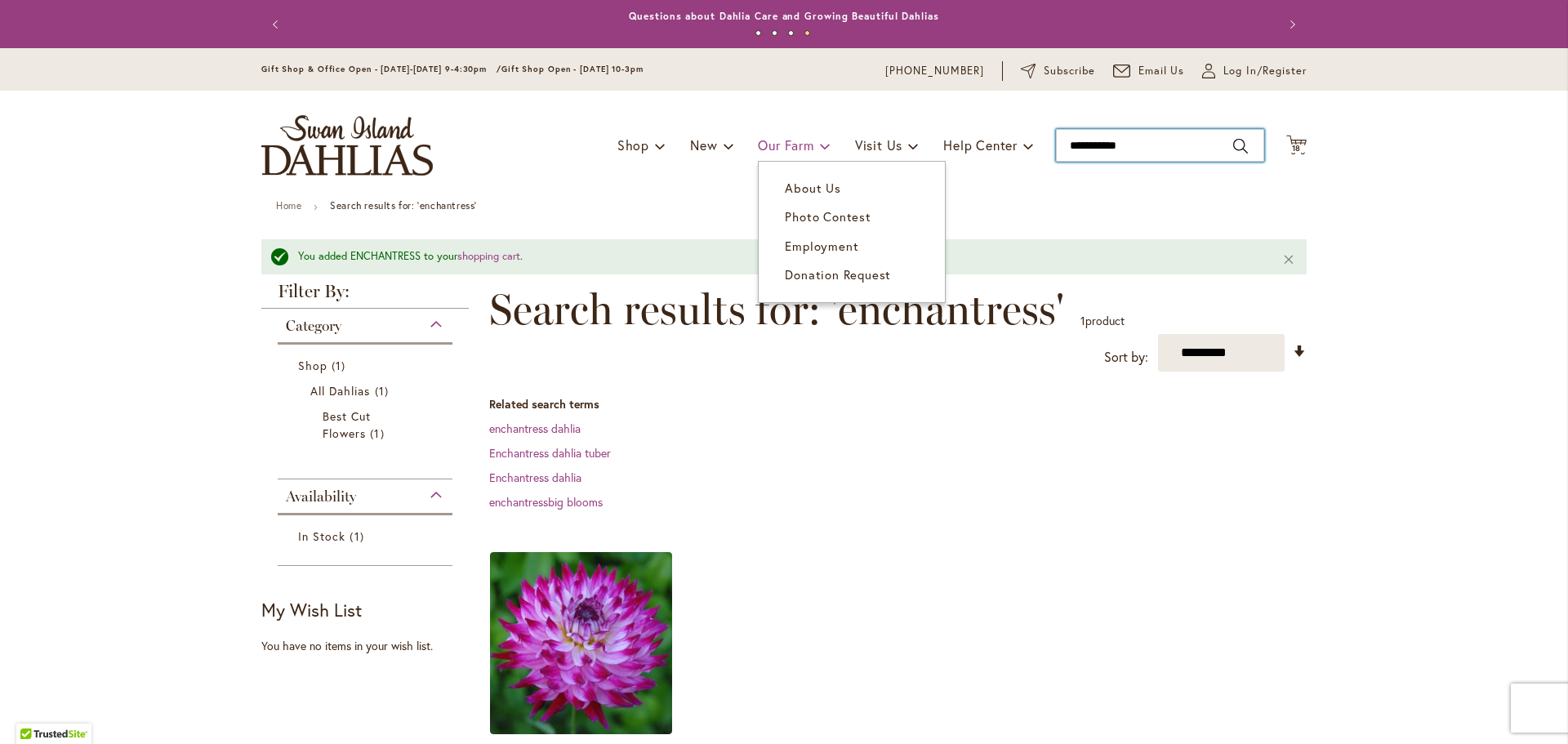
drag, startPoint x: 1144, startPoint y: 150, endPoint x: 805, endPoint y: 131, distance: 339.5
click at [805, 131] on div "Toggle Nav Shop Dahlia Tubers Collections Fresh Cut Dahlias Gardening Supplies …" at bounding box center [784, 145] width 1078 height 109
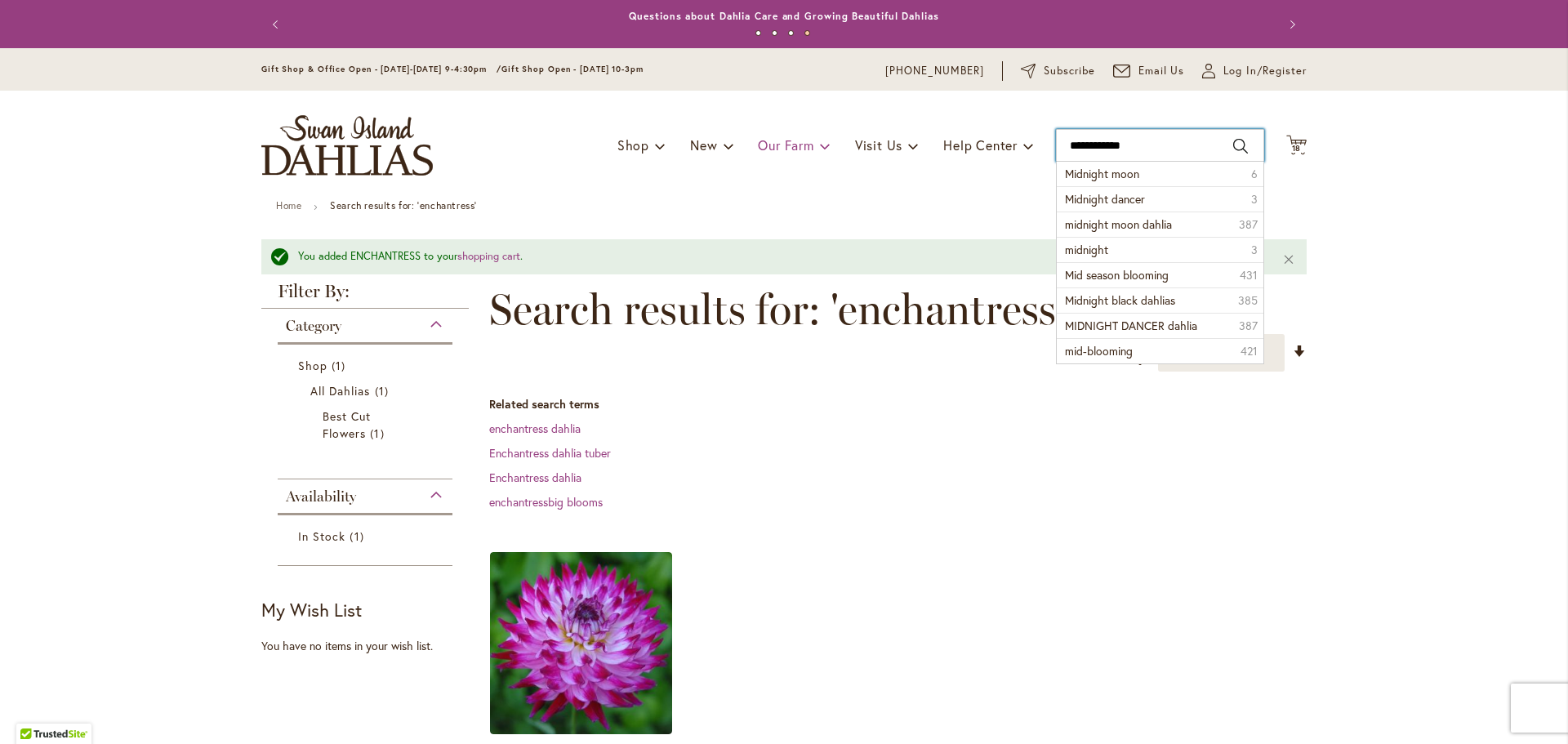
type input "**********"
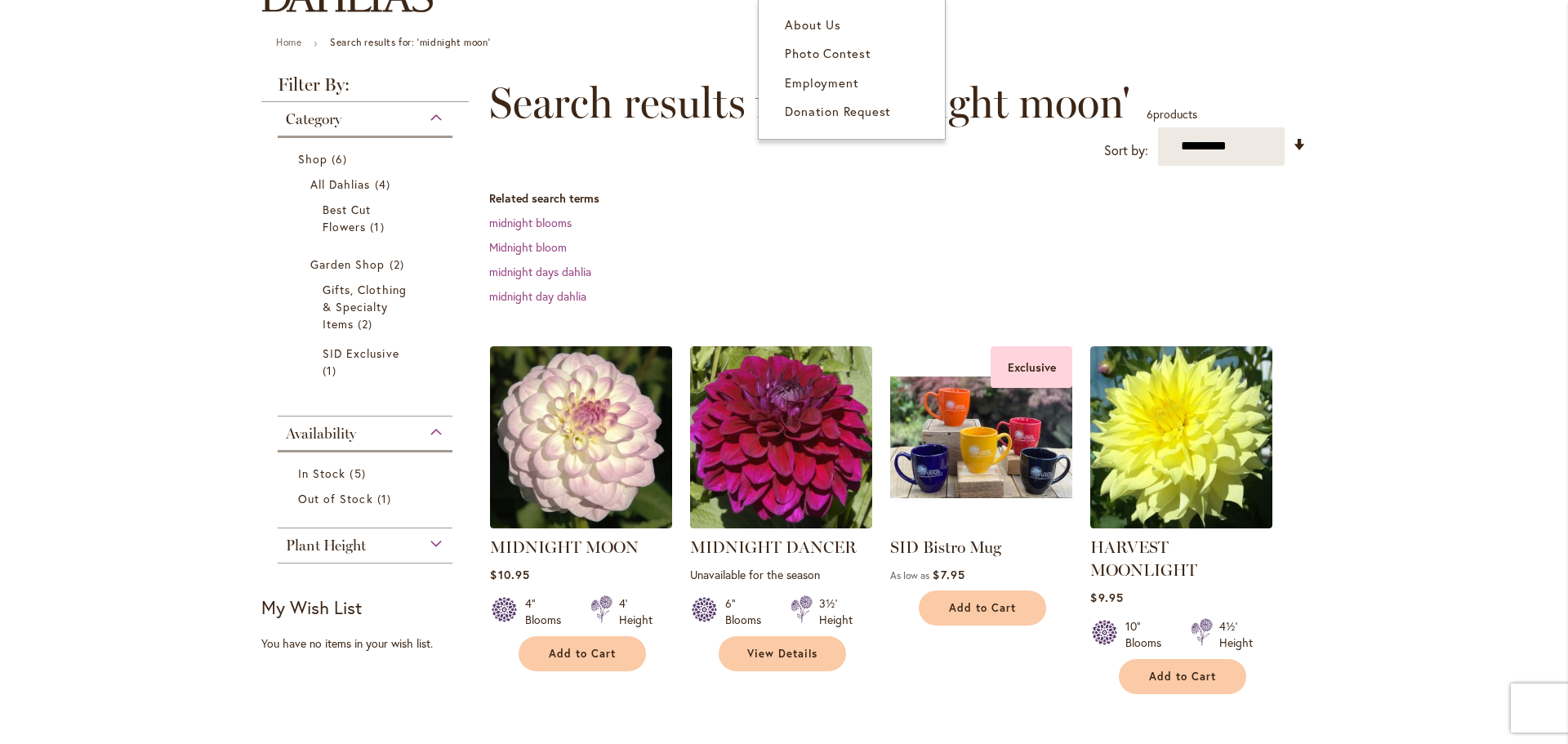
scroll to position [245, 0]
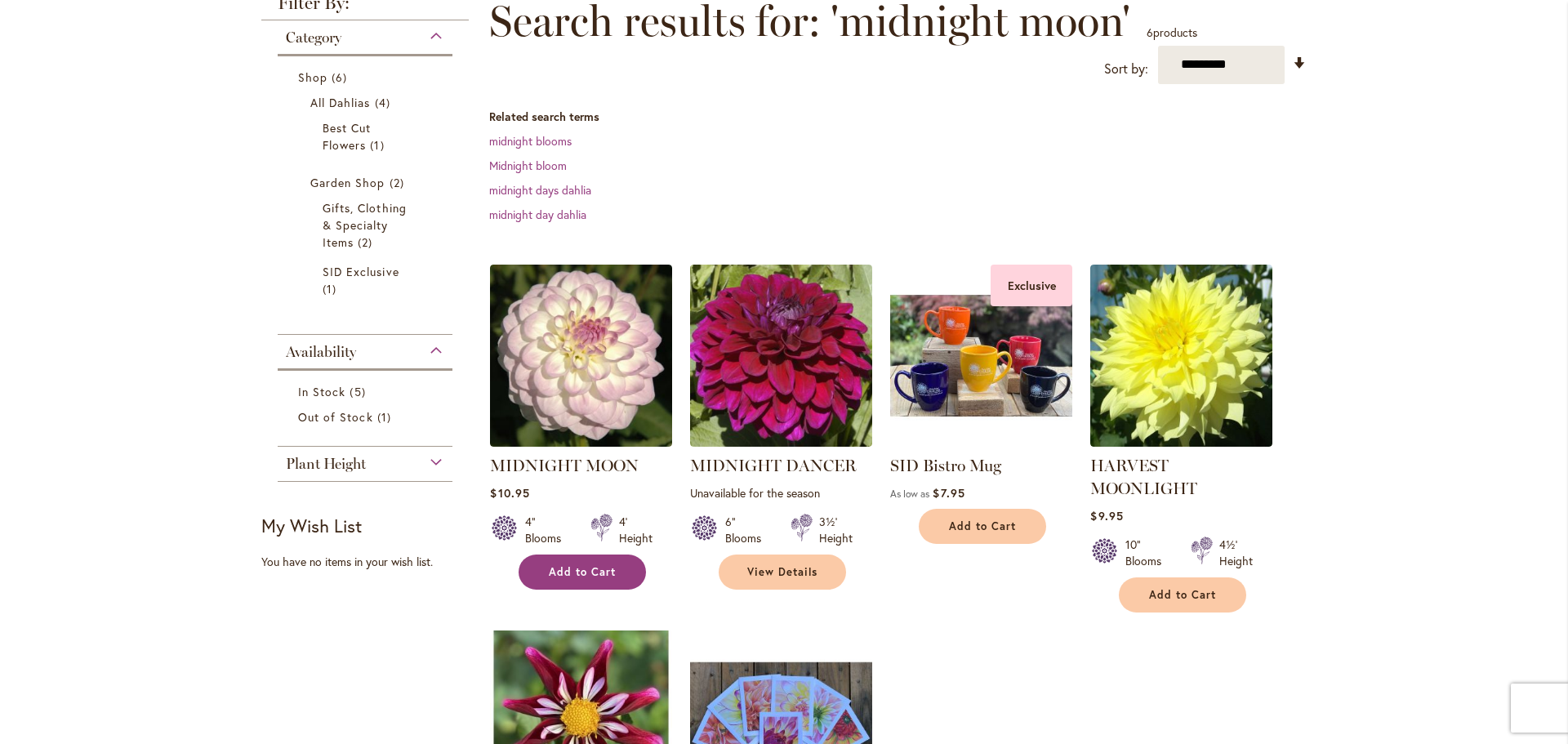
click at [580, 568] on span "Add to Cart" at bounding box center [582, 573] width 67 height 14
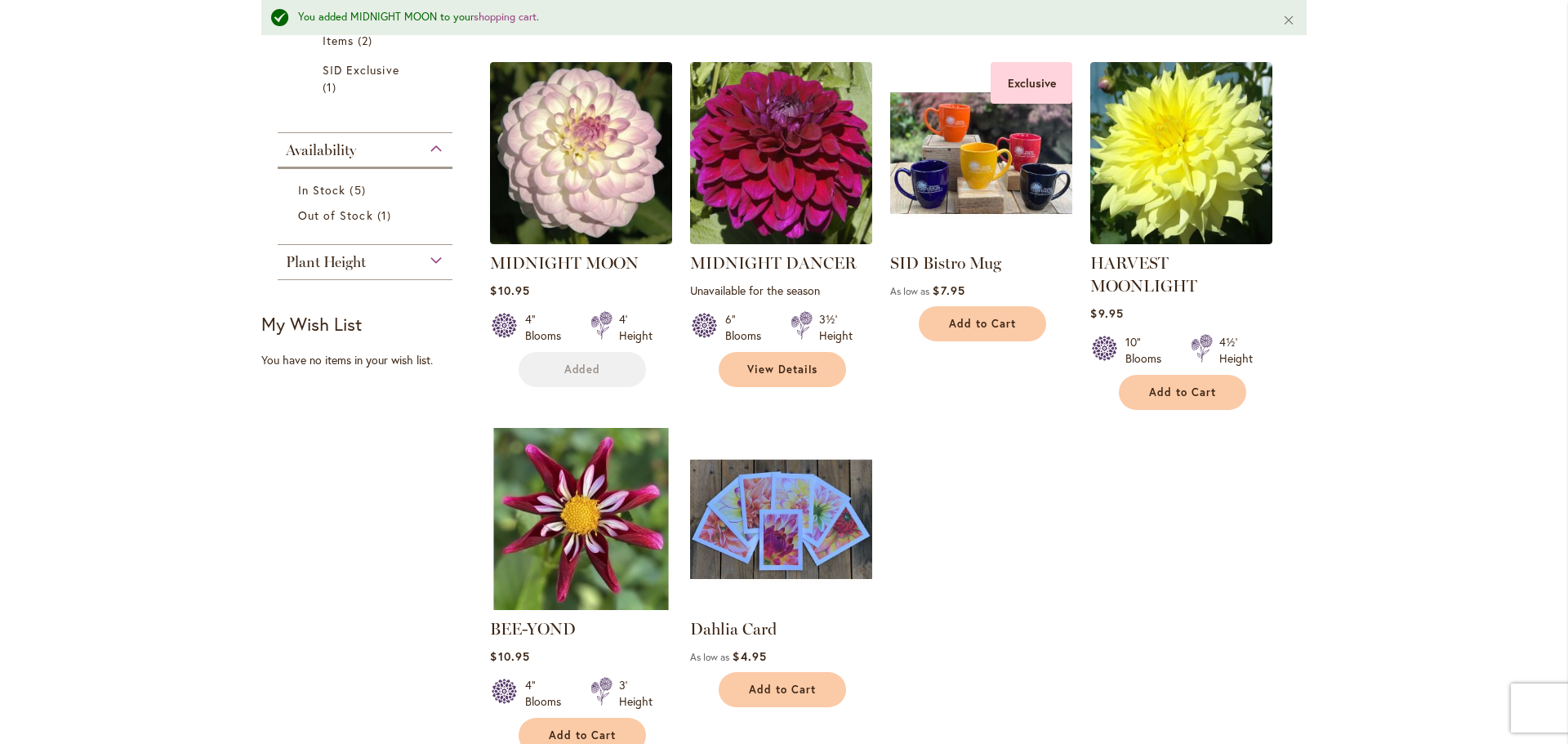
scroll to position [533, 0]
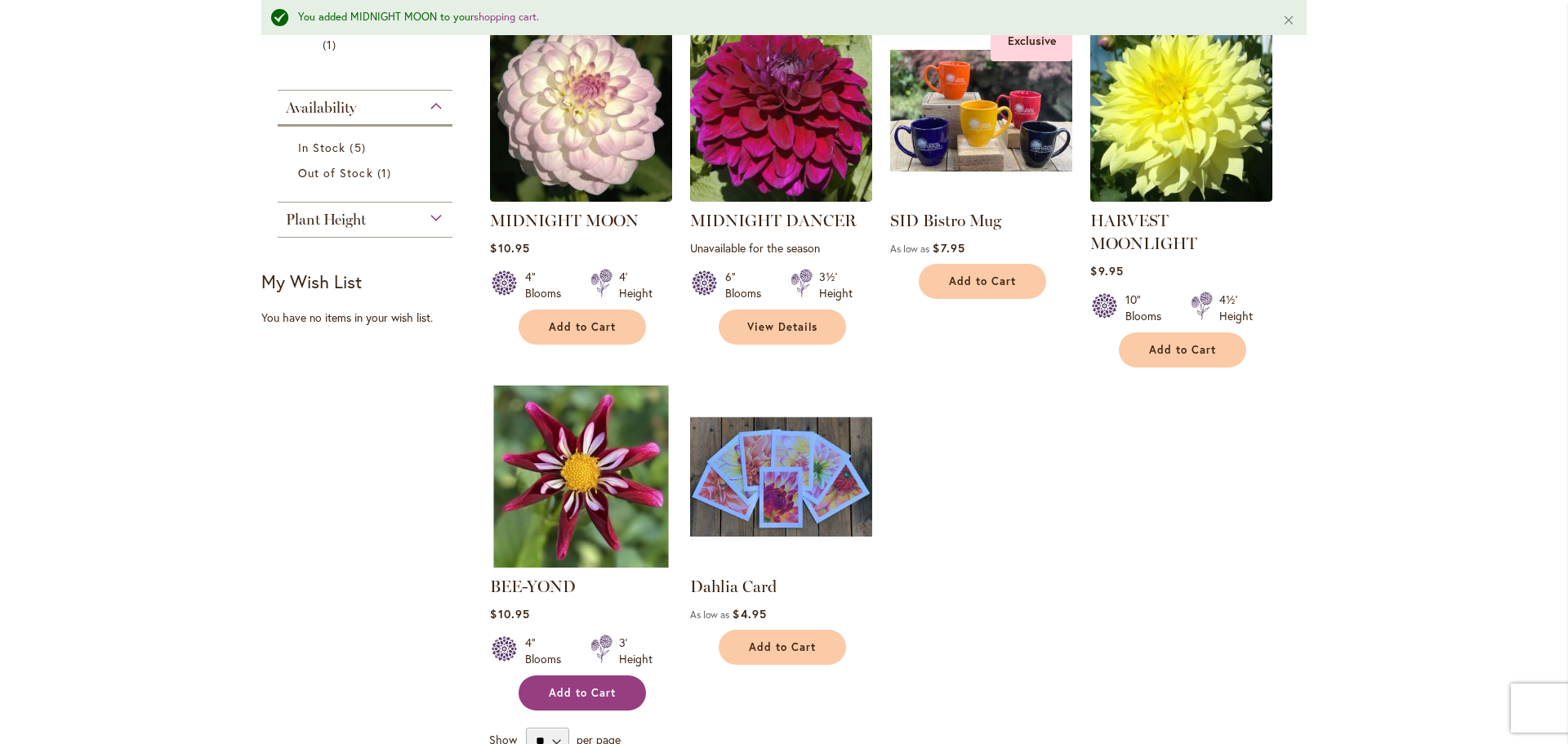
click at [589, 687] on span "Add to Cart" at bounding box center [582, 693] width 67 height 14
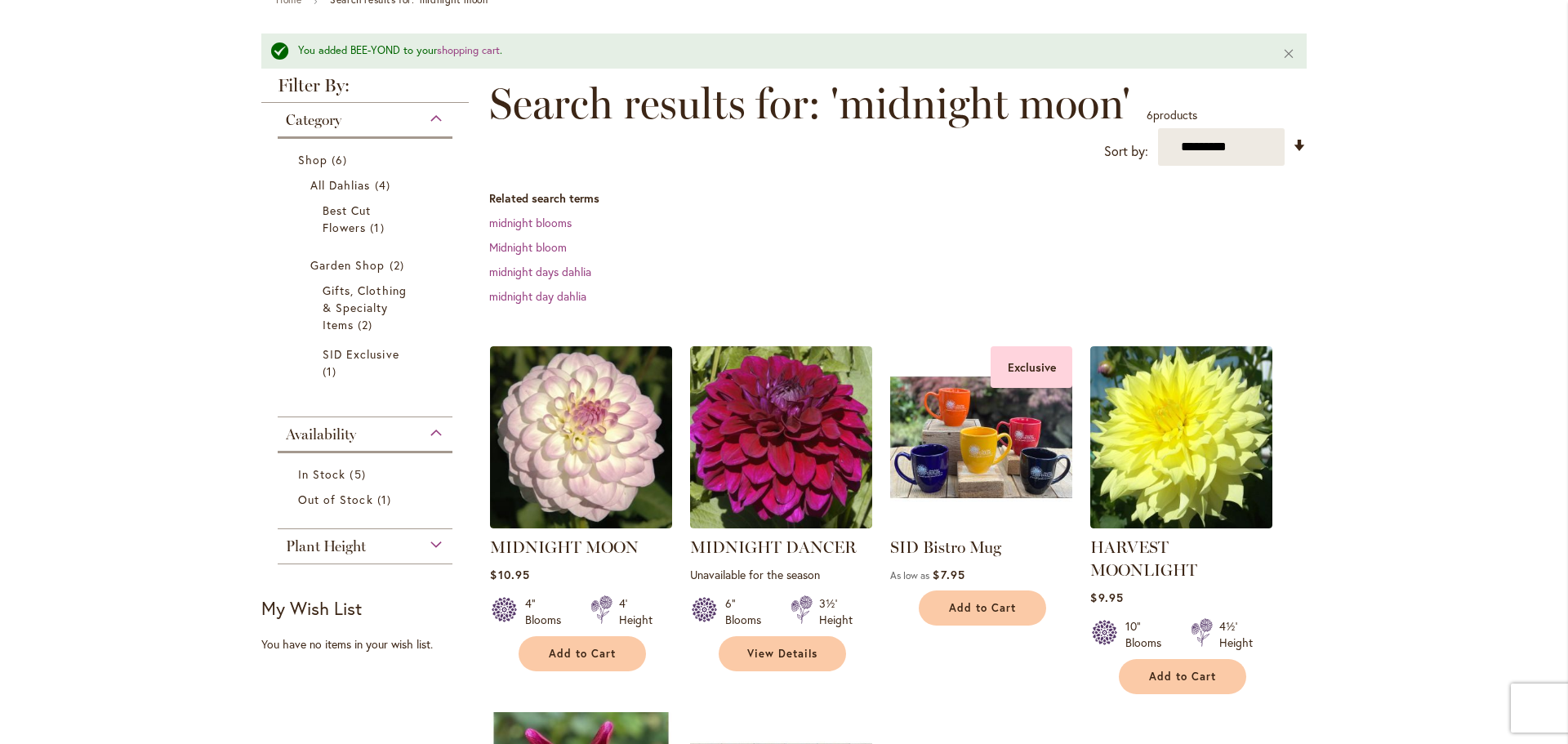
scroll to position [0, 0]
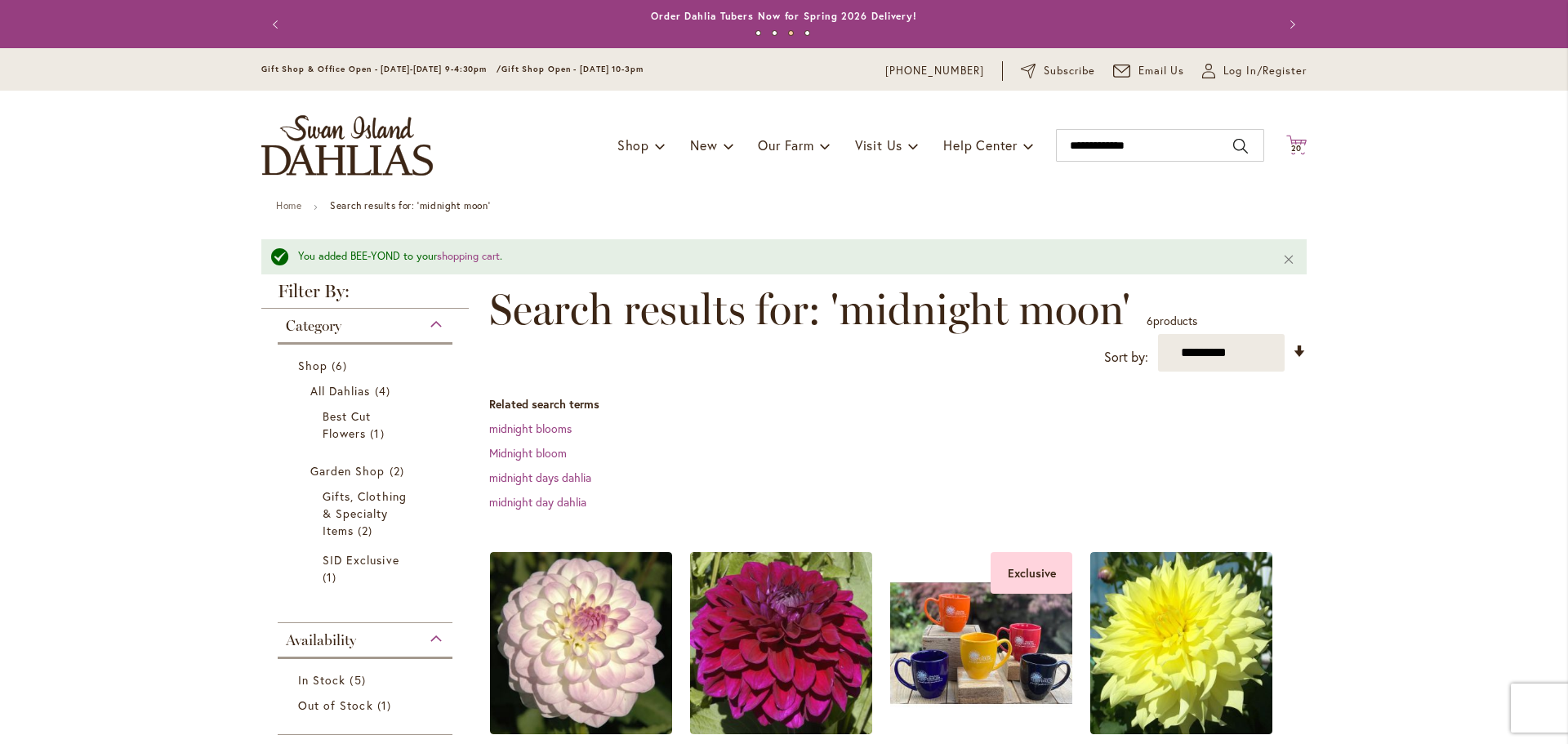
click at [1292, 144] on span "20" at bounding box center [1297, 148] width 12 height 11
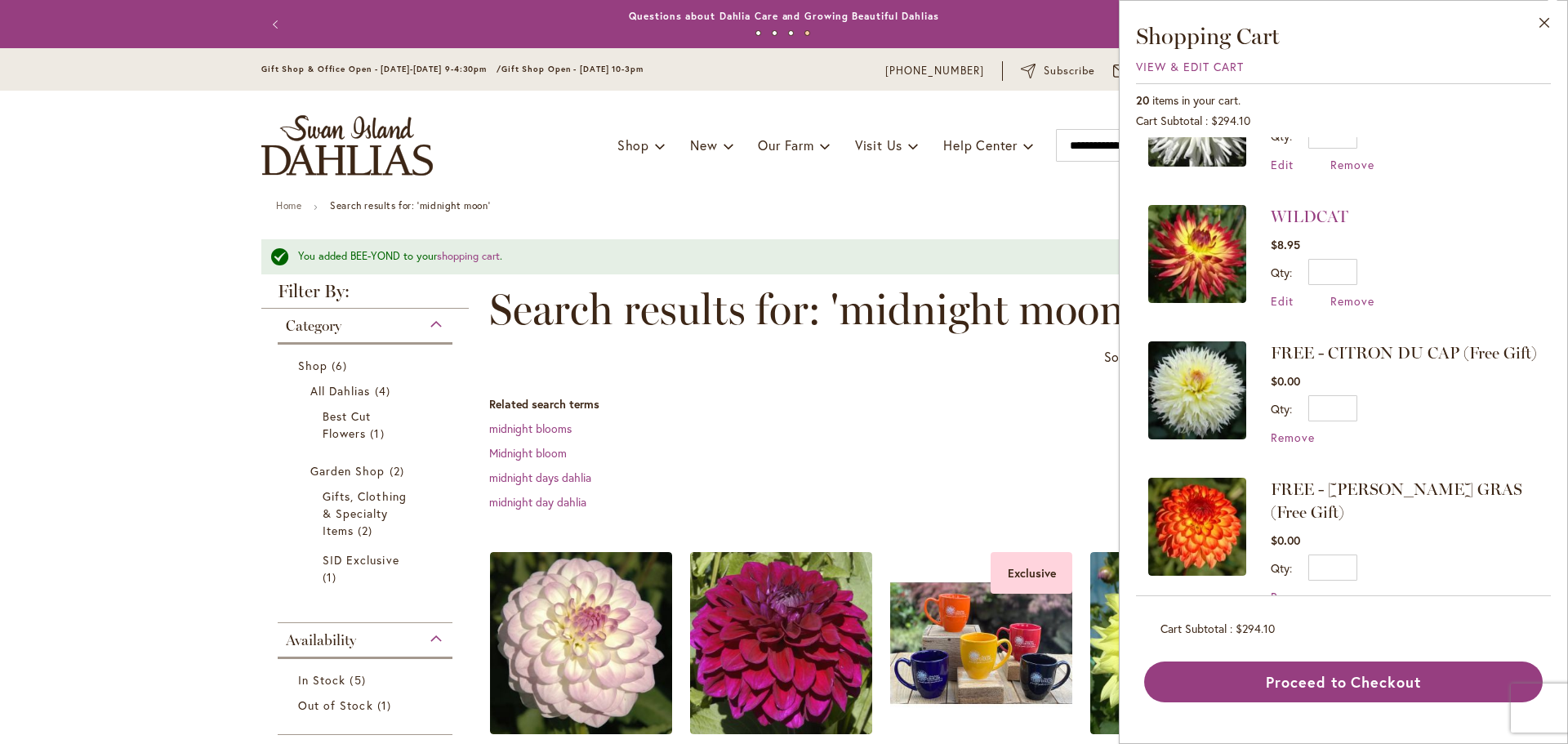
scroll to position [327, 0]
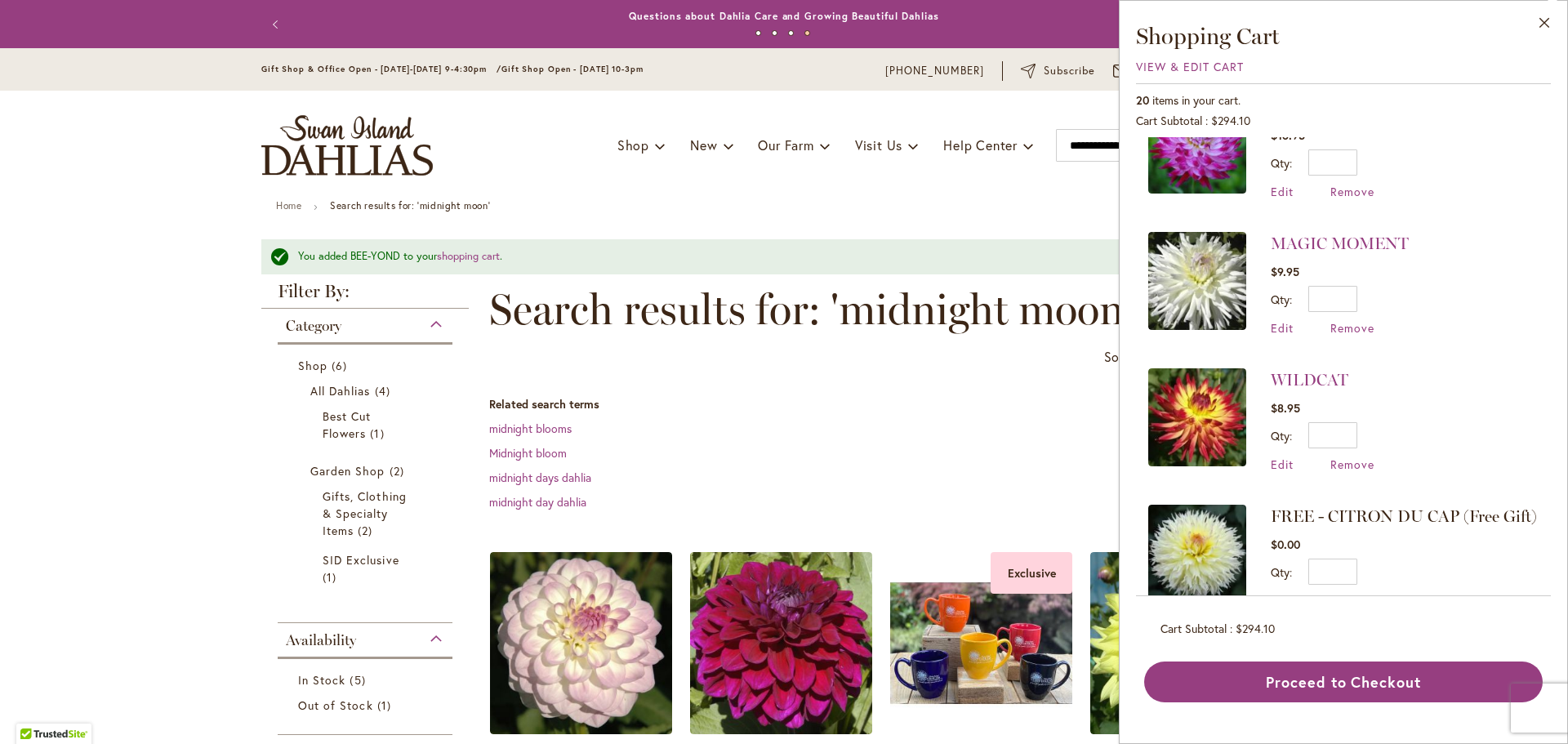
click at [850, 416] on dl "Related search terms midnight blooms Midnight bloom midnight days dahlia midnig…" at bounding box center [897, 453] width 818 height 114
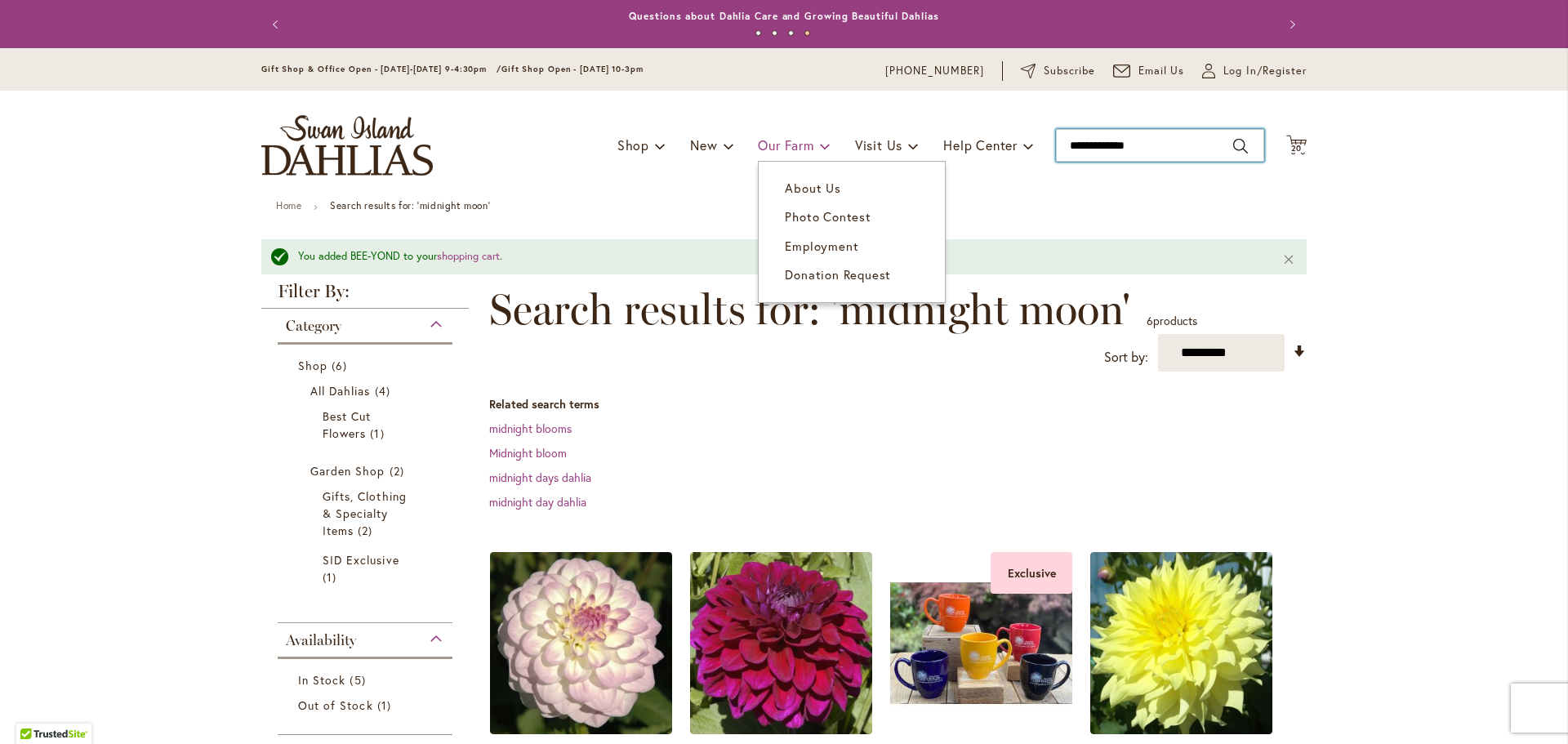
drag, startPoint x: 1171, startPoint y: 148, endPoint x: 820, endPoint y: 147, distance: 351.0
click at [820, 147] on div "Toggle Nav Shop Dahlia Tubers Collections Fresh Cut Dahlias Gardening Supplies …" at bounding box center [784, 145] width 1078 height 109
type input "*******"
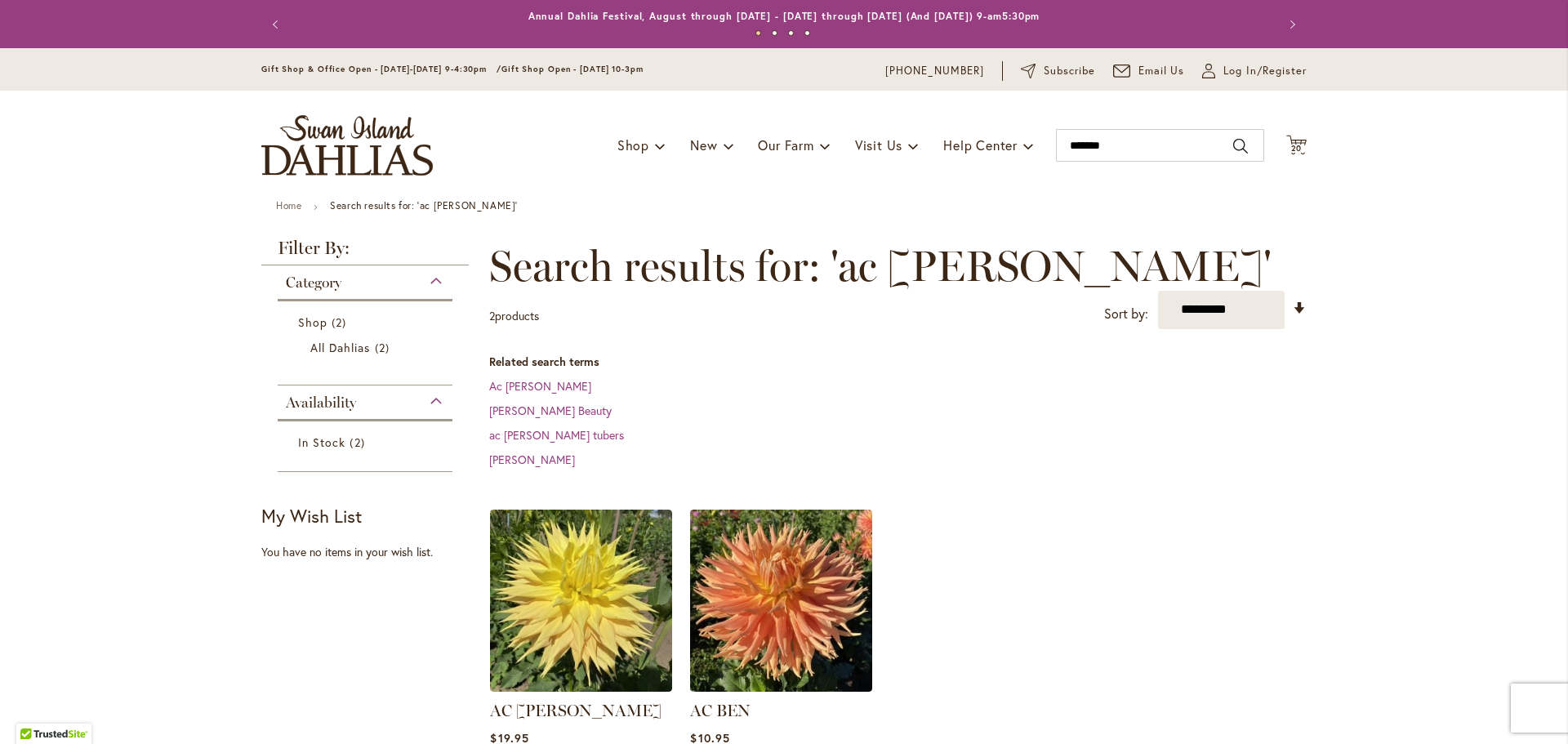
scroll to position [82, 0]
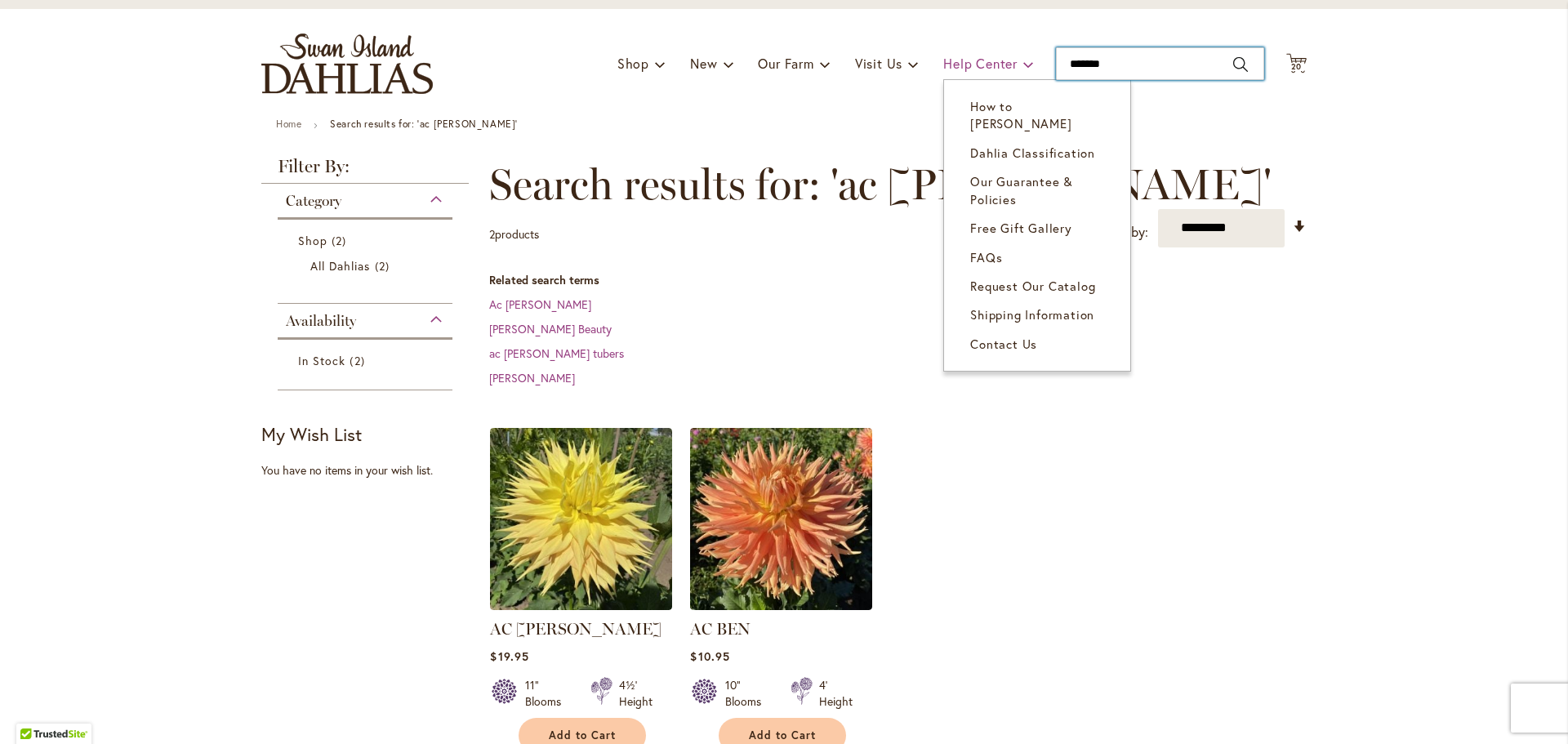
drag, startPoint x: 1115, startPoint y: 66, endPoint x: 939, endPoint y: 47, distance: 177.0
click at [939, 47] on div "Toggle Nav Shop Dahlia Tubers Collections Fresh Cut Dahlias Gardening Supplies …" at bounding box center [784, 64] width 1078 height 109
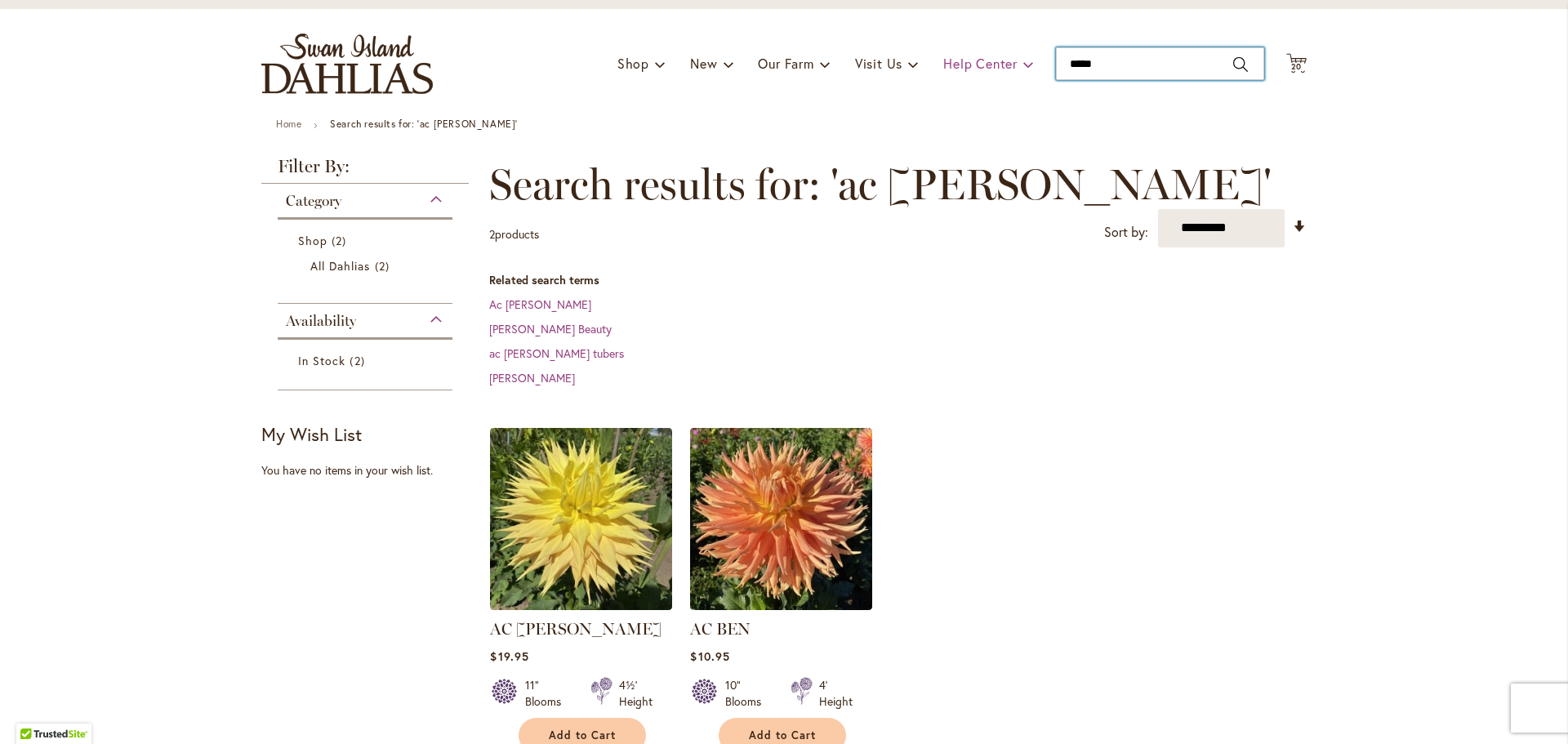
type input "******"
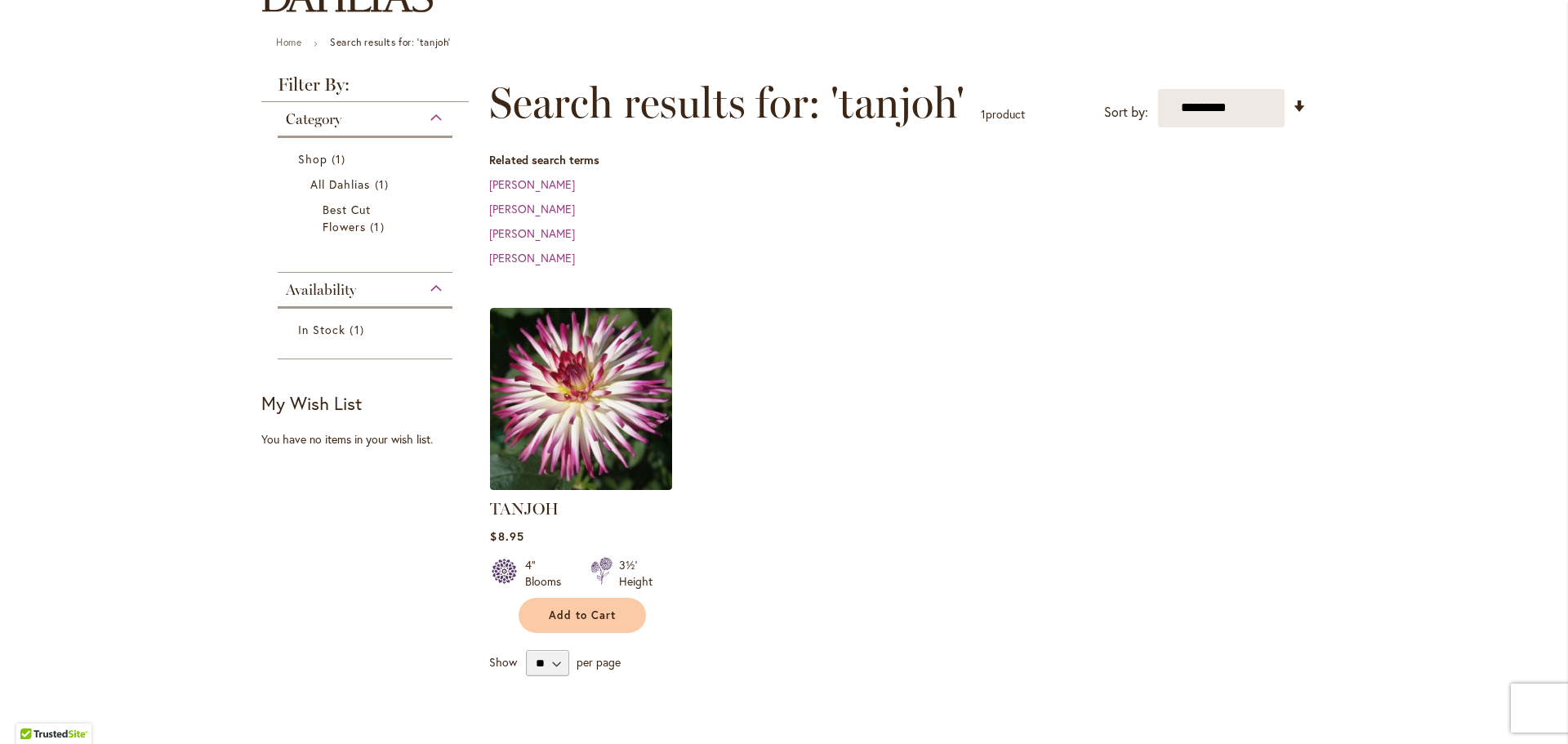
scroll to position [245, 0]
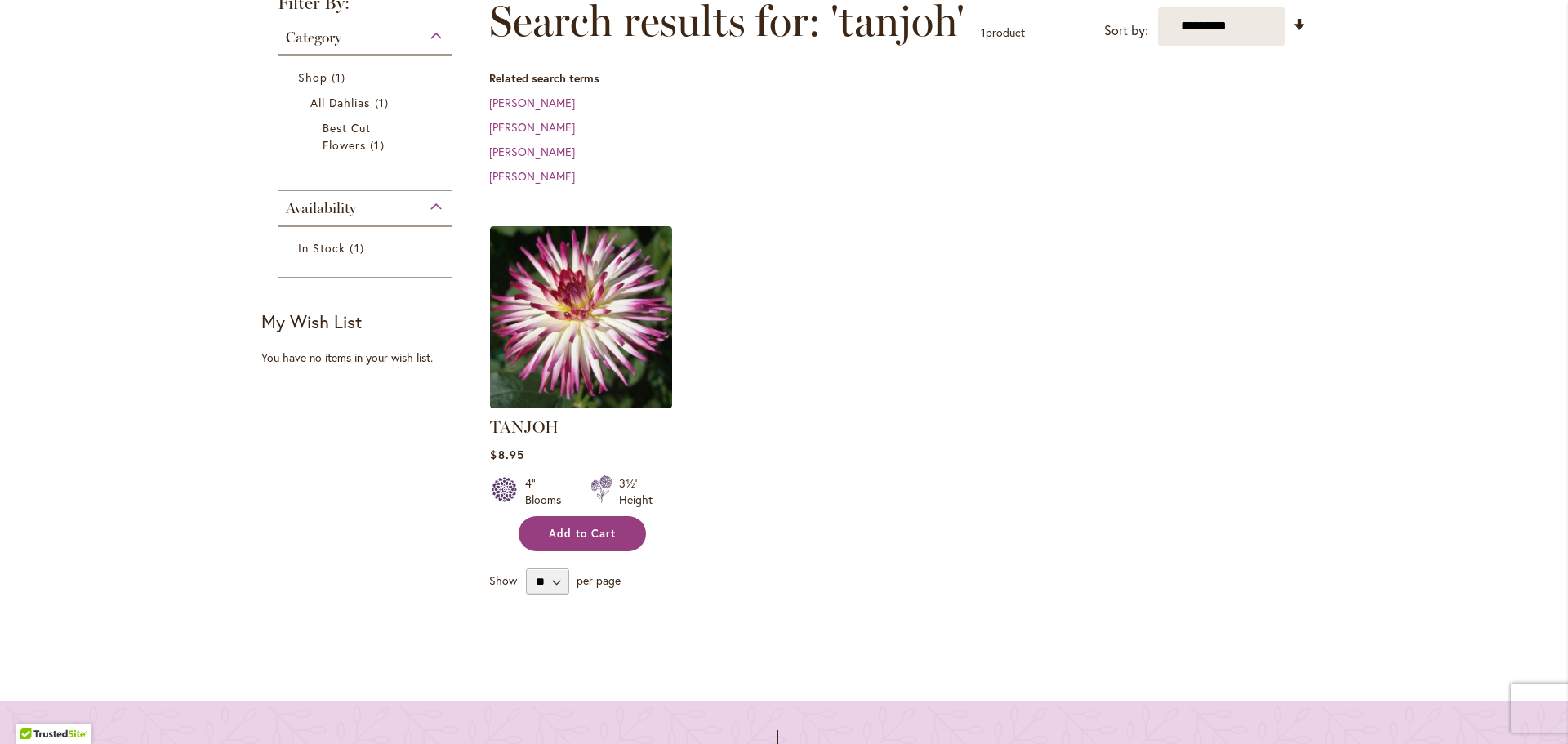
click at [580, 538] on span "Add to Cart" at bounding box center [582, 534] width 67 height 14
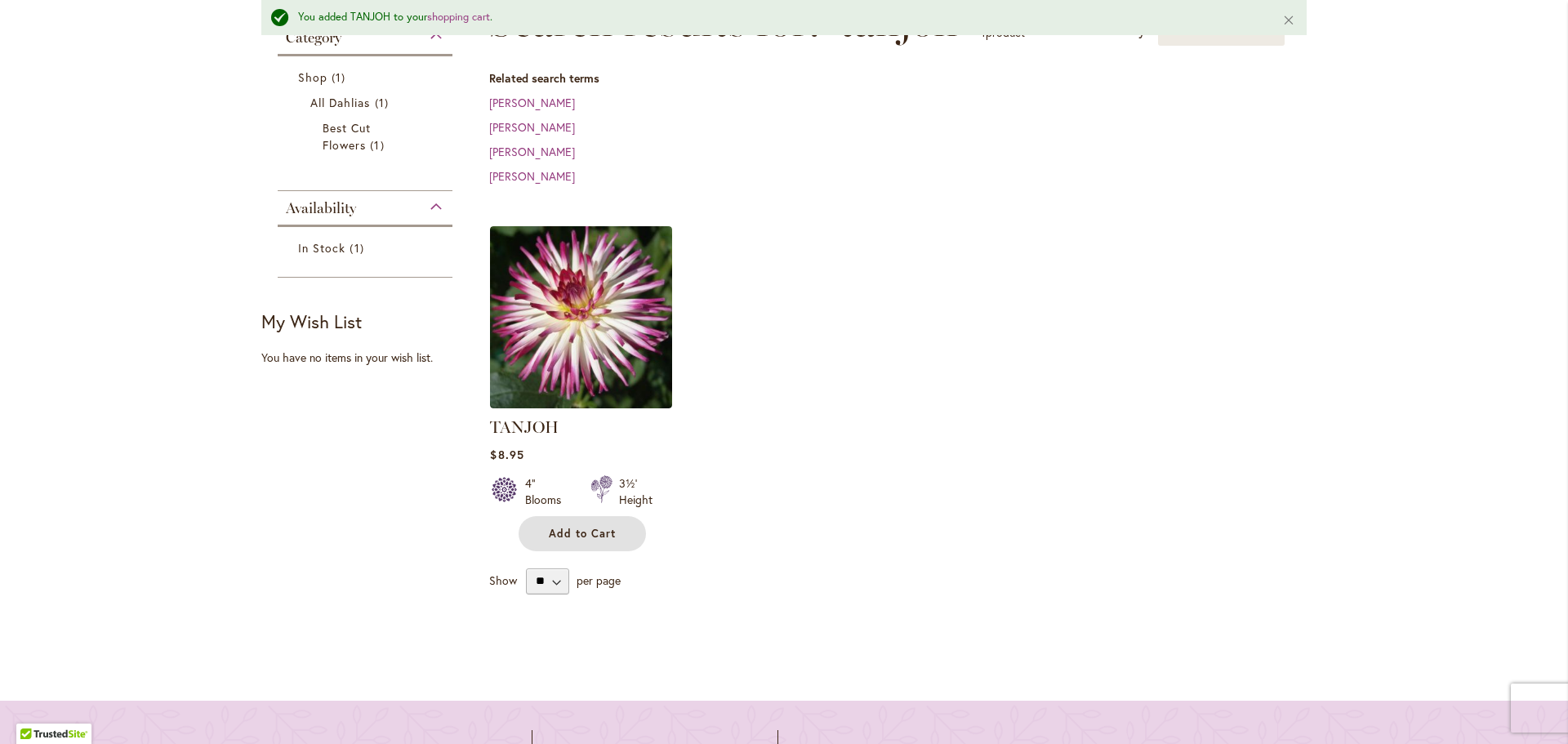
scroll to position [0, 0]
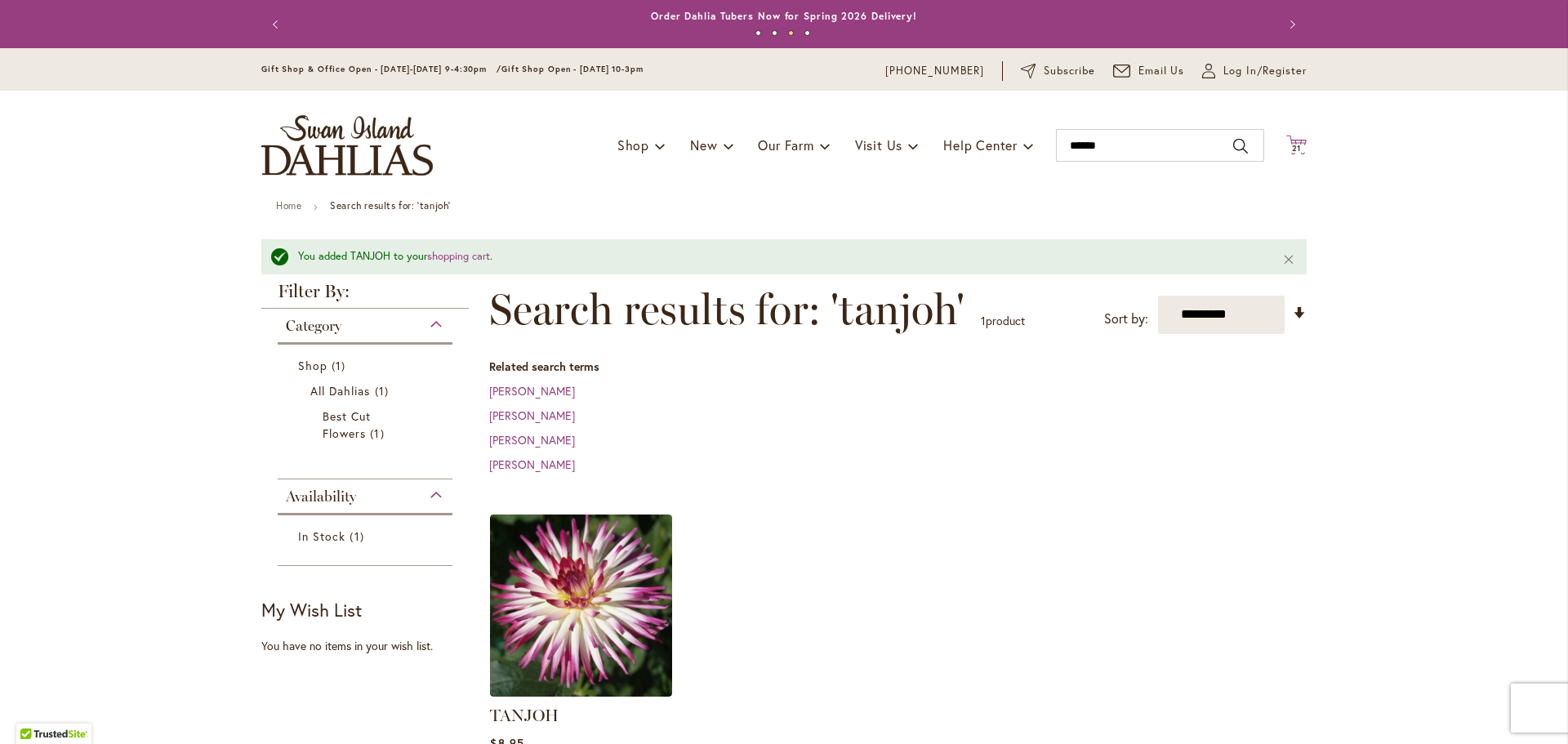
click at [1292, 145] on span "21" at bounding box center [1297, 148] width 10 height 11
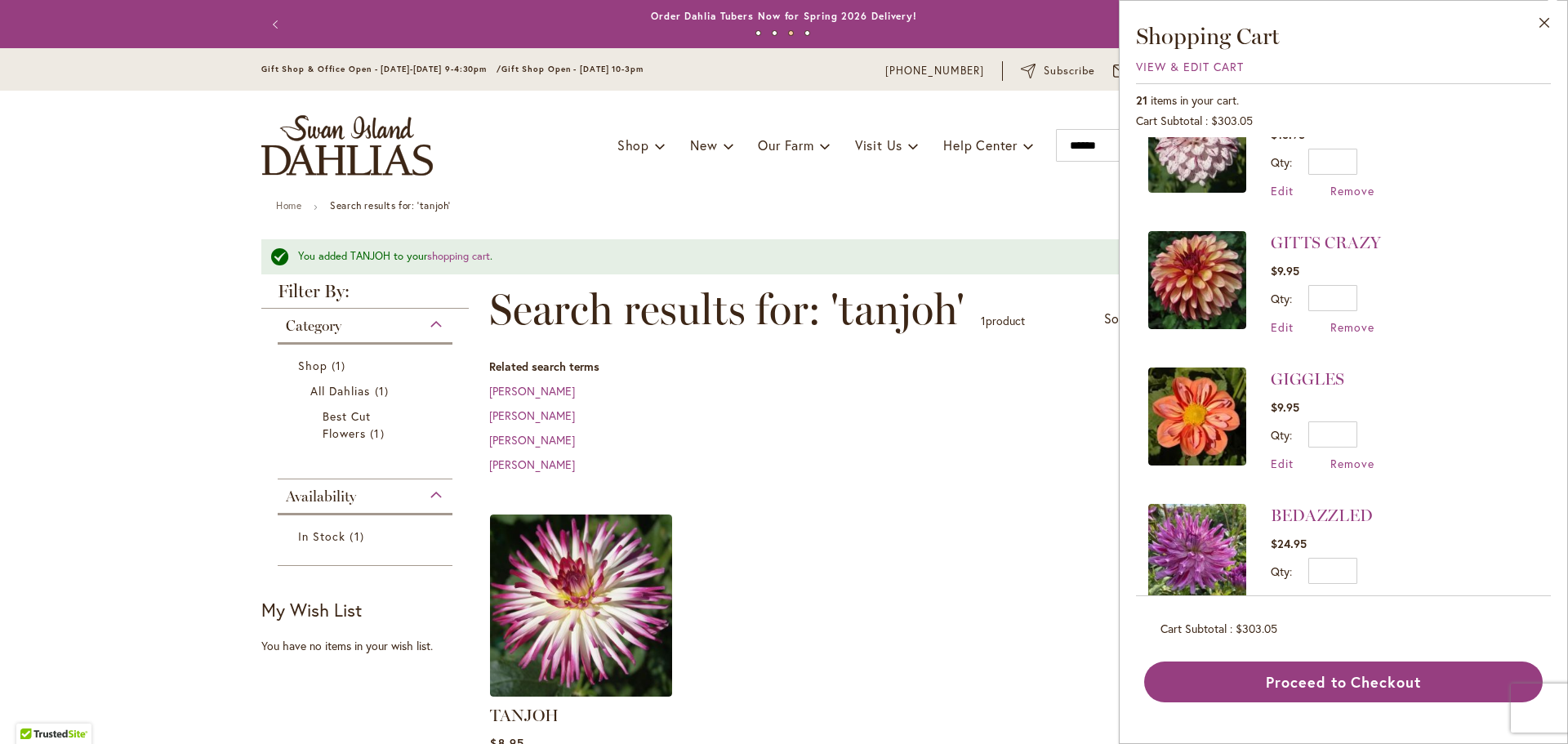
scroll to position [2421, 0]
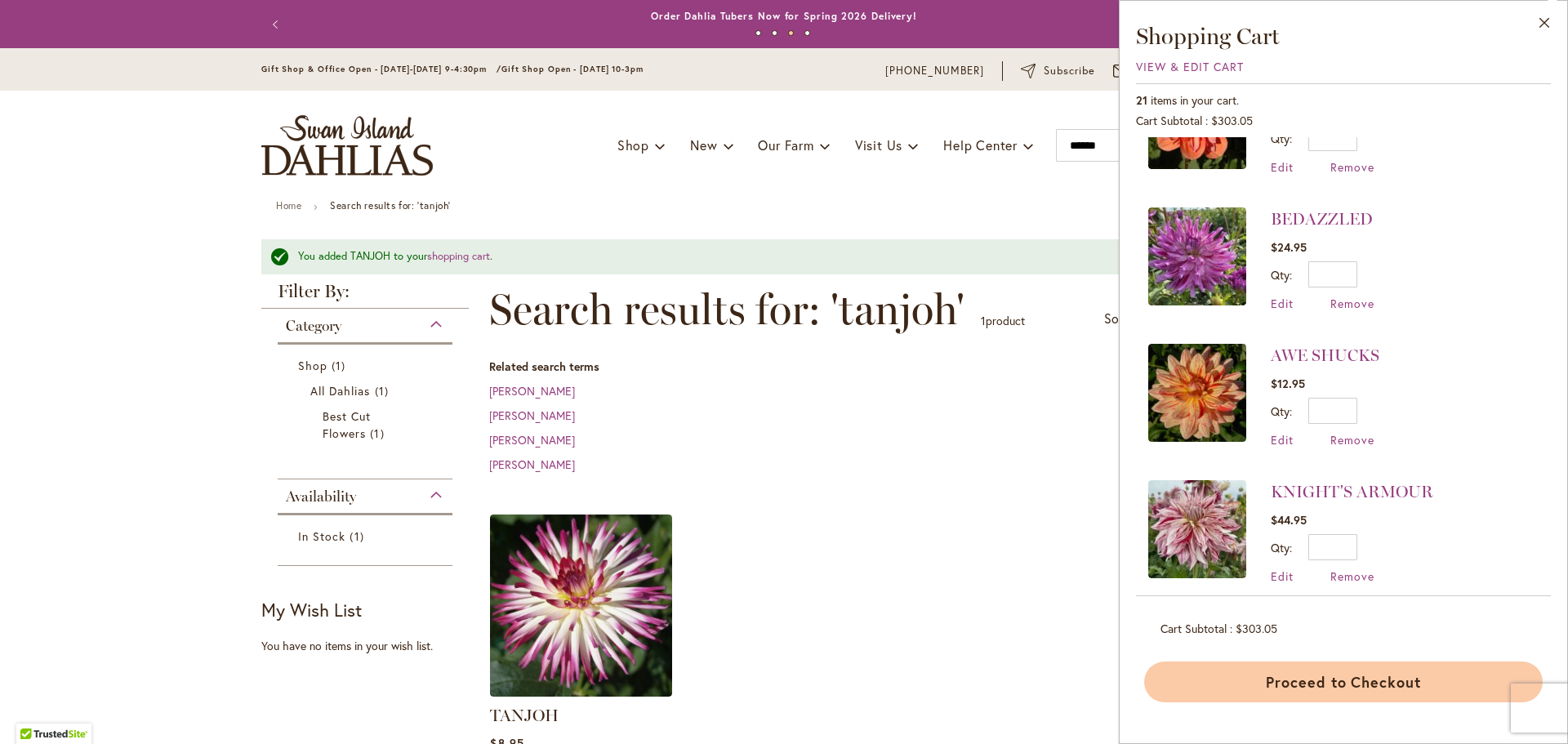
click at [1339, 682] on button "Proceed to Checkout" at bounding box center [1344, 682] width 398 height 41
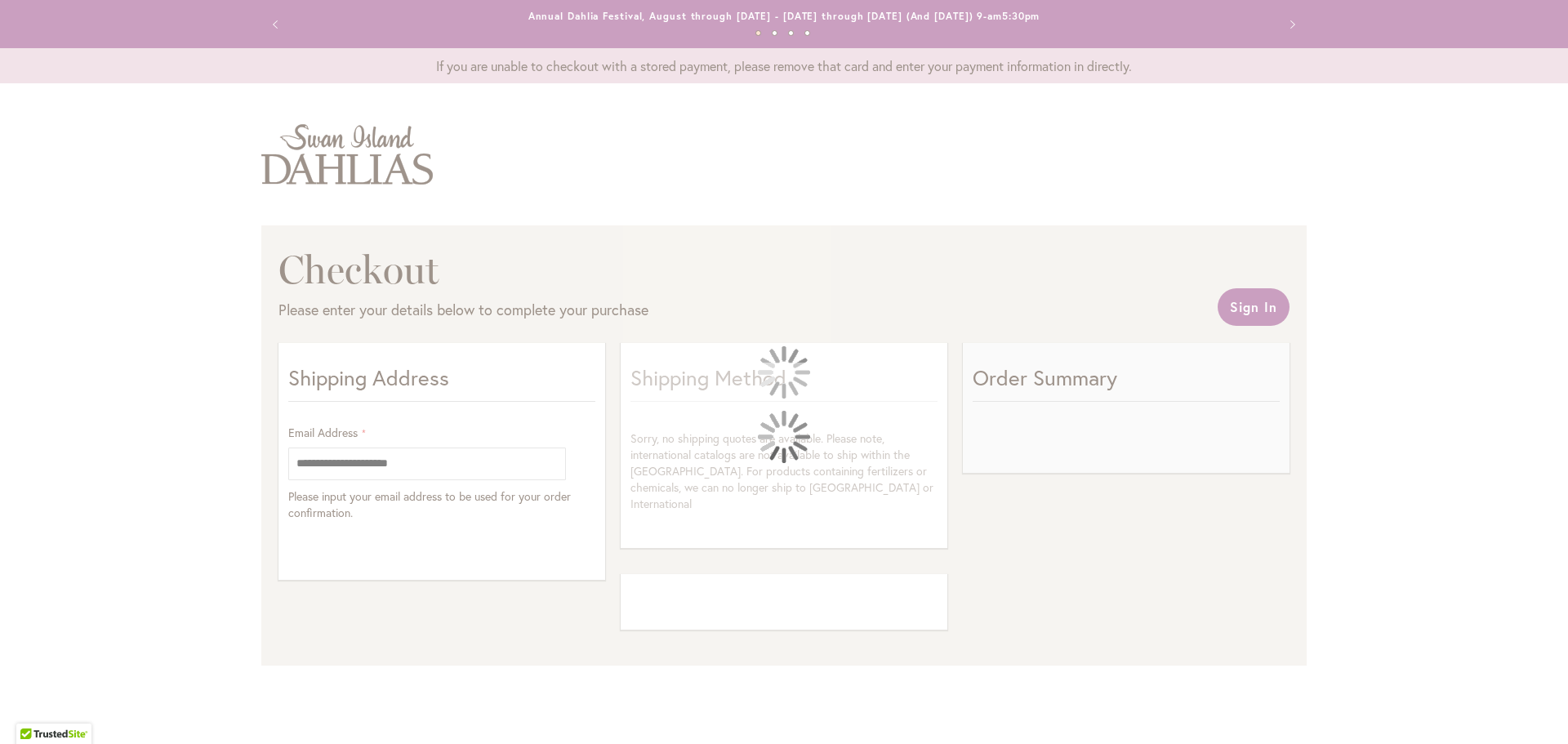
select select "**"
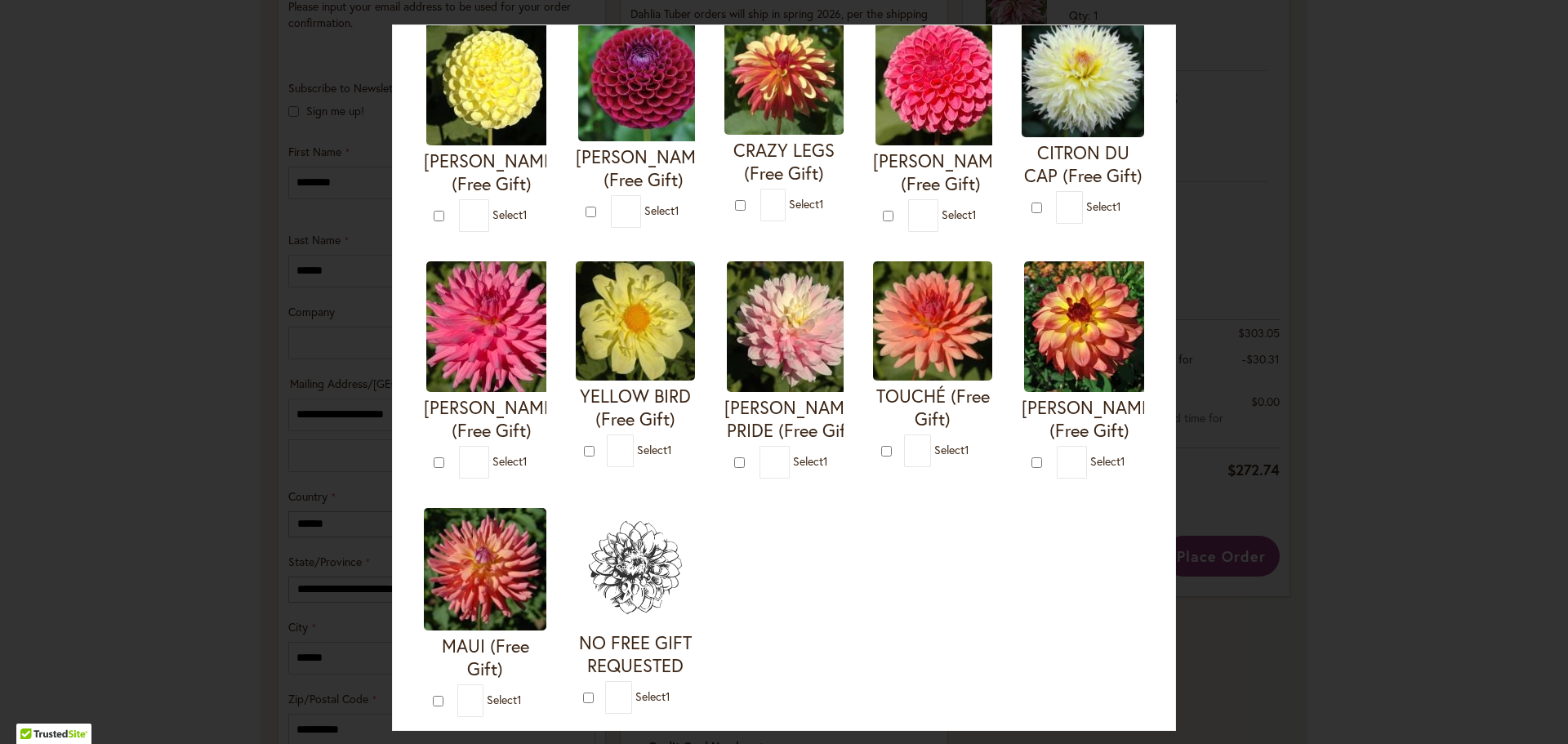
scroll to position [490, 0]
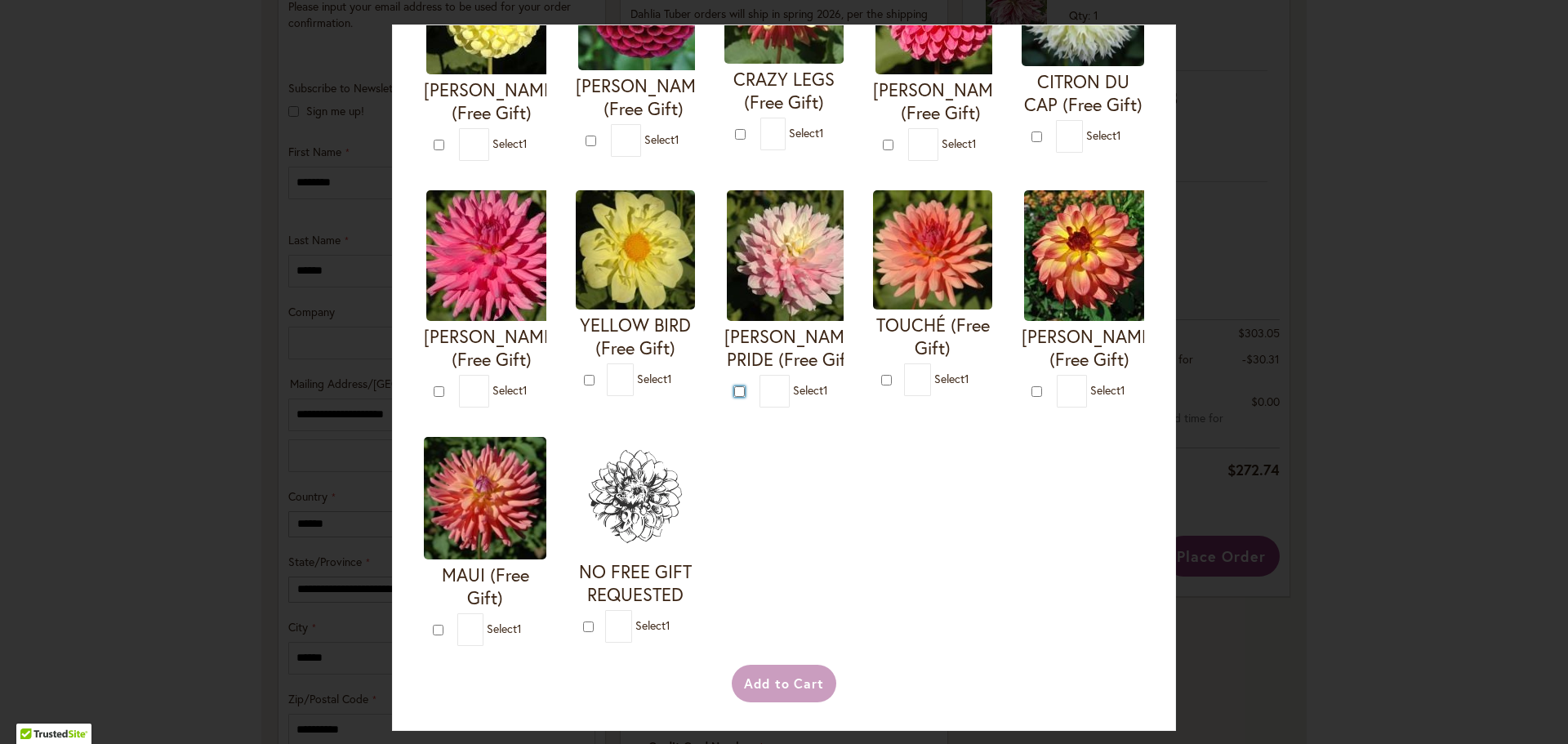
type input "*"
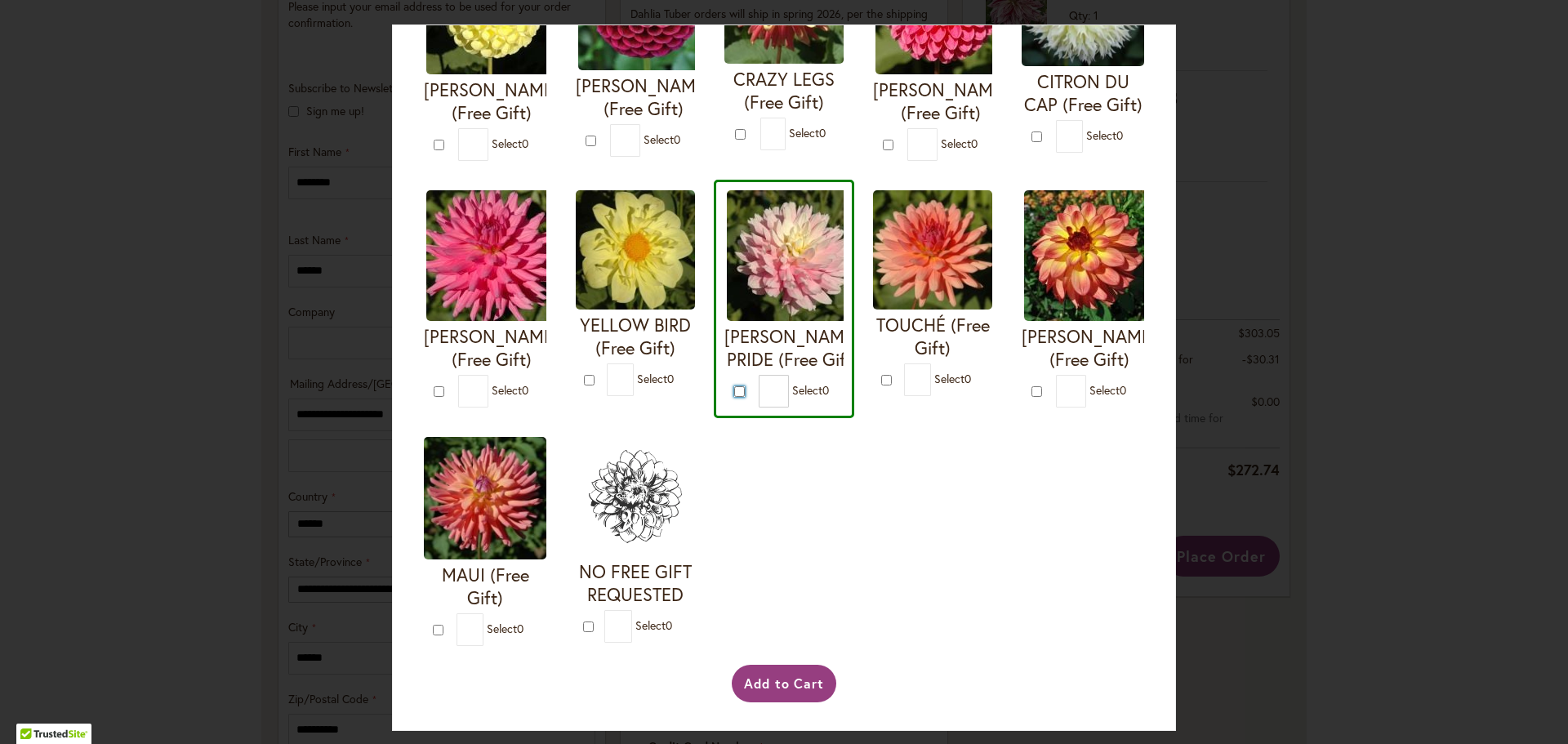
scroll to position [724, 0]
click at [795, 677] on button "Add to Cart" at bounding box center [784, 683] width 105 height 38
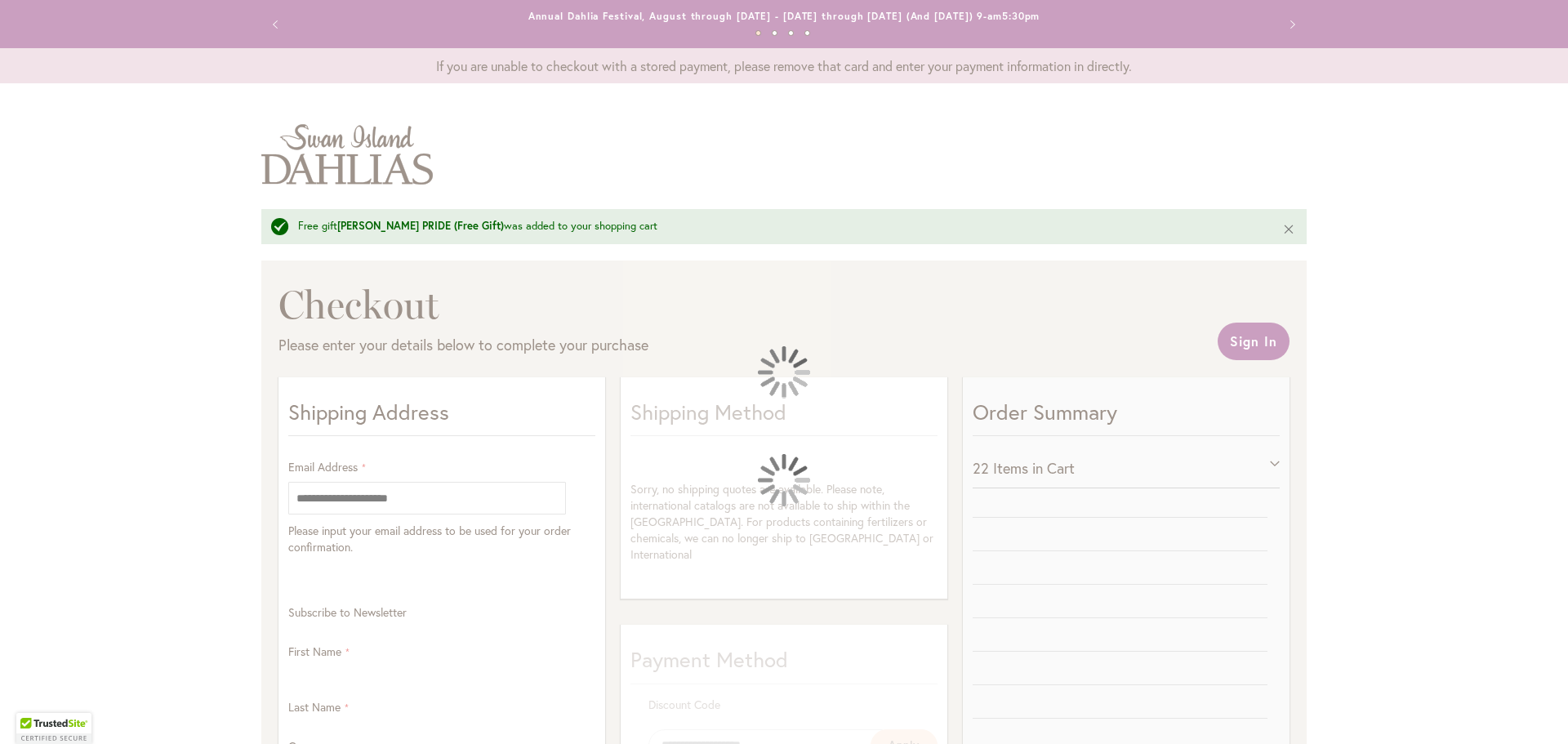
select select "**"
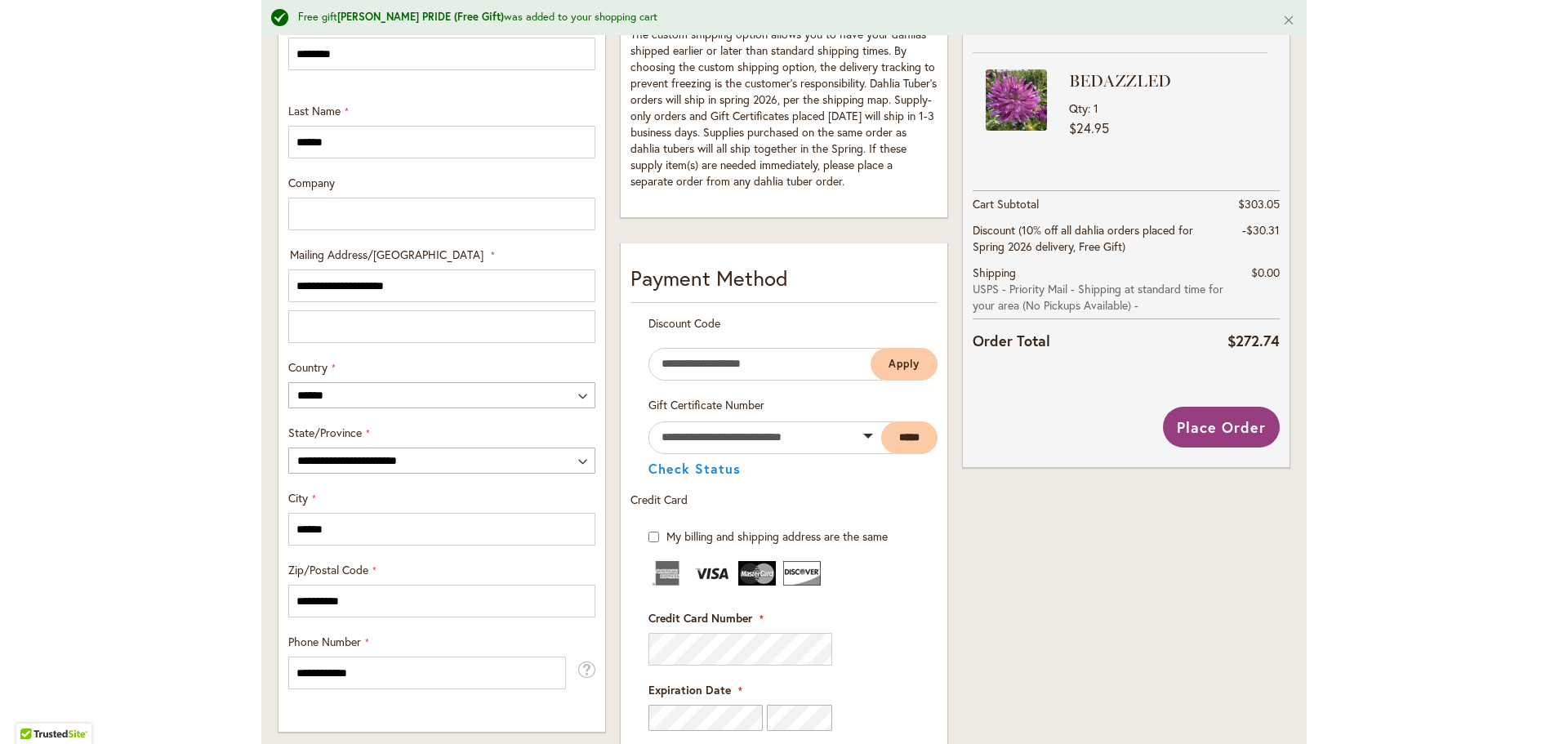
scroll to position [736, 0]
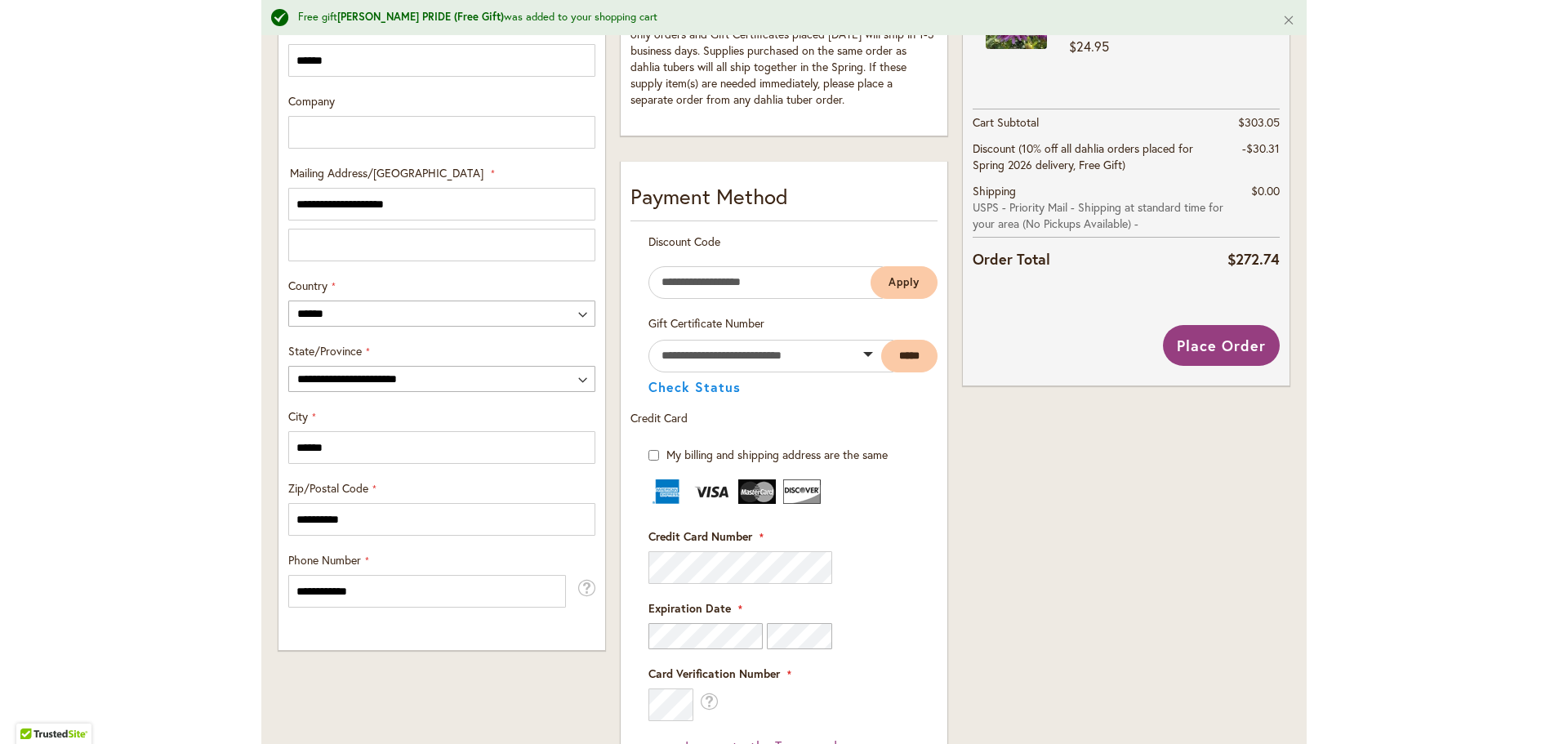
click at [992, 644] on div "Order Summary 22 Items in Cart KNIGHT'S ARMOUR Qty 1 $44.95" at bounding box center [1126, 362] width 341 height 1451
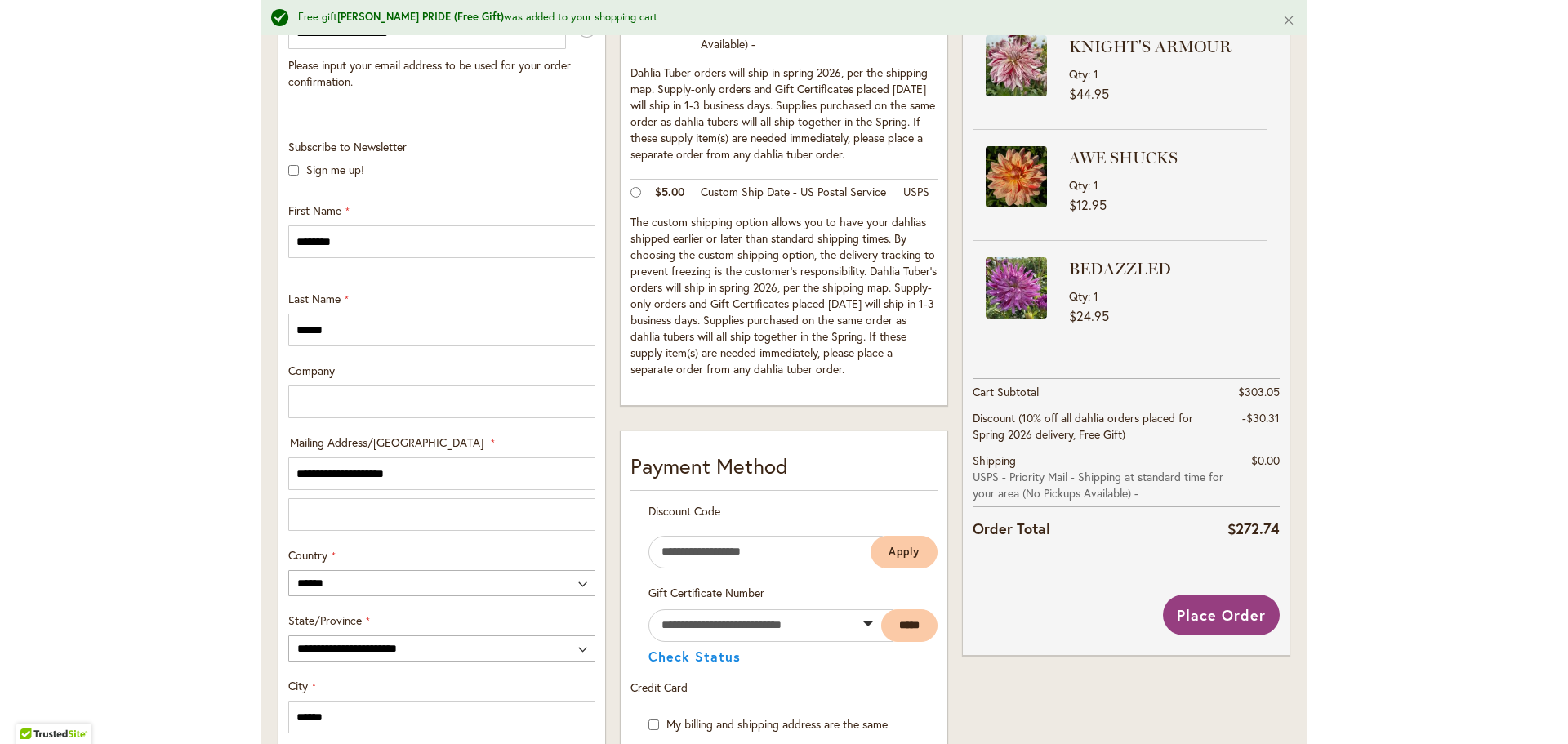
scroll to position [384, 0]
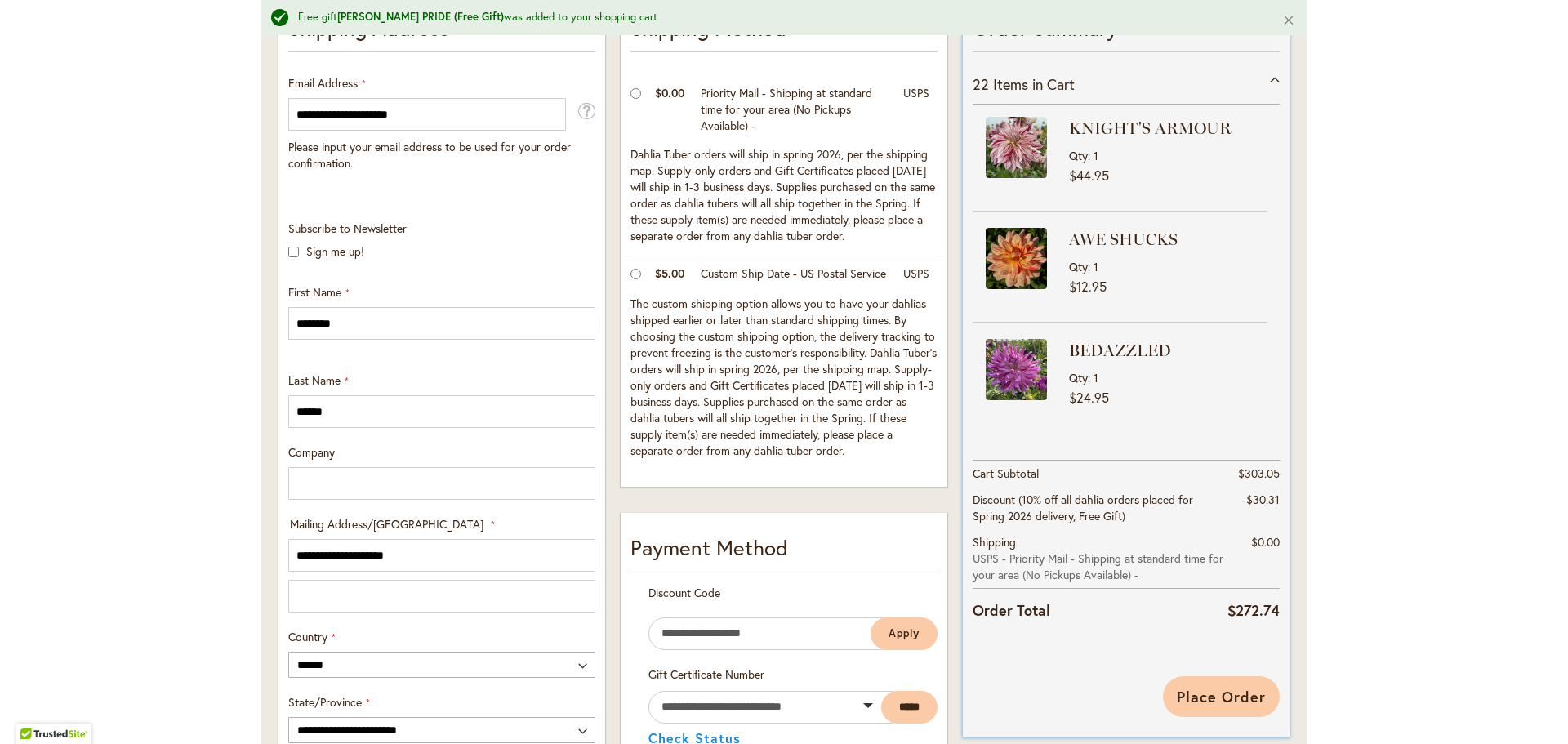
click at [1203, 693] on span "Place Order" at bounding box center [1221, 696] width 89 height 19
